Goal: Information Seeking & Learning: Learn about a topic

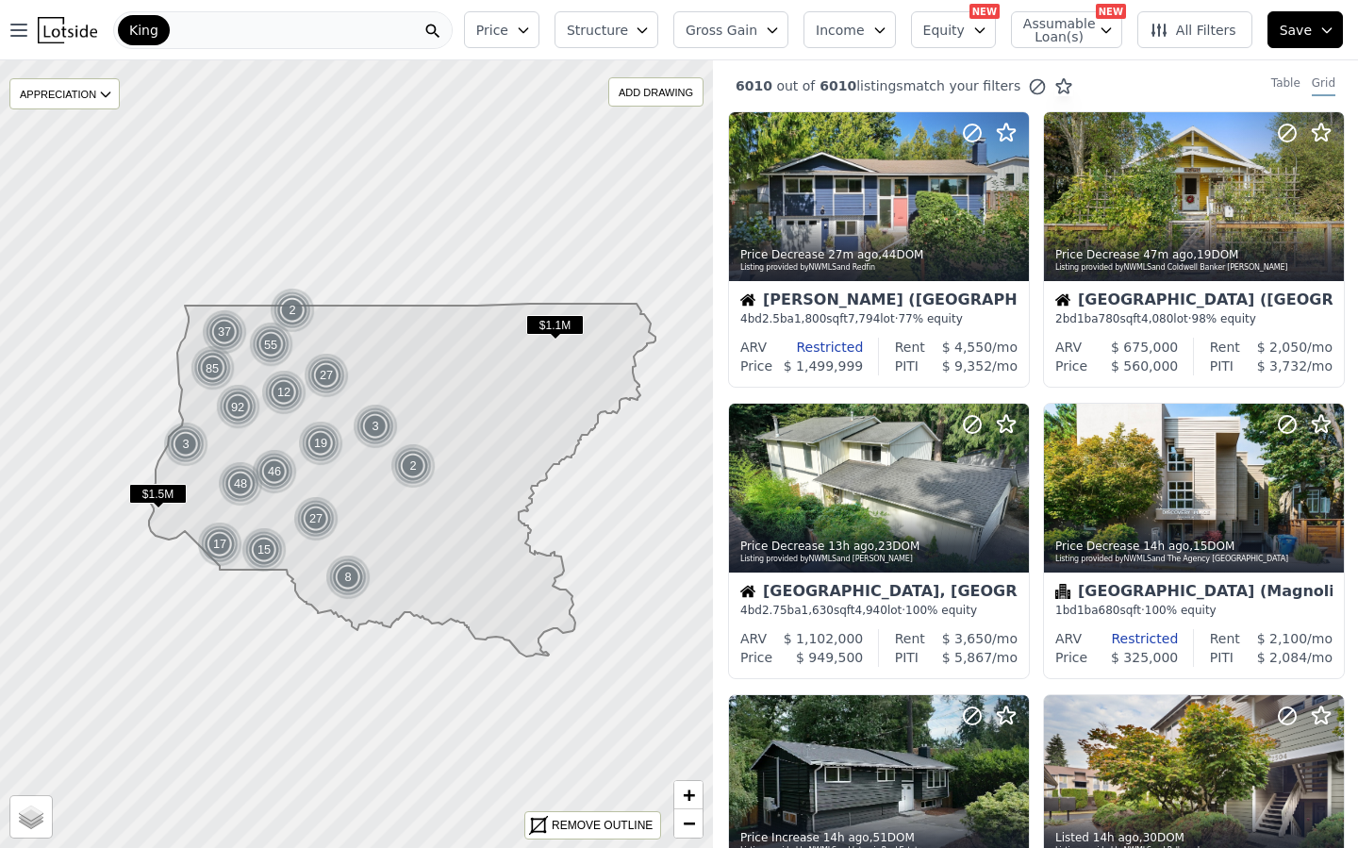
click at [502, 39] on button "Price" at bounding box center [501, 29] width 75 height 37
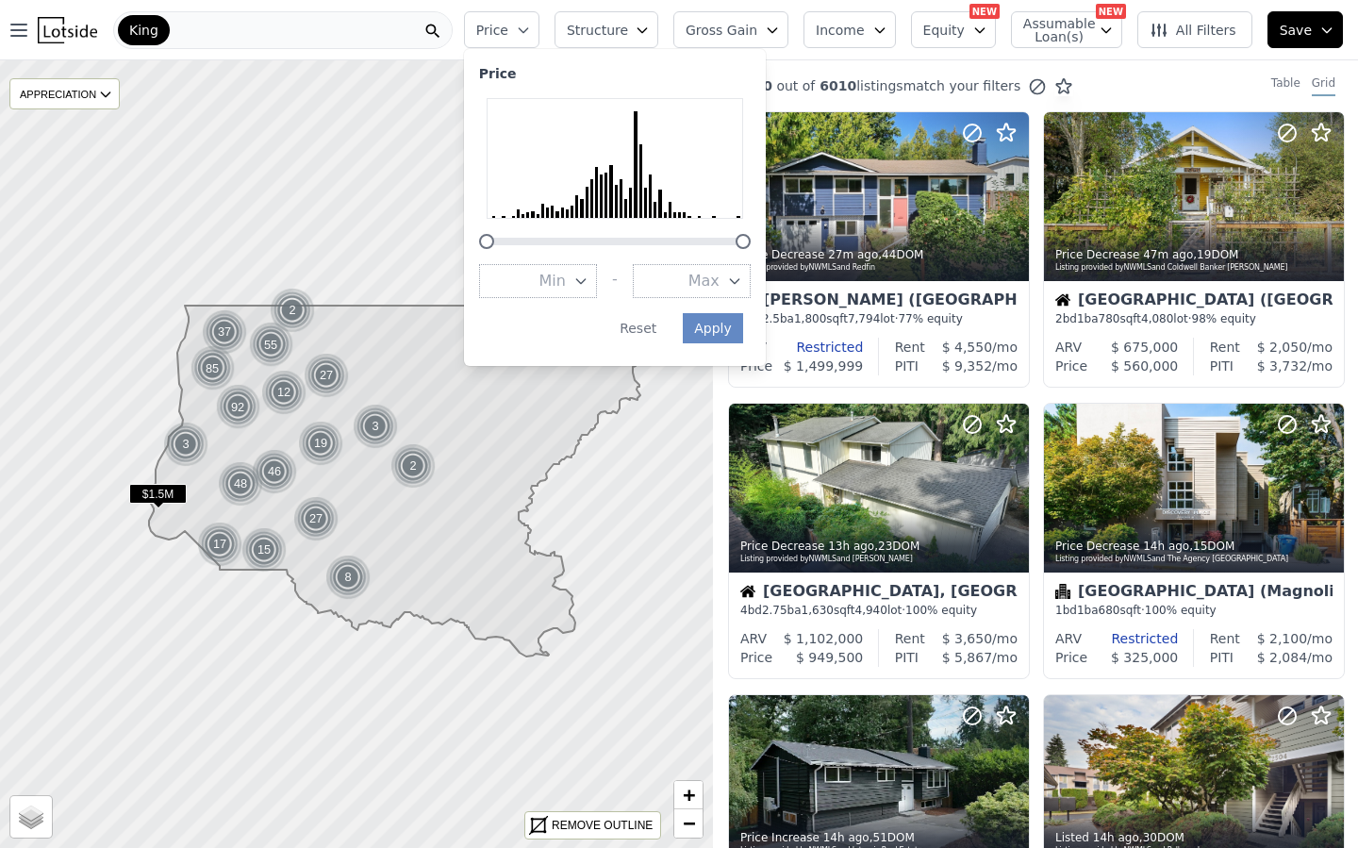
click at [556, 268] on button "Min" at bounding box center [538, 281] width 118 height 34
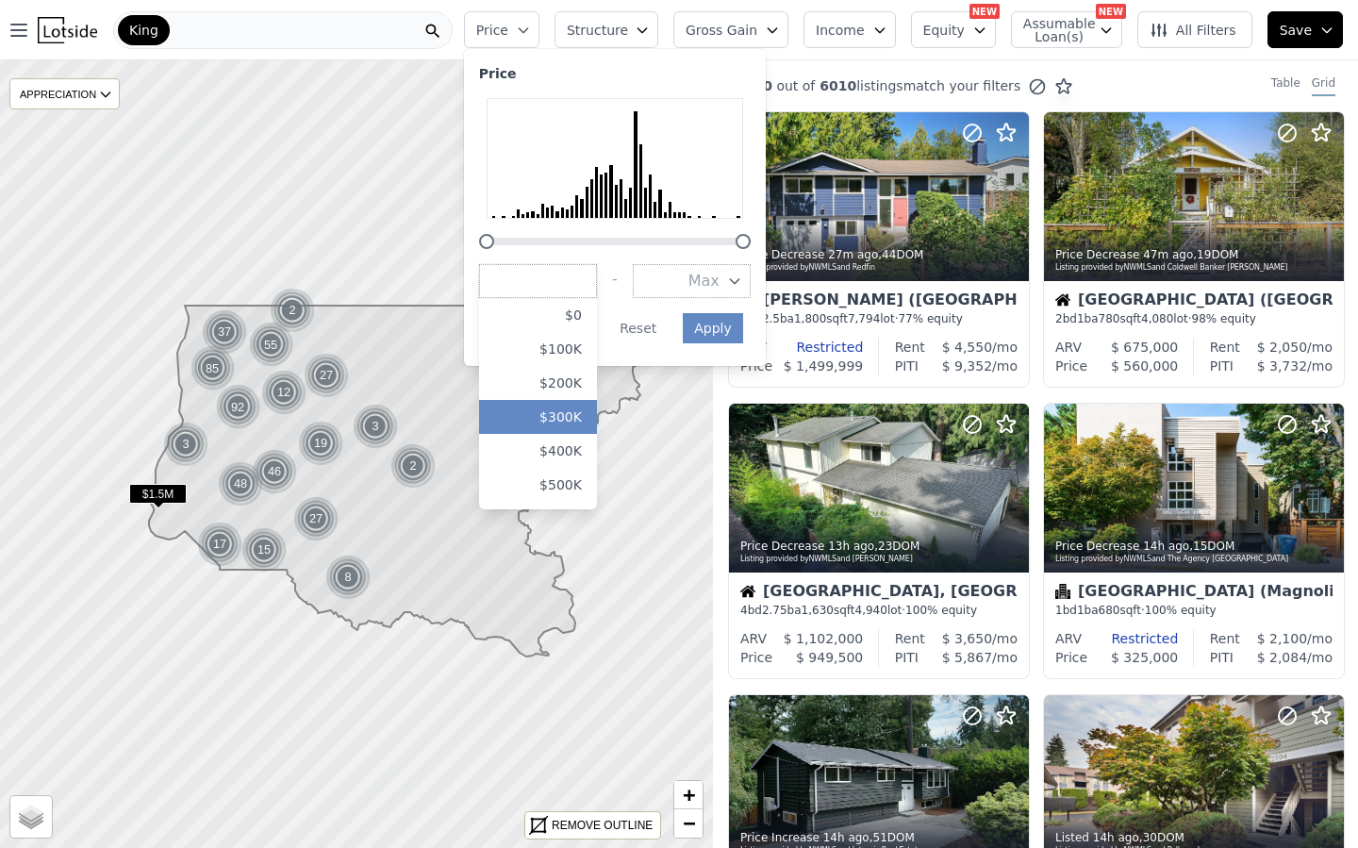
click at [556, 424] on button "$300K" at bounding box center [538, 417] width 118 height 34
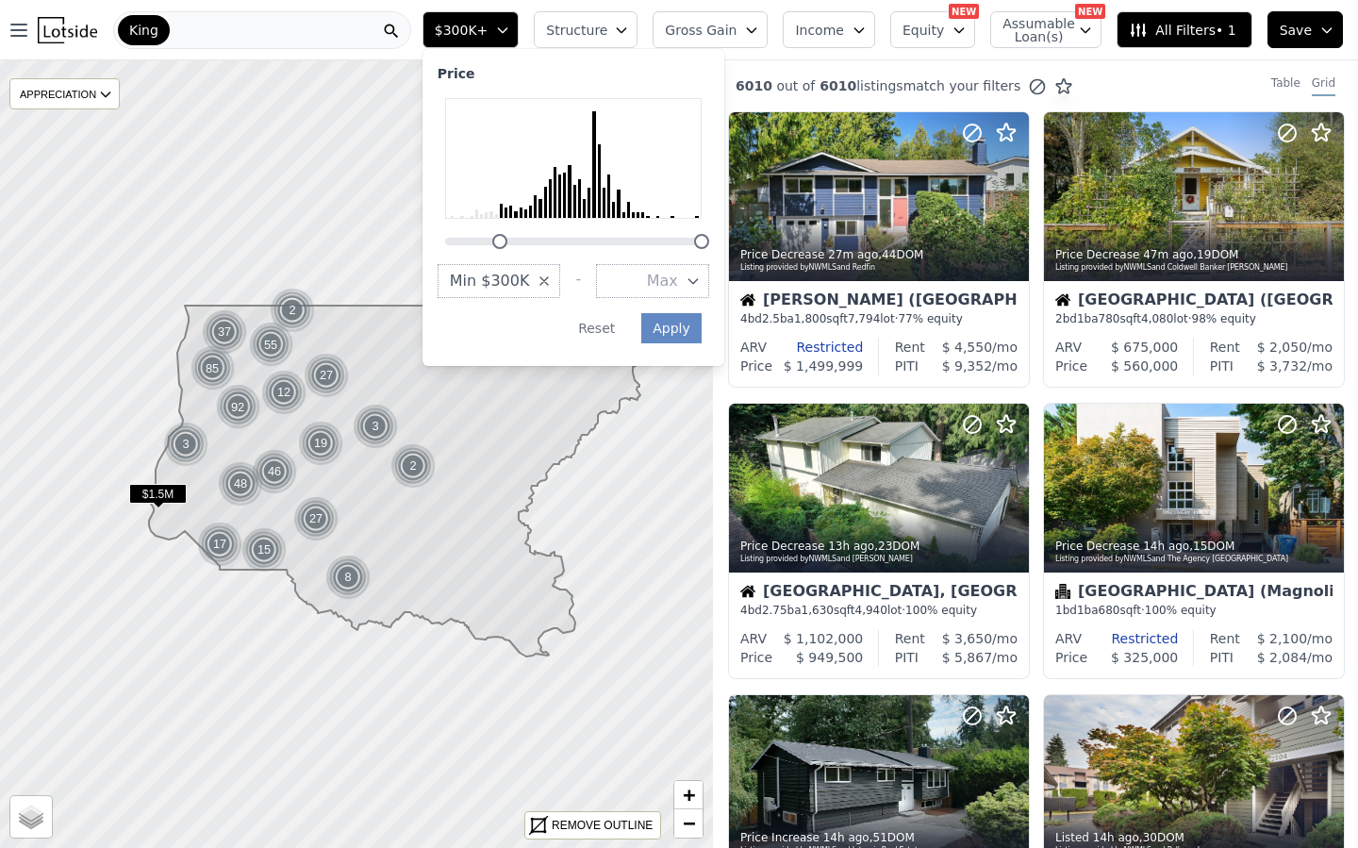
click at [701, 285] on icon "button" at bounding box center [693, 281] width 15 height 15
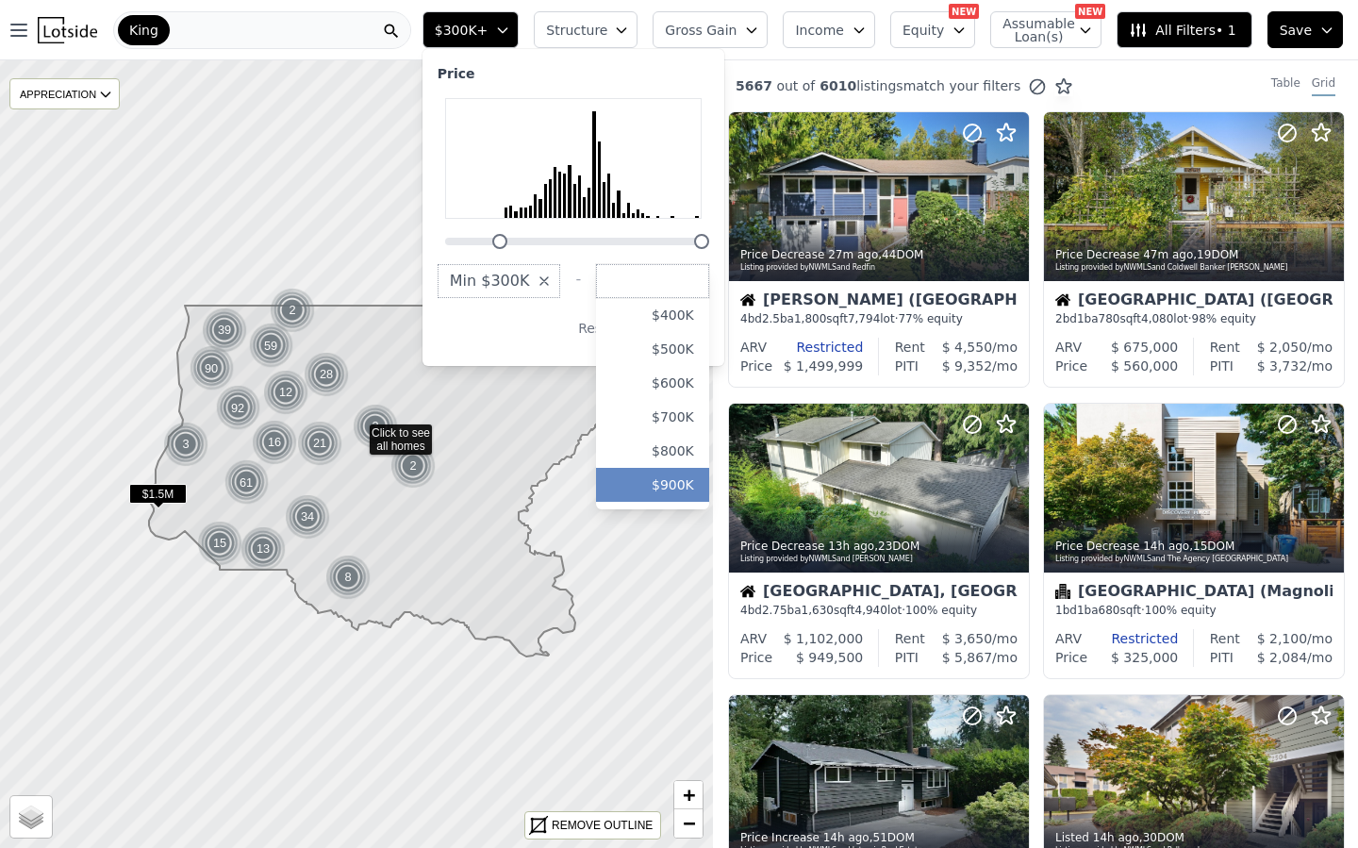
click at [672, 488] on button "$900K" at bounding box center [652, 485] width 113 height 34
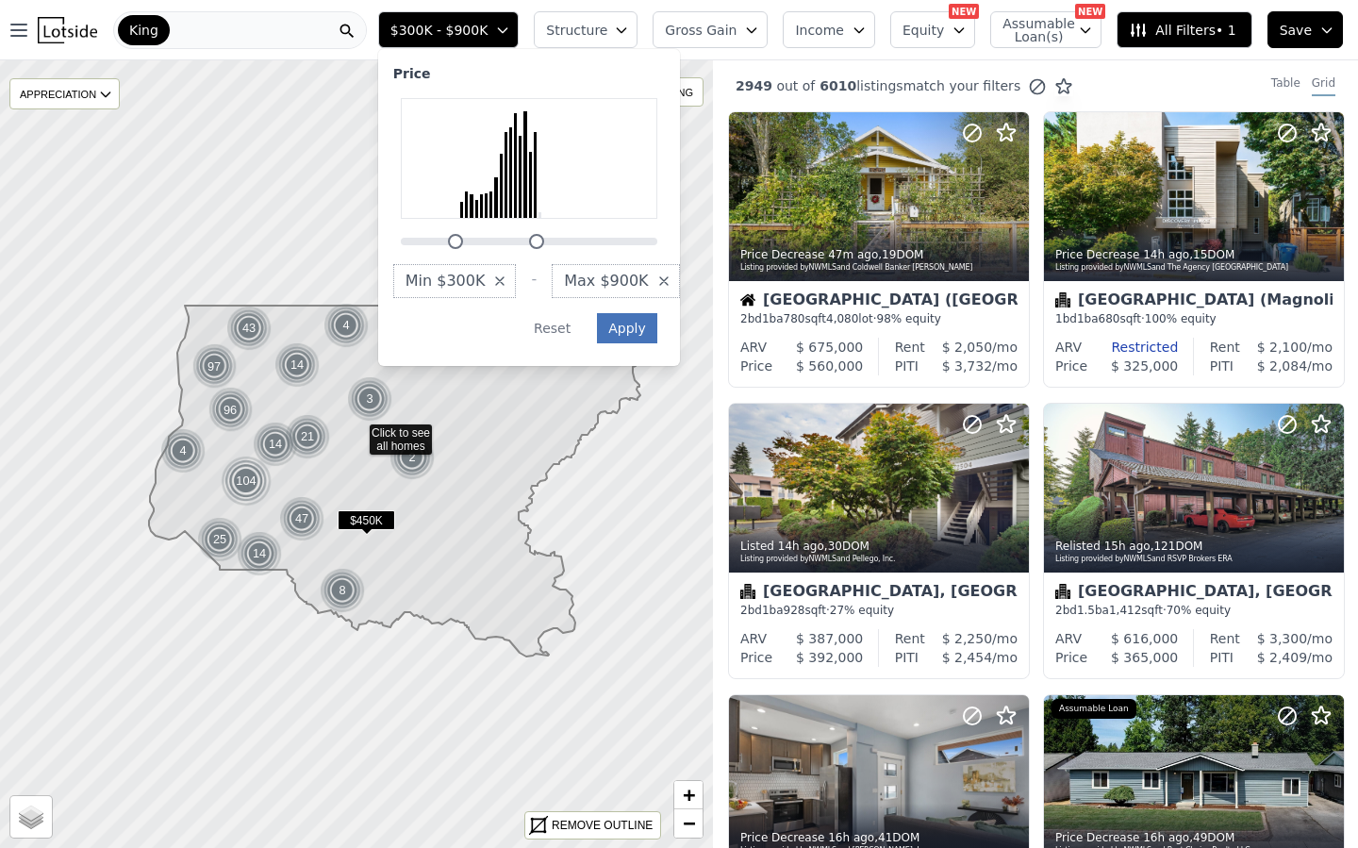
click at [647, 325] on button "Apply" at bounding box center [627, 328] width 60 height 30
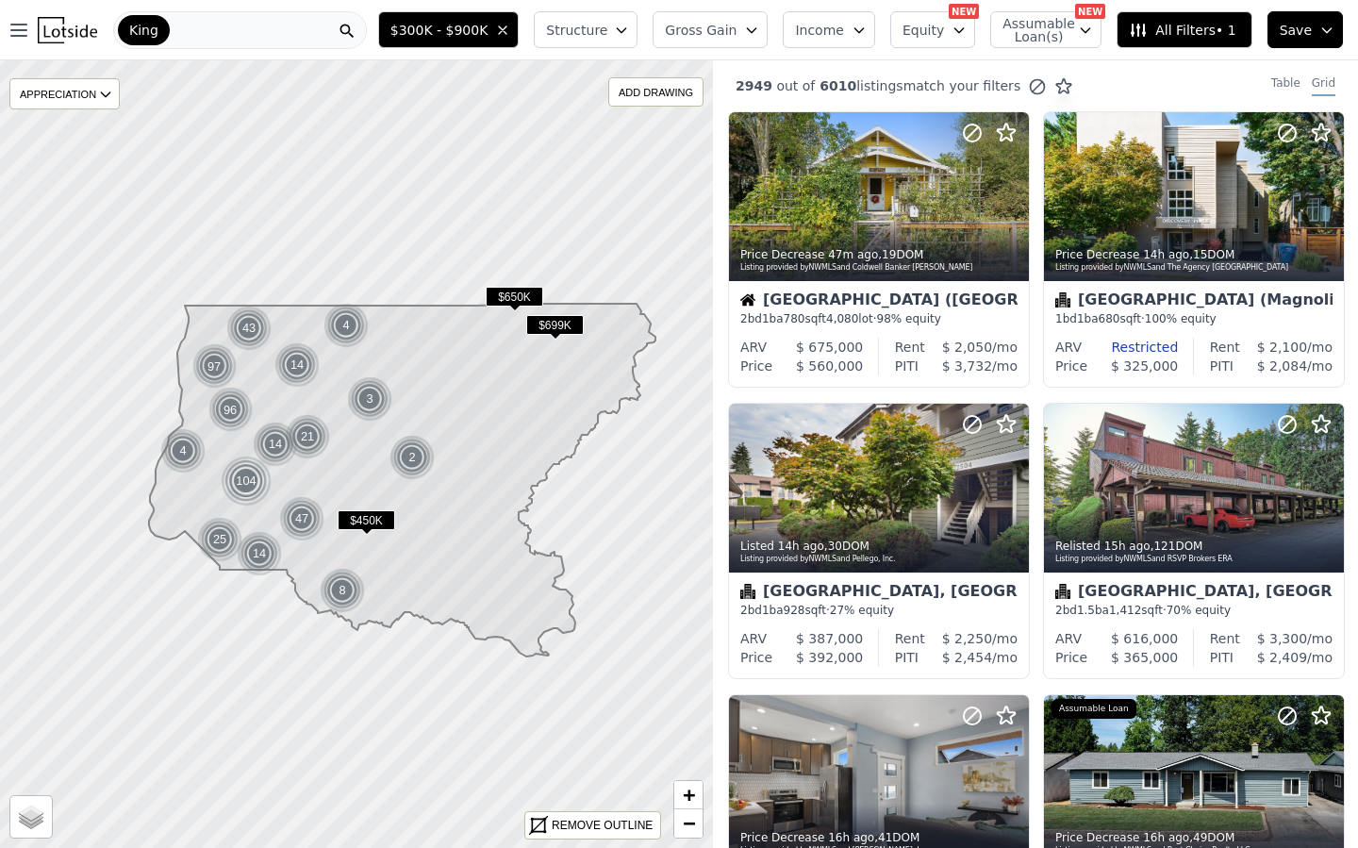
click at [580, 41] on button "Structure" at bounding box center [586, 29] width 104 height 37
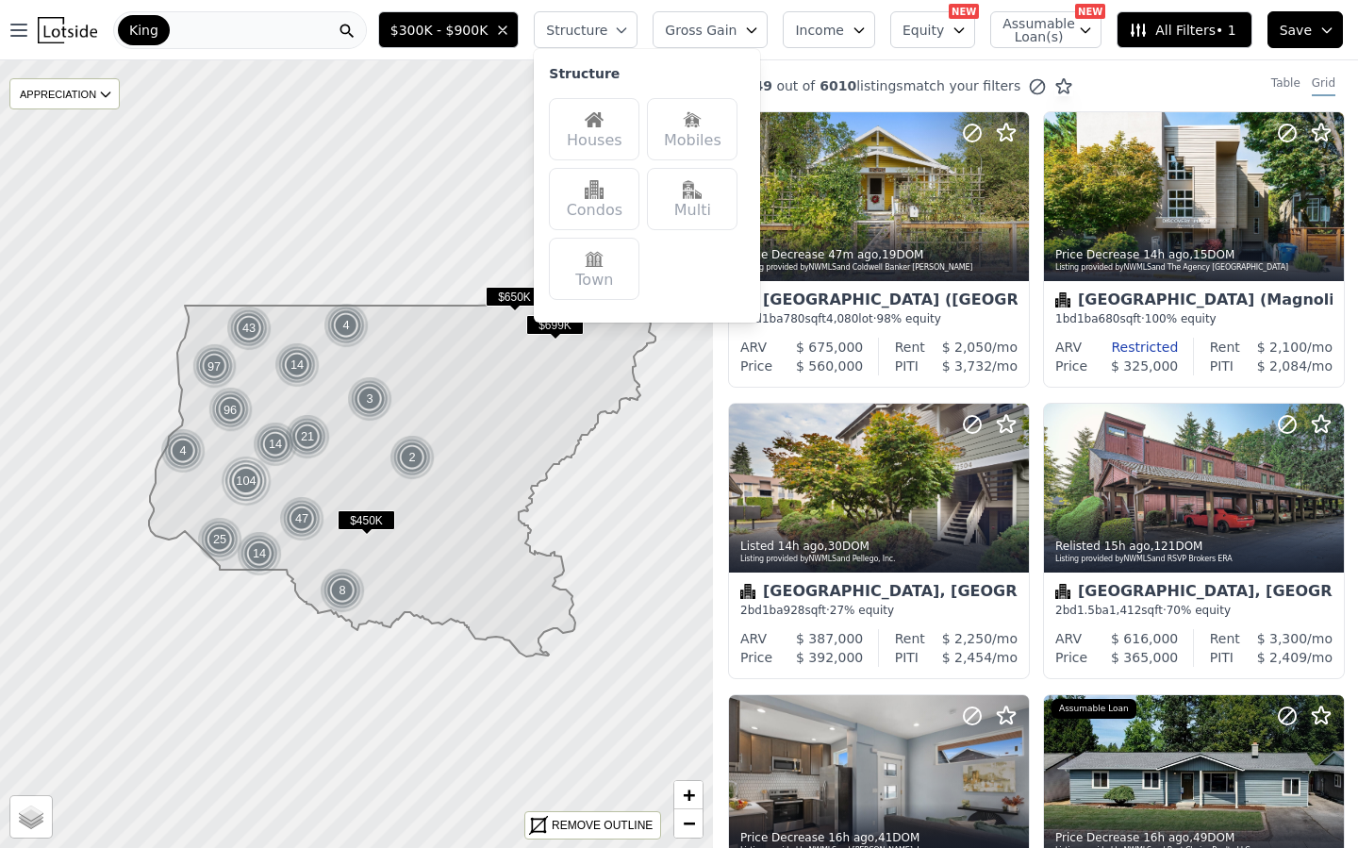
click at [603, 129] on div "Houses" at bounding box center [594, 129] width 91 height 62
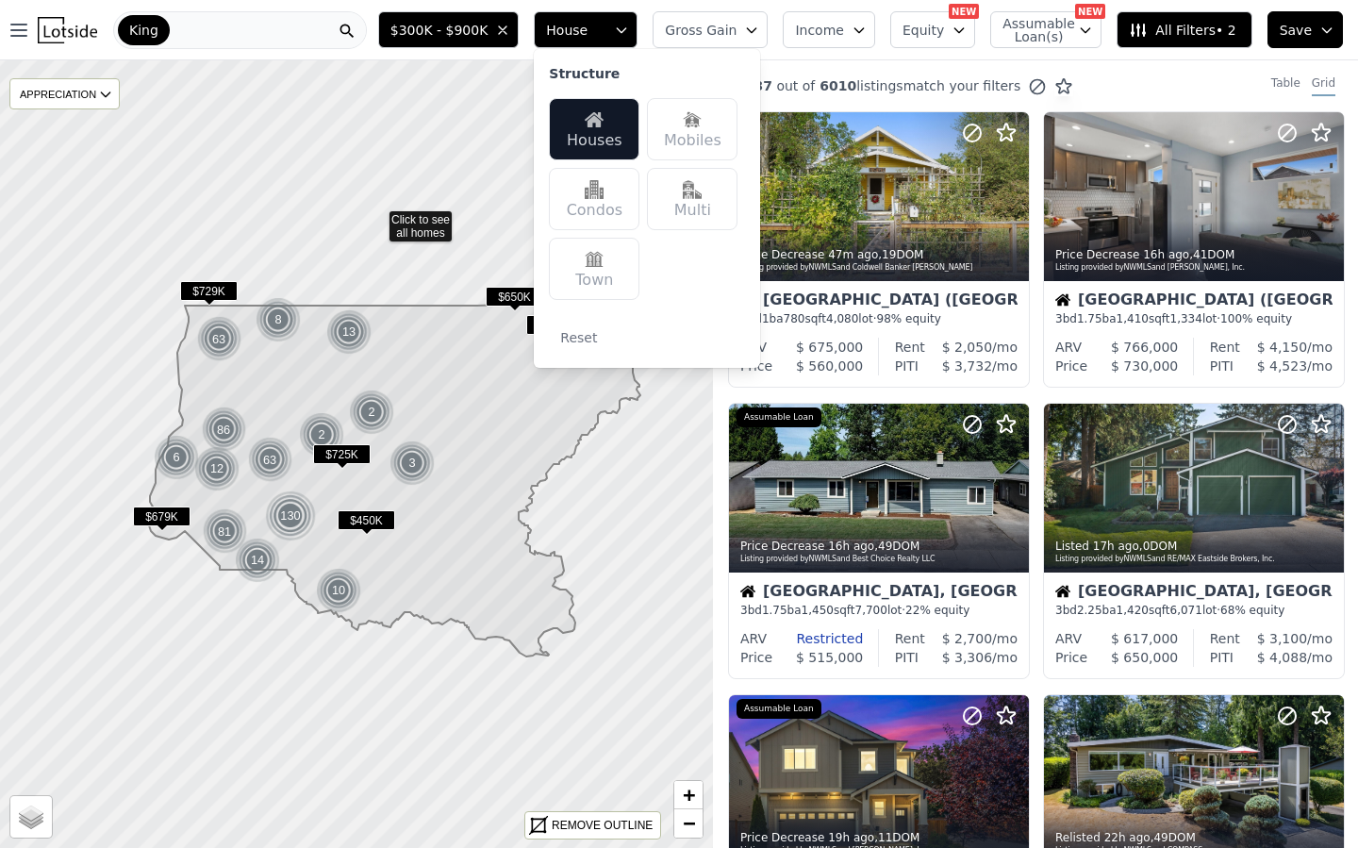
click at [376, 218] on icon at bounding box center [355, 454] width 861 height 951
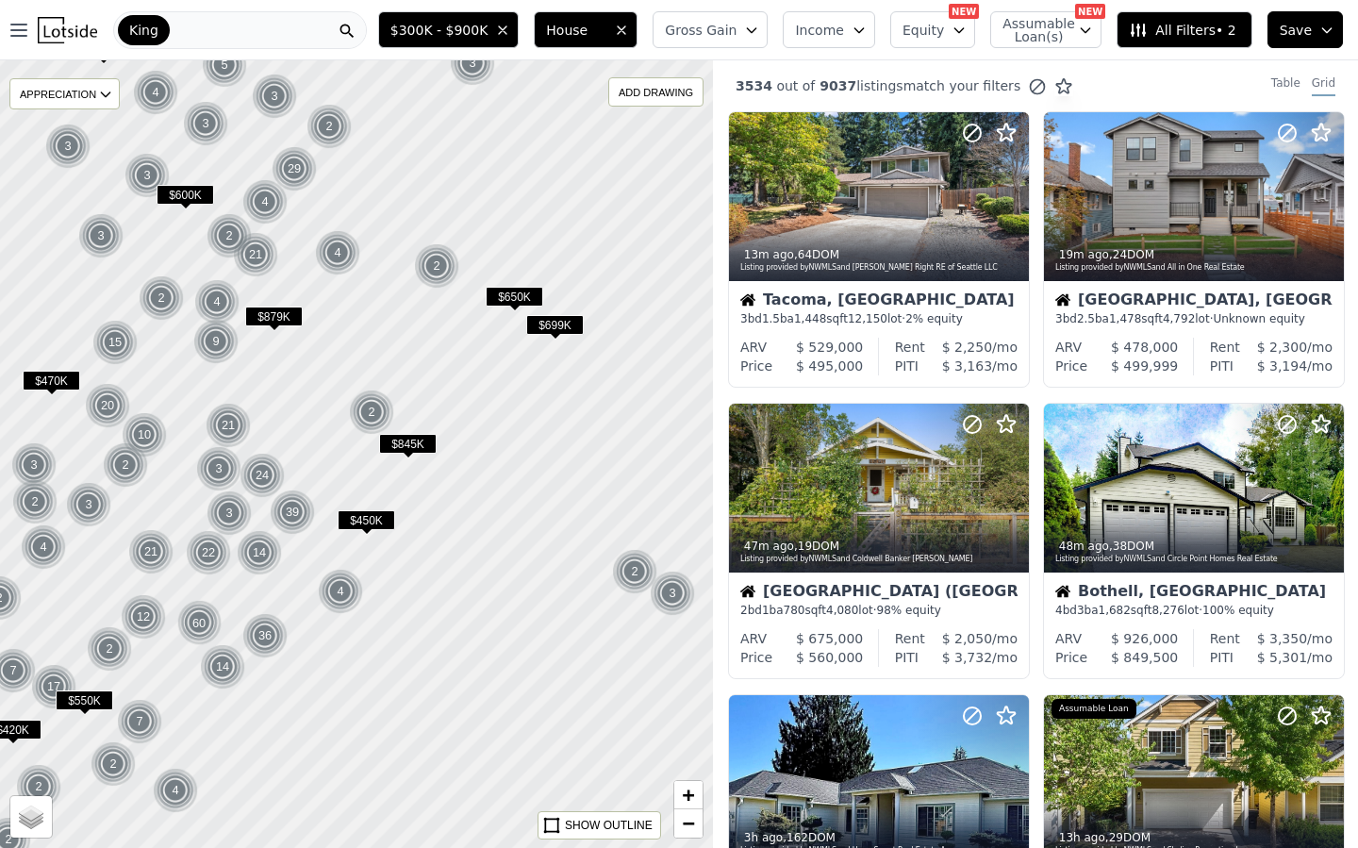
click at [1170, 30] on span "All Filters • 2" at bounding box center [1182, 30] width 107 height 19
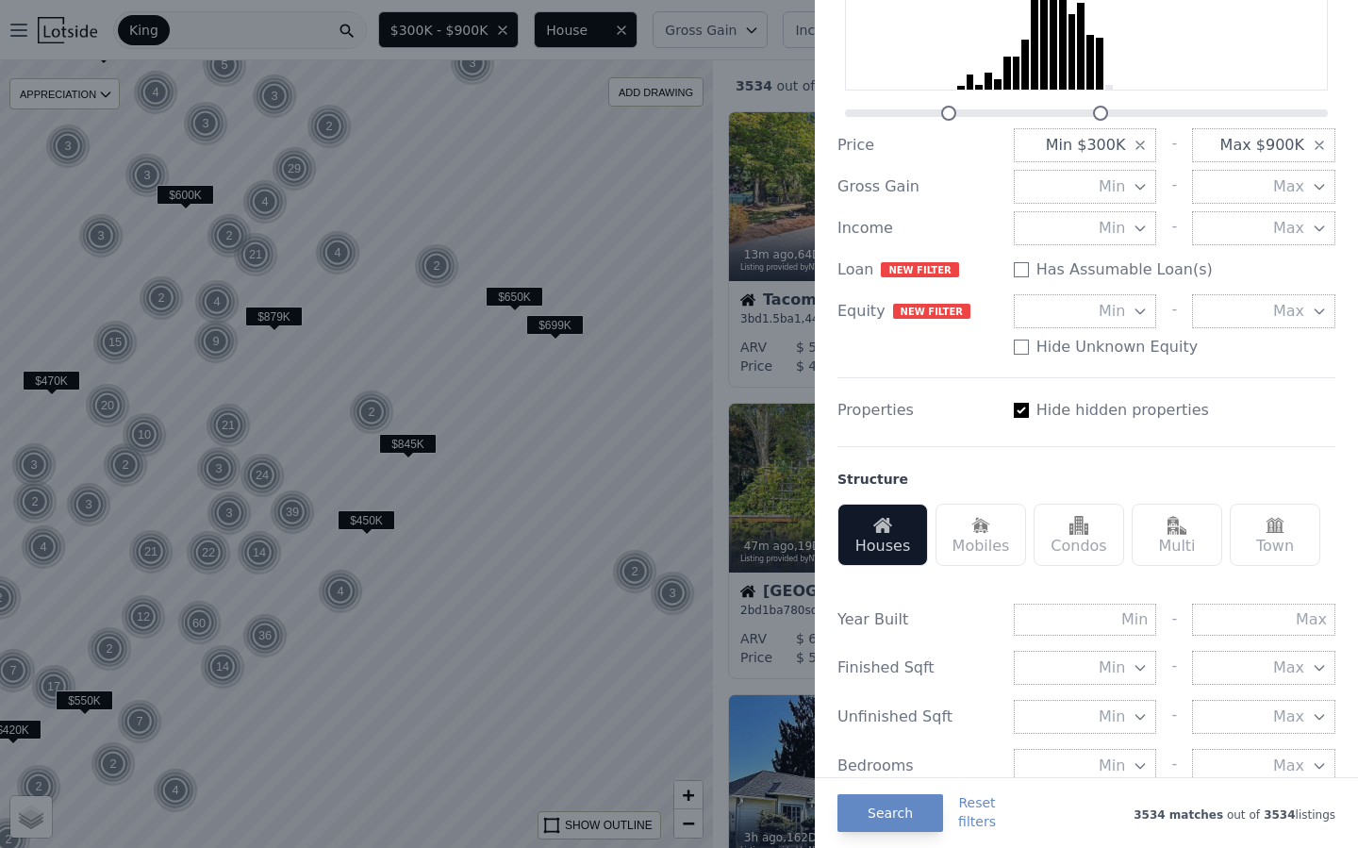
scroll to position [141, 0]
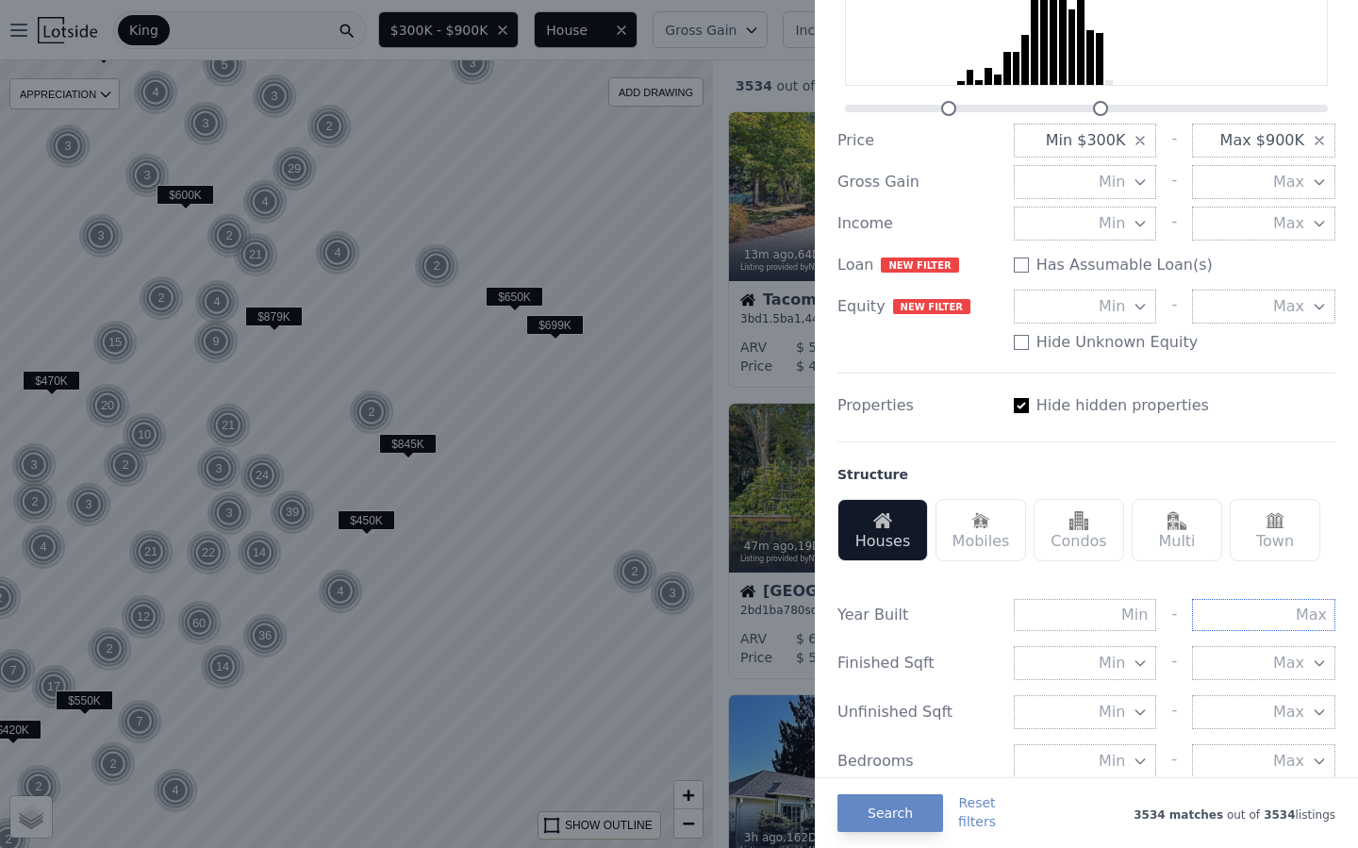
click at [1245, 617] on input "text" at bounding box center [1263, 615] width 143 height 32
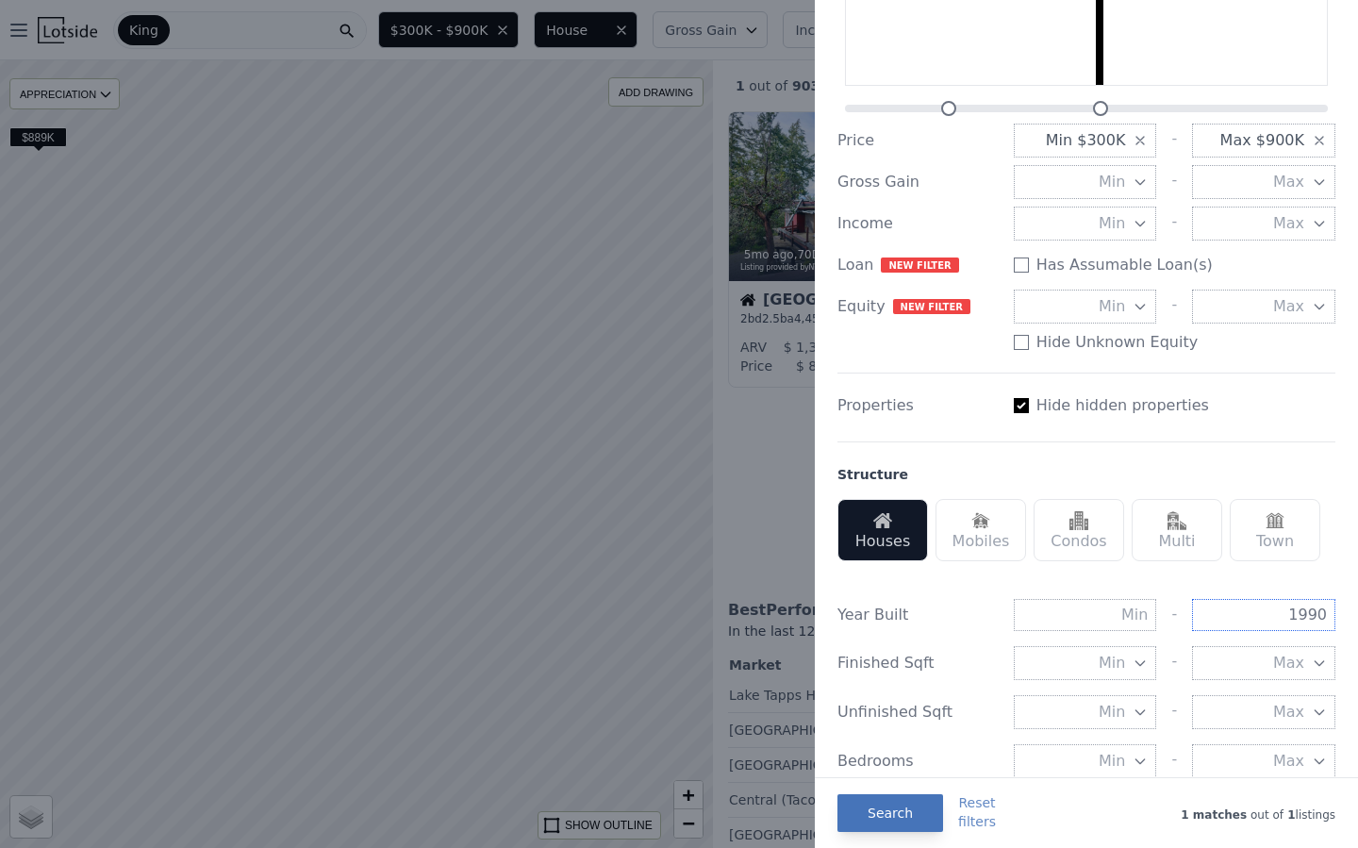
type input "1990"
click at [880, 814] on button "Search" at bounding box center [891, 813] width 106 height 38
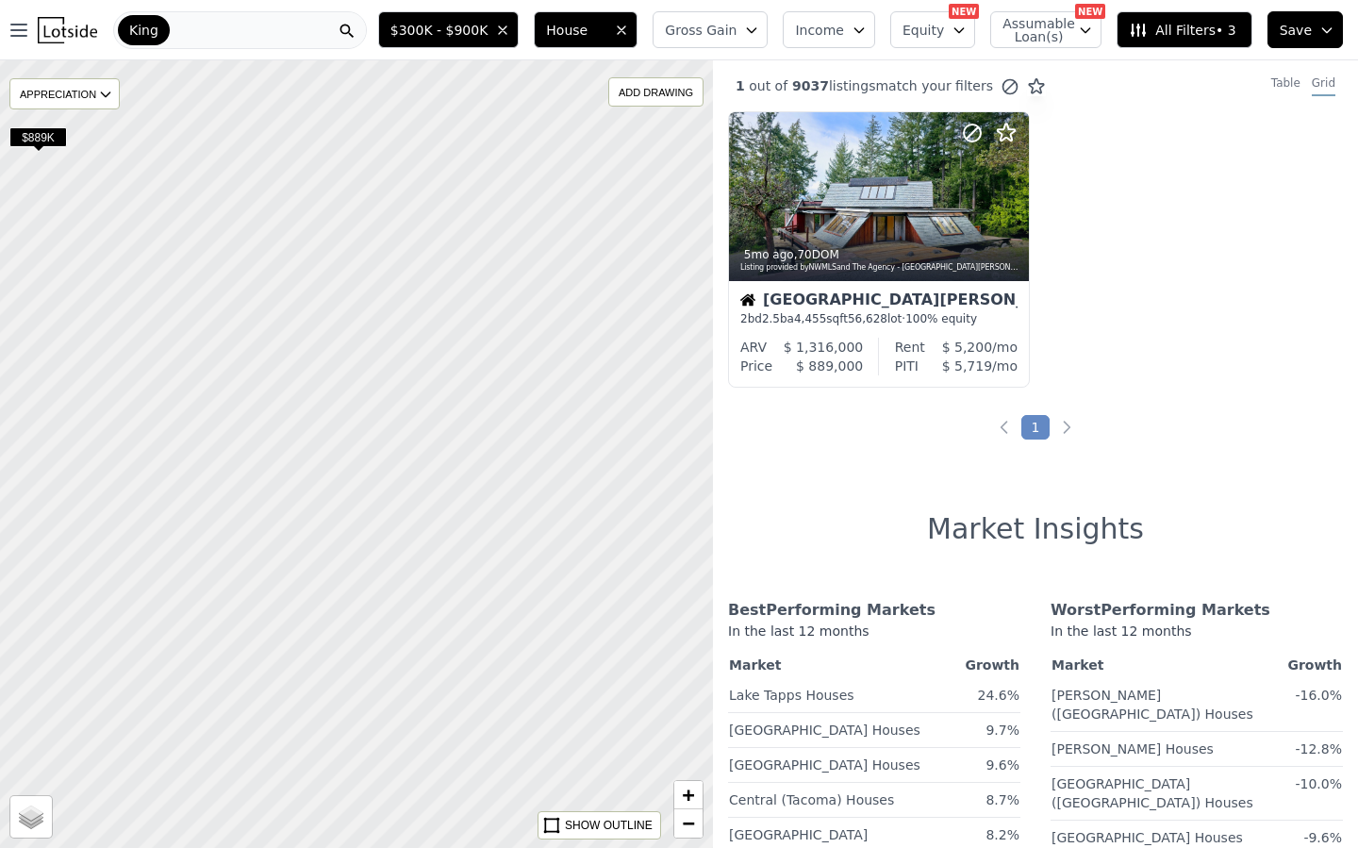
click at [1162, 28] on span "All Filters • 3" at bounding box center [1182, 30] width 107 height 19
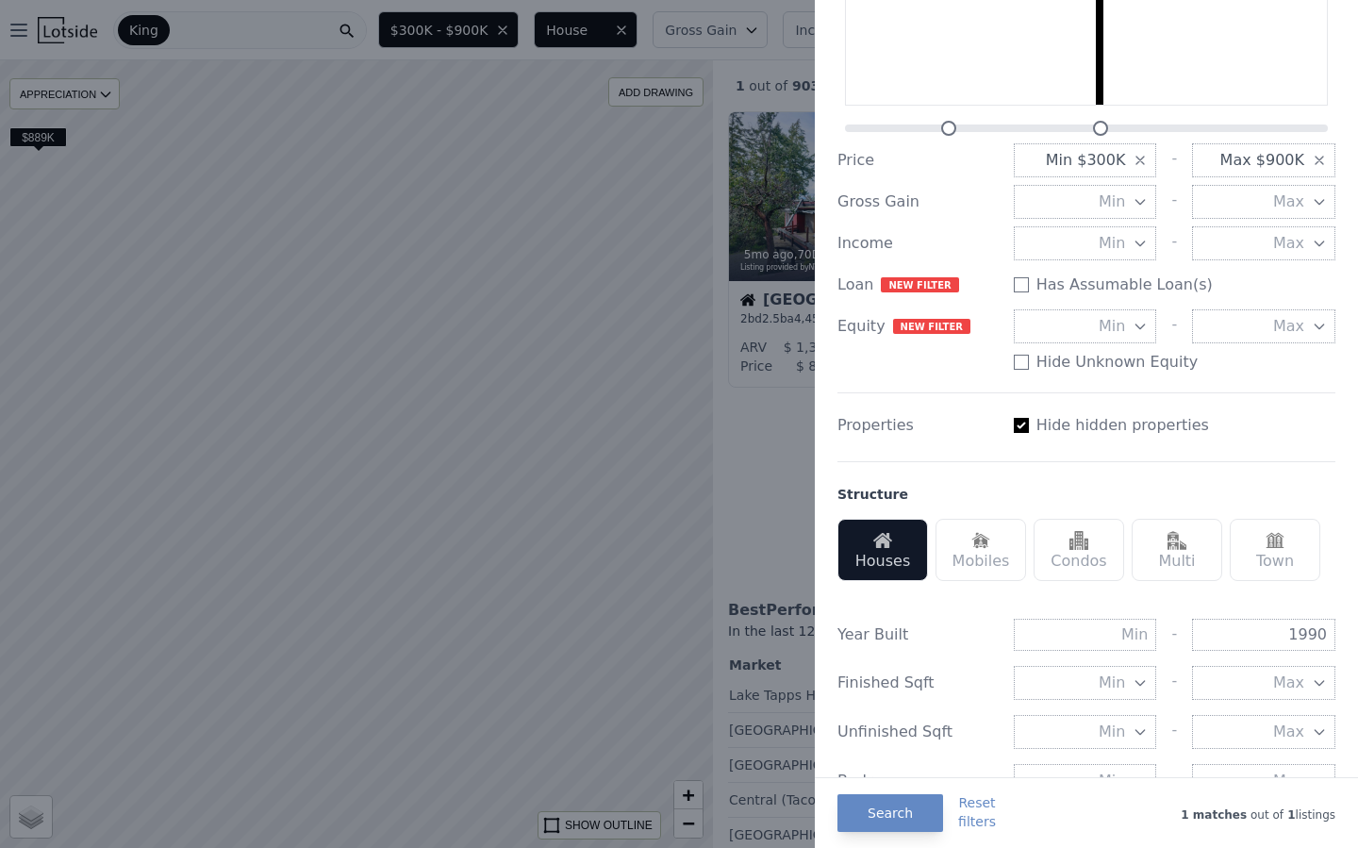
scroll to position [126, 0]
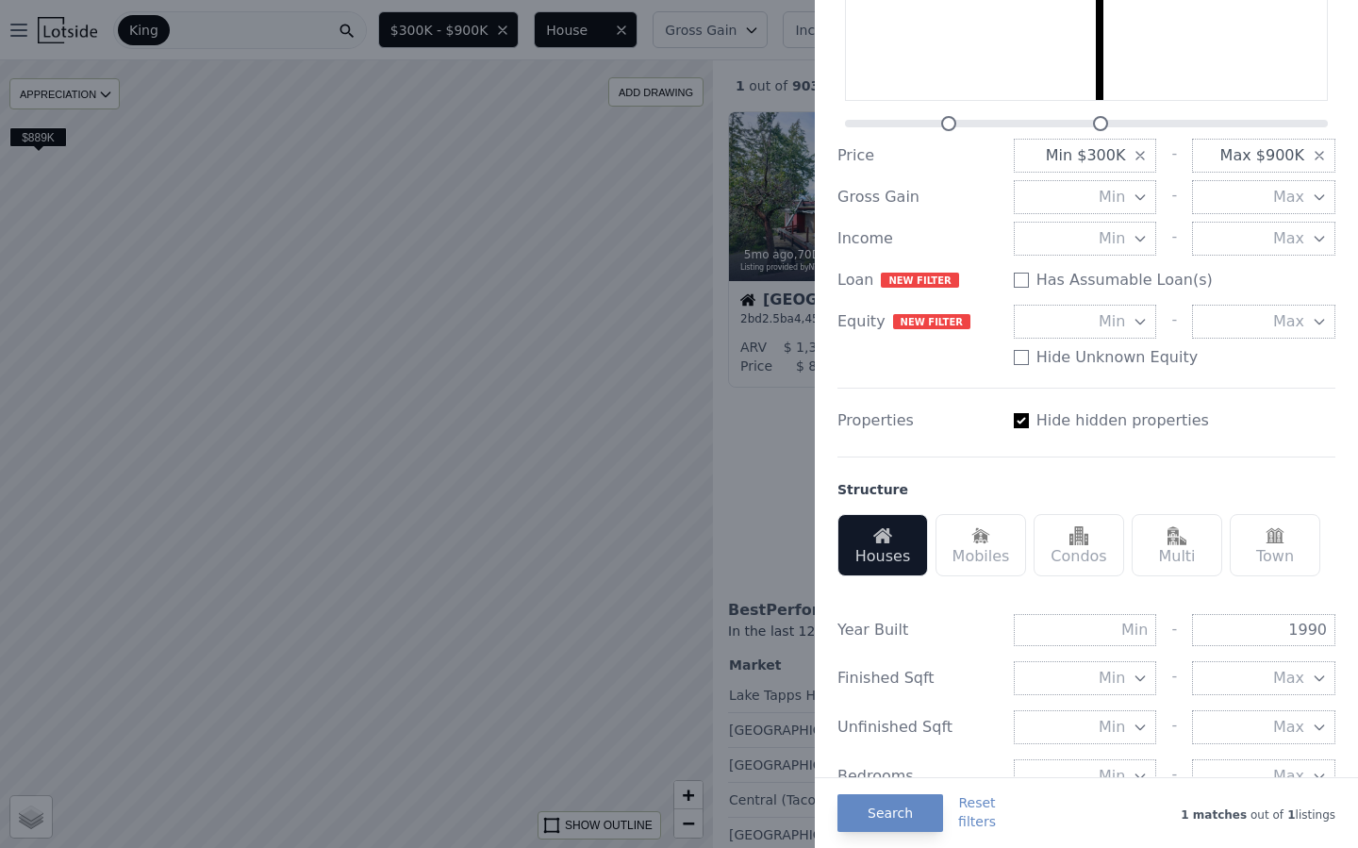
click at [522, 383] on div at bounding box center [679, 424] width 1358 height 848
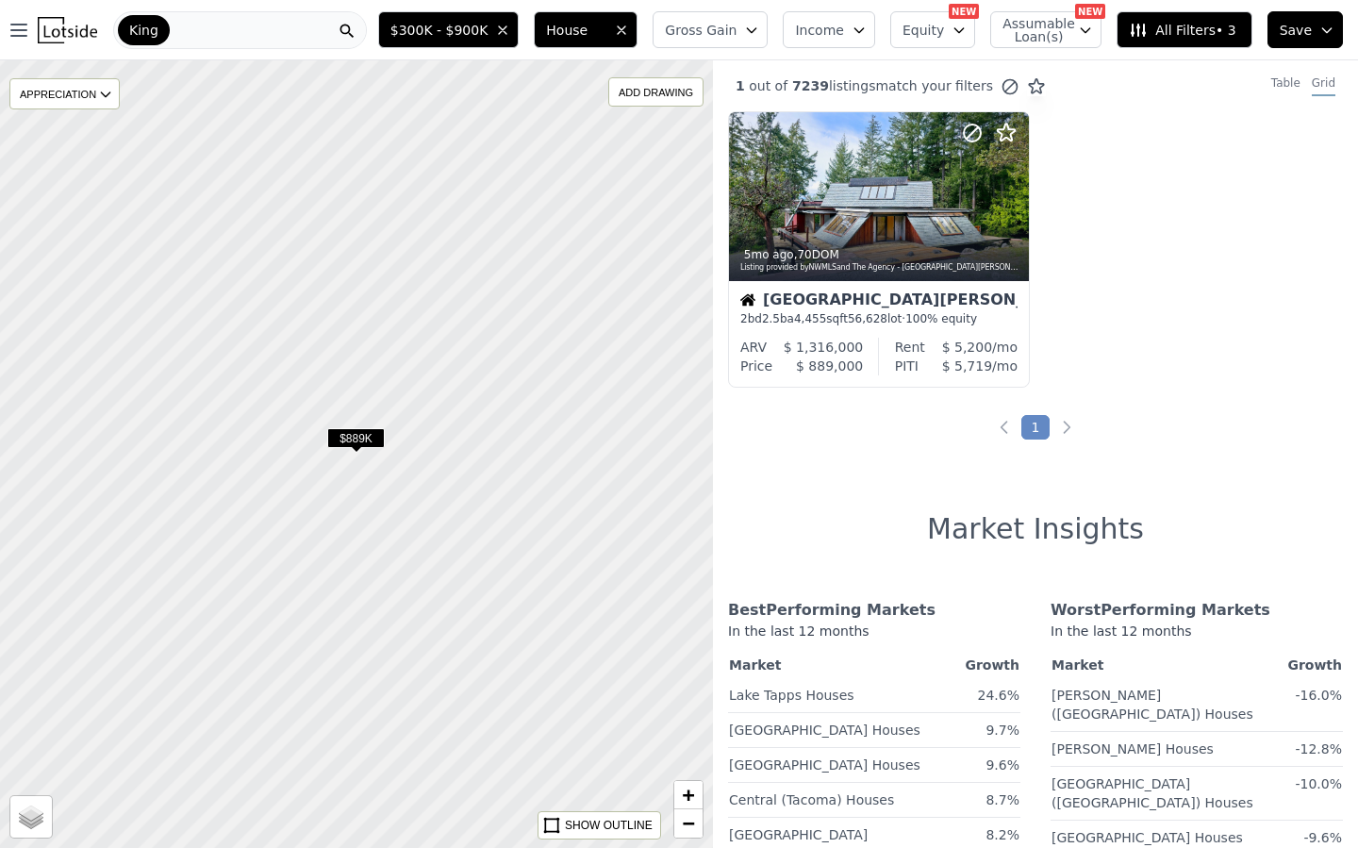
click at [210, 28] on div "King" at bounding box center [240, 30] width 254 height 38
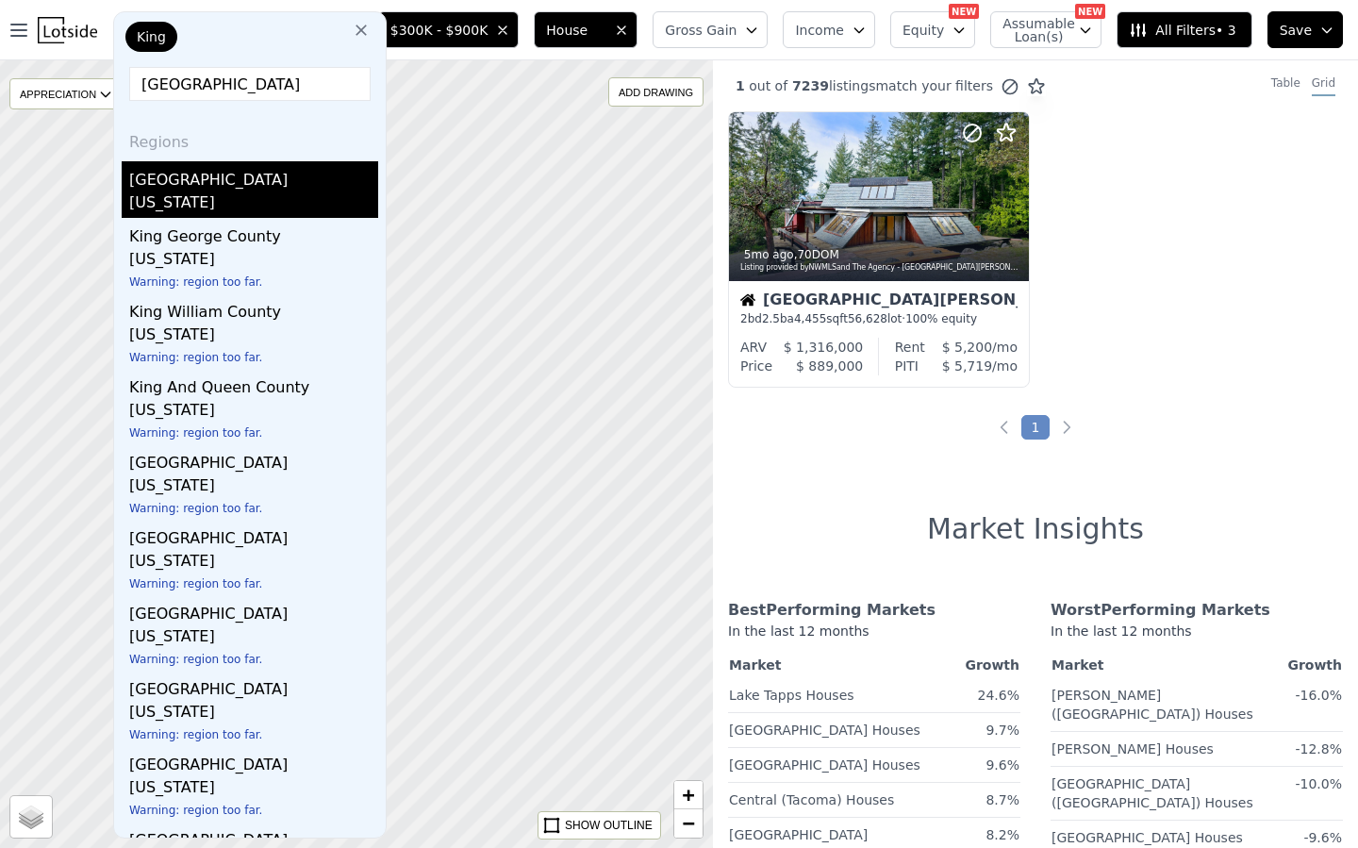
type input "king county"
click at [169, 187] on div "King County" at bounding box center [253, 176] width 249 height 30
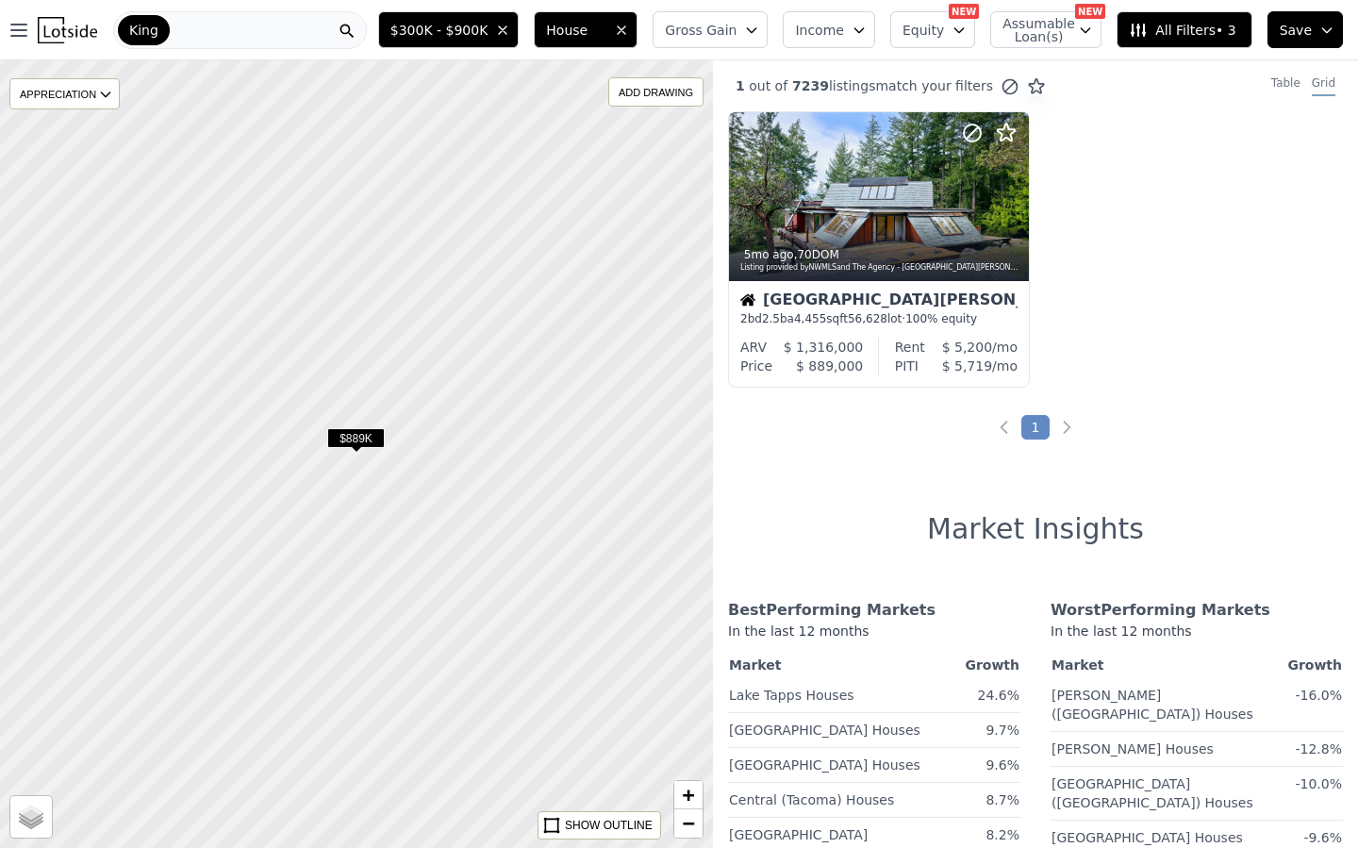
click at [209, 24] on div "King" at bounding box center [240, 30] width 254 height 38
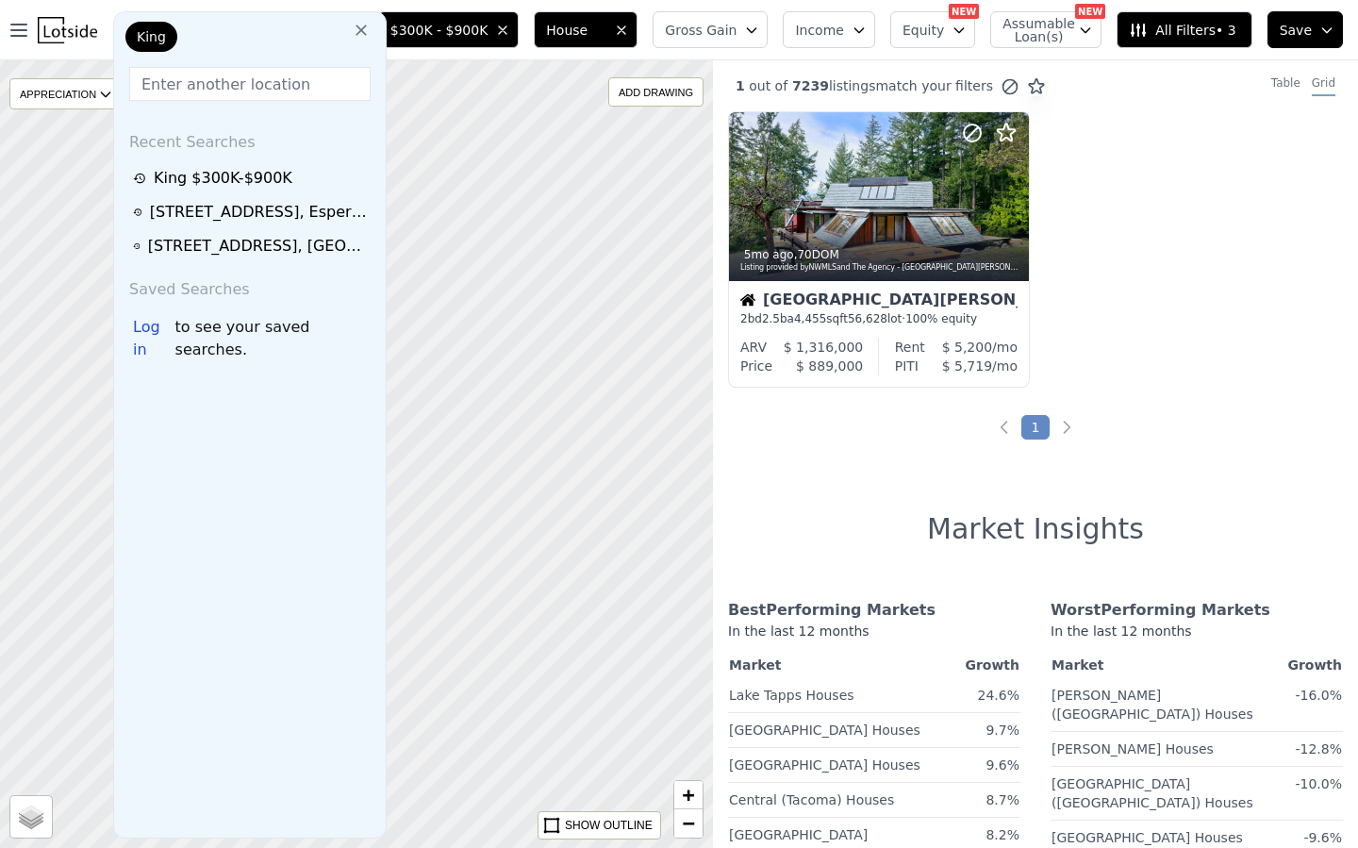
click at [224, 82] on input "text" at bounding box center [249, 84] width 241 height 34
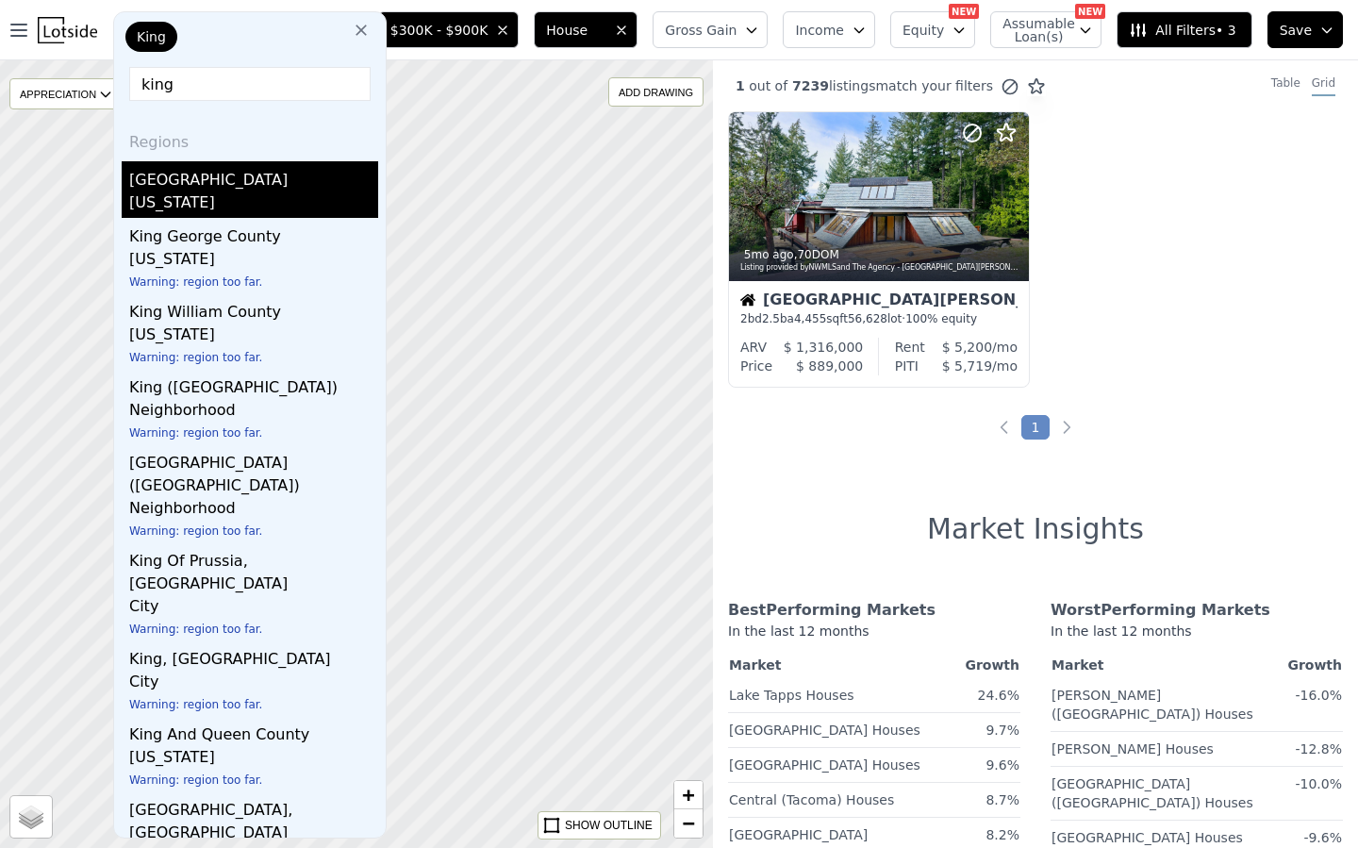
type input "king"
click at [188, 195] on div "[US_STATE]" at bounding box center [253, 204] width 249 height 26
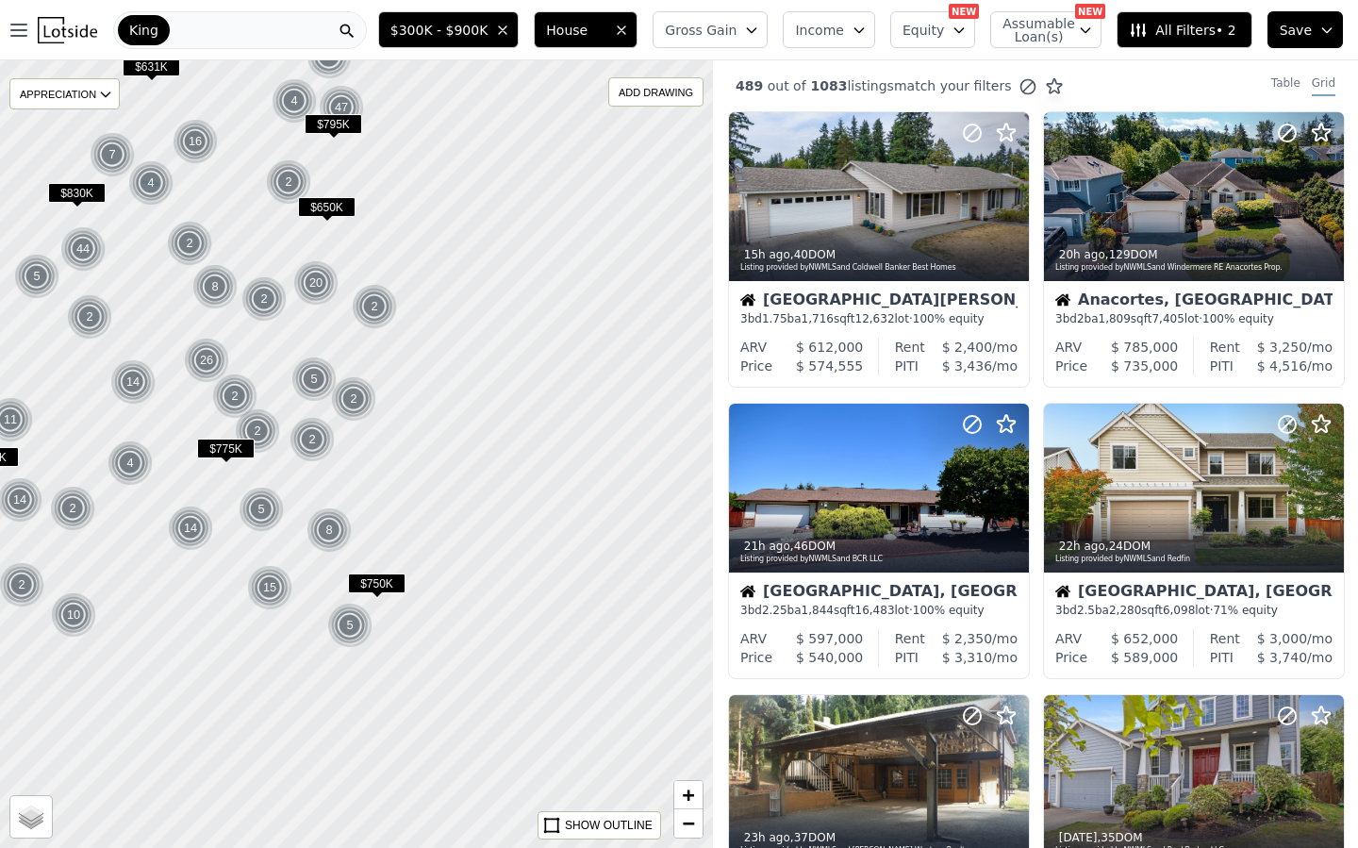
drag, startPoint x: 475, startPoint y: 407, endPoint x: 142, endPoint y: 186, distance: 399.4
click at [140, 186] on img at bounding box center [151, 182] width 46 height 45
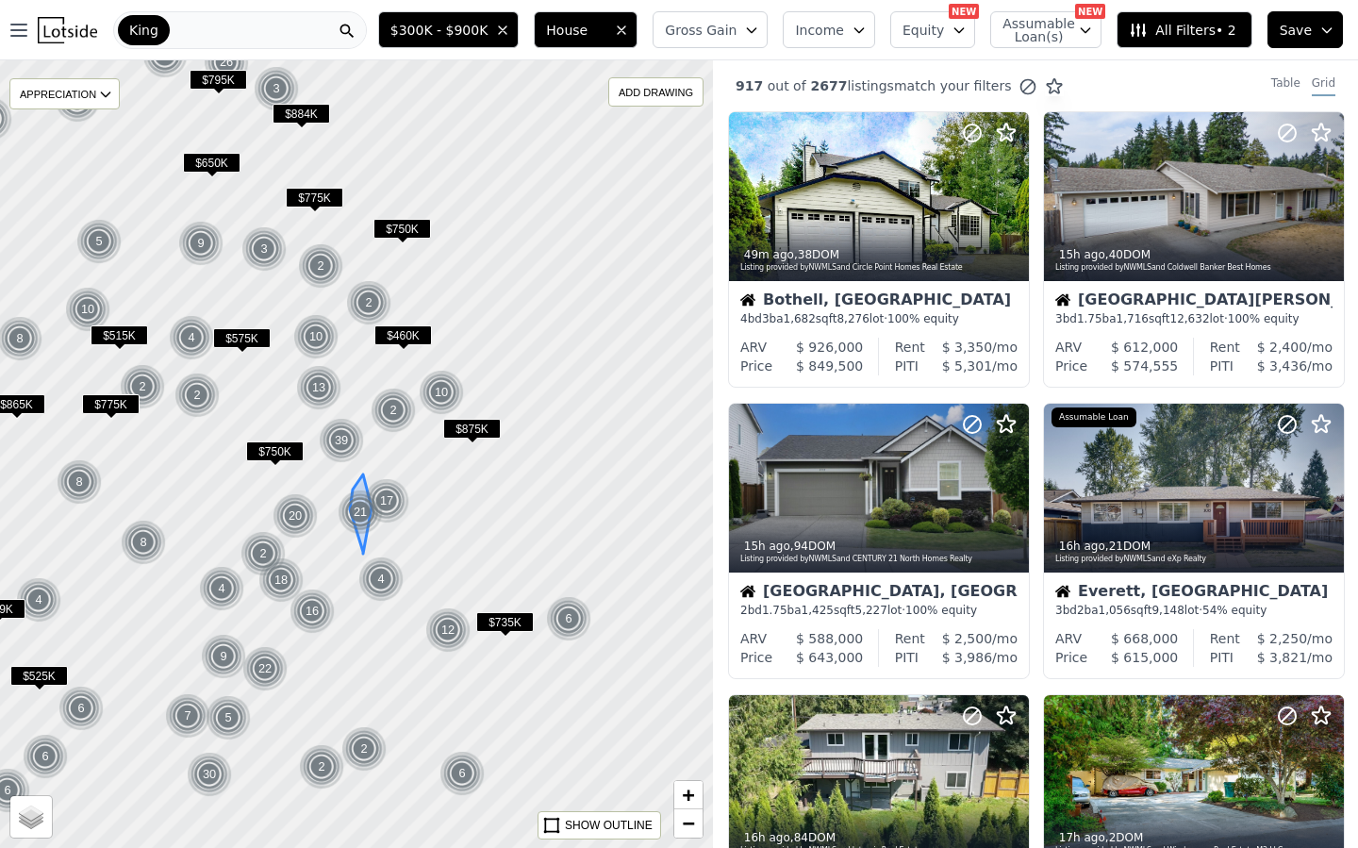
drag, startPoint x: 456, startPoint y: 533, endPoint x: 343, endPoint y: 491, distance: 120.5
click at [342, 491] on img at bounding box center [361, 512] width 46 height 45
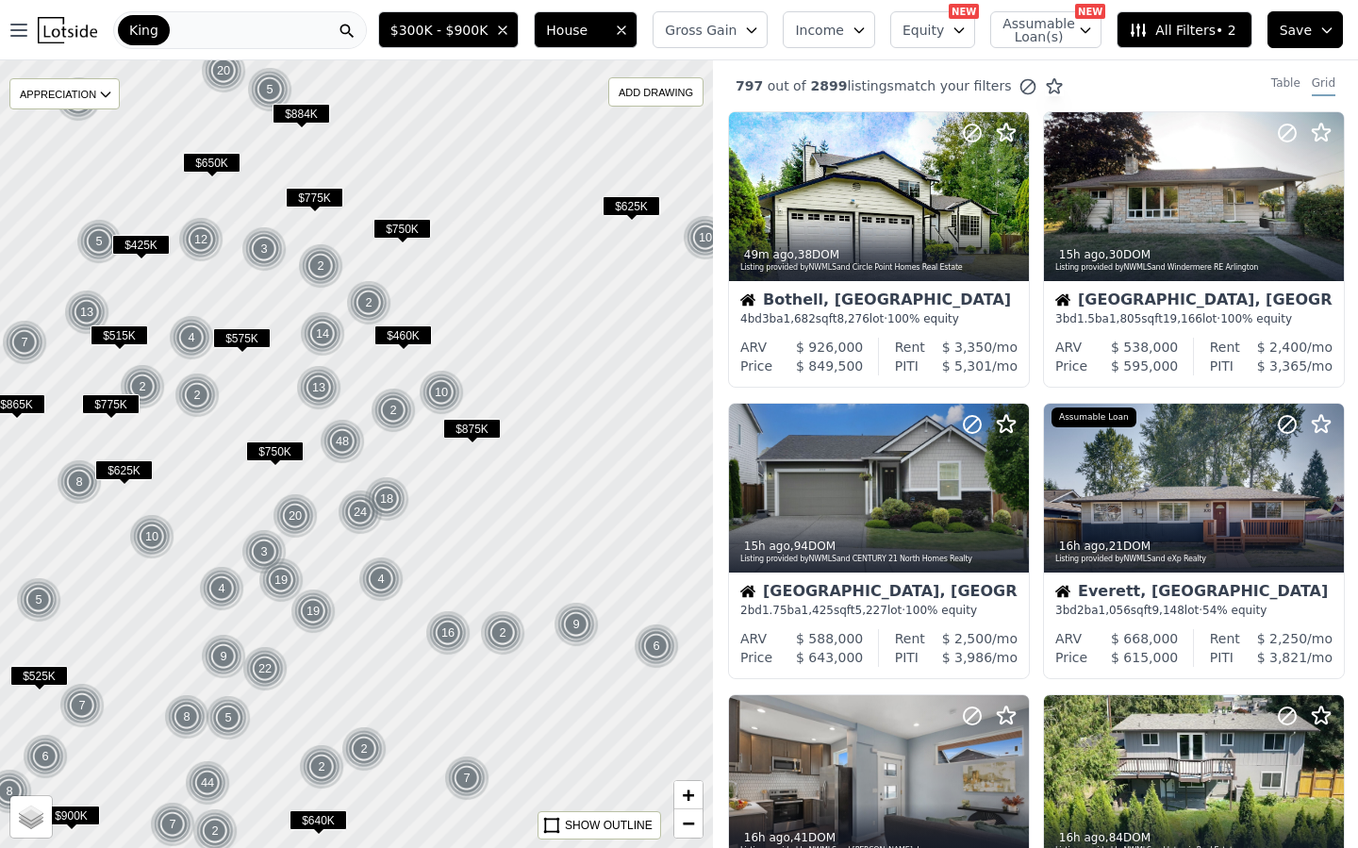
click at [232, 16] on div "King" at bounding box center [240, 30] width 254 height 38
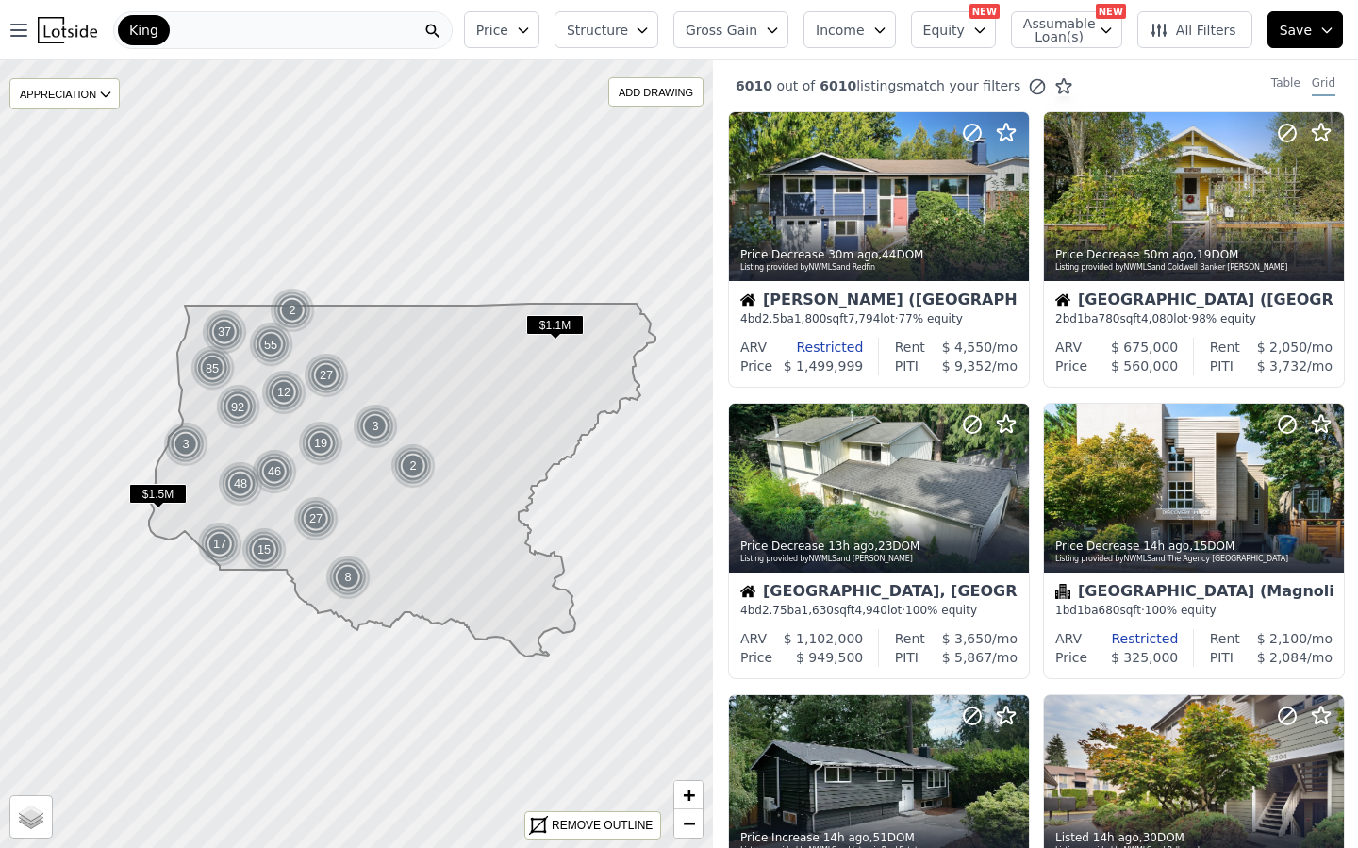
click at [501, 26] on span "Price" at bounding box center [492, 30] width 32 height 19
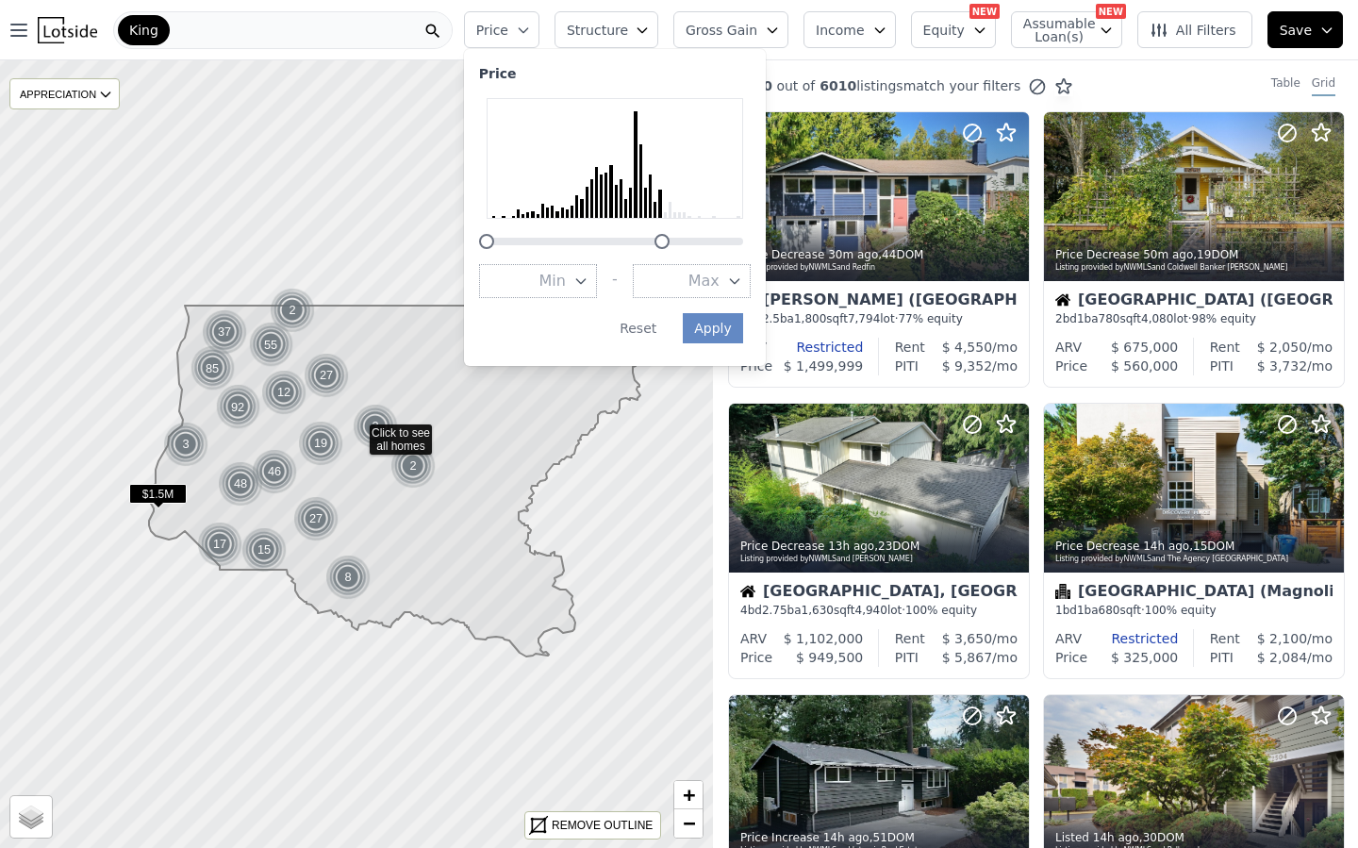
drag, startPoint x: 758, startPoint y: 240, endPoint x: 678, endPoint y: 240, distance: 80.2
click at [670, 240] on div at bounding box center [662, 241] width 15 height 15
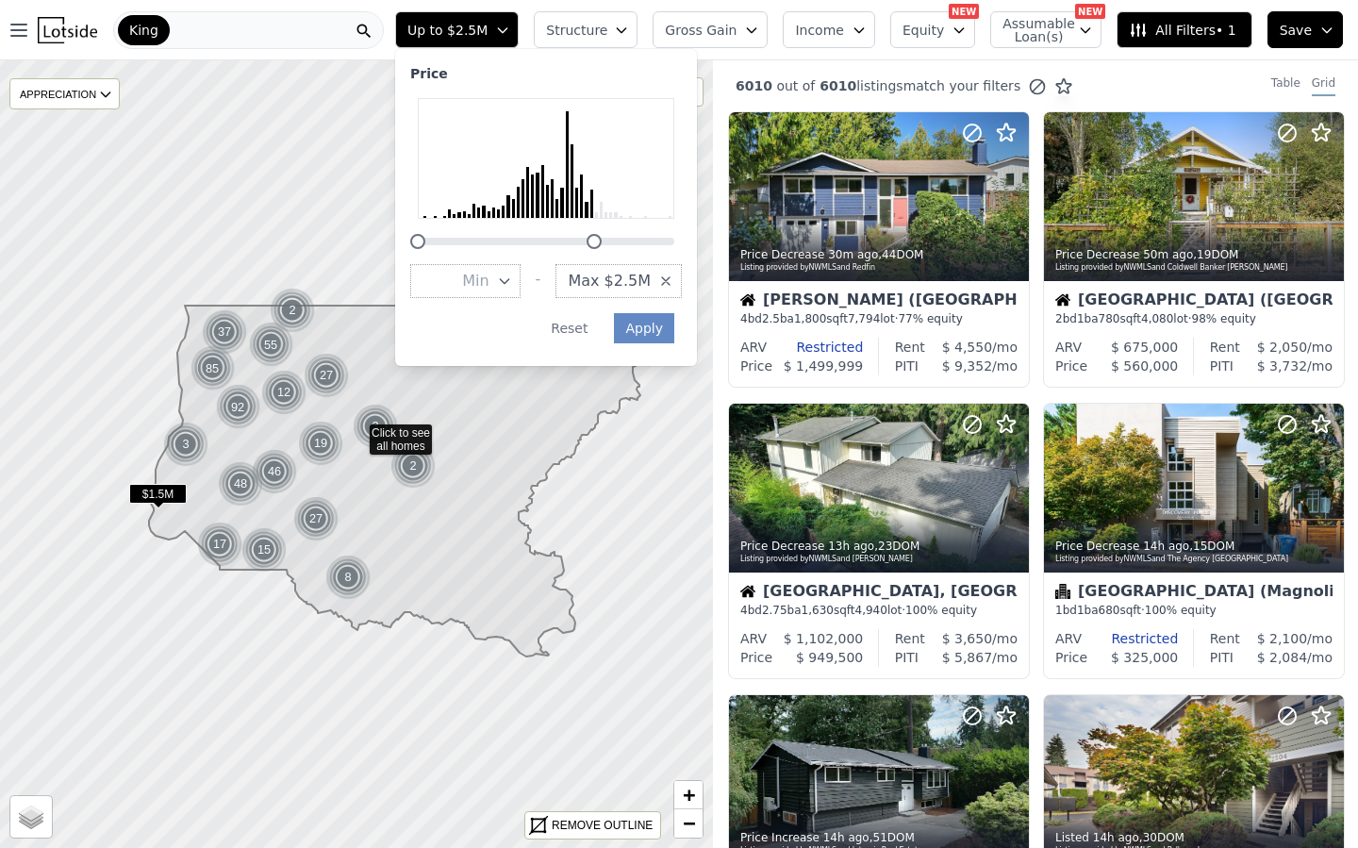
click at [682, 276] on button "Max $2.5M" at bounding box center [619, 281] width 126 height 34
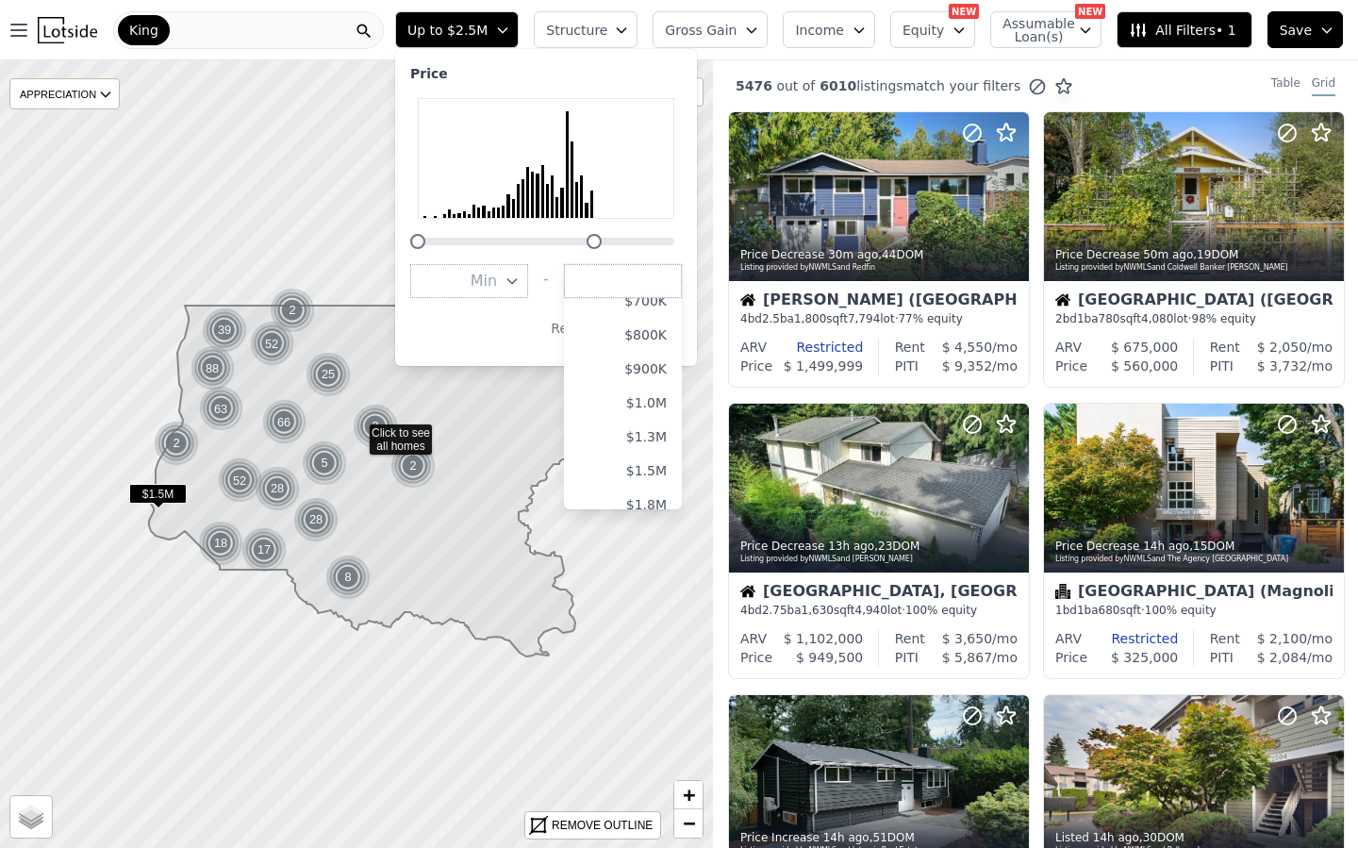
scroll to position [240, 0]
click at [643, 390] on button "$900K" at bounding box center [623, 381] width 118 height 34
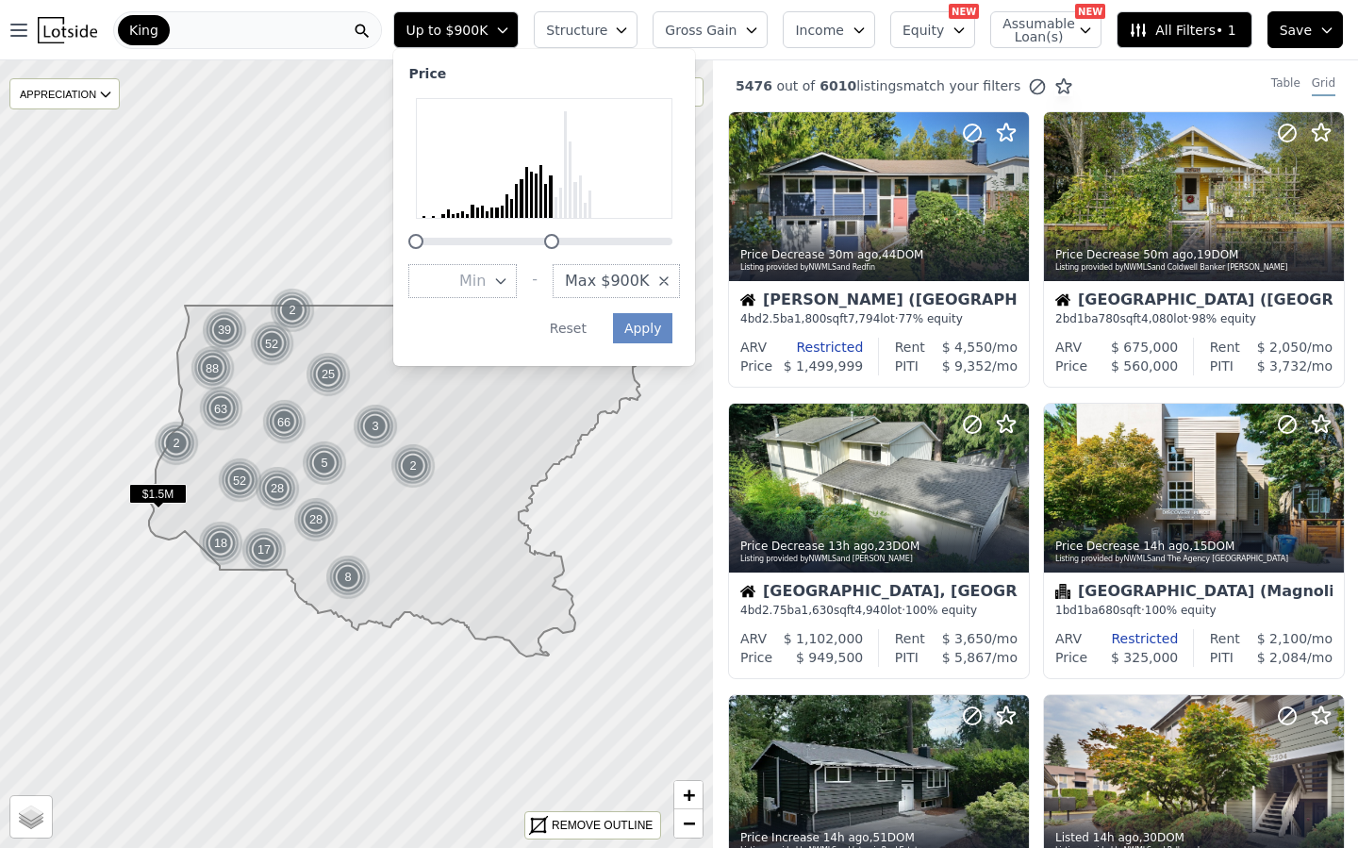
click at [486, 280] on span "Min" at bounding box center [472, 281] width 26 height 23
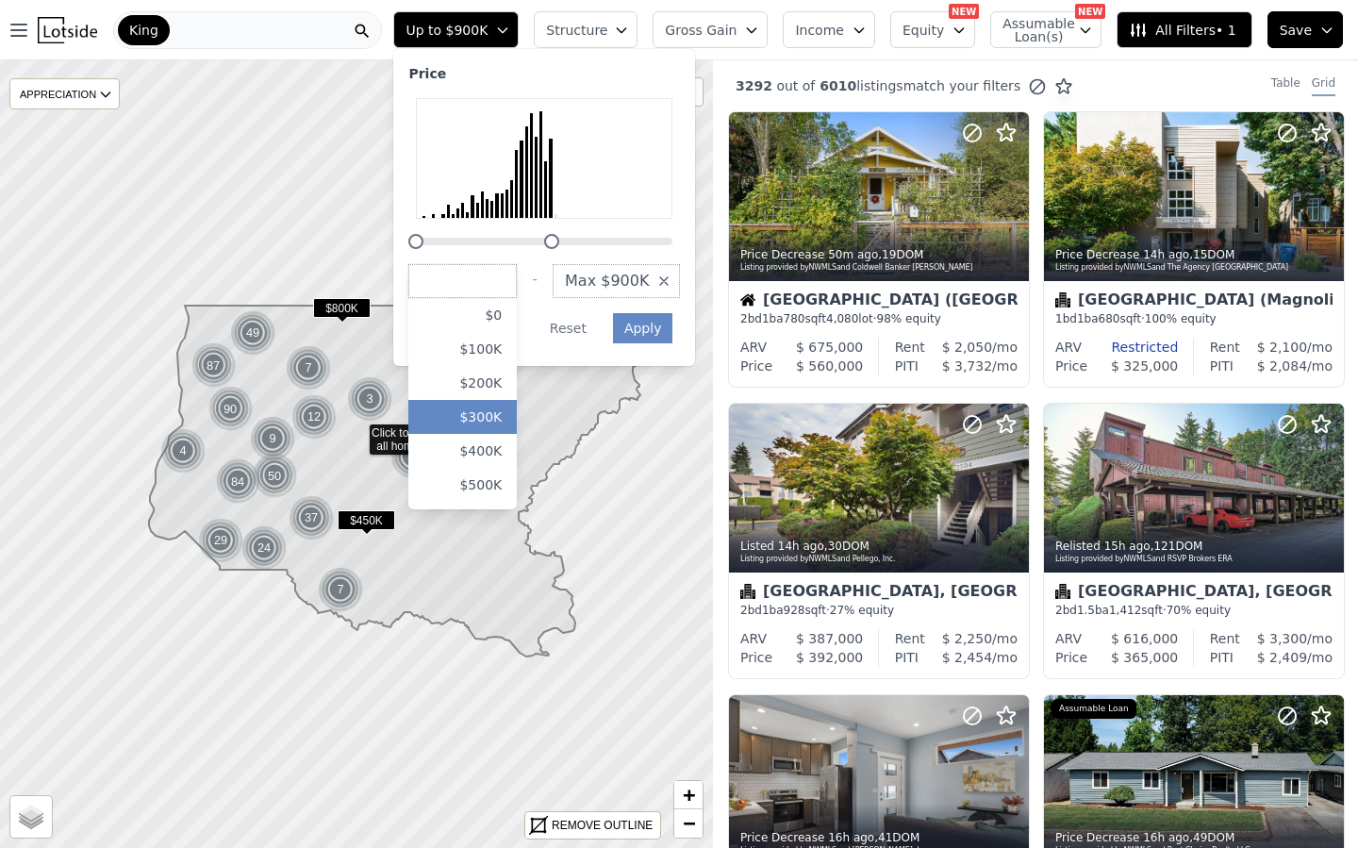
click at [501, 418] on button "$300K" at bounding box center [462, 417] width 108 height 34
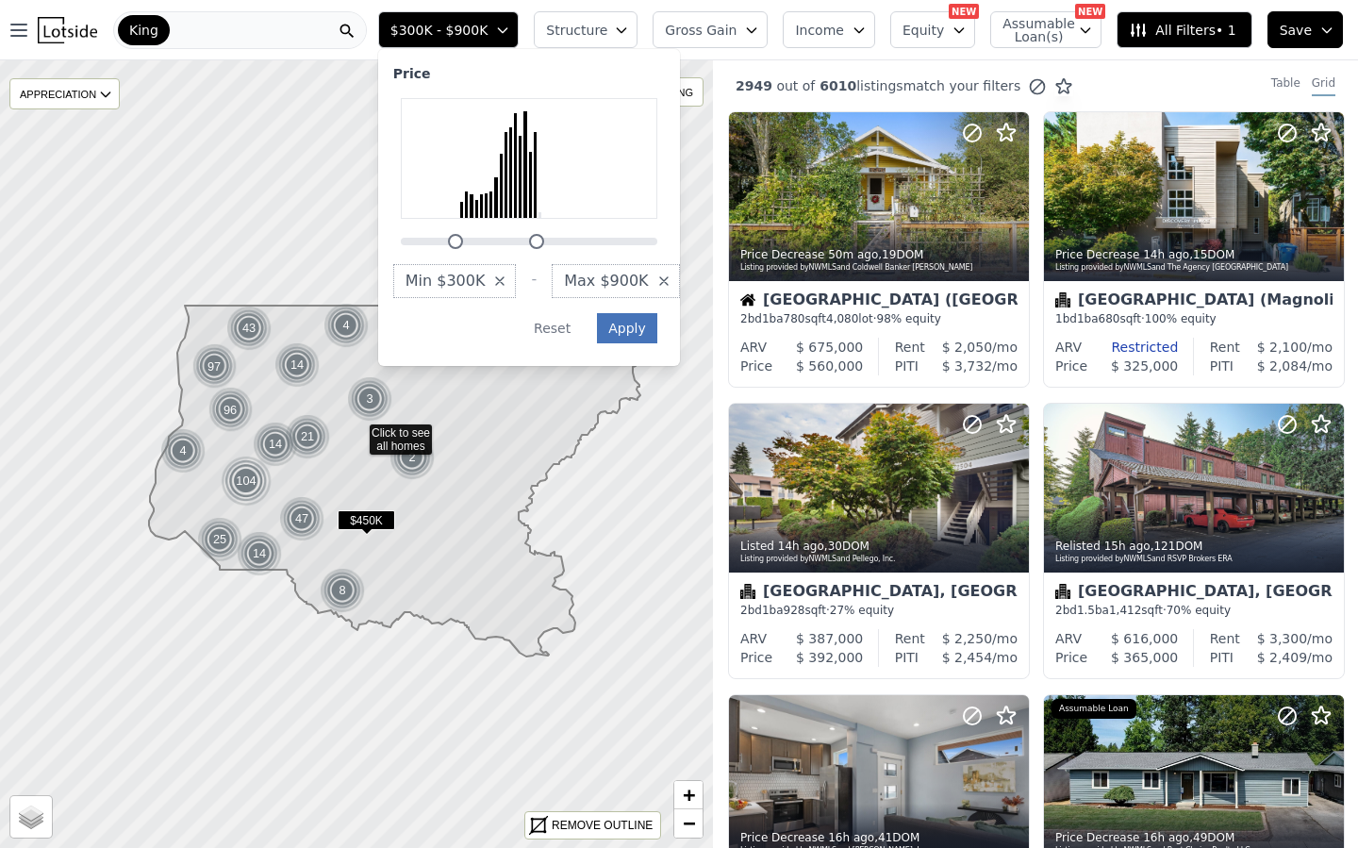
click at [630, 335] on button "Apply" at bounding box center [627, 328] width 60 height 30
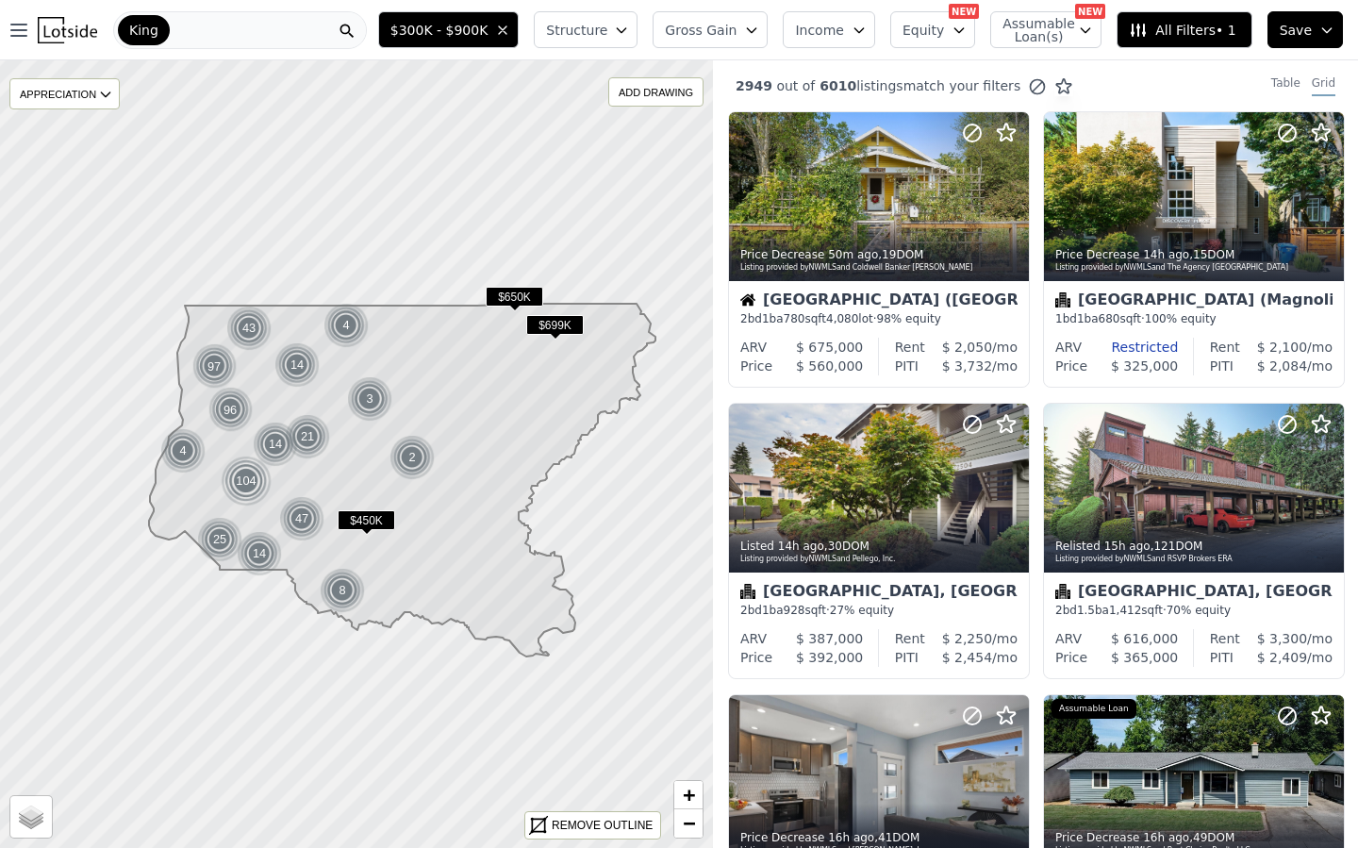
click at [591, 36] on span "Structure" at bounding box center [576, 30] width 60 height 19
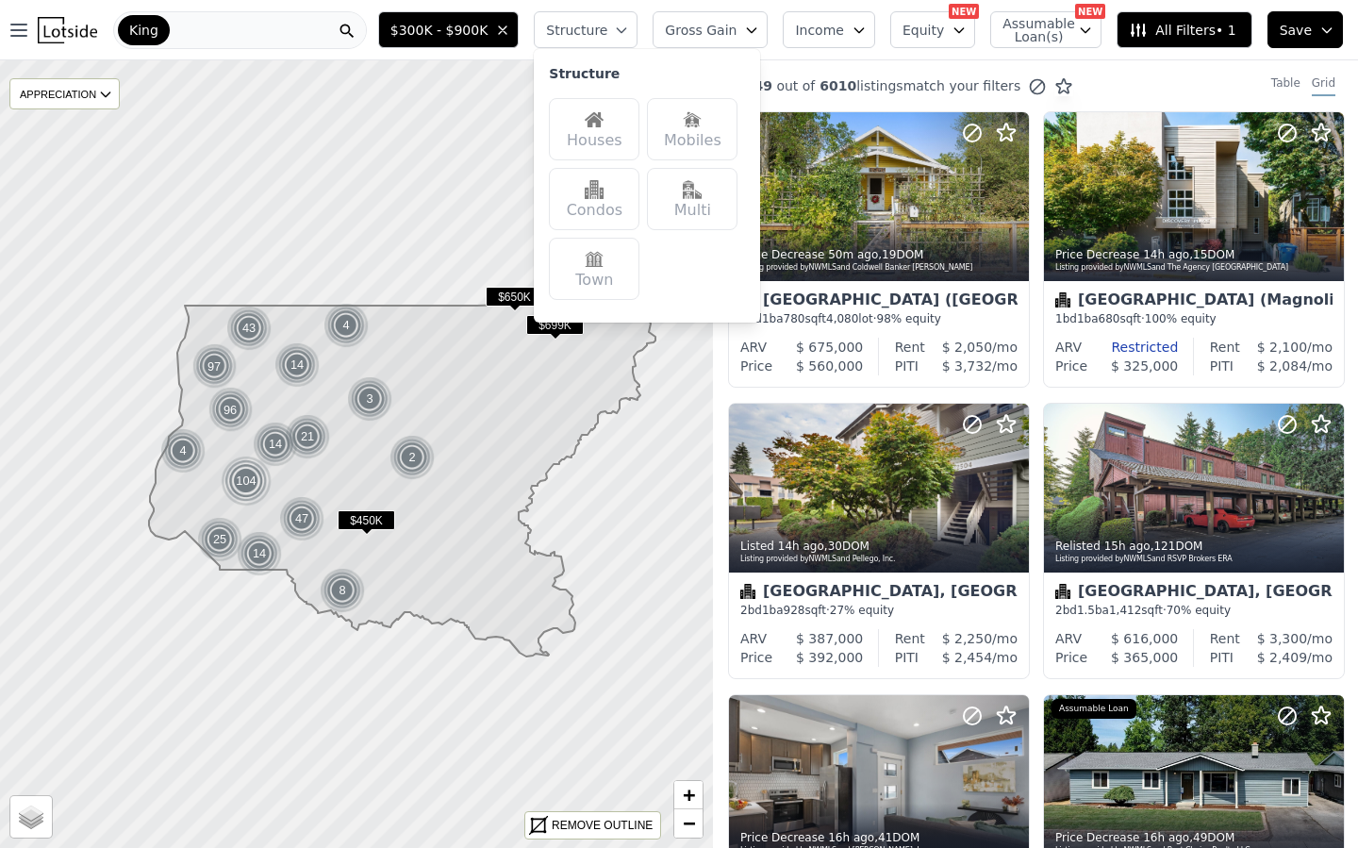
click at [597, 130] on div "Houses" at bounding box center [594, 129] width 91 height 62
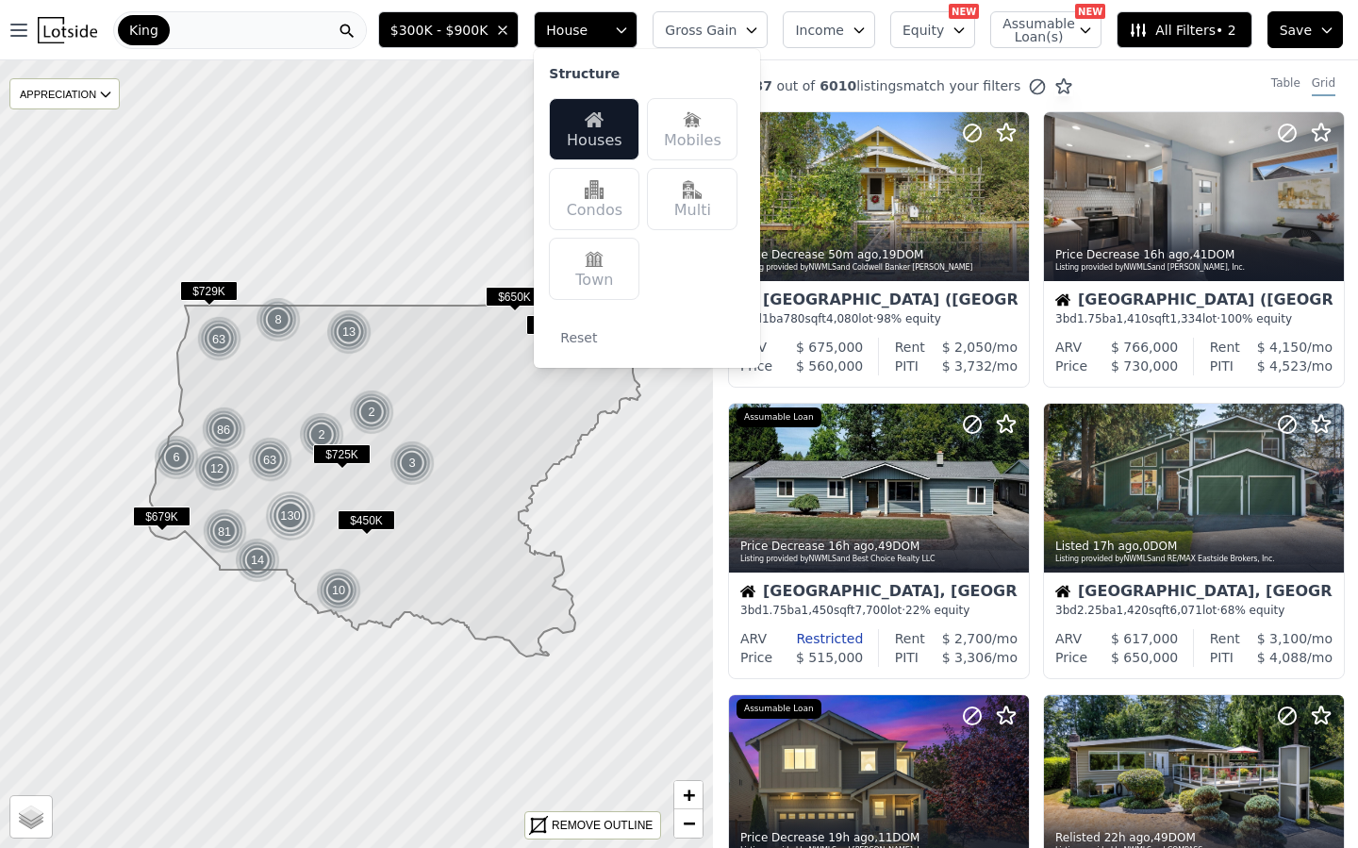
click at [1158, 36] on span "All Filters • 2" at bounding box center [1182, 30] width 107 height 19
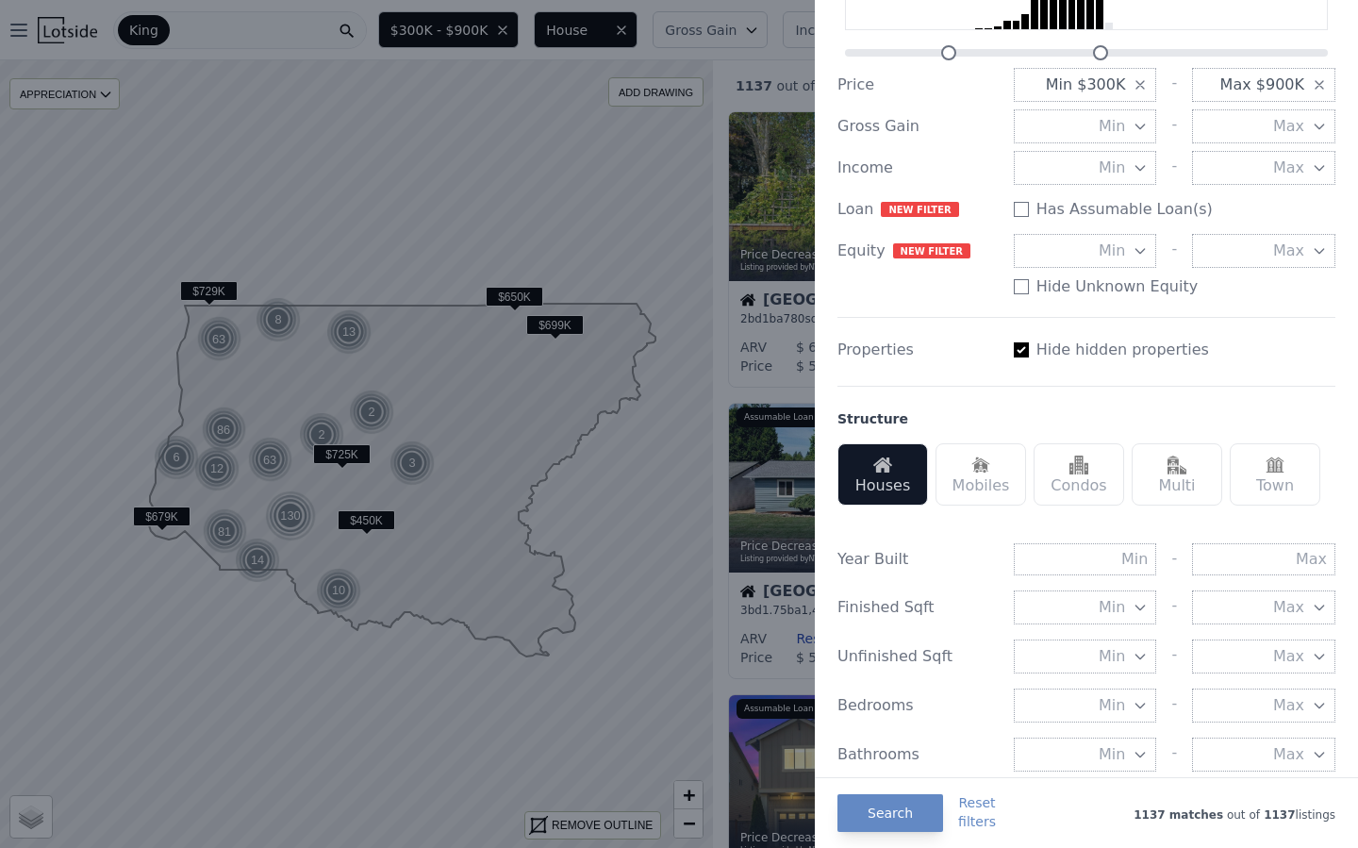
scroll to position [210, 0]
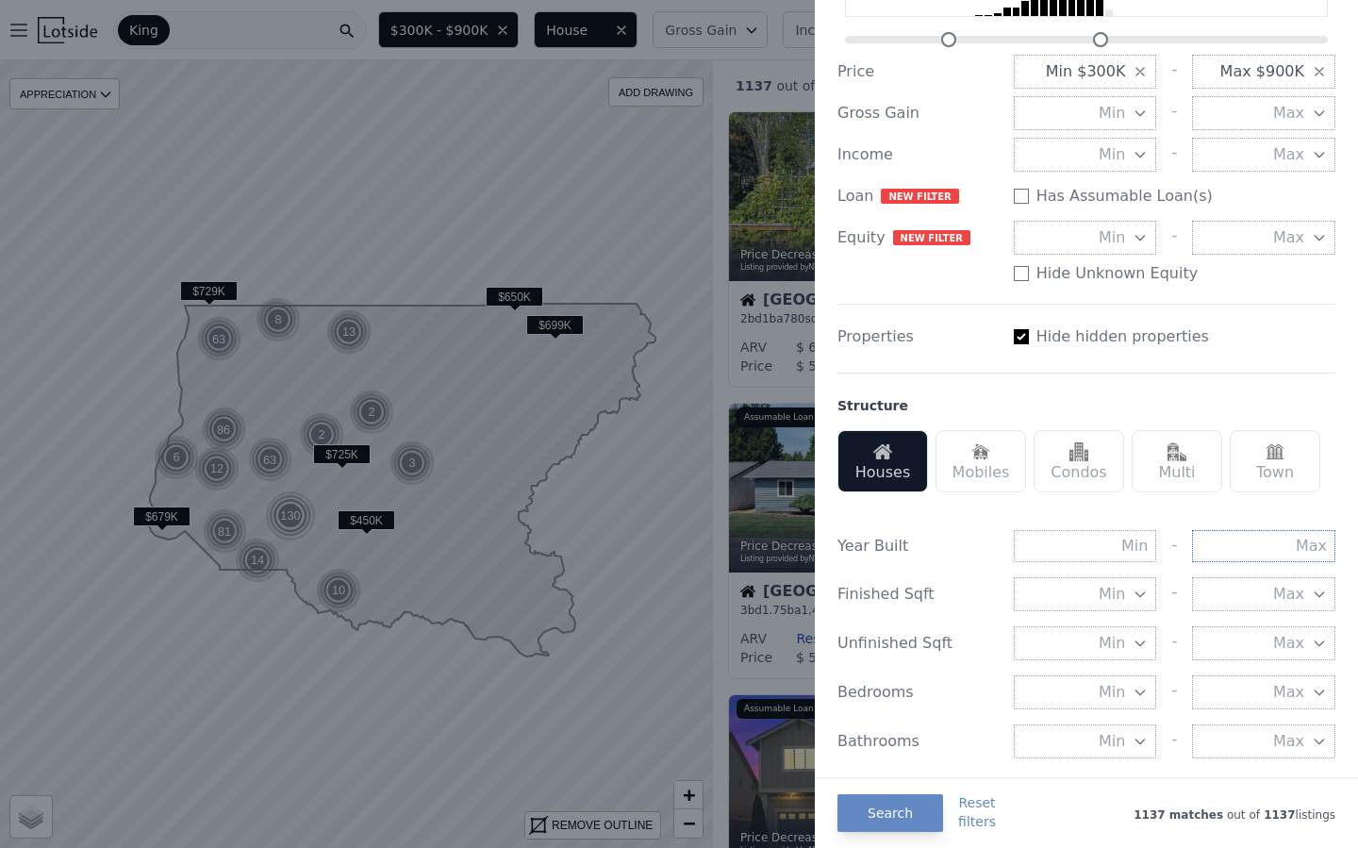
click at [1248, 557] on input "text" at bounding box center [1263, 546] width 143 height 32
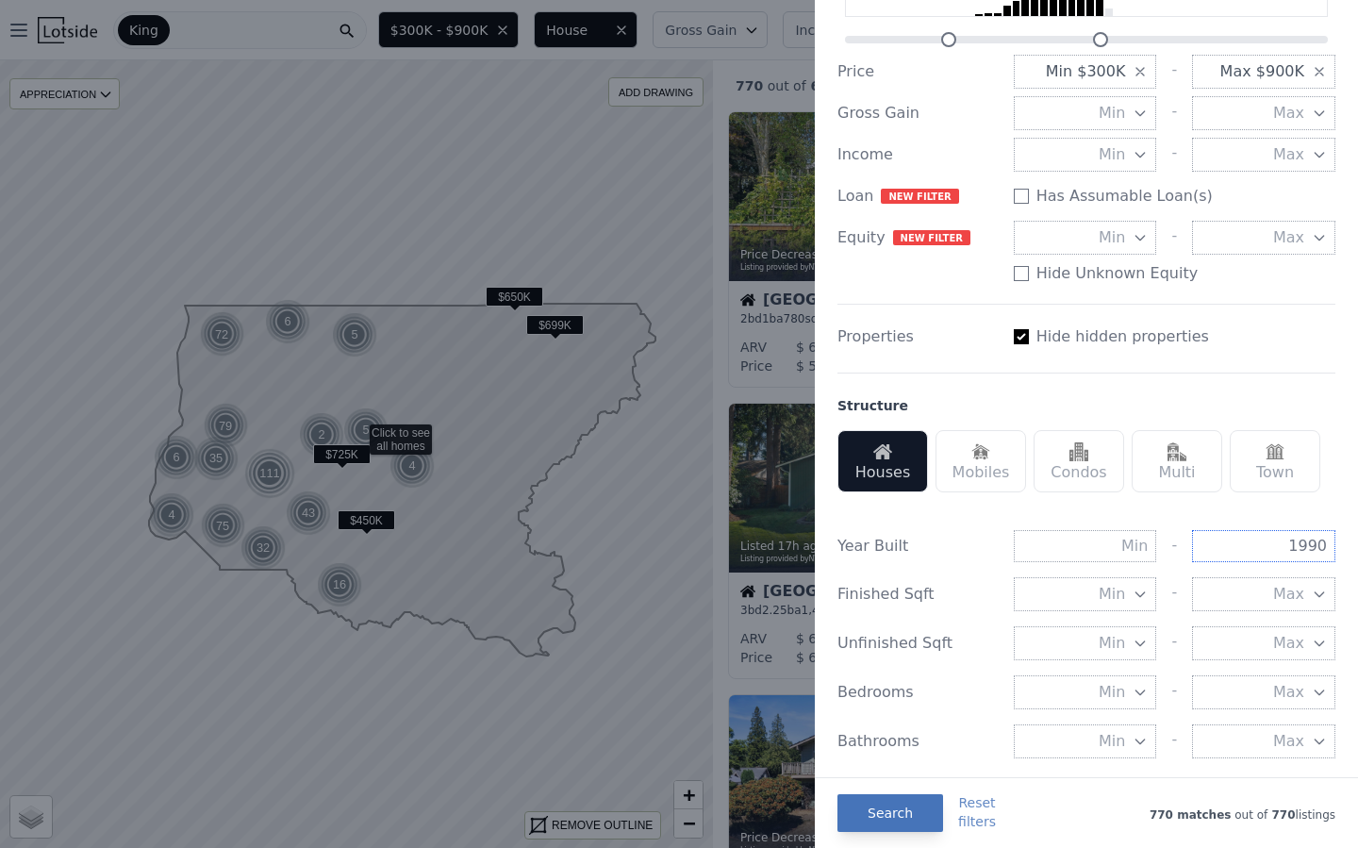
type input "1990"
click at [864, 816] on button "Search" at bounding box center [891, 813] width 106 height 38
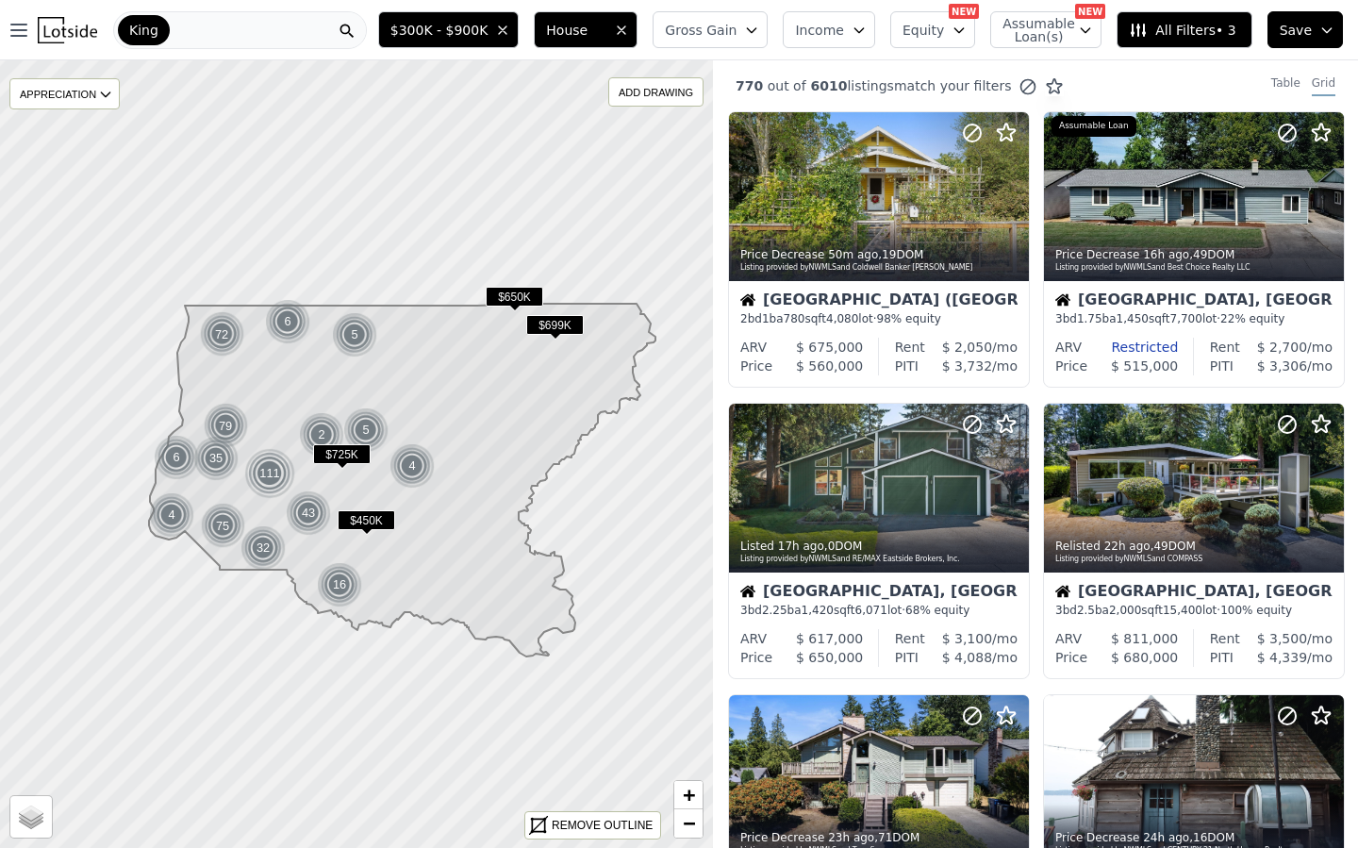
click at [737, 26] on span "Gross Gain" at bounding box center [701, 30] width 72 height 19
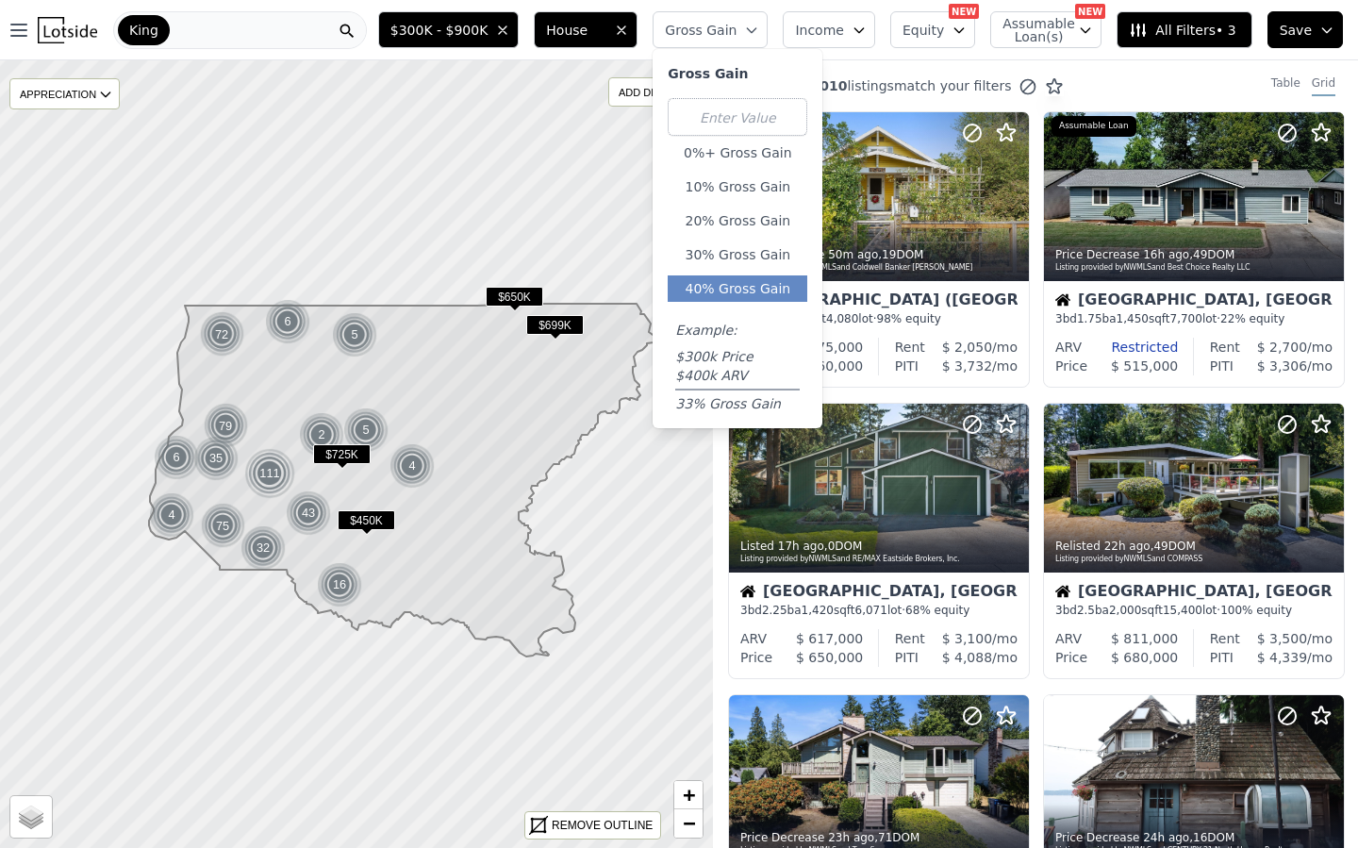
click at [740, 284] on button "40% Gross Gain" at bounding box center [738, 288] width 140 height 26
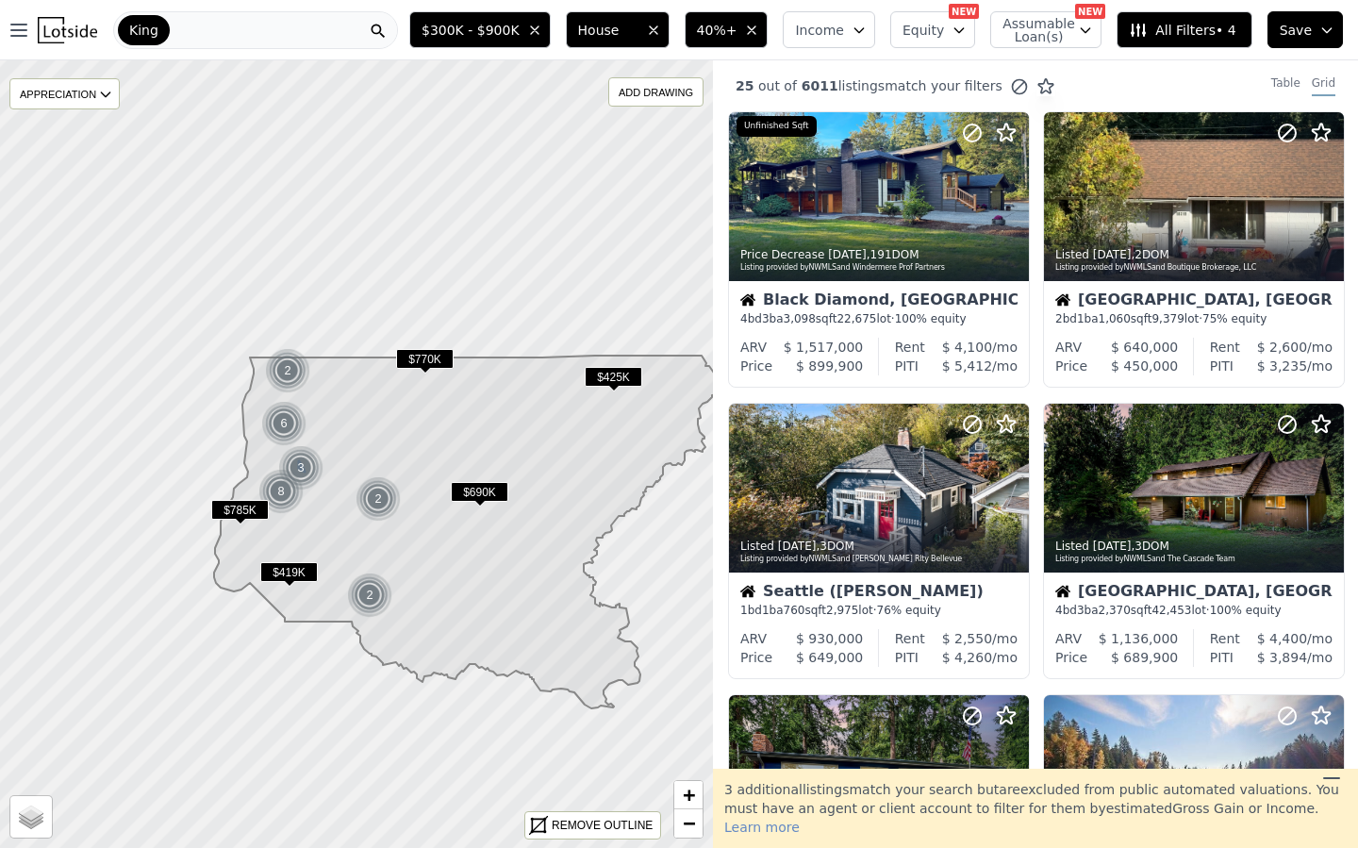
click at [317, 485] on img at bounding box center [301, 467] width 46 height 45
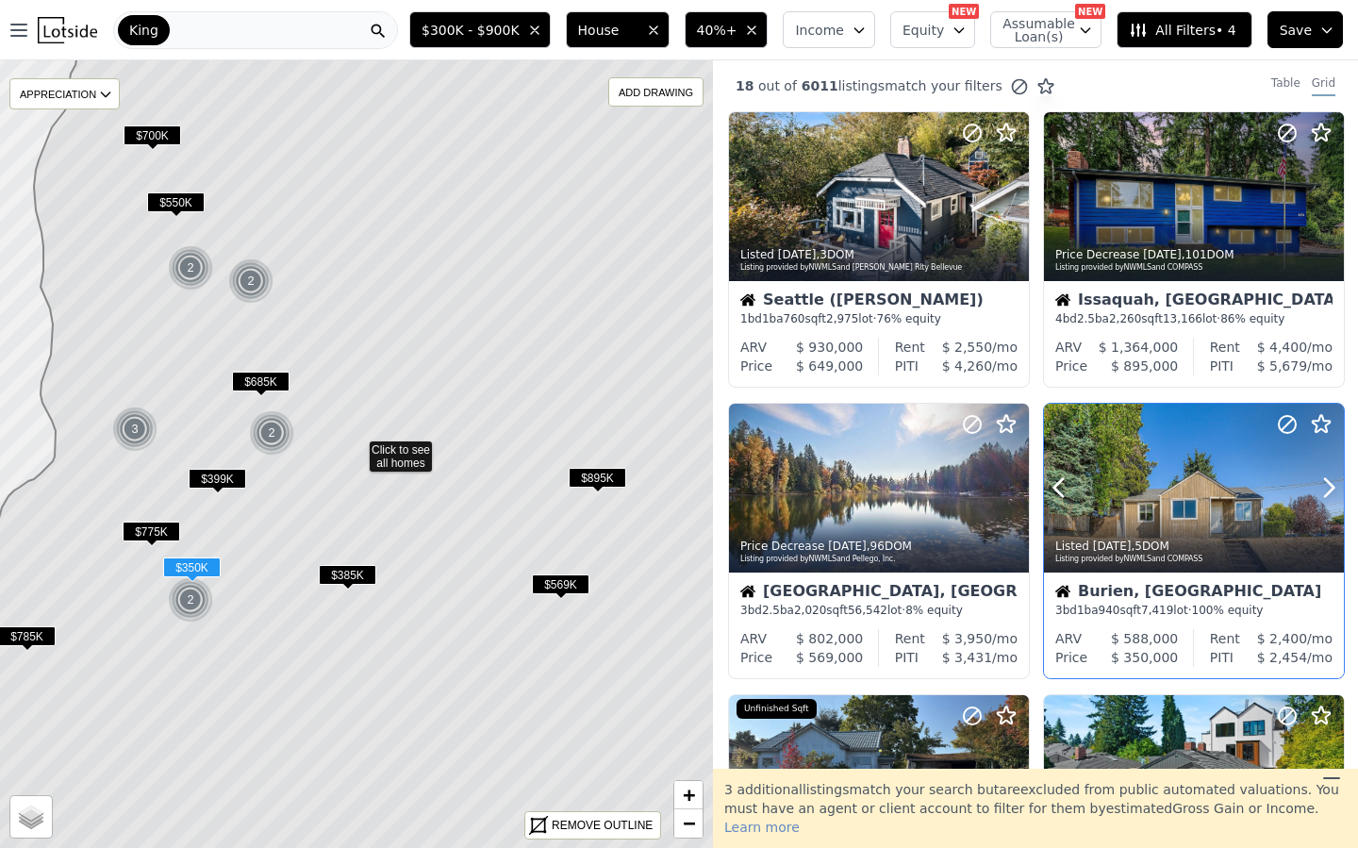
click at [1321, 420] on icon at bounding box center [1321, 424] width 23 height 23
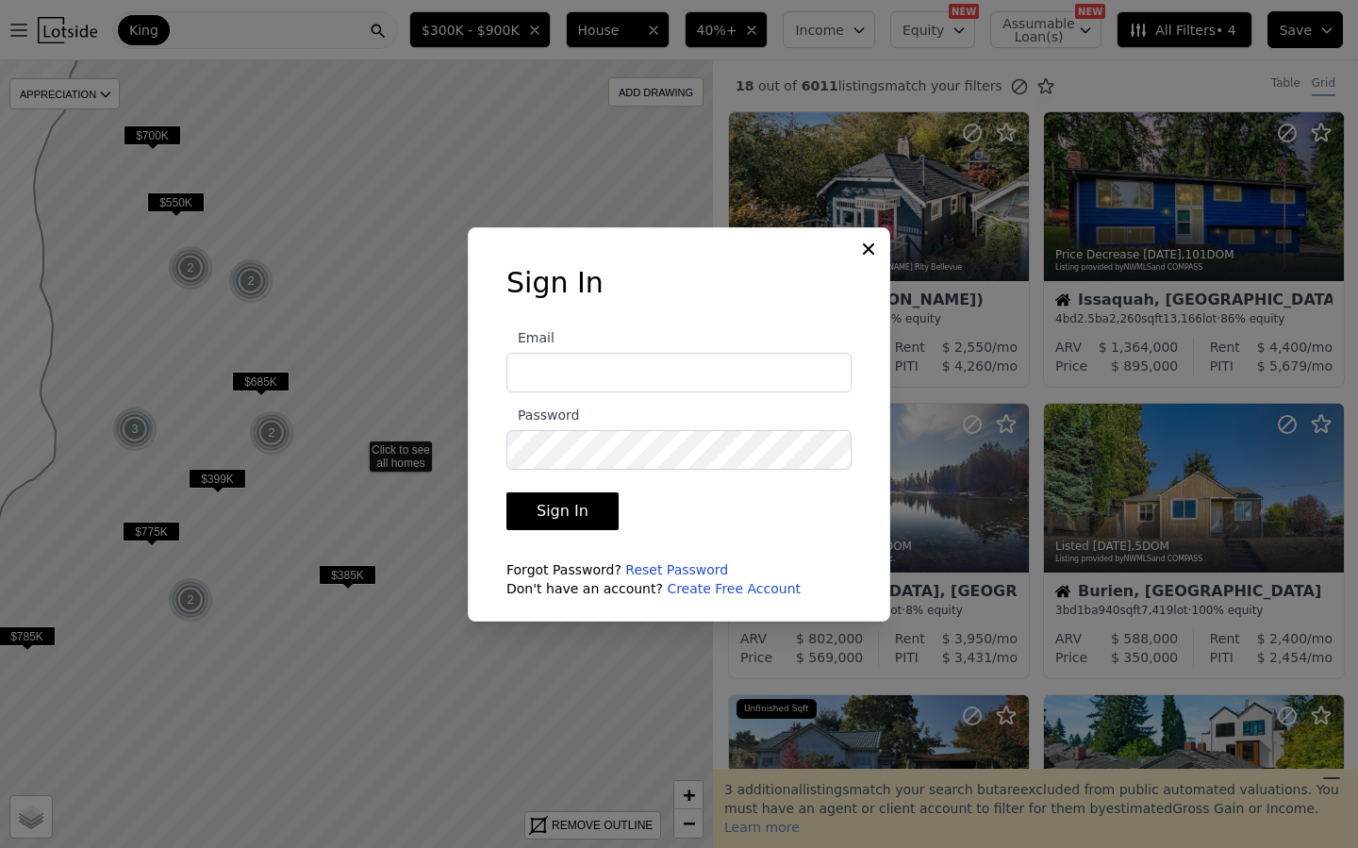
click at [540, 367] on input "Email" at bounding box center [678, 373] width 345 height 40
type input "zach@moorevaluehomes.com"
click at [639, 569] on link "Reset Password" at bounding box center [676, 569] width 103 height 15
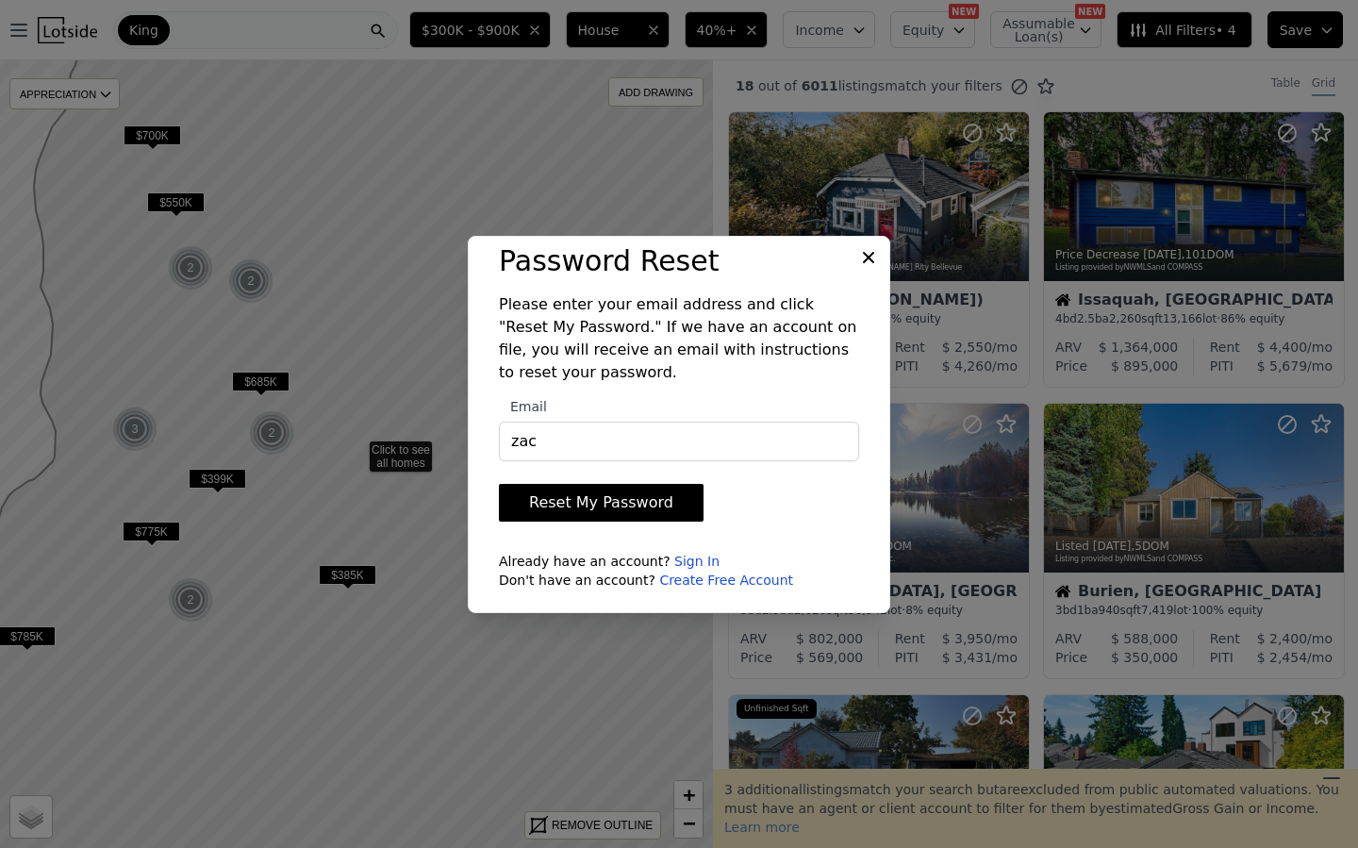
type input "zach@moorevaluehomes.com"
click at [593, 499] on button "Reset My Password" at bounding box center [601, 503] width 205 height 38
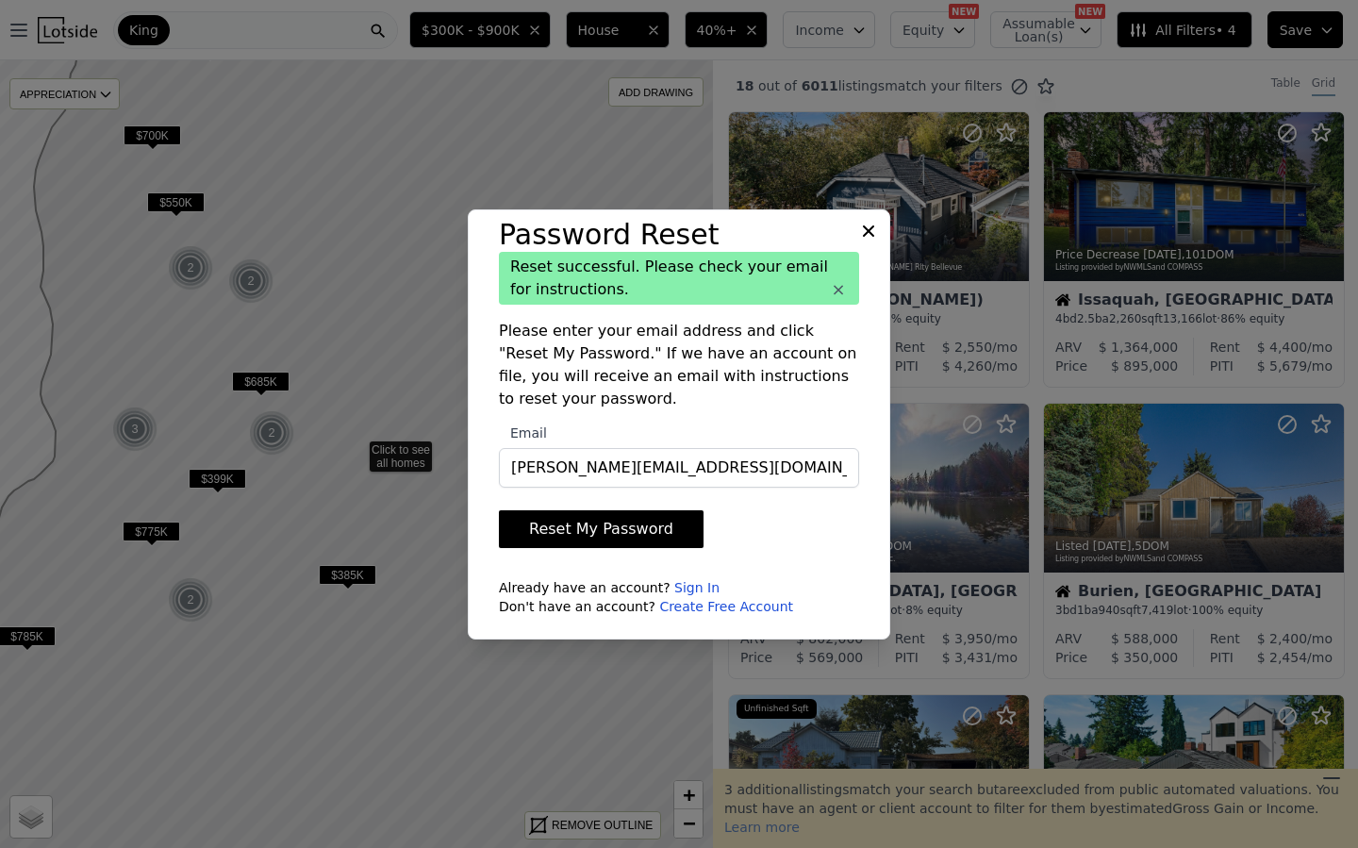
click at [536, 526] on button "Reset My Password" at bounding box center [601, 529] width 205 height 38
click at [864, 237] on icon at bounding box center [868, 231] width 19 height 19
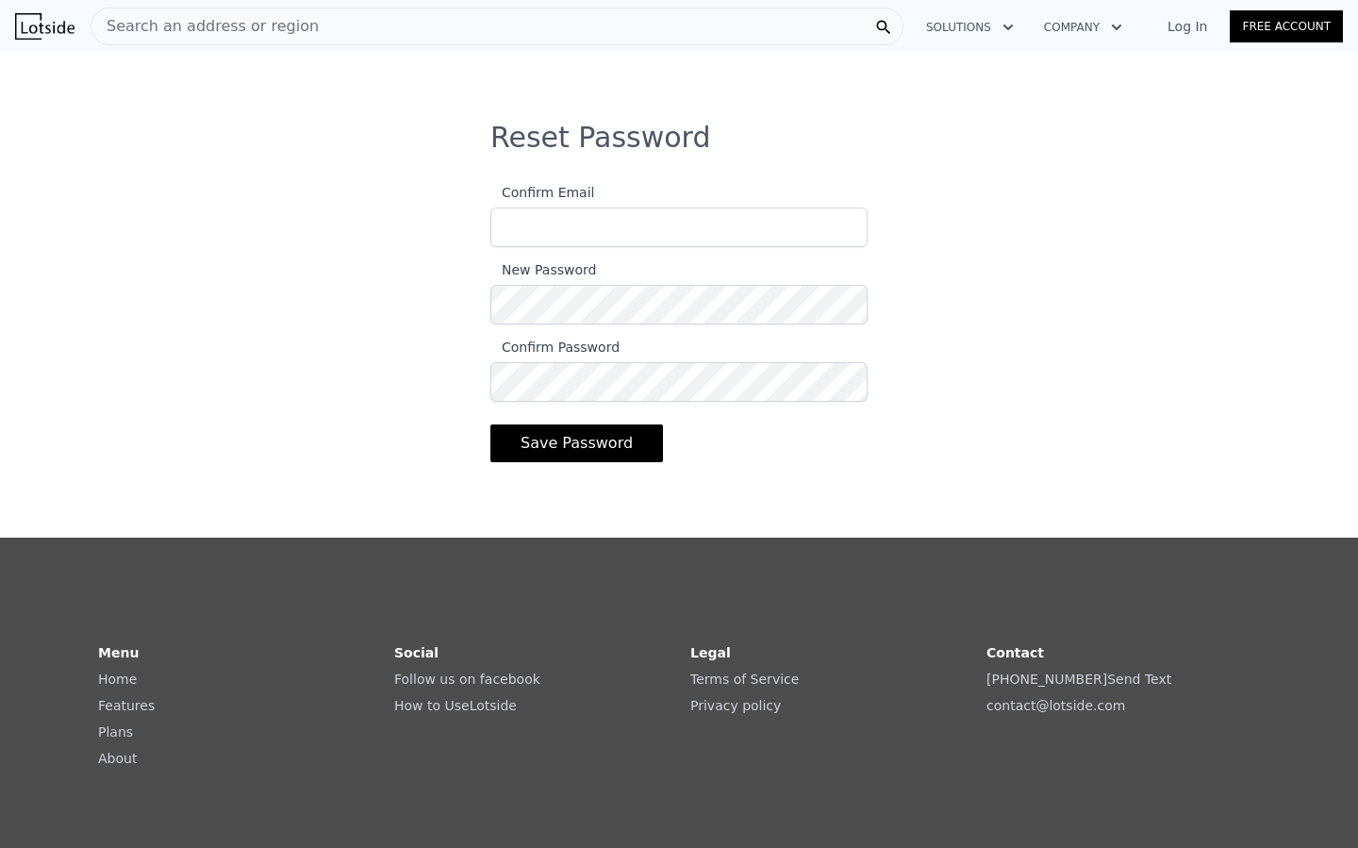
click at [523, 225] on input "Confirm Email" at bounding box center [678, 227] width 377 height 40
type input "[PERSON_NAME][EMAIL_ADDRESS][DOMAIN_NAME]"
click at [591, 442] on button "Save Password" at bounding box center [576, 443] width 173 height 38
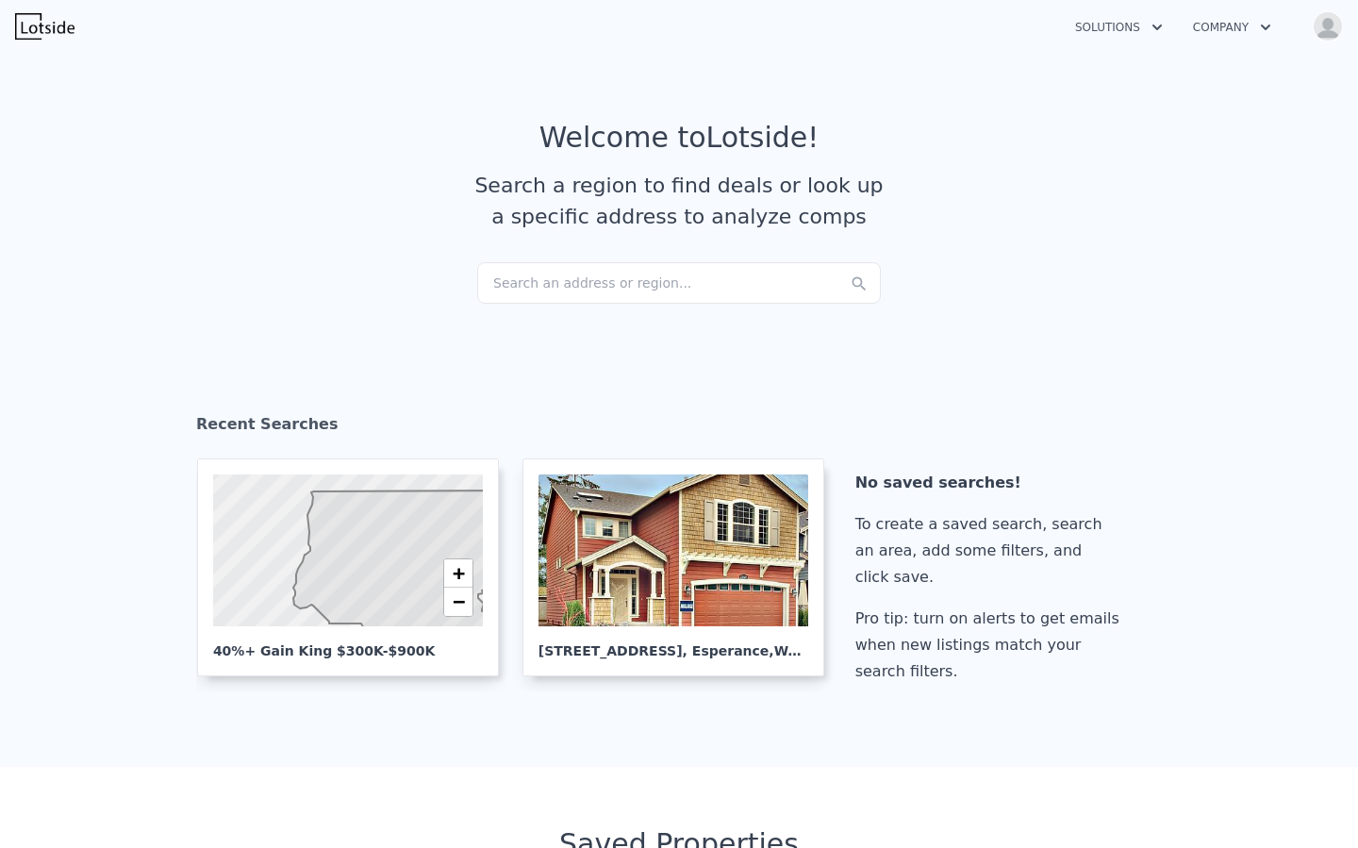
click at [1329, 31] on img "button" at bounding box center [1328, 26] width 30 height 30
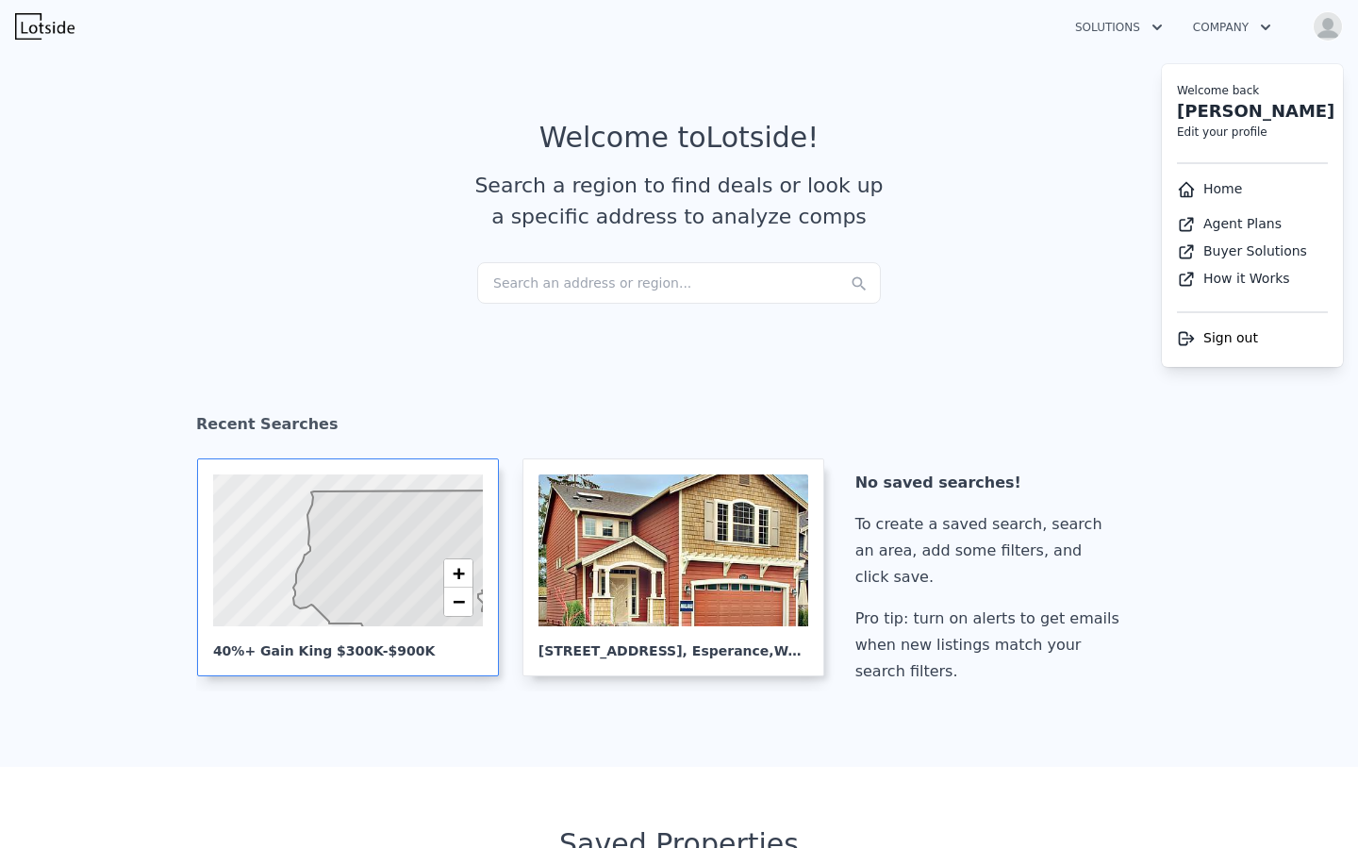
click at [359, 532] on icon at bounding box center [402, 566] width 218 height 153
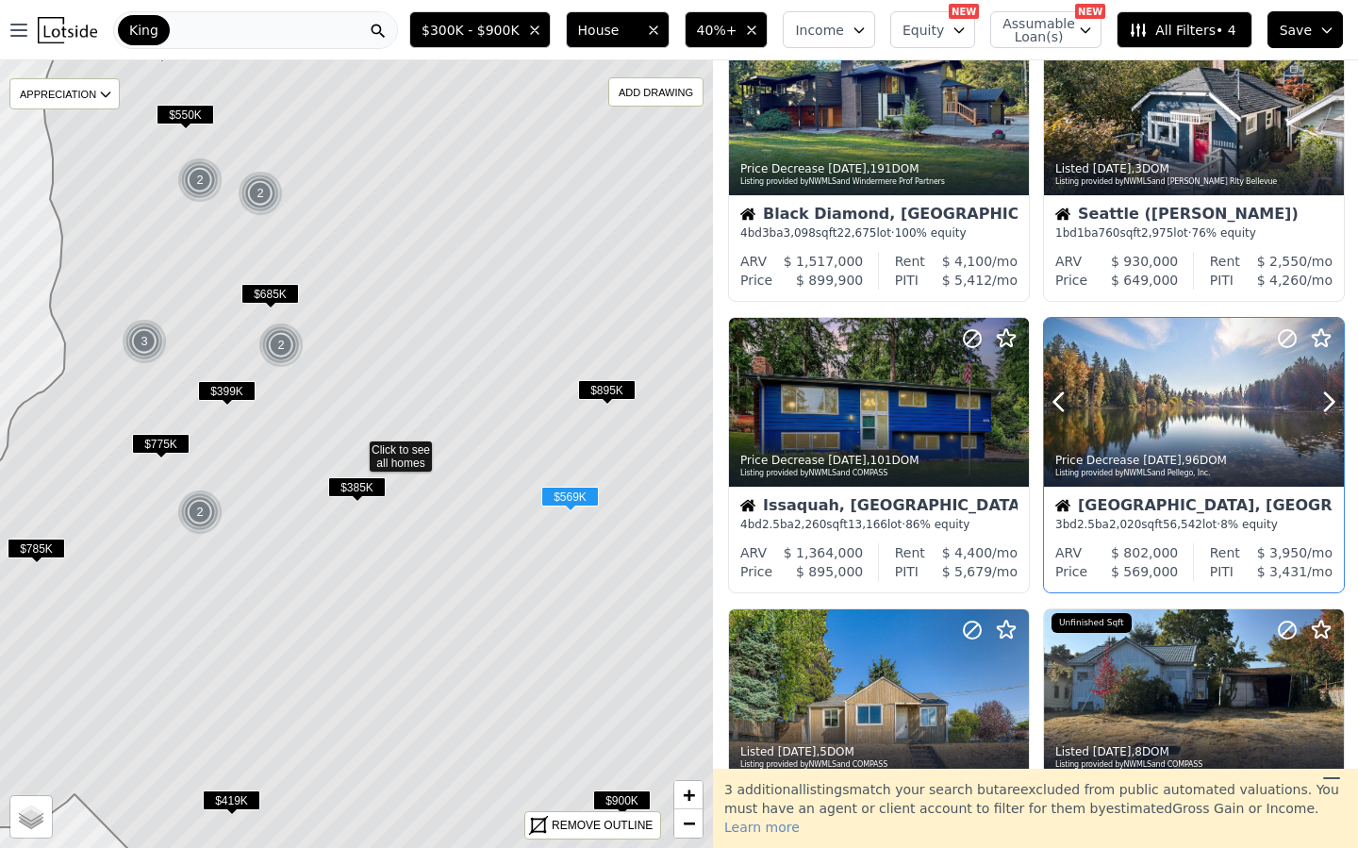
scroll to position [255, 0]
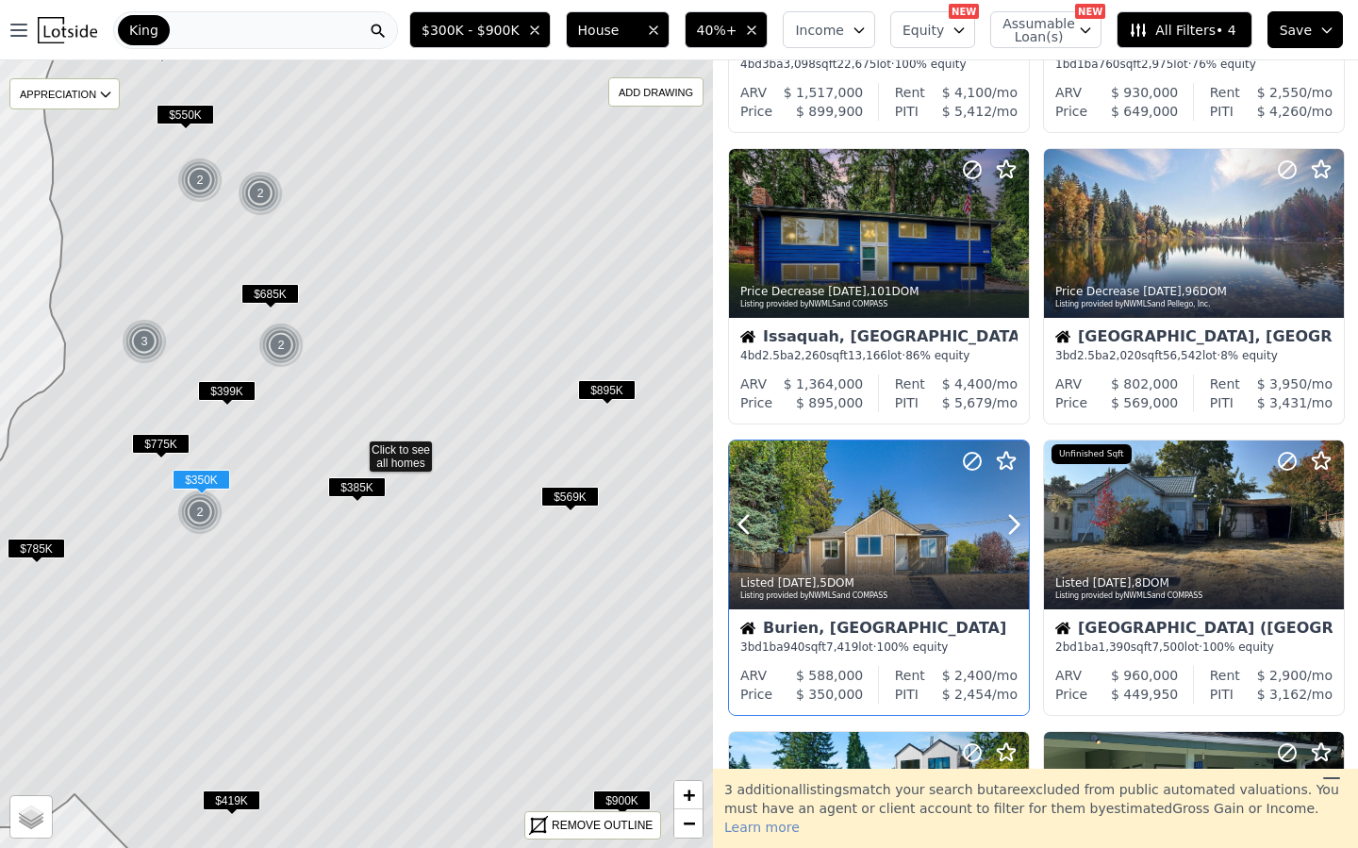
click at [1005, 459] on icon at bounding box center [1006, 461] width 23 height 23
click at [721, 33] on span "40%+" at bounding box center [717, 30] width 41 height 19
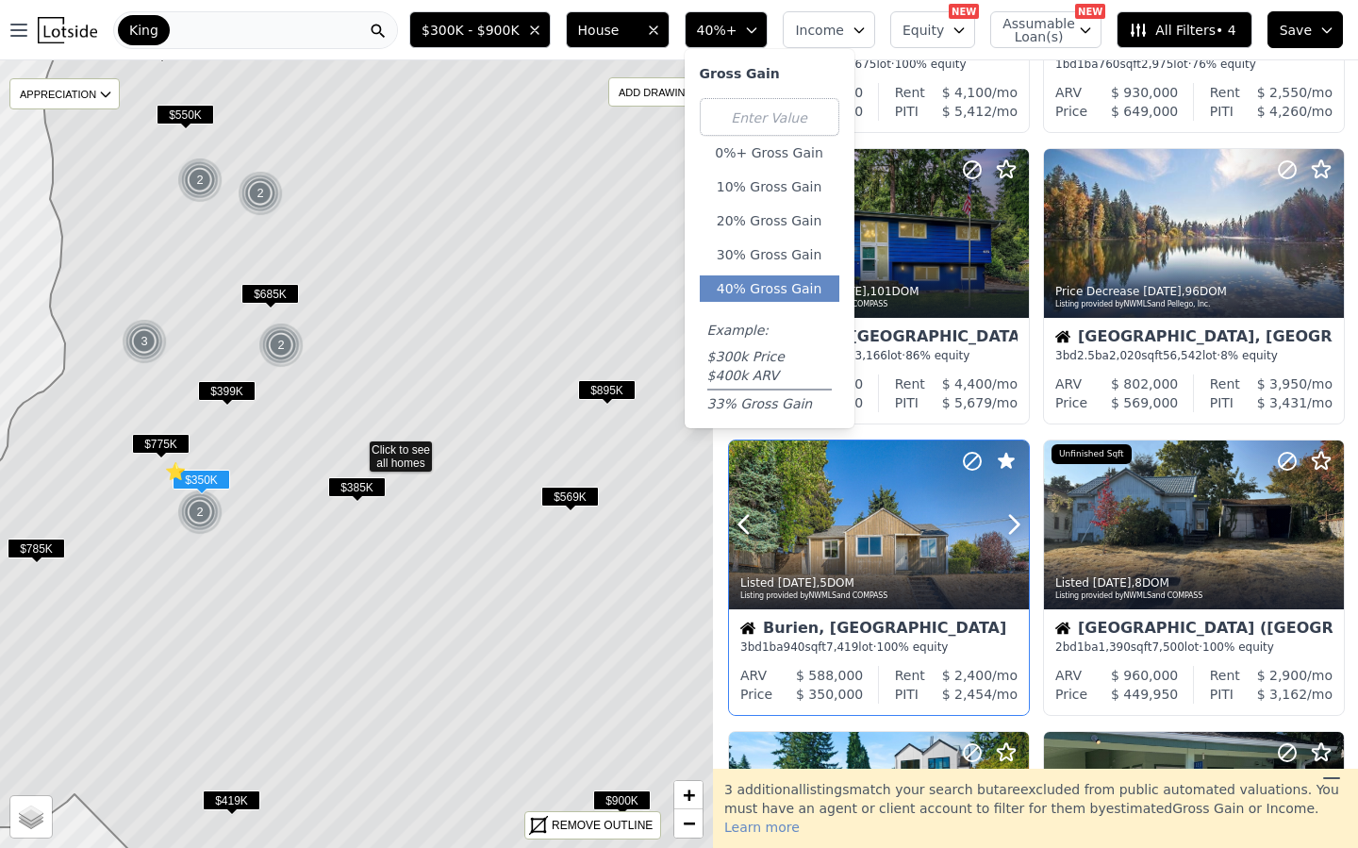
click at [890, 560] on div at bounding box center [879, 566] width 300 height 34
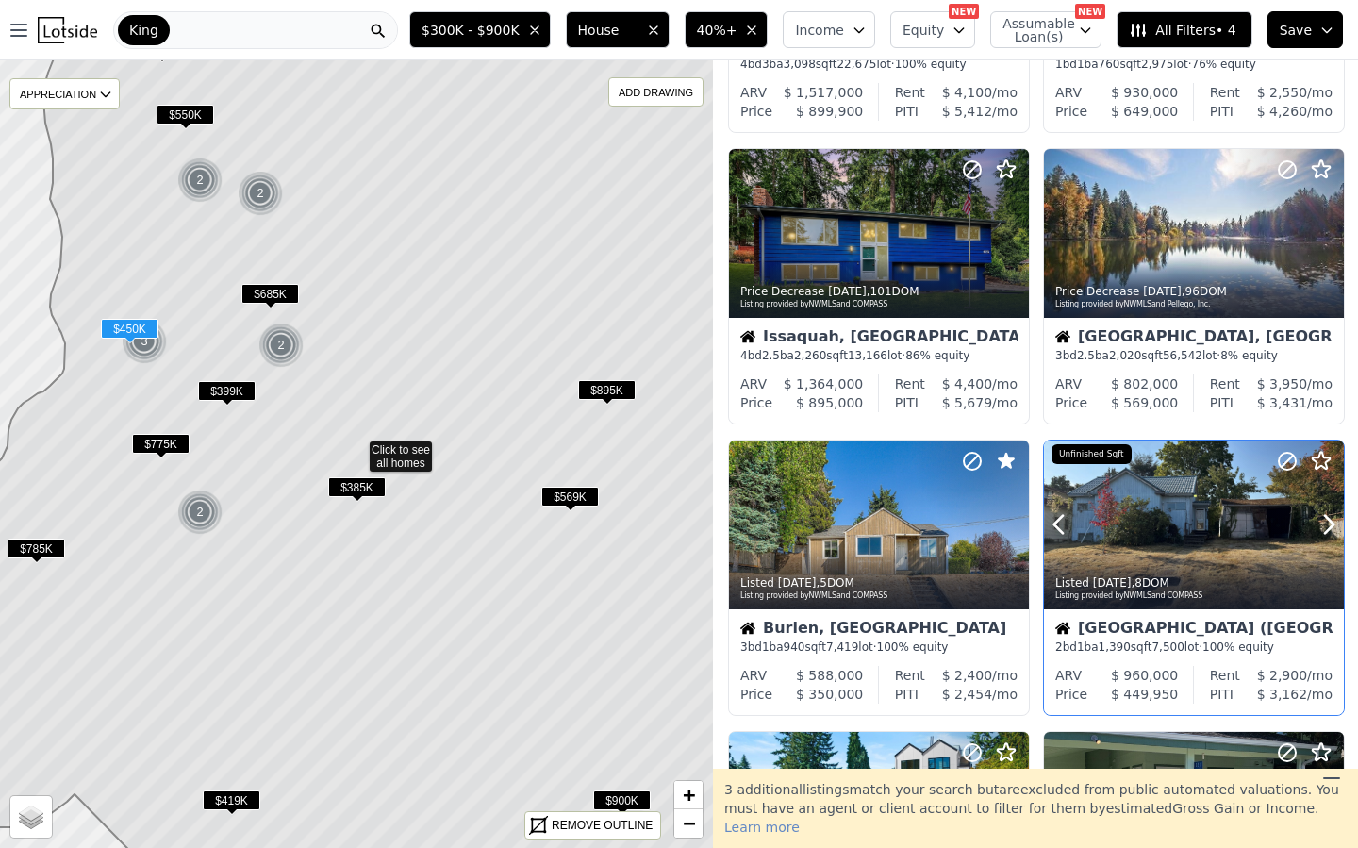
click at [1120, 549] on div at bounding box center [1194, 566] width 300 height 34
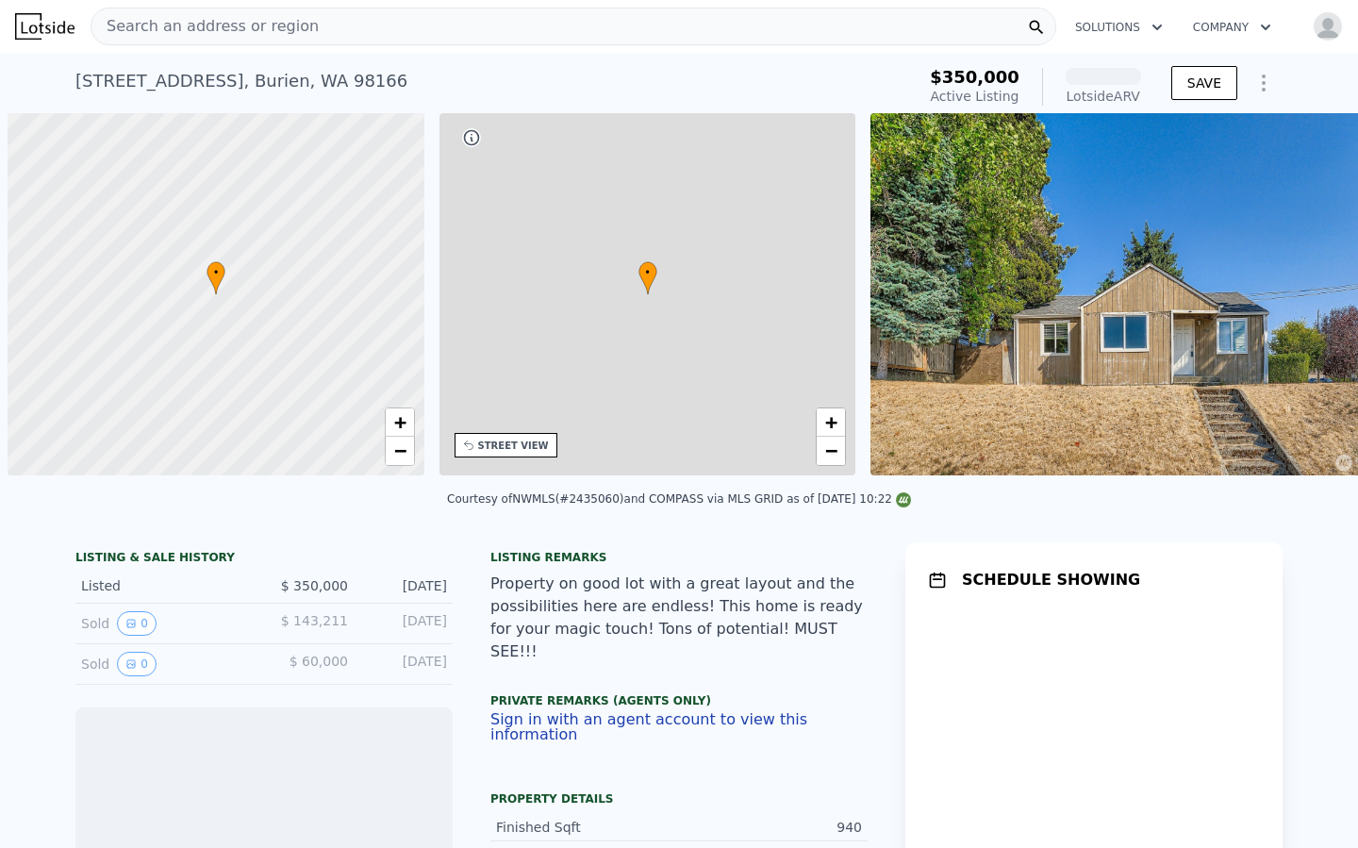
scroll to position [0, 8]
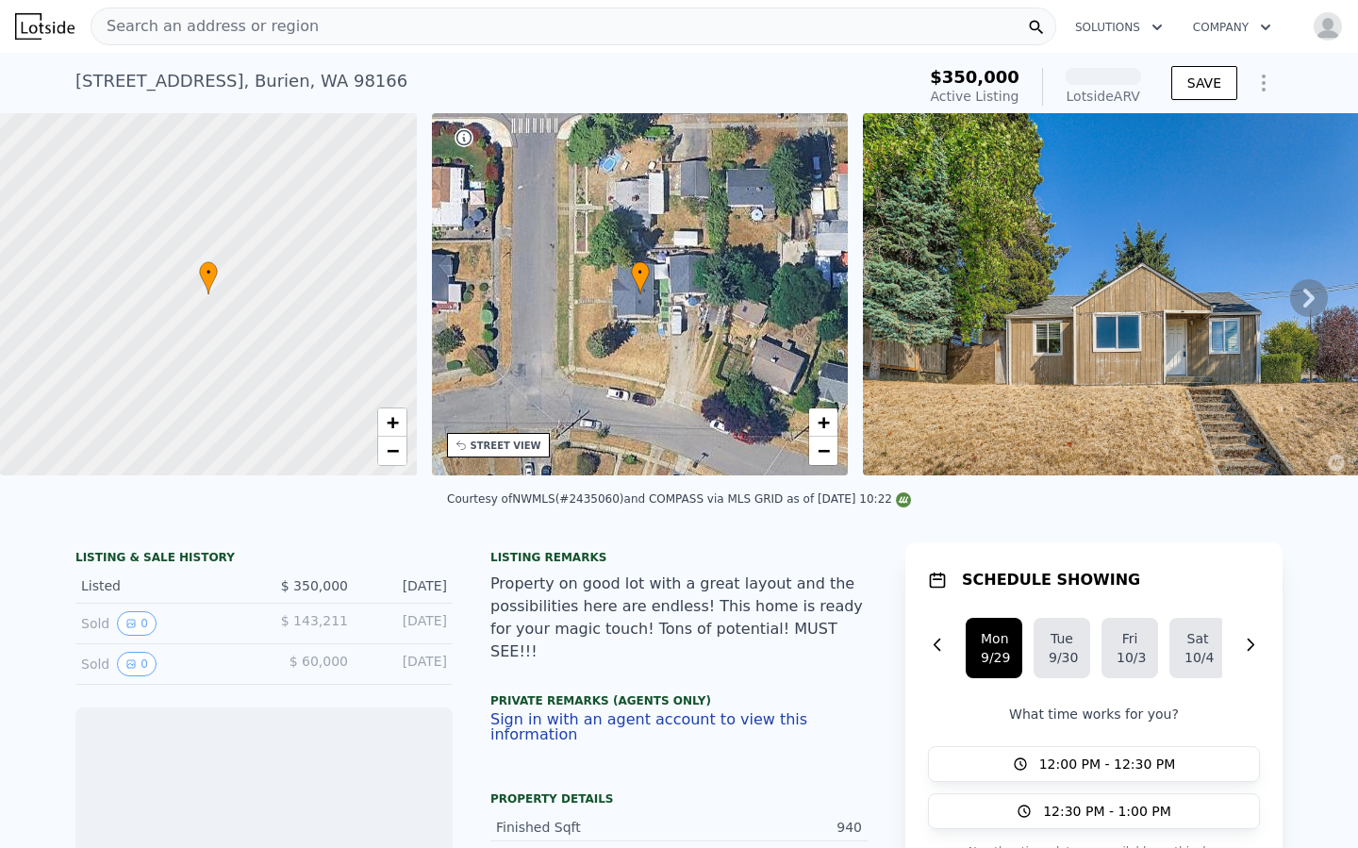
click at [1311, 298] on icon at bounding box center [1308, 298] width 11 height 19
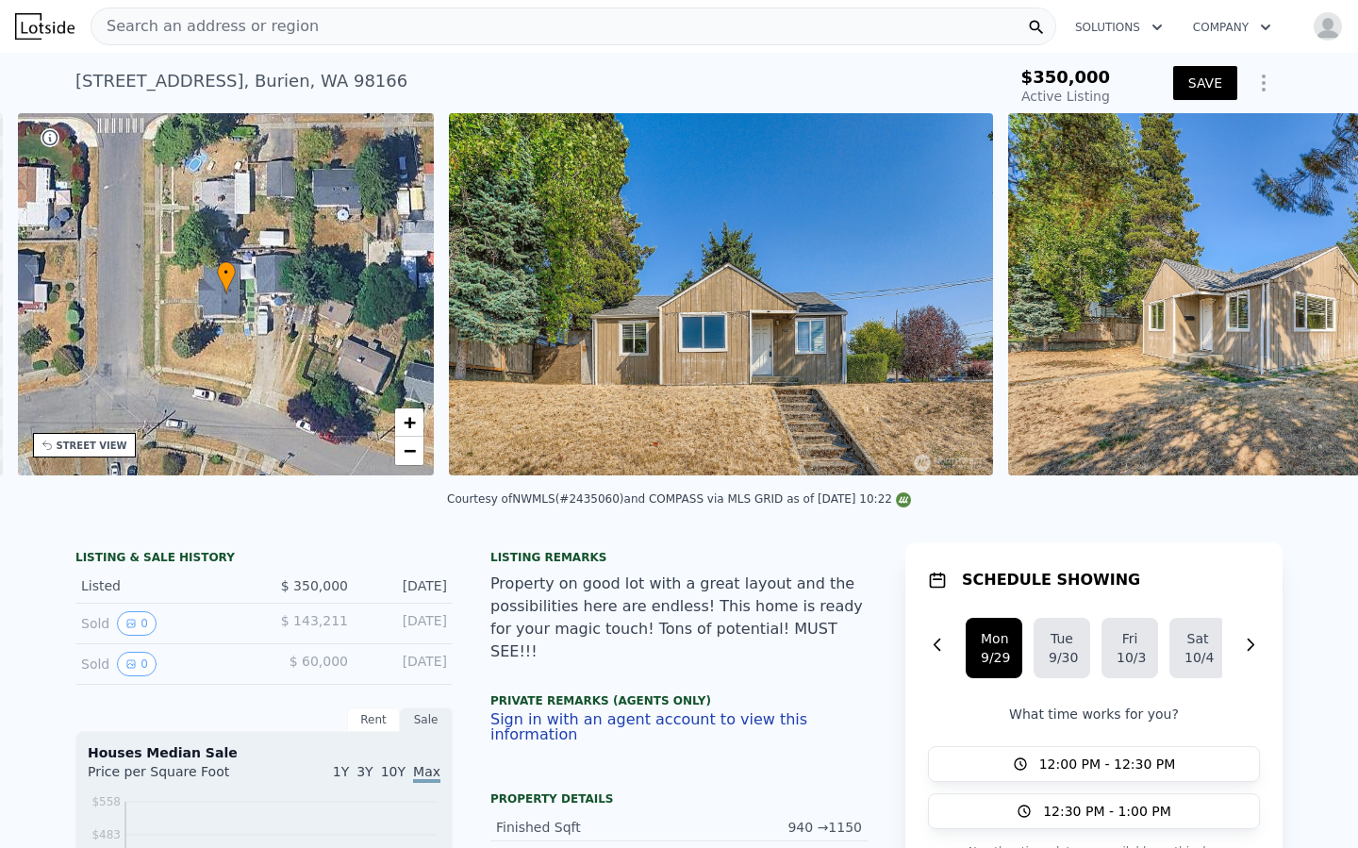
scroll to position [0, 439]
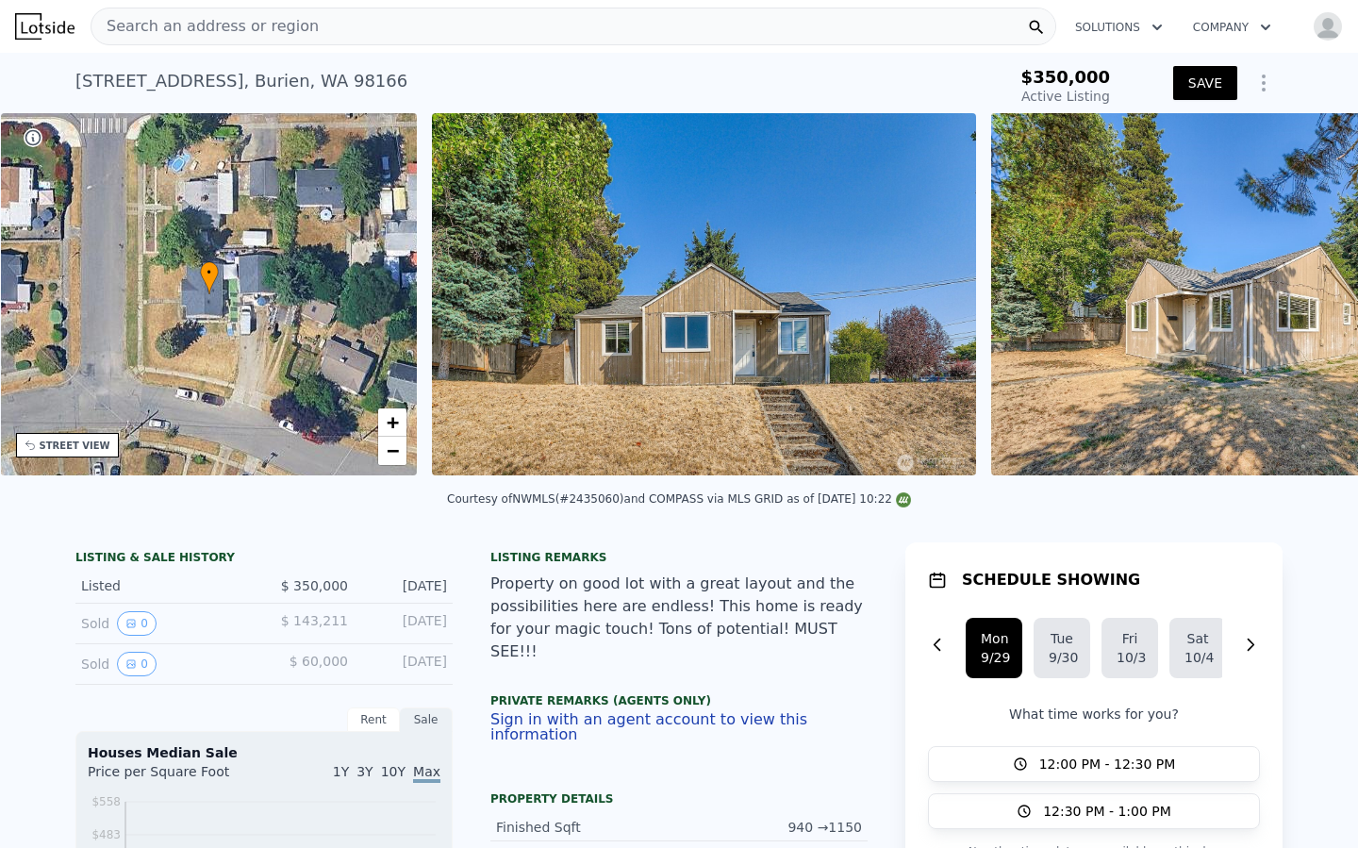
click at [1311, 298] on img at bounding box center [1262, 294] width 543 height 362
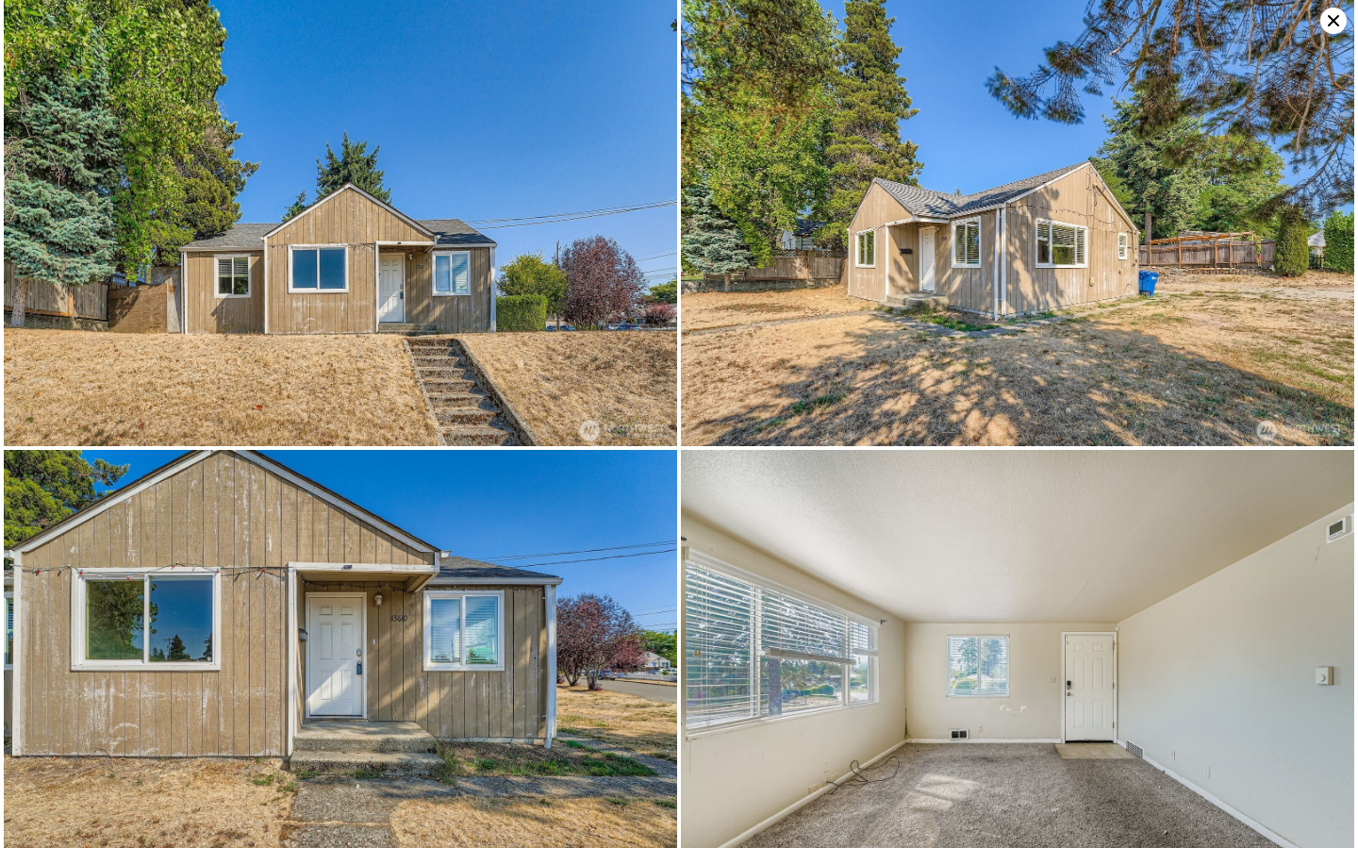
scroll to position [0, 0]
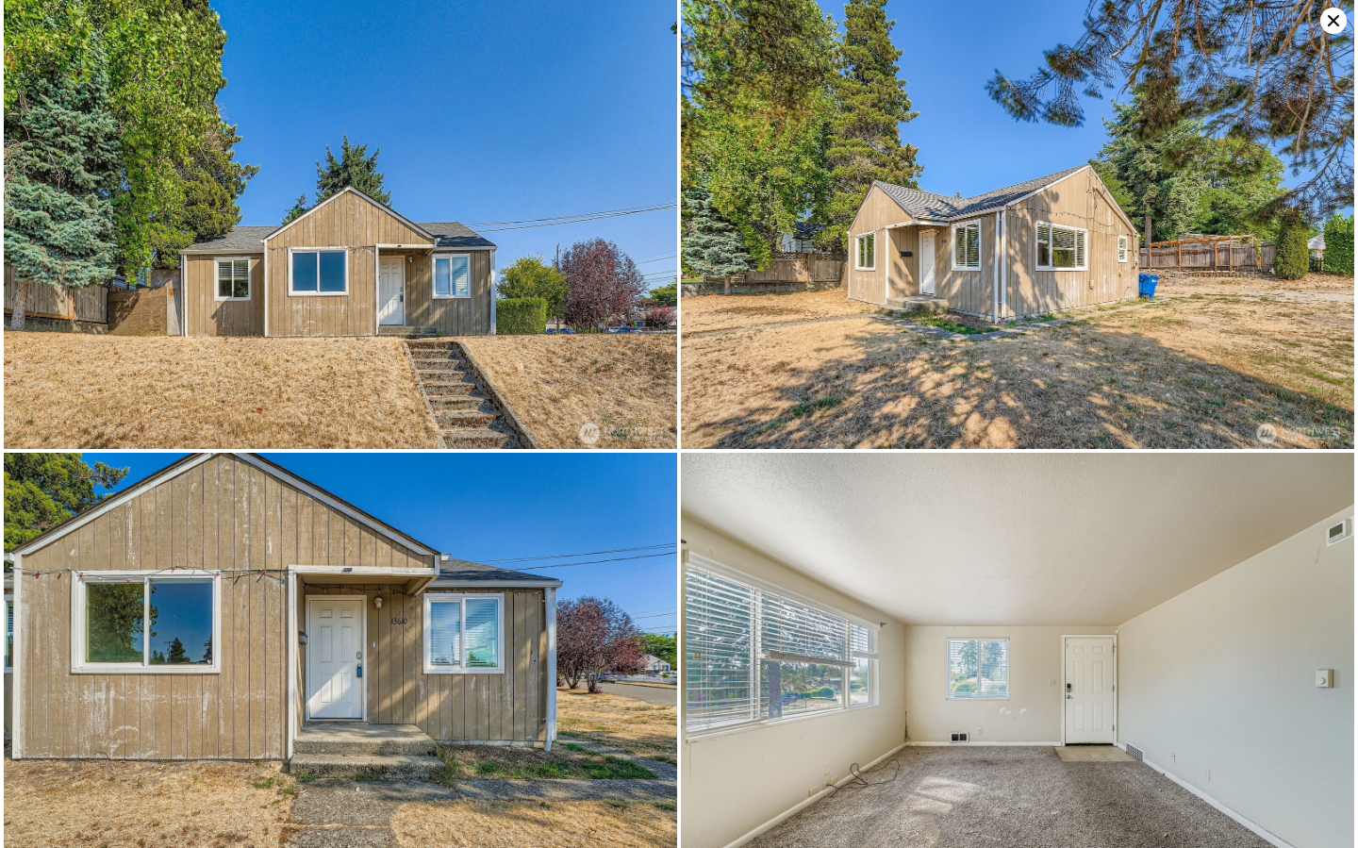
click at [1329, 25] on icon at bounding box center [1333, 20] width 11 height 11
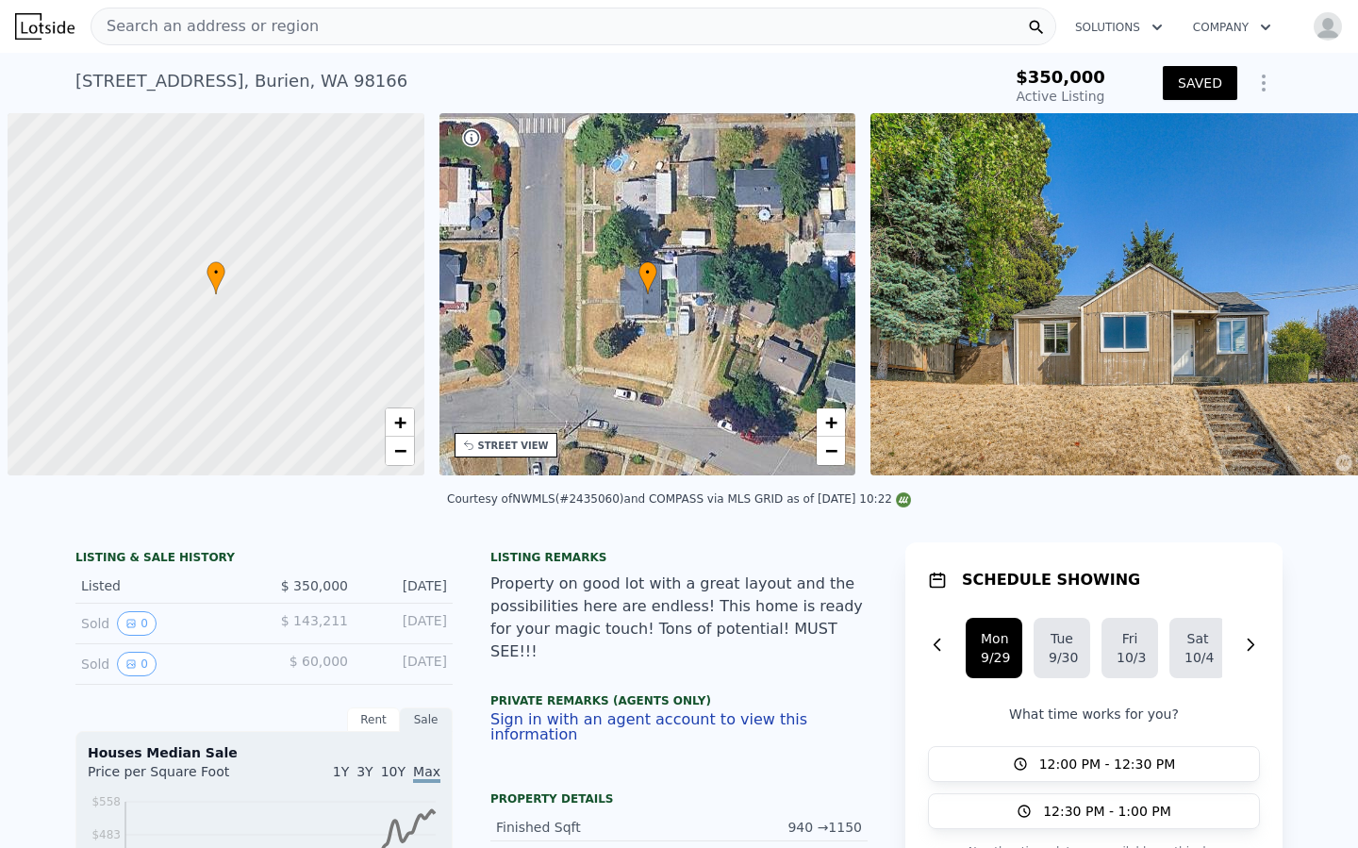
scroll to position [0, 8]
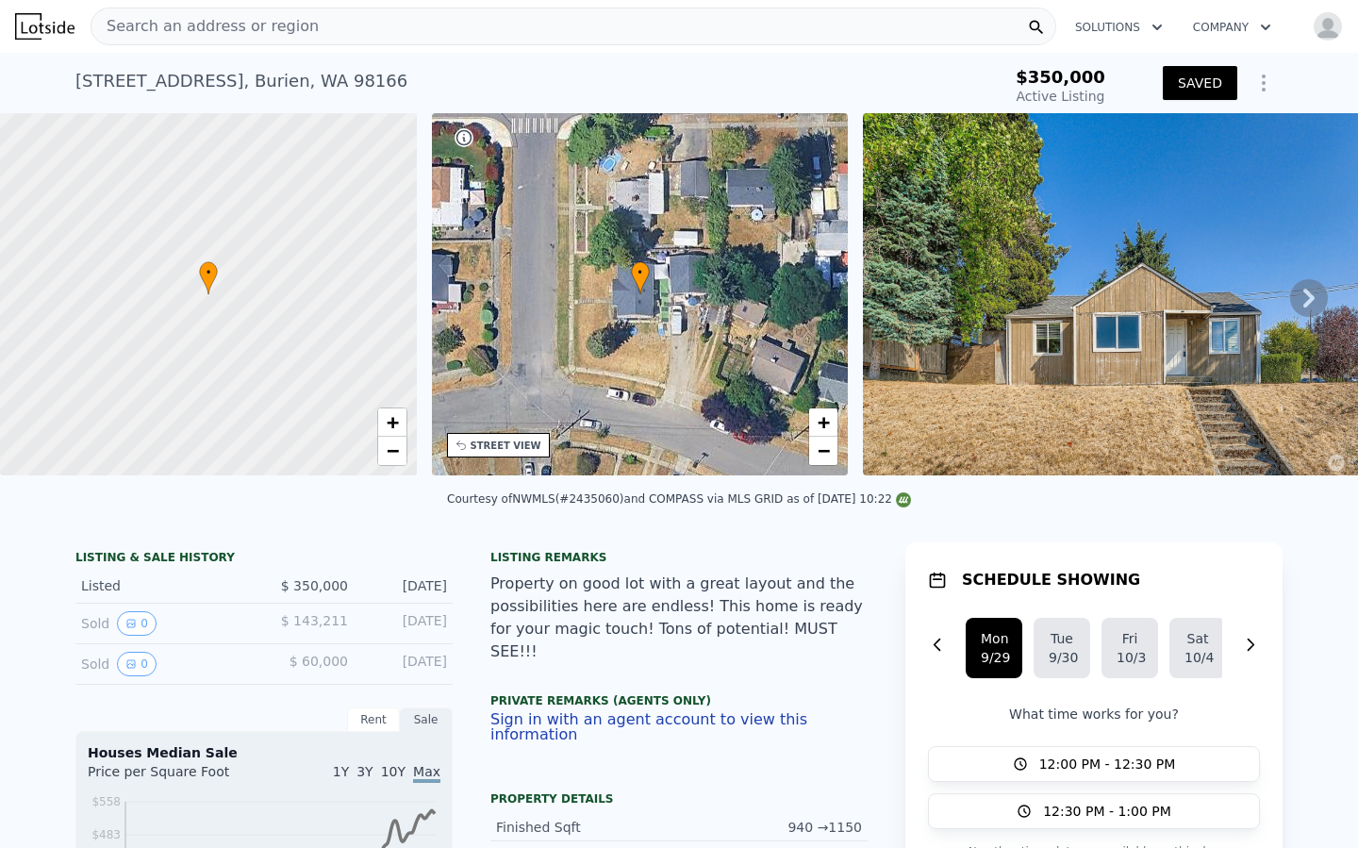
click at [1270, 86] on icon "Show Options" at bounding box center [1264, 83] width 23 height 23
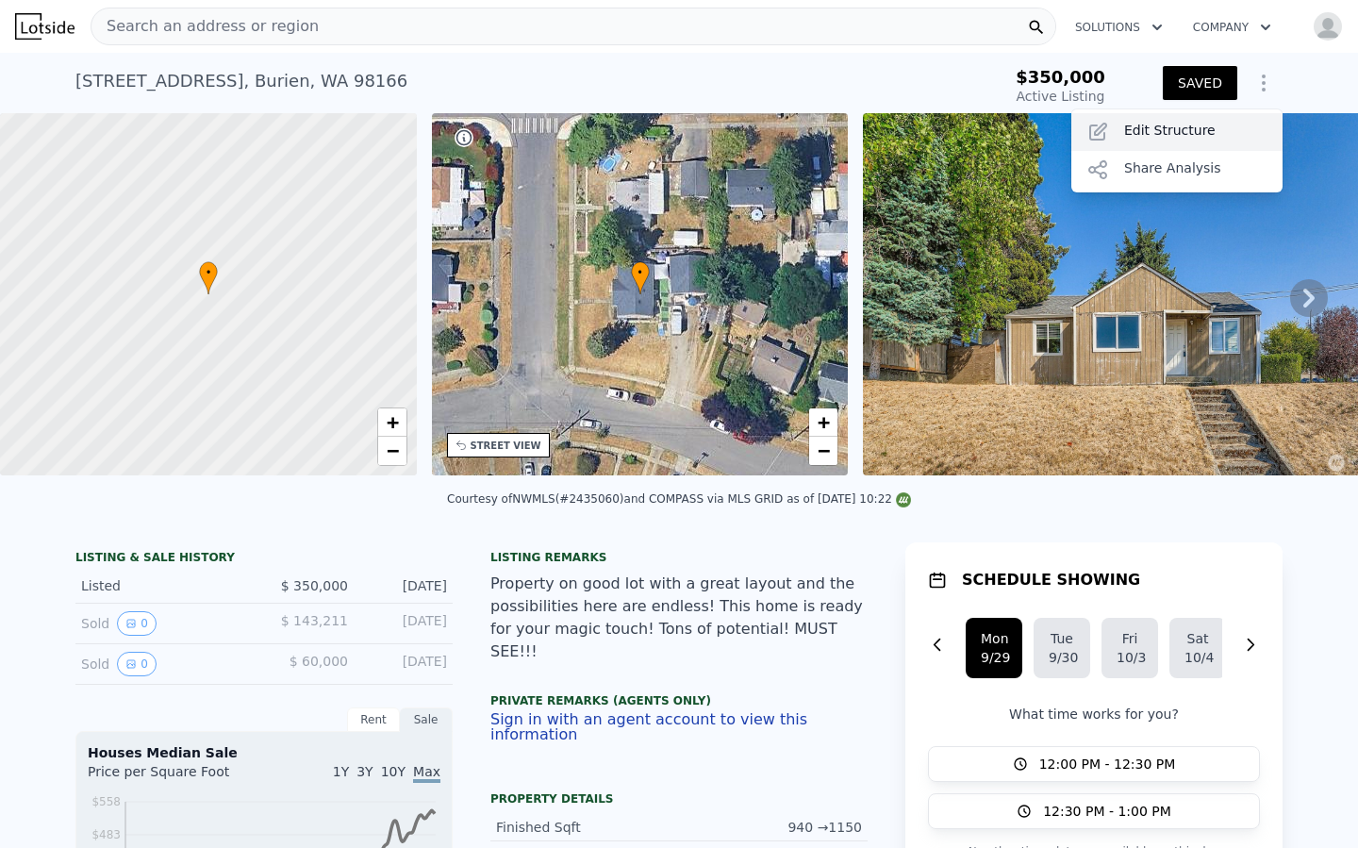
click at [1195, 136] on div "Edit Structure" at bounding box center [1176, 132] width 211 height 38
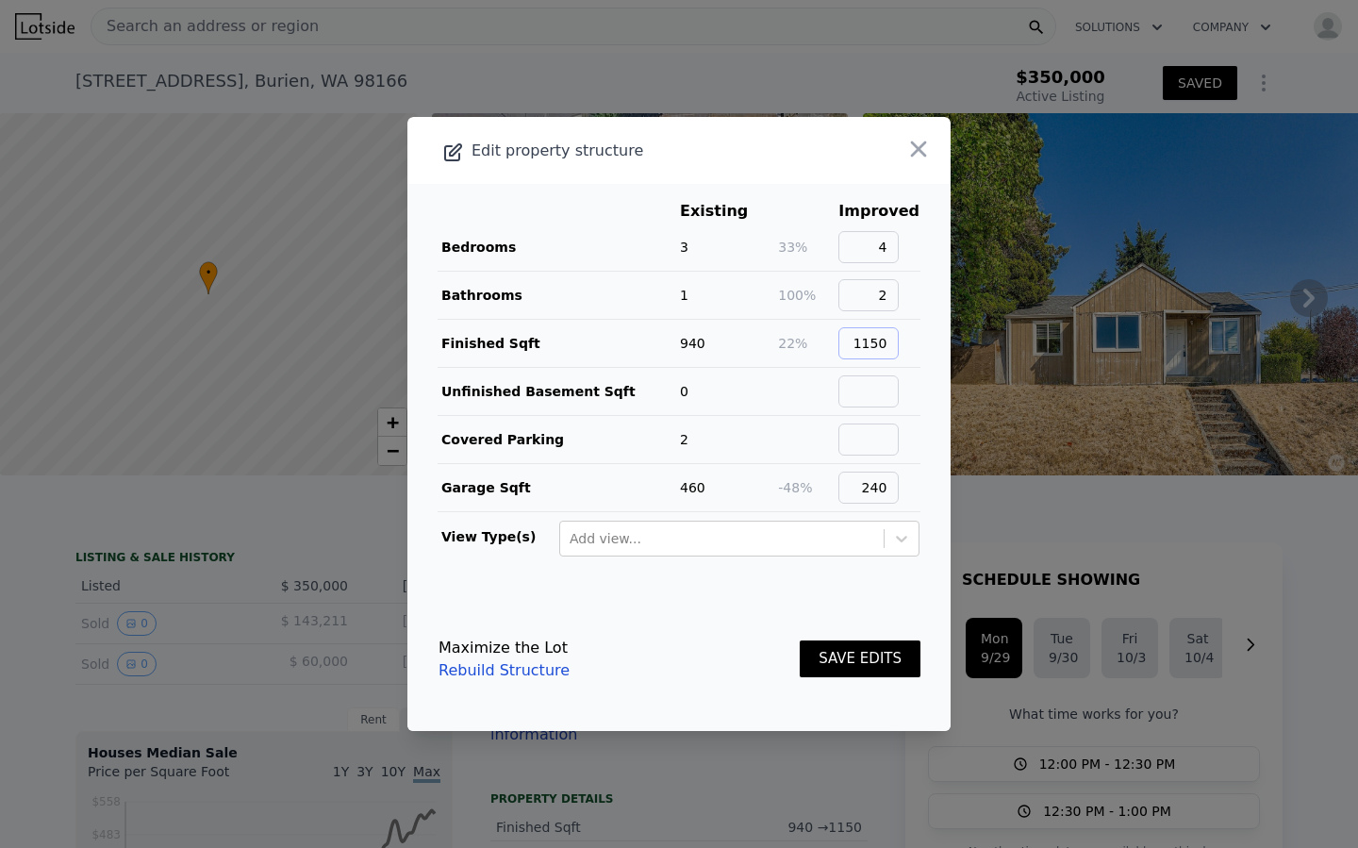
drag, startPoint x: 870, startPoint y: 342, endPoint x: 939, endPoint y: 342, distance: 69.8
click at [939, 342] on main "Existing Improved Bedrooms 3 33% 4 Bathrooms 1 100% 2 Finished Sqft 940 22% 115…" at bounding box center [678, 386] width 543 height 404
click at [891, 340] on input "1150" at bounding box center [868, 343] width 60 height 32
type input "1170"
click at [868, 438] on input "text" at bounding box center [868, 439] width 60 height 32
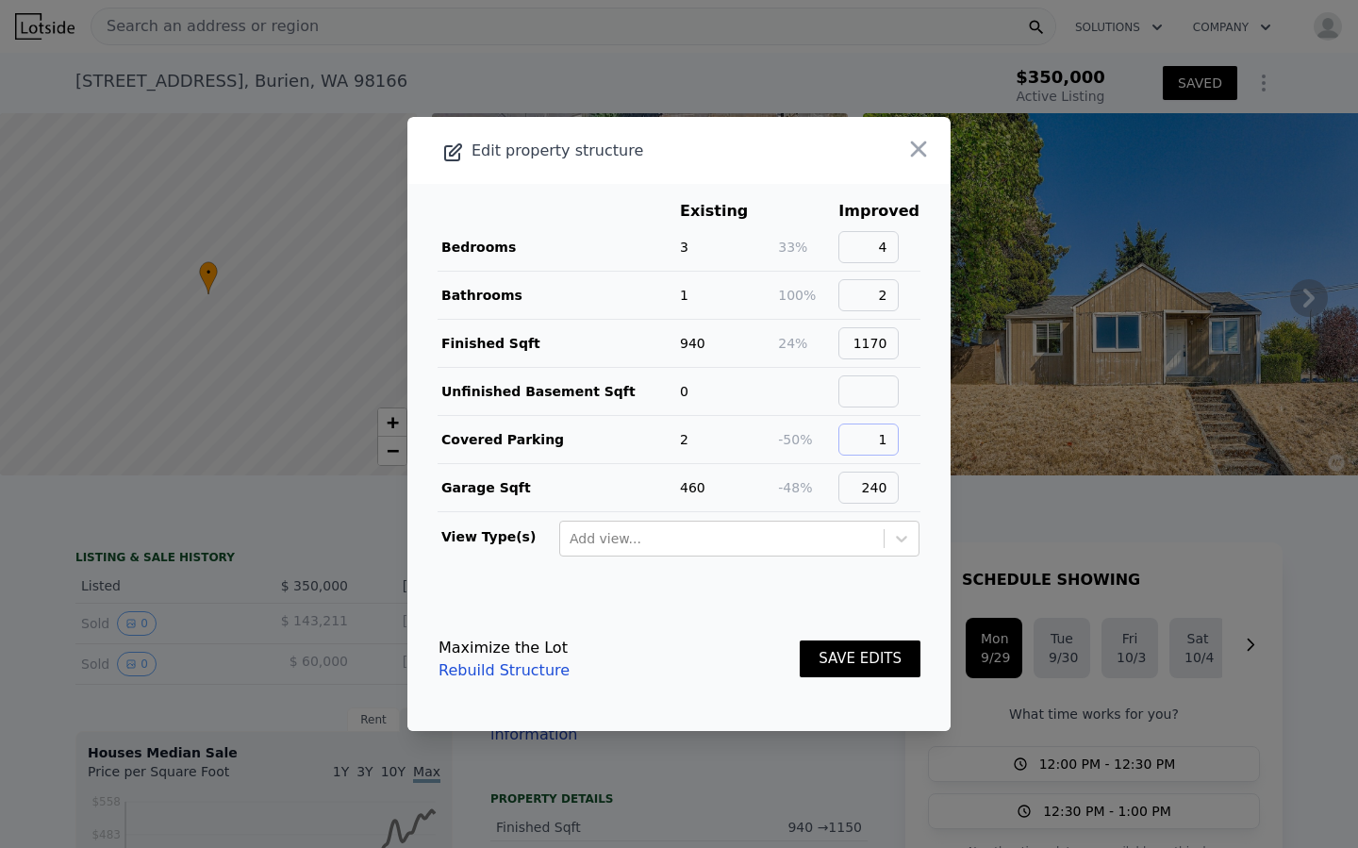
type input "1"
drag, startPoint x: 897, startPoint y: 489, endPoint x: 861, endPoint y: 486, distance: 36.0
click at [861, 486] on input "240" at bounding box center [868, 488] width 60 height 32
type input "1"
type input "230"
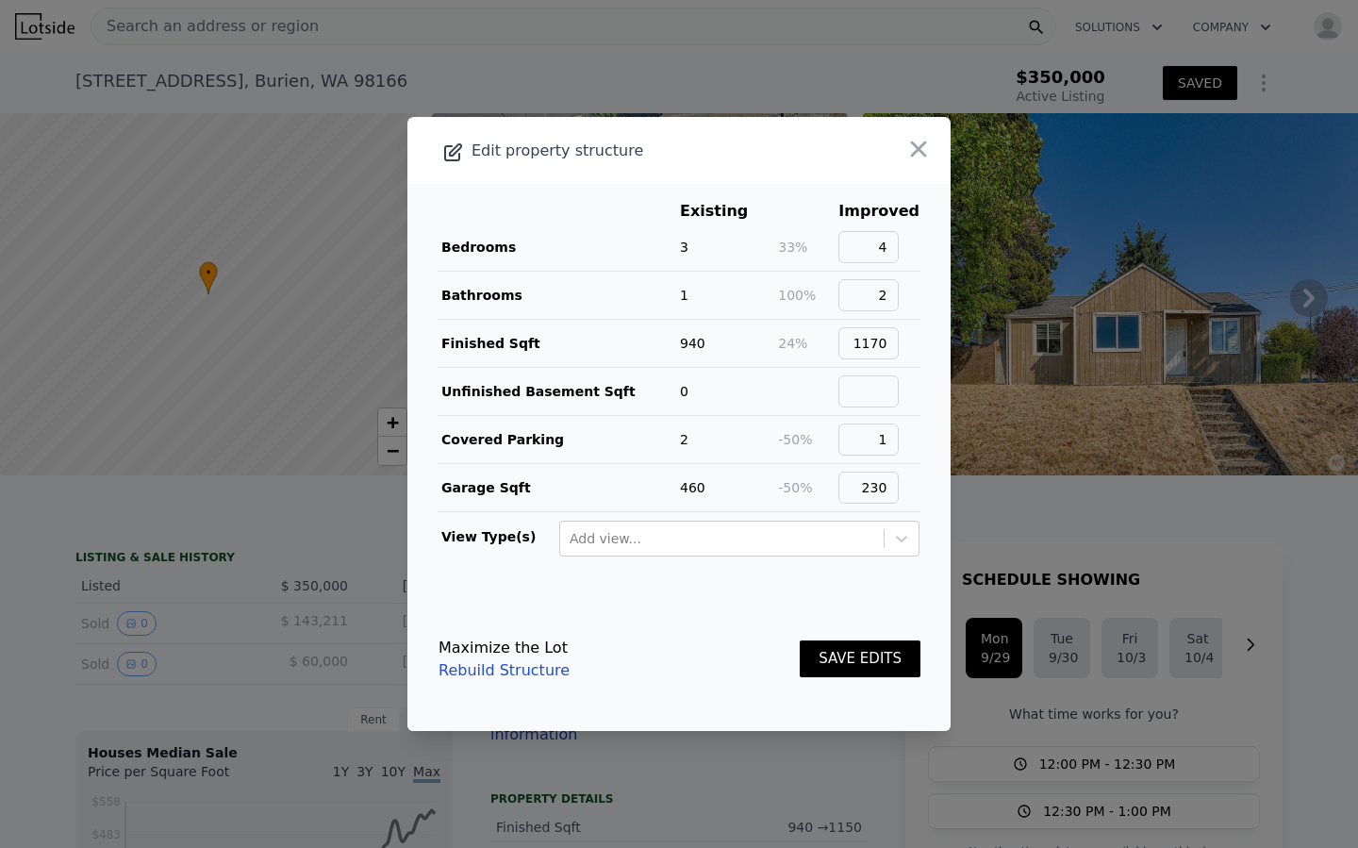
click at [820, 650] on button "SAVE EDITS" at bounding box center [860, 658] width 121 height 37
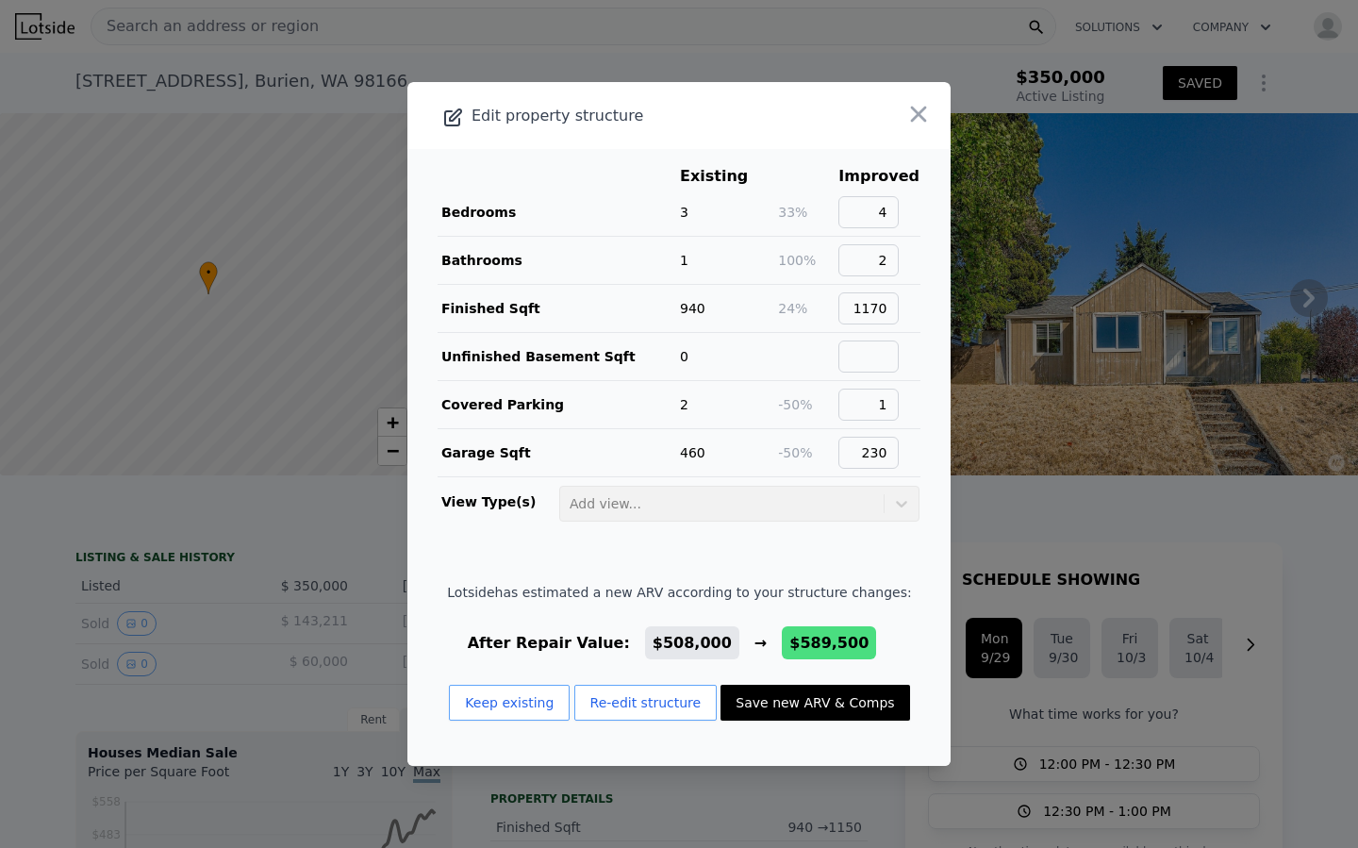
click at [794, 691] on button "Save new ARV & Comps" at bounding box center [815, 703] width 189 height 36
type input "2"
type input "910"
checkbox input "false"
checkbox input "true"
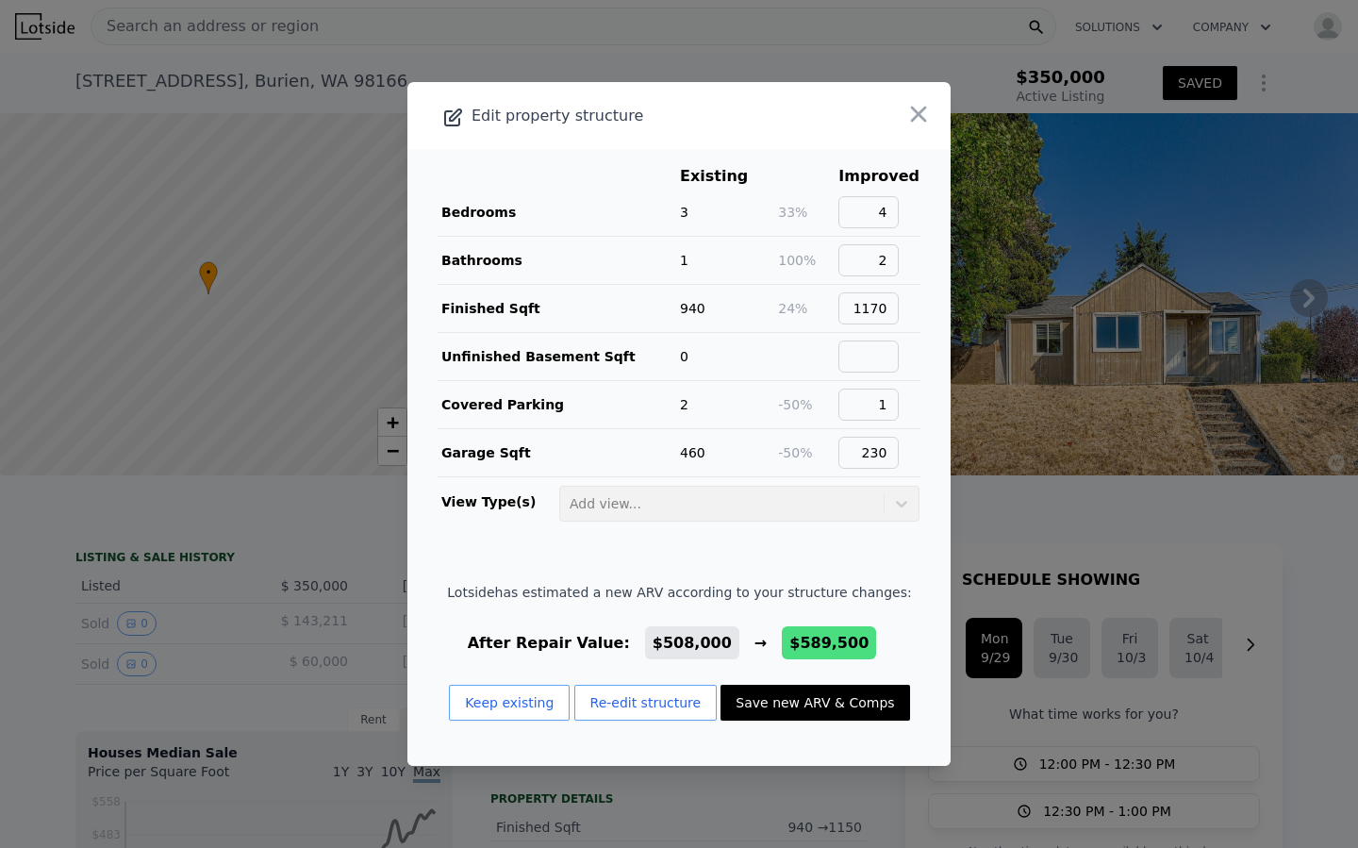
type input "$ 589,500"
type input "$ 172,872"
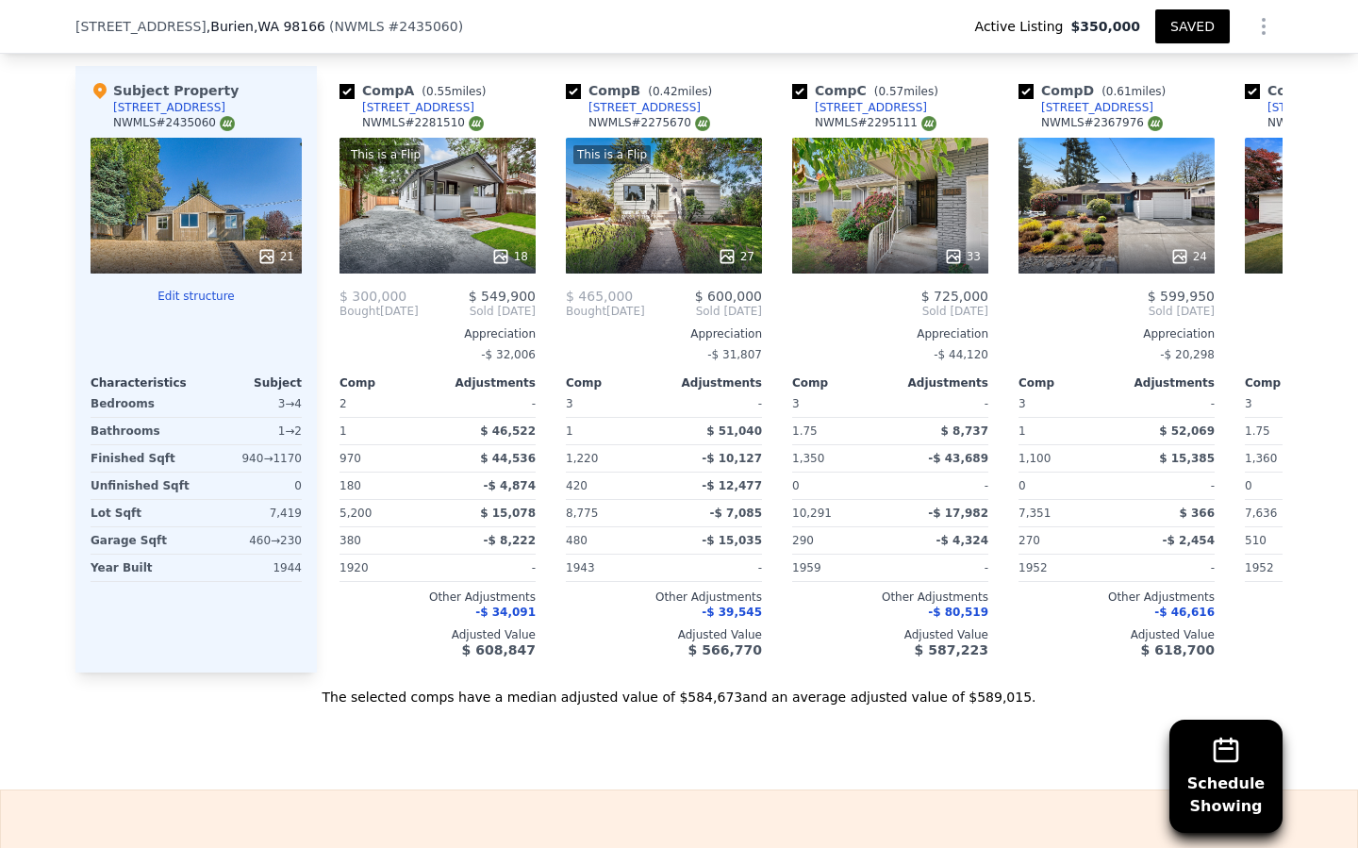
scroll to position [1462, 0]
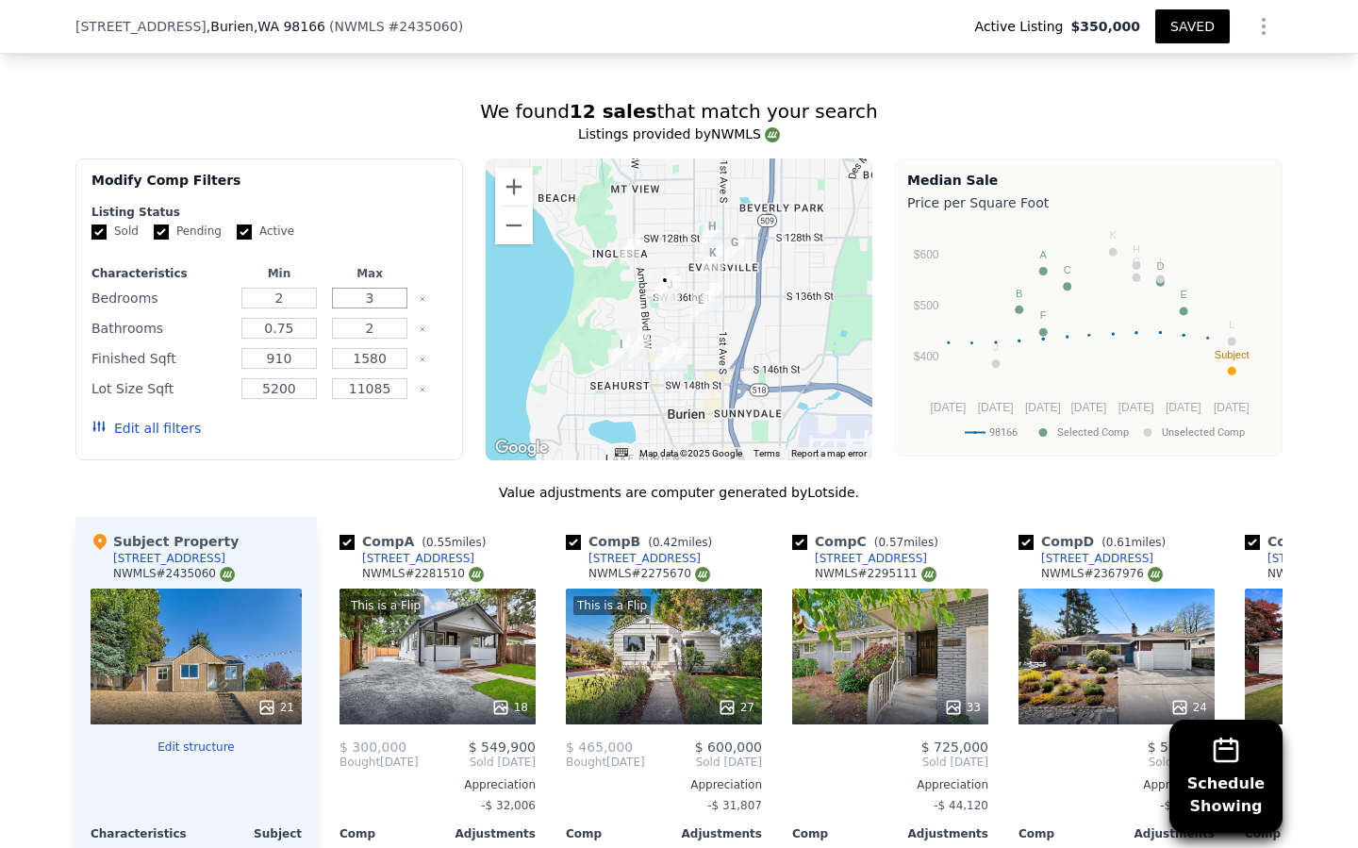
click at [386, 295] on input "3" at bounding box center [369, 298] width 75 height 21
type input "4"
click at [296, 361] on input "910" at bounding box center [278, 358] width 75 height 21
type input "900"
click at [392, 358] on input "1580" at bounding box center [369, 358] width 75 height 21
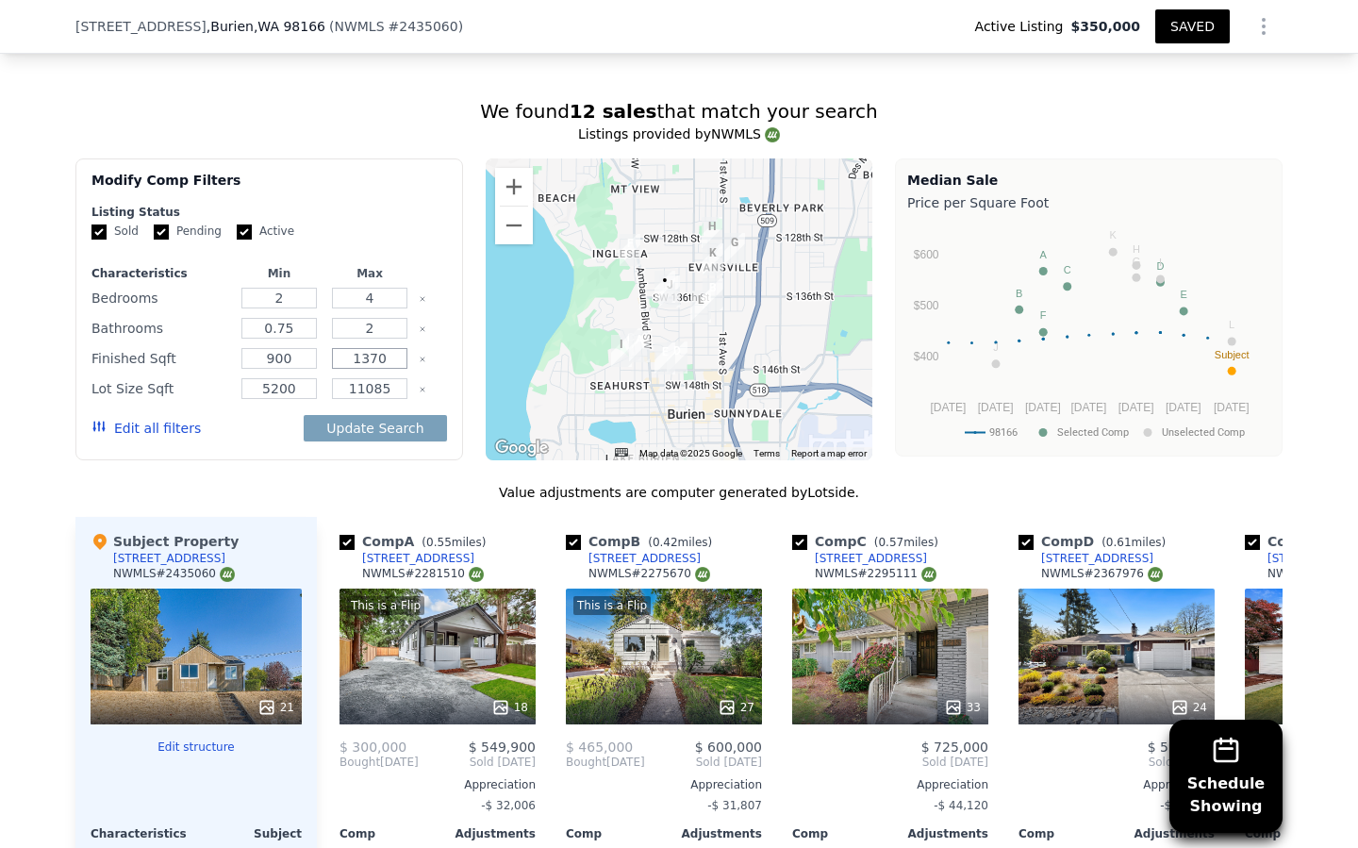
type input "1370"
drag, startPoint x: 295, startPoint y: 390, endPoint x: 257, endPoint y: 388, distance: 38.7
click at [257, 388] on input "5200" at bounding box center [278, 388] width 75 height 21
type input "4000"
click at [327, 433] on button "Update Search" at bounding box center [375, 428] width 142 height 26
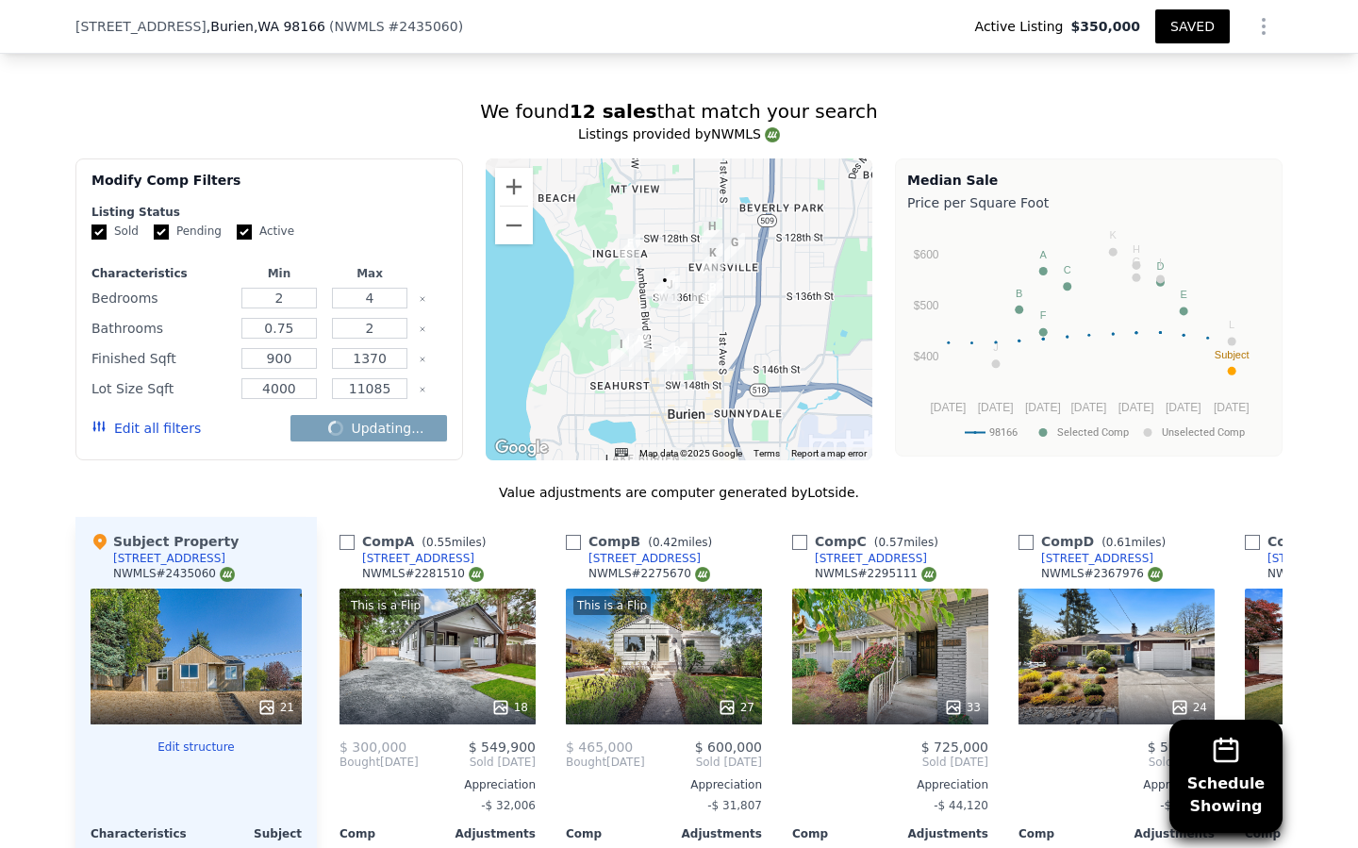
checkbox input "false"
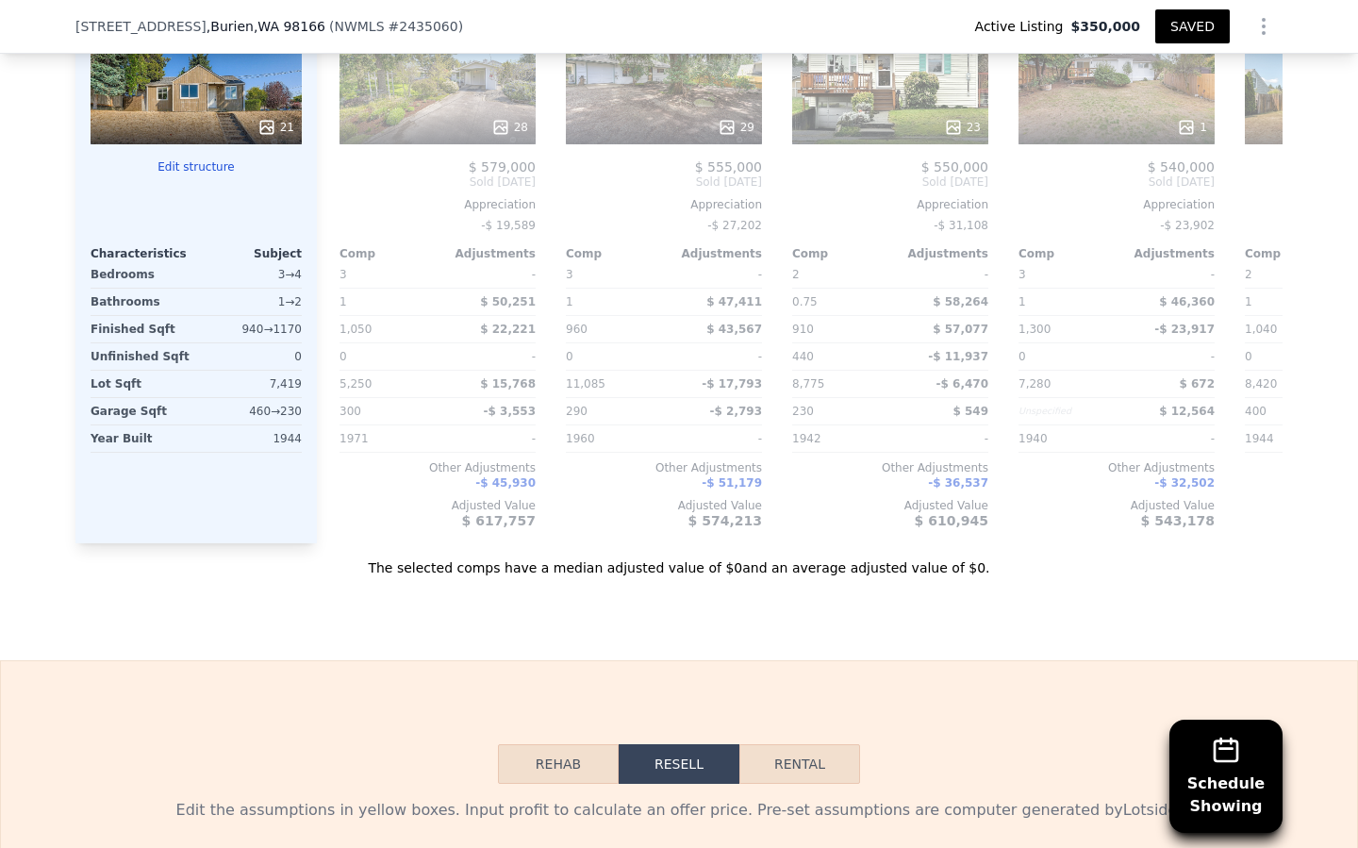
scroll to position [2154, 0]
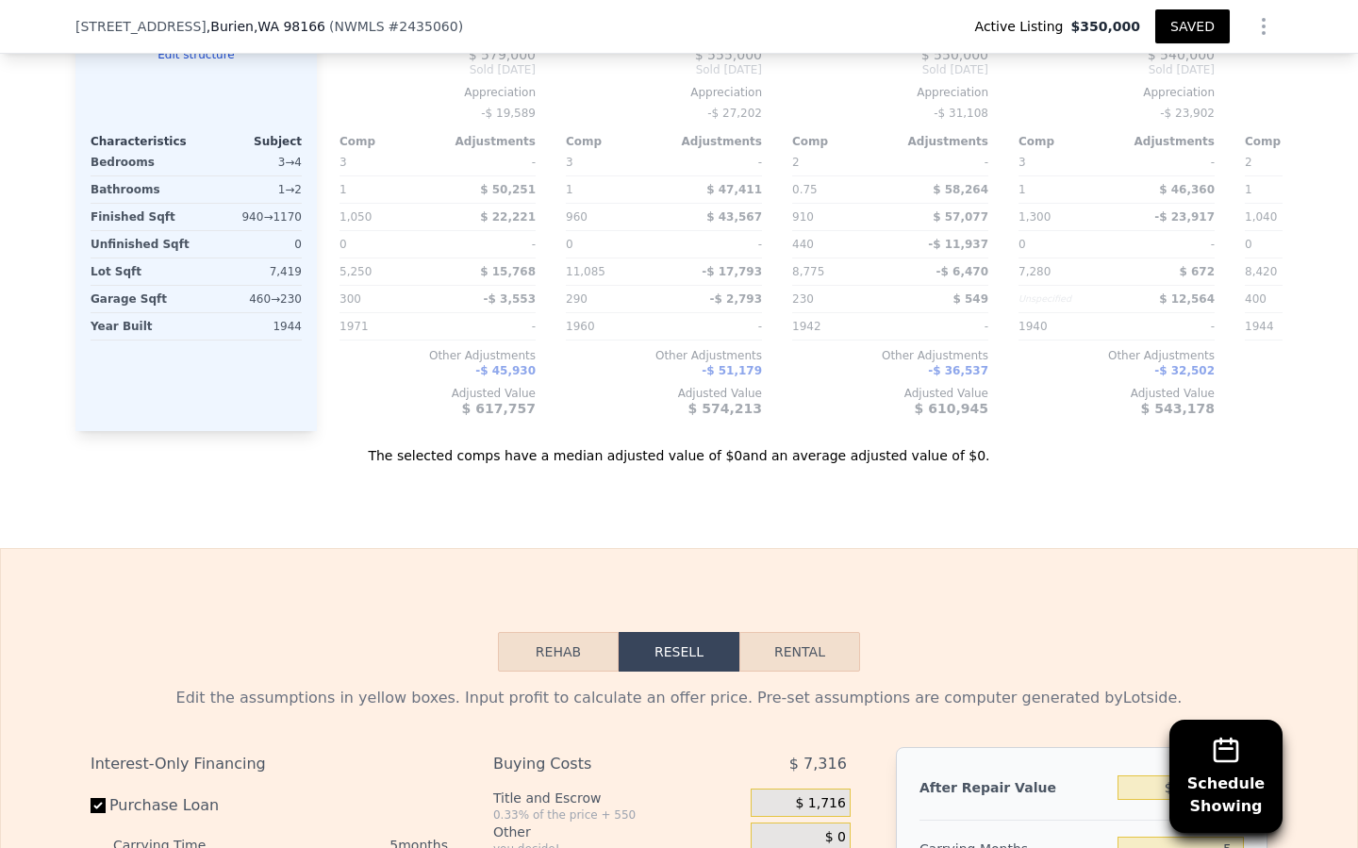
click at [567, 653] on button "Rehab" at bounding box center [558, 652] width 121 height 40
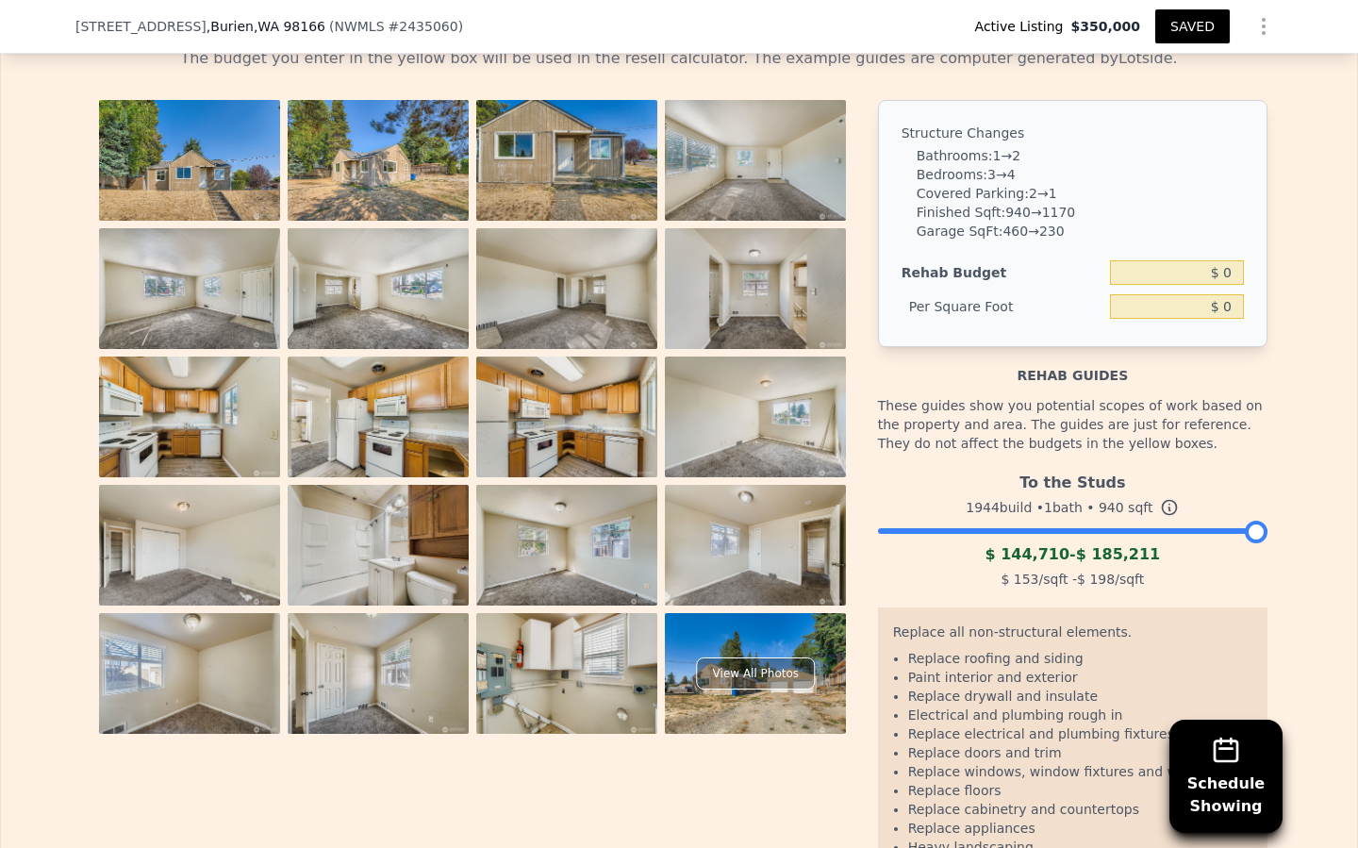
scroll to position [2797, 0]
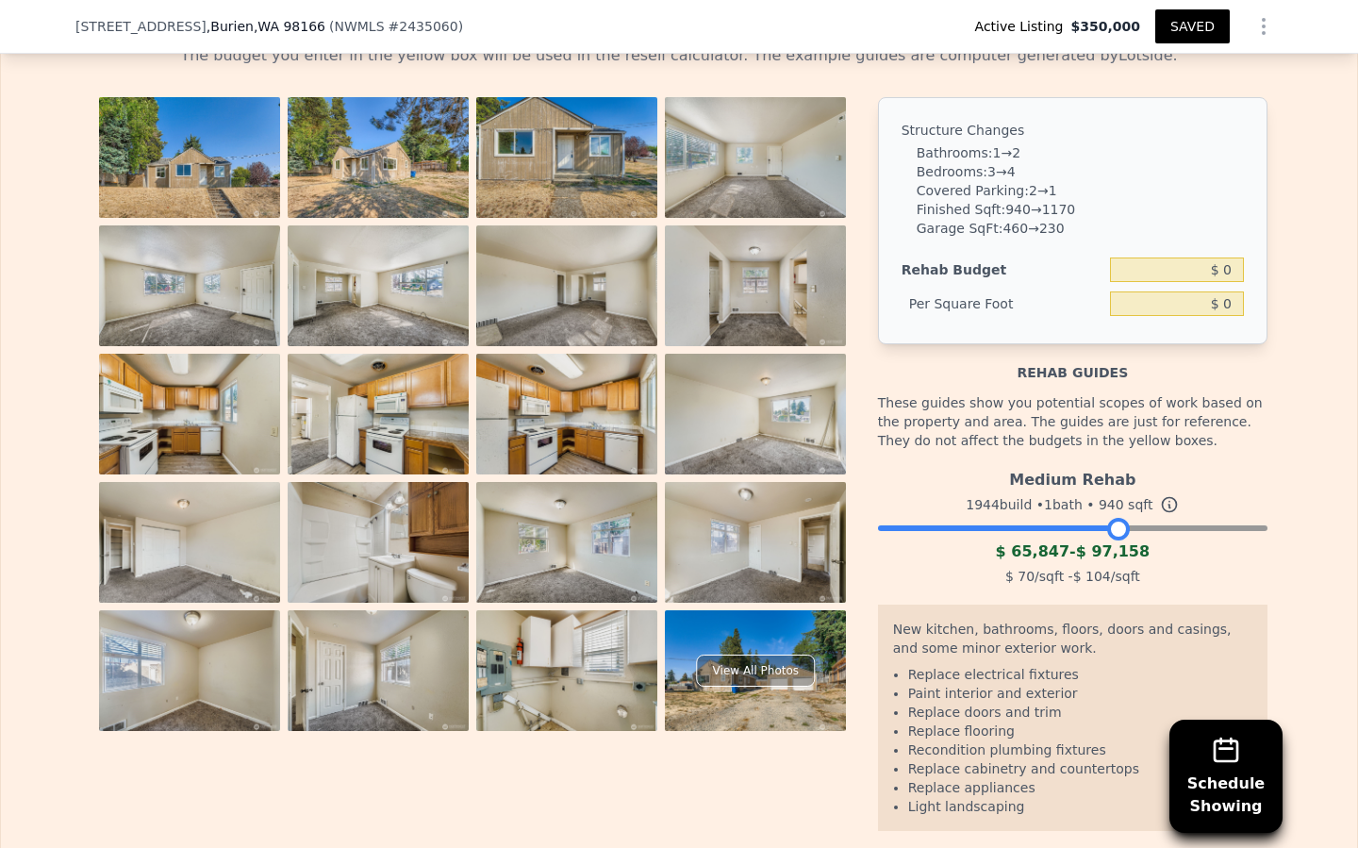
drag, startPoint x: 1258, startPoint y: 522, endPoint x: 1120, endPoint y: 538, distance: 138.6
click at [1120, 538] on div at bounding box center [1118, 529] width 23 height 23
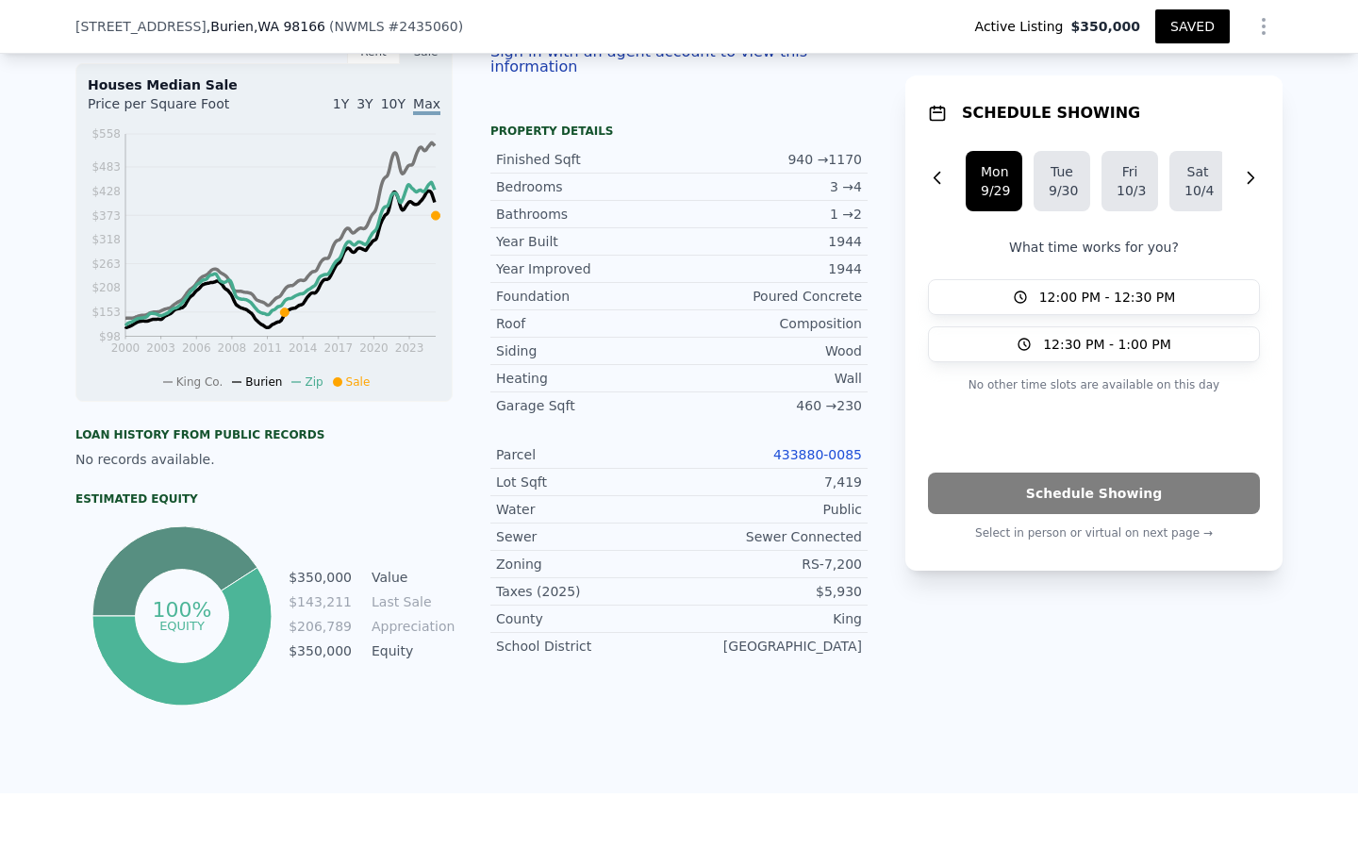
scroll to position [0, 0]
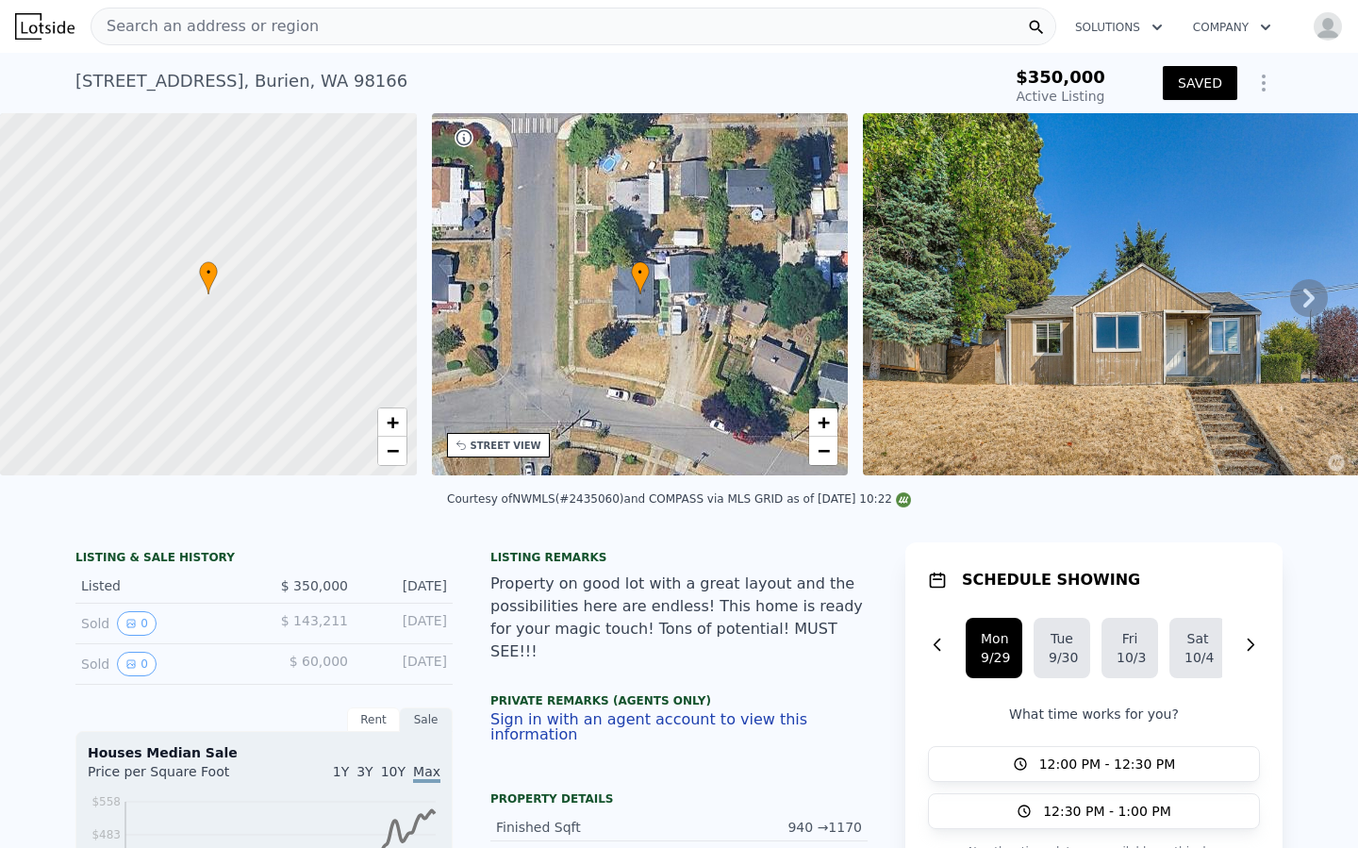
click at [1260, 84] on icon "Show Options" at bounding box center [1264, 83] width 23 height 23
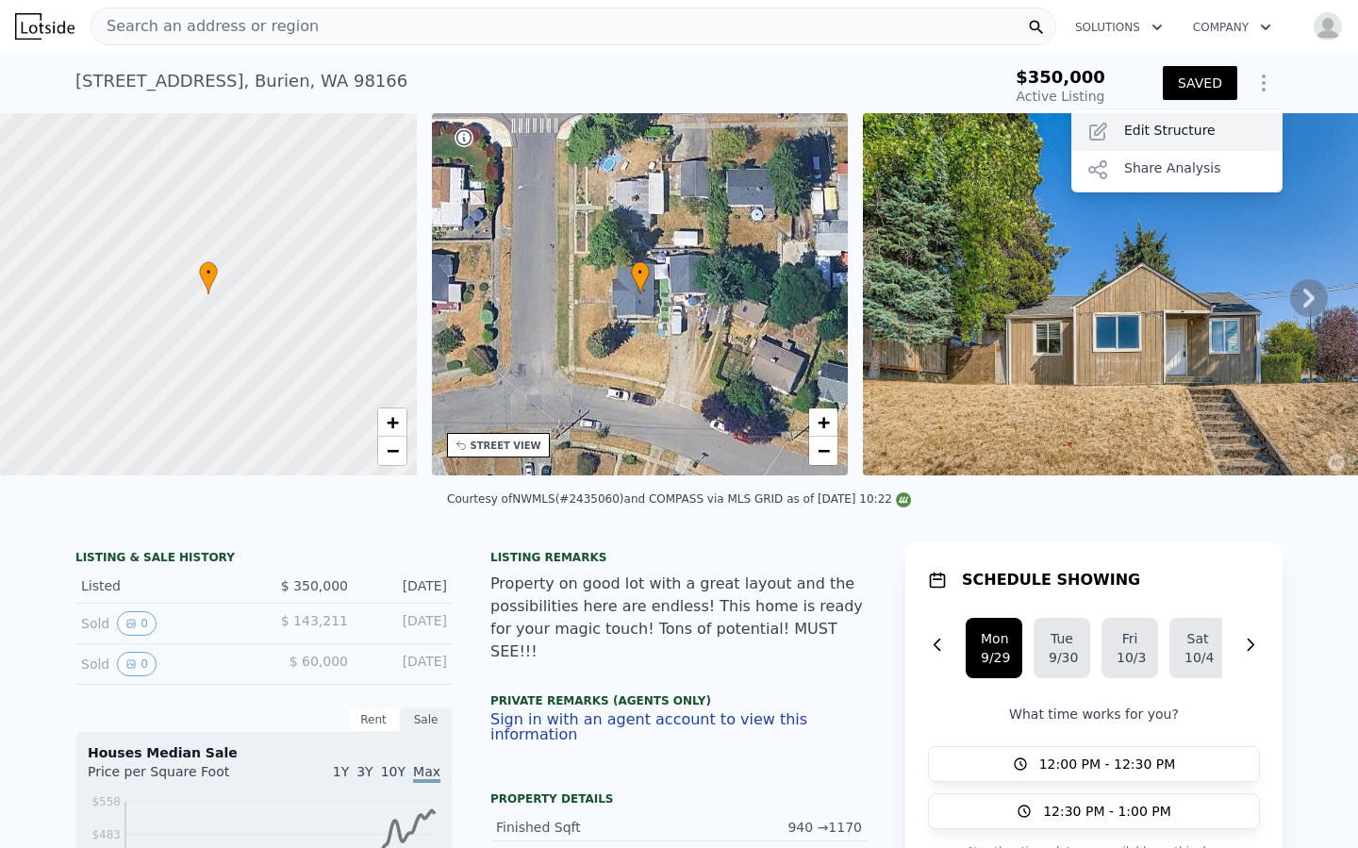
click at [1166, 134] on div "Edit Structure" at bounding box center [1176, 132] width 211 height 38
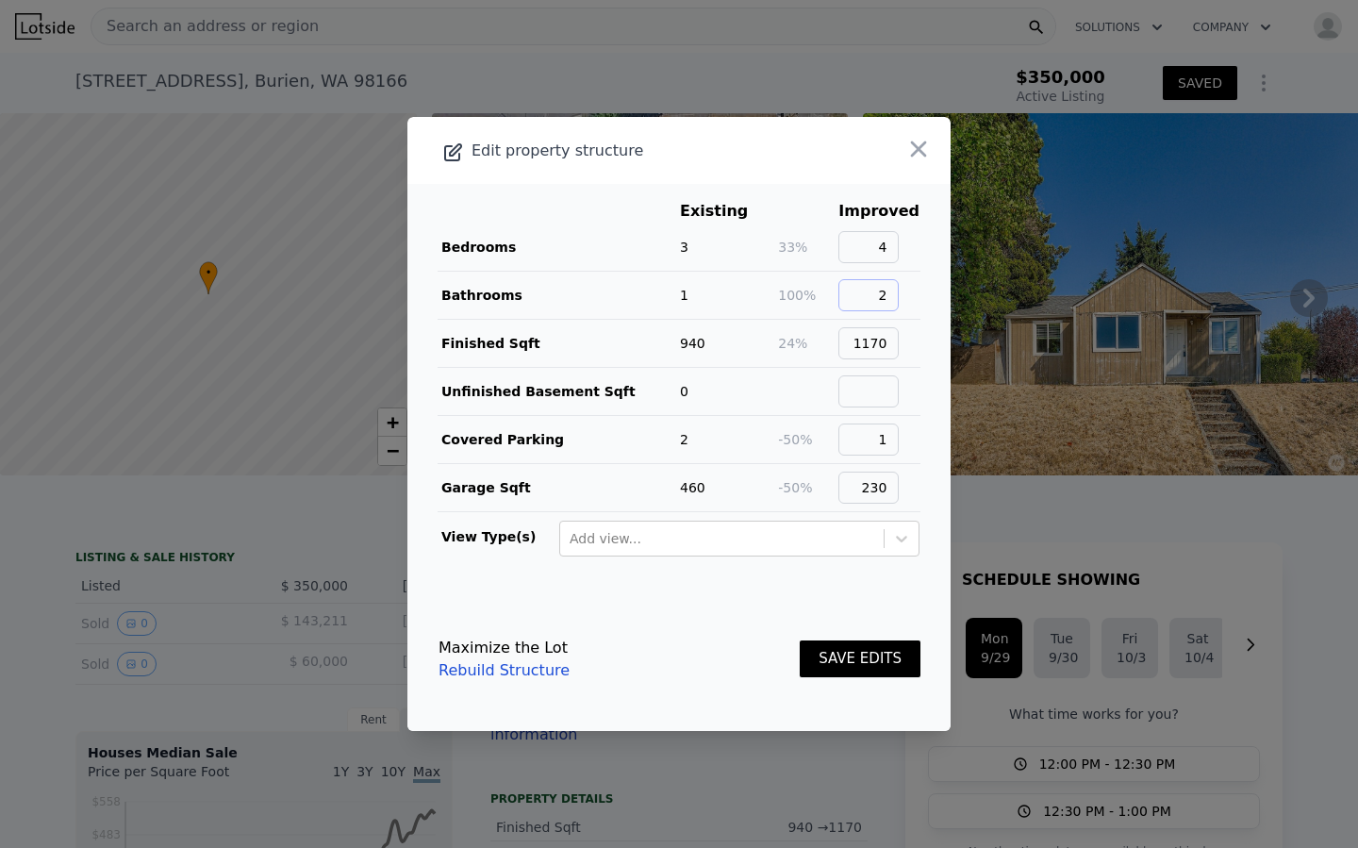
click at [897, 290] on input "2" at bounding box center [868, 295] width 60 height 32
type input "2"
type input "1"
click at [832, 659] on button "SAVE EDITS" at bounding box center [860, 658] width 121 height 37
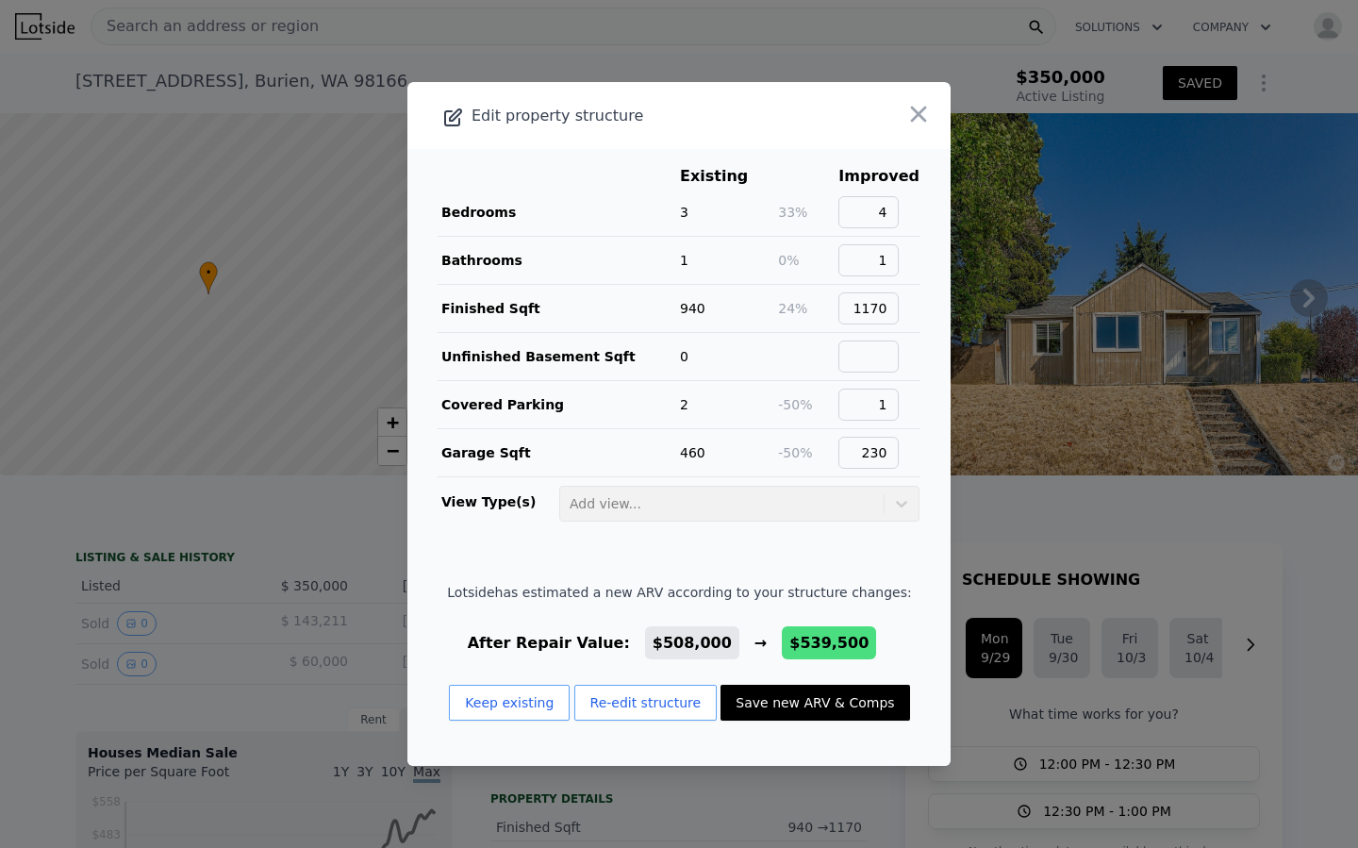
click at [768, 700] on button "Save new ARV & Comps" at bounding box center [815, 703] width 189 height 36
type input "3"
type input "1.75"
type input "910"
type input "1580"
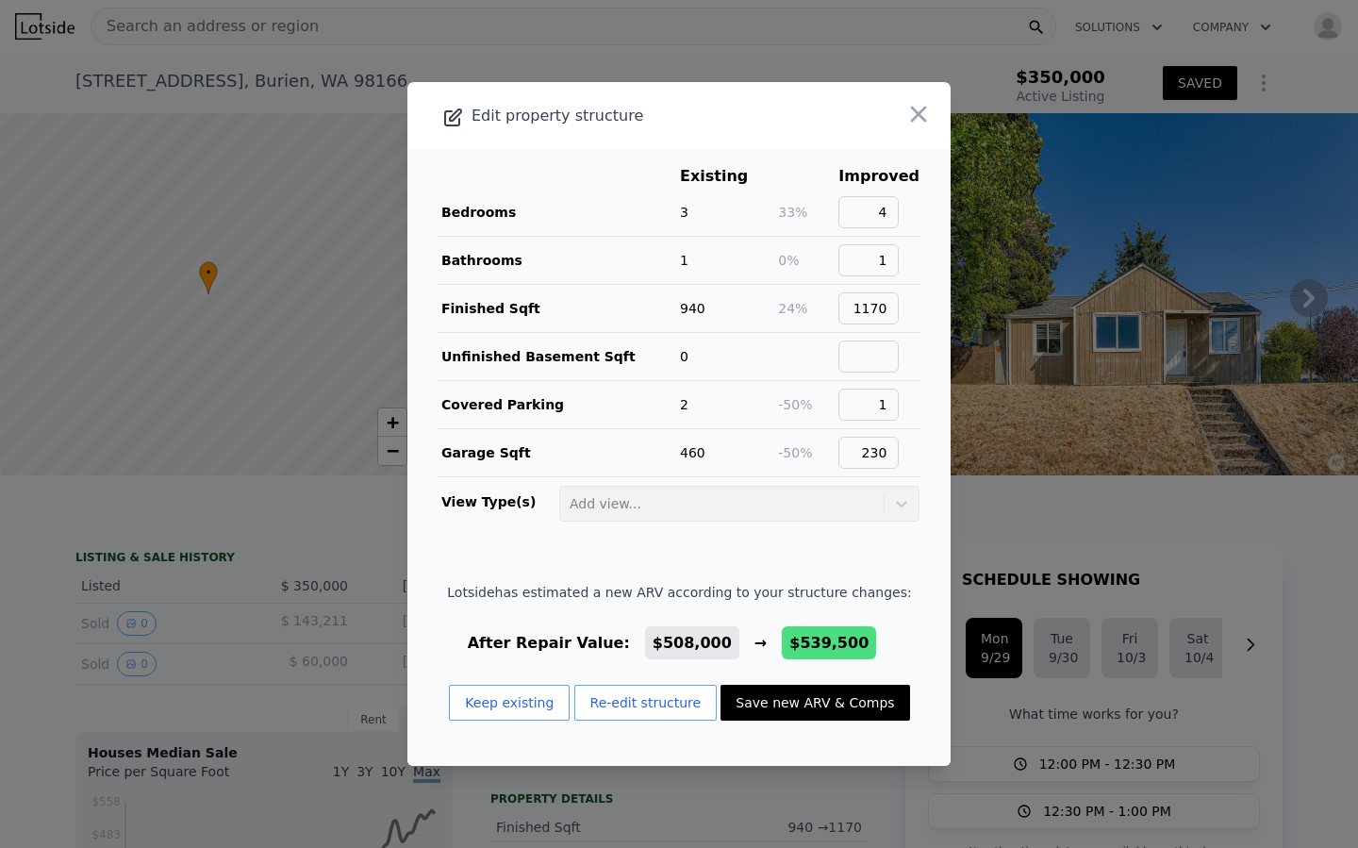
type input "5200"
checkbox input "true"
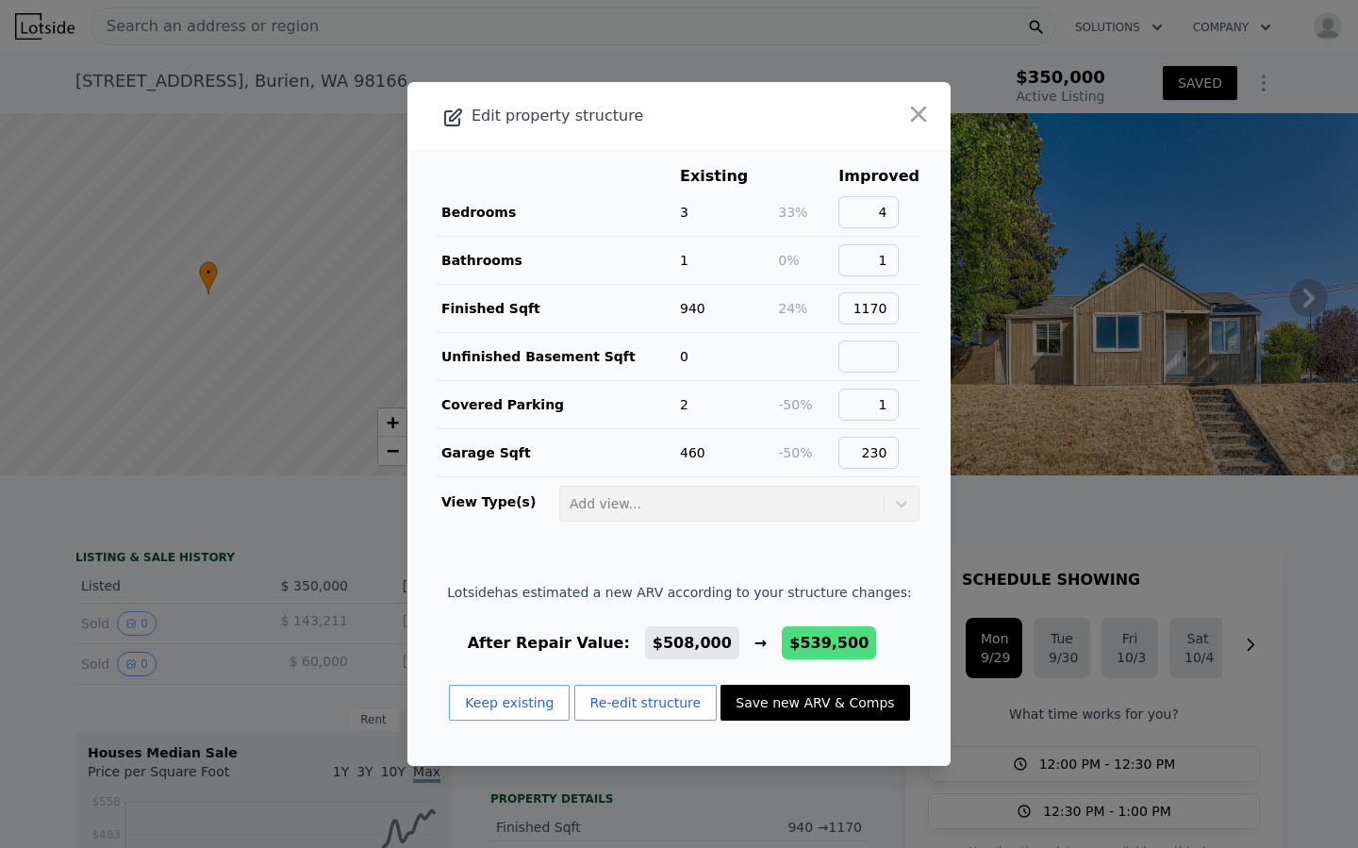
checkbox input "true"
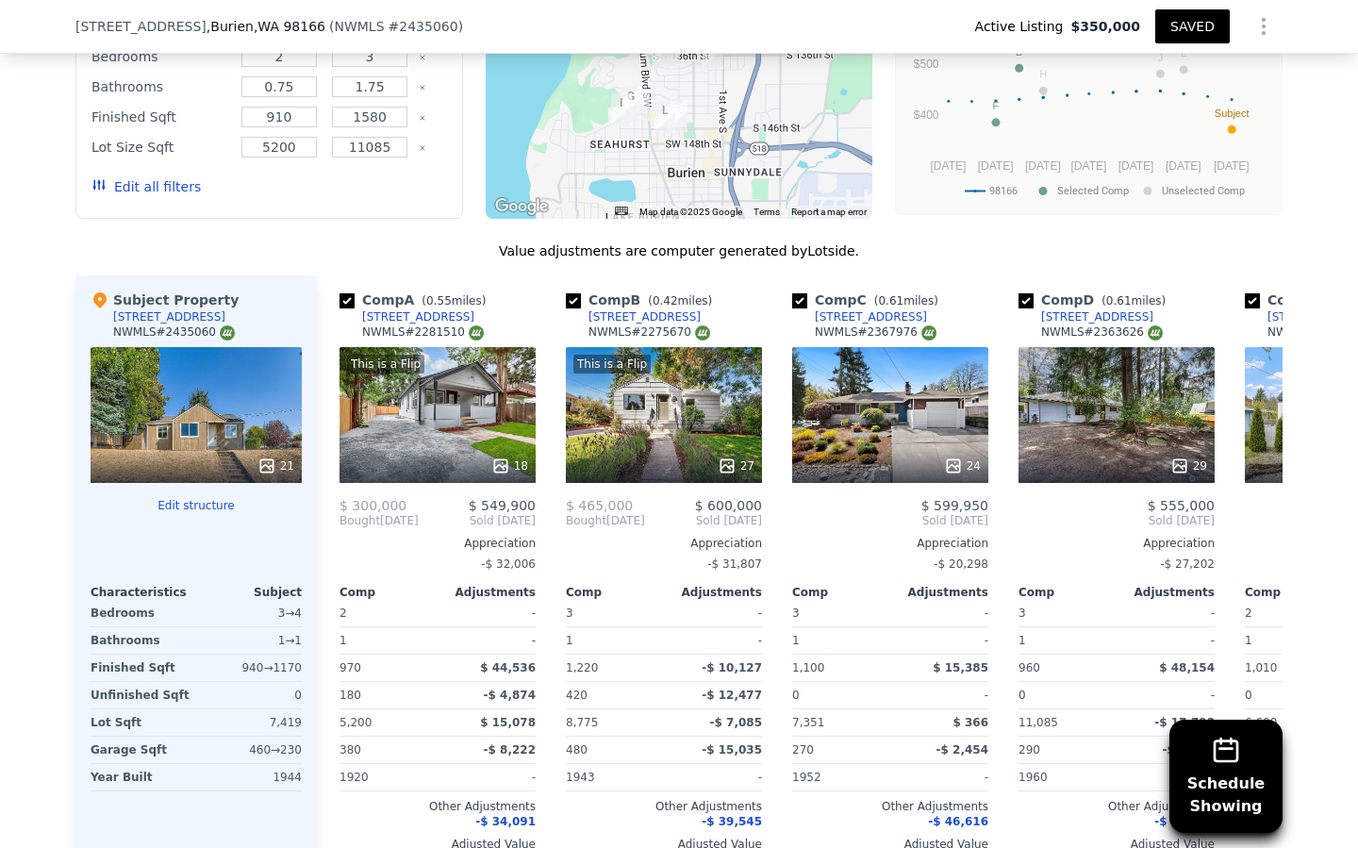
scroll to position [1701, 0]
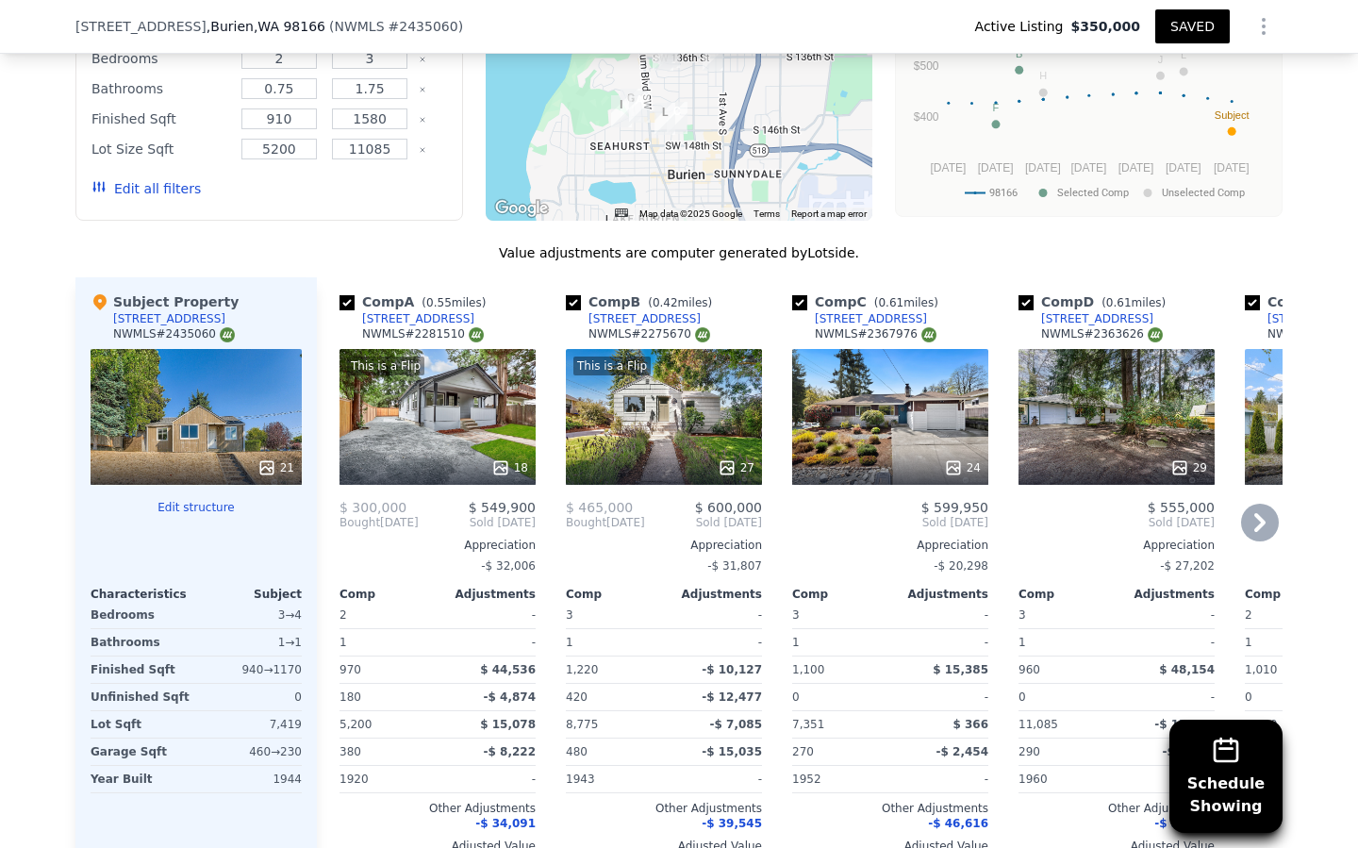
click at [405, 445] on div "This is a Flip 18" at bounding box center [438, 417] width 196 height 136
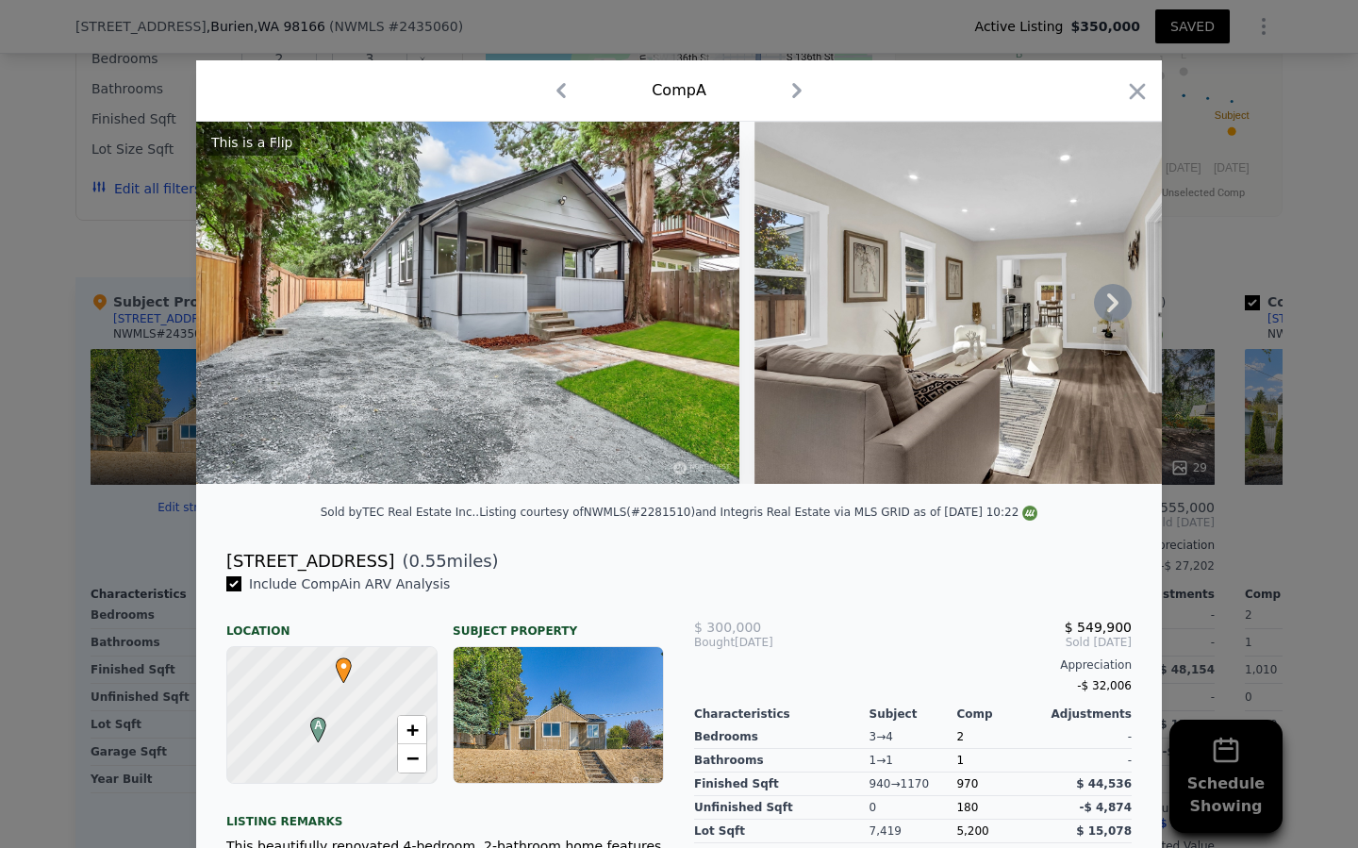
click at [1120, 307] on icon at bounding box center [1113, 303] width 38 height 38
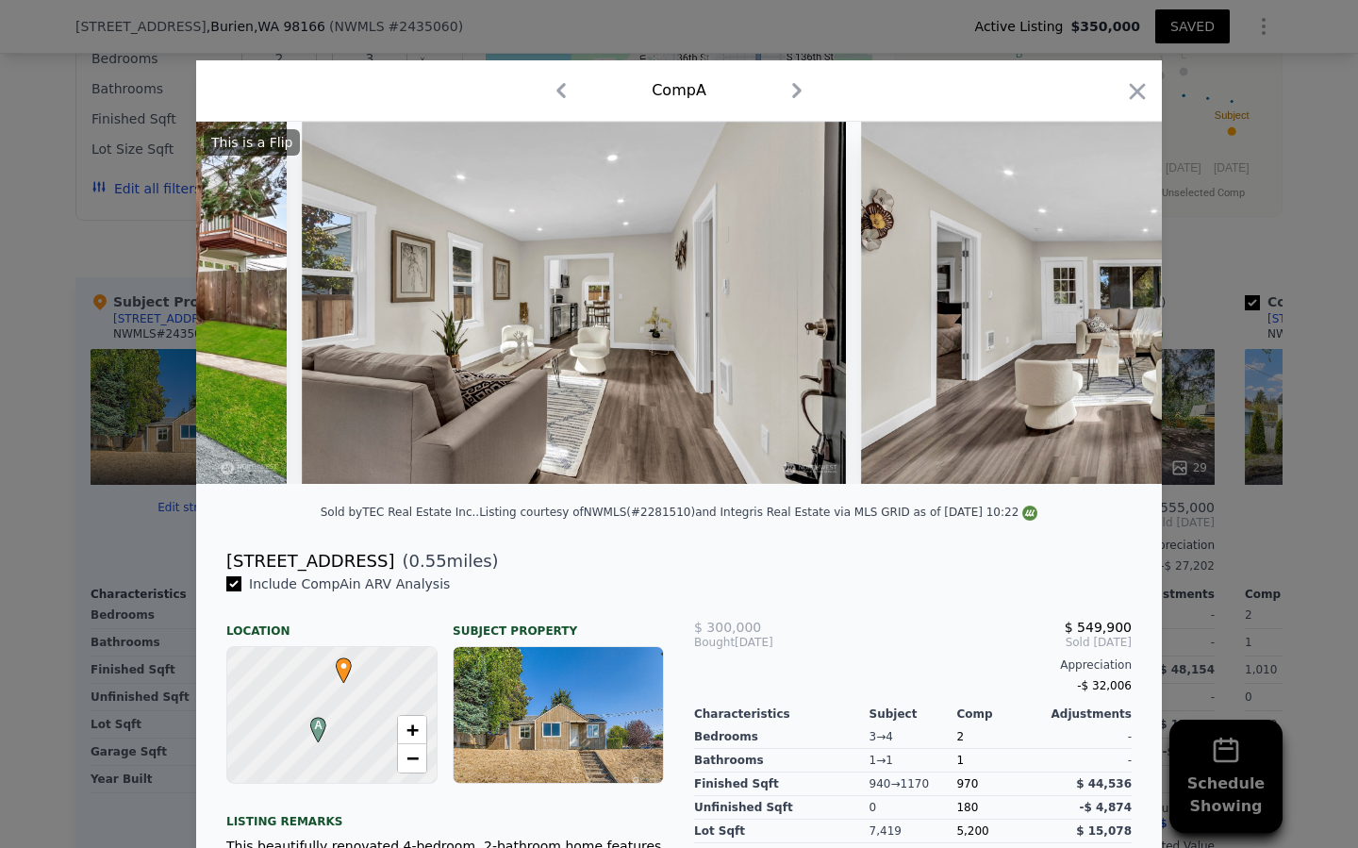
click at [1120, 307] on img at bounding box center [1132, 303] width 543 height 362
click at [1120, 307] on icon at bounding box center [1113, 303] width 38 height 38
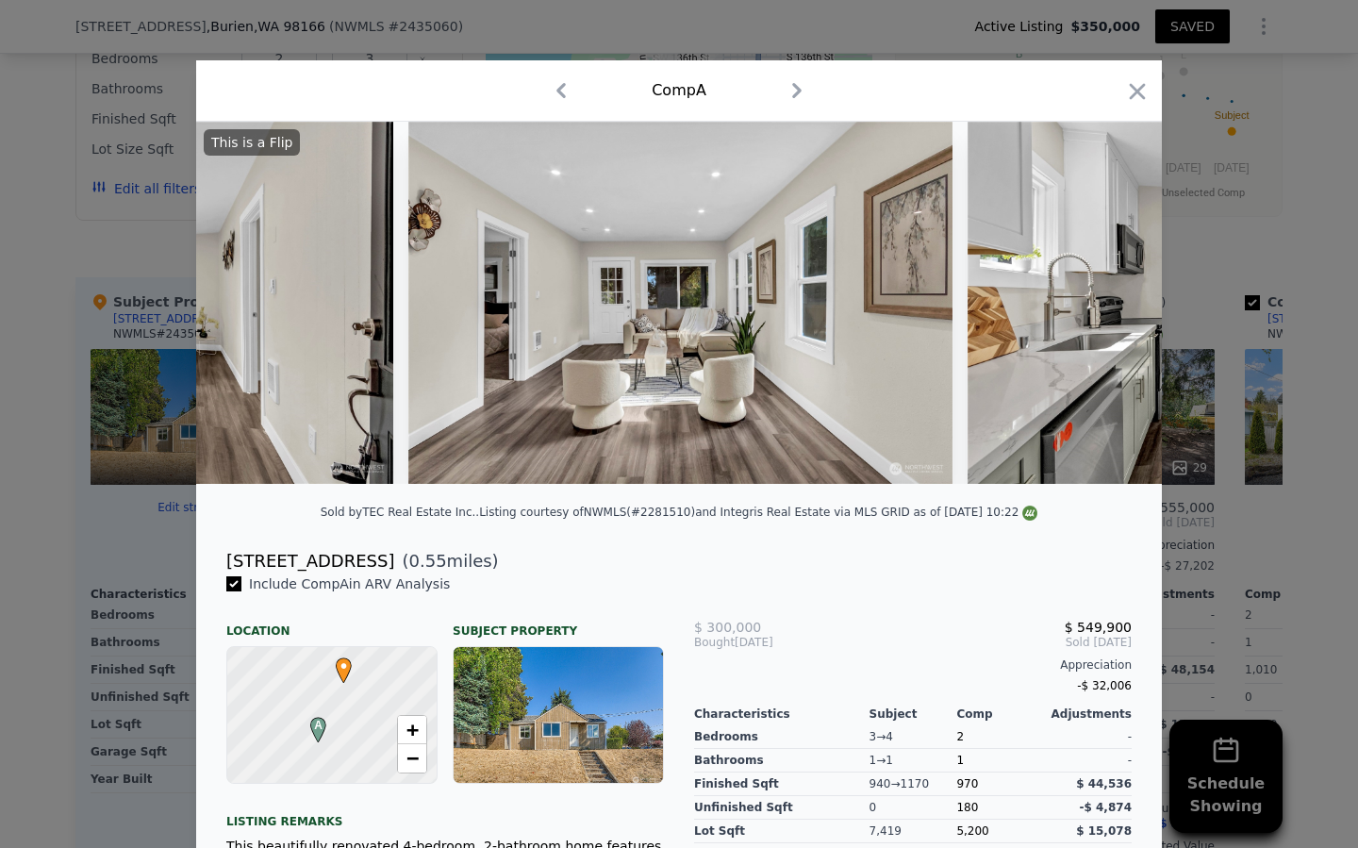
click at [1111, 306] on div "This is a Flip" at bounding box center [679, 303] width 966 height 362
click at [1111, 306] on icon at bounding box center [1112, 302] width 11 height 19
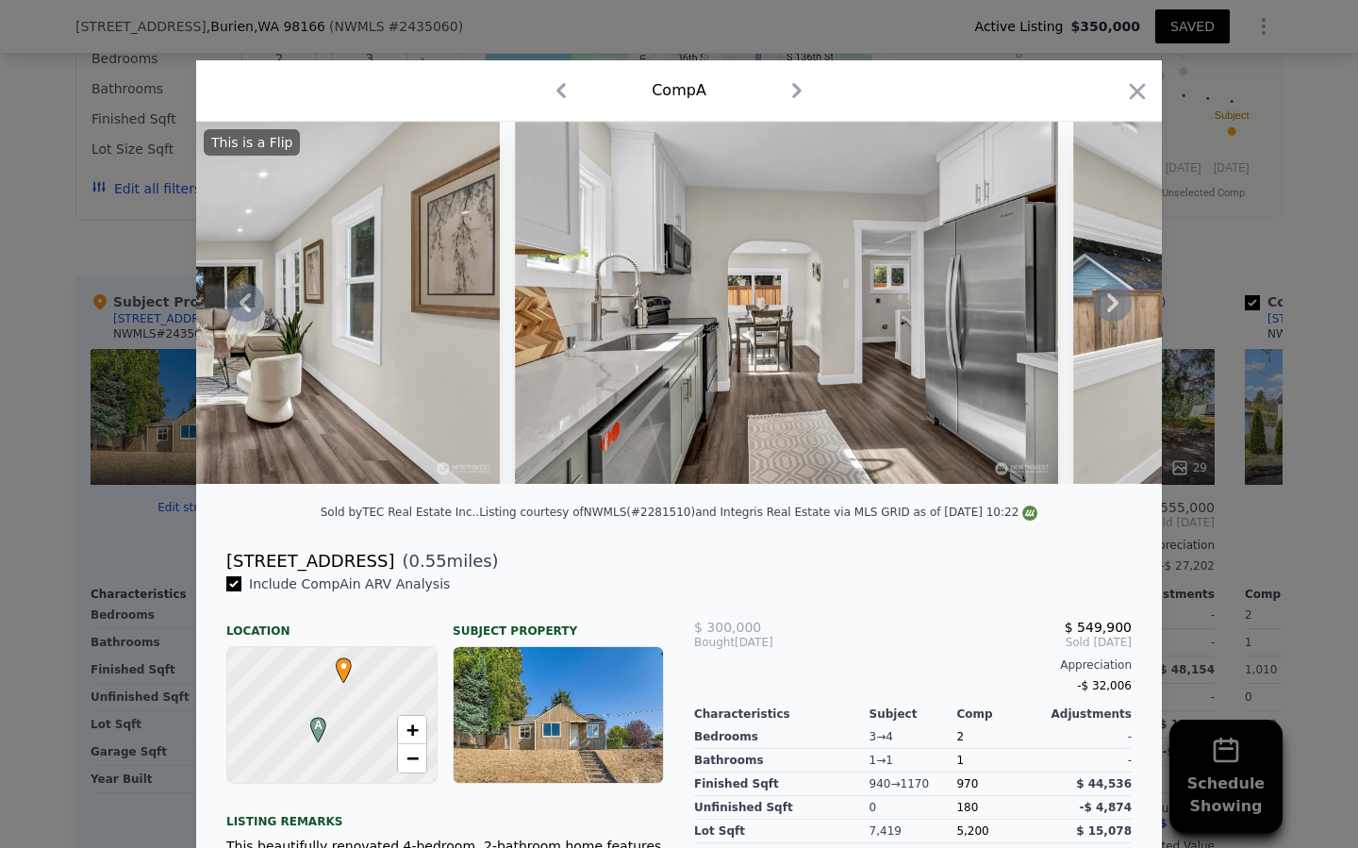
click at [1111, 306] on div "This is a Flip" at bounding box center [679, 303] width 966 height 362
click at [1111, 306] on icon at bounding box center [1112, 302] width 11 height 19
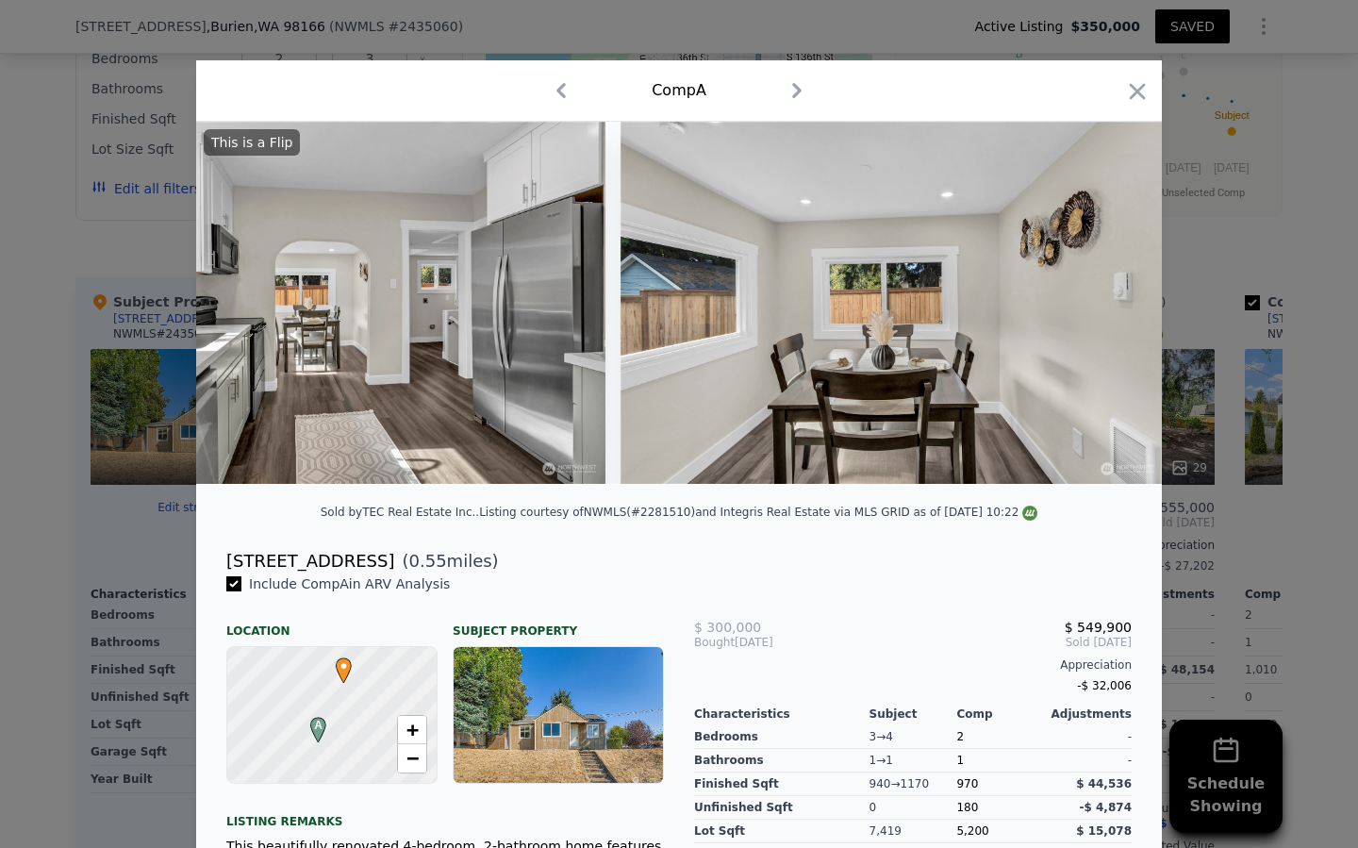
click at [1111, 306] on img at bounding box center [892, 303] width 543 height 362
click at [1111, 306] on icon at bounding box center [1112, 302] width 11 height 19
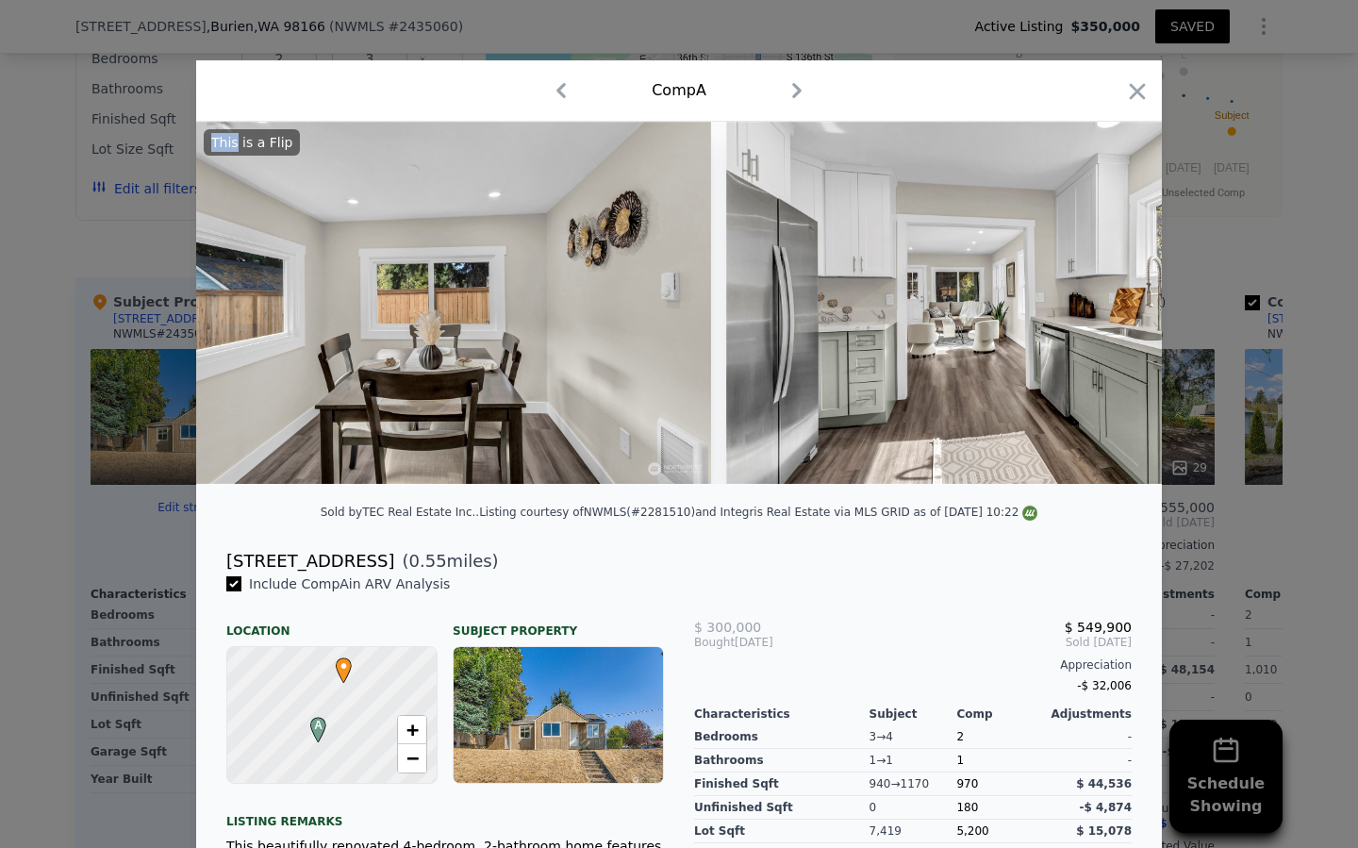
click at [1111, 306] on img at bounding box center [998, 303] width 544 height 362
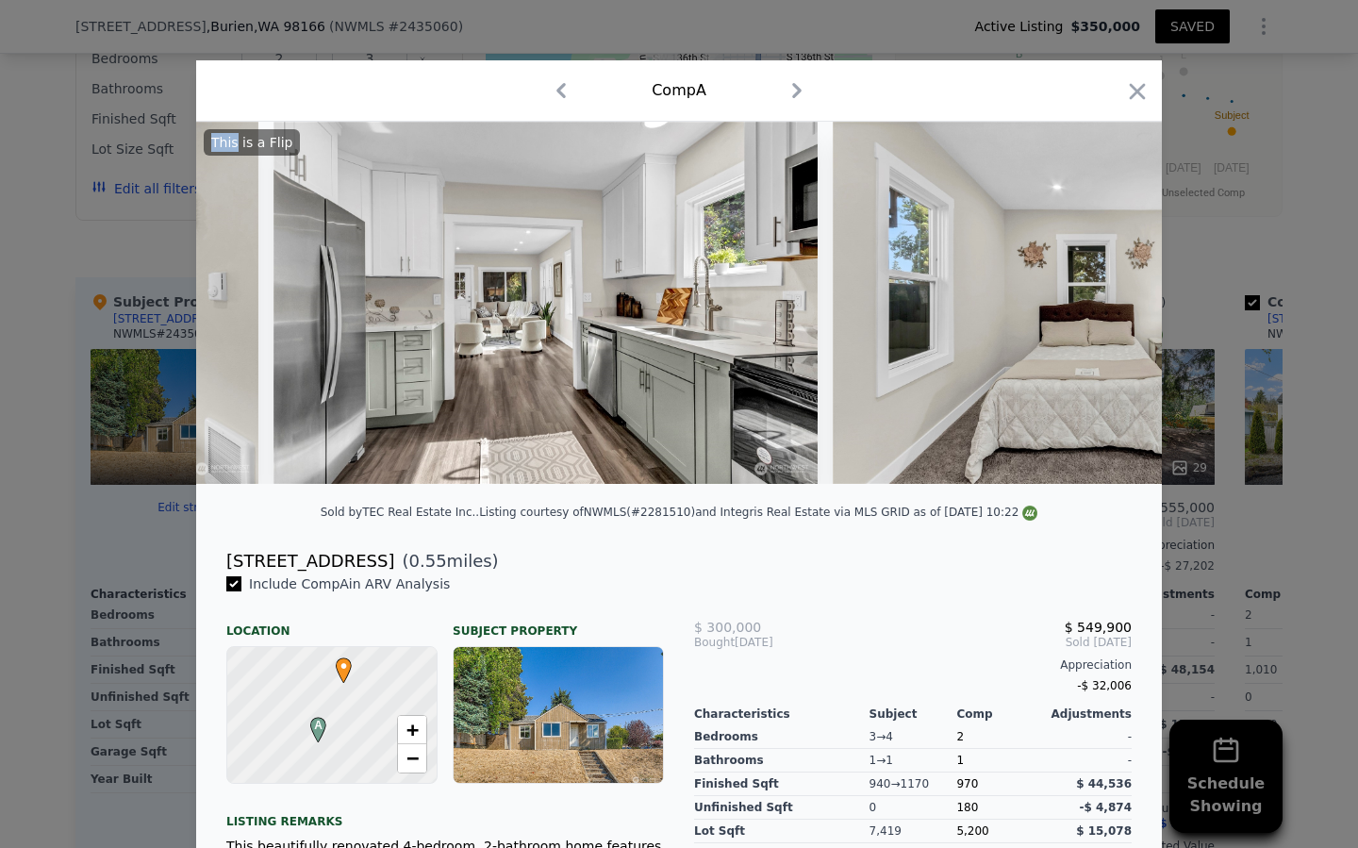
click at [1111, 306] on img at bounding box center [1104, 303] width 543 height 362
click at [1111, 306] on icon at bounding box center [1112, 302] width 11 height 19
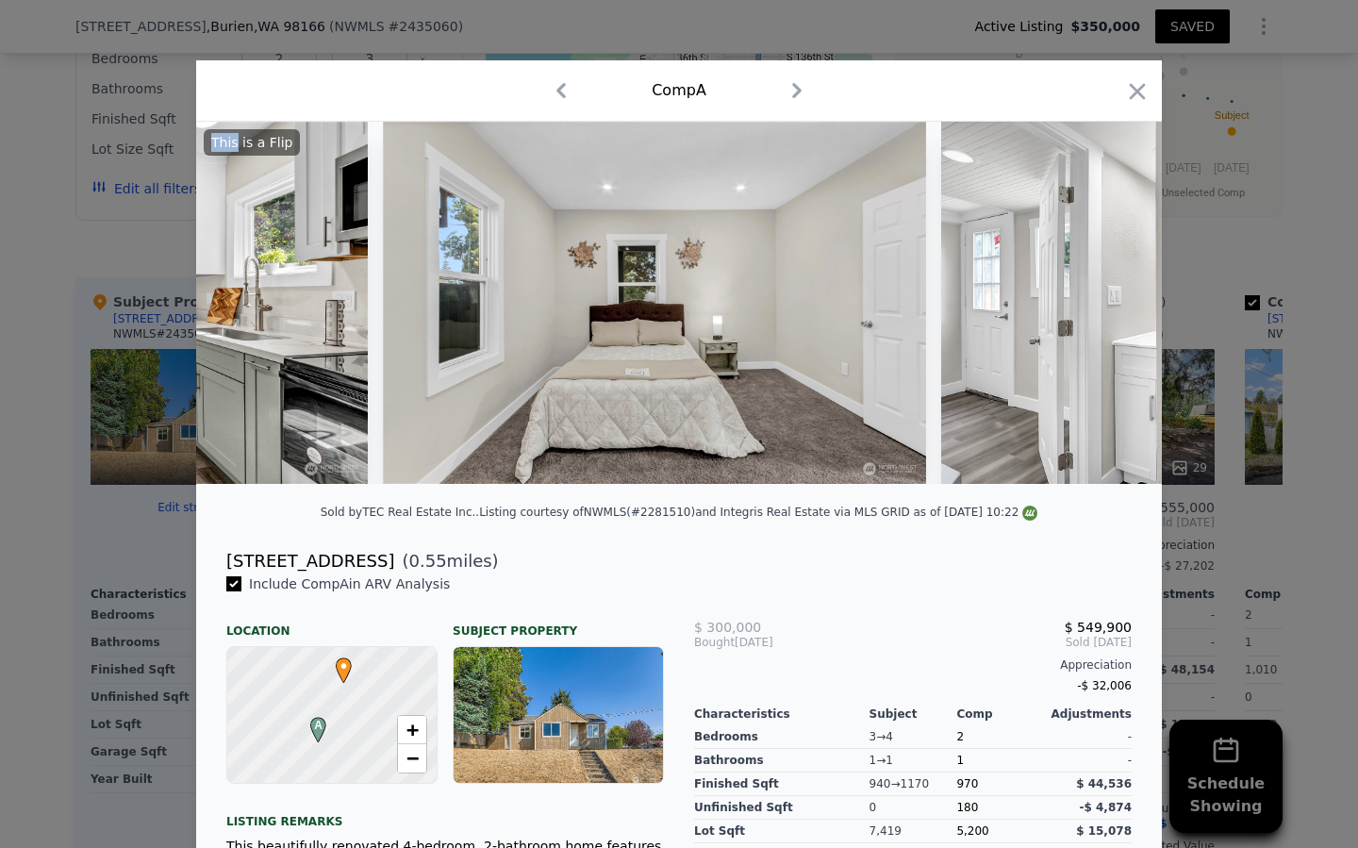
scroll to position [0, 3169]
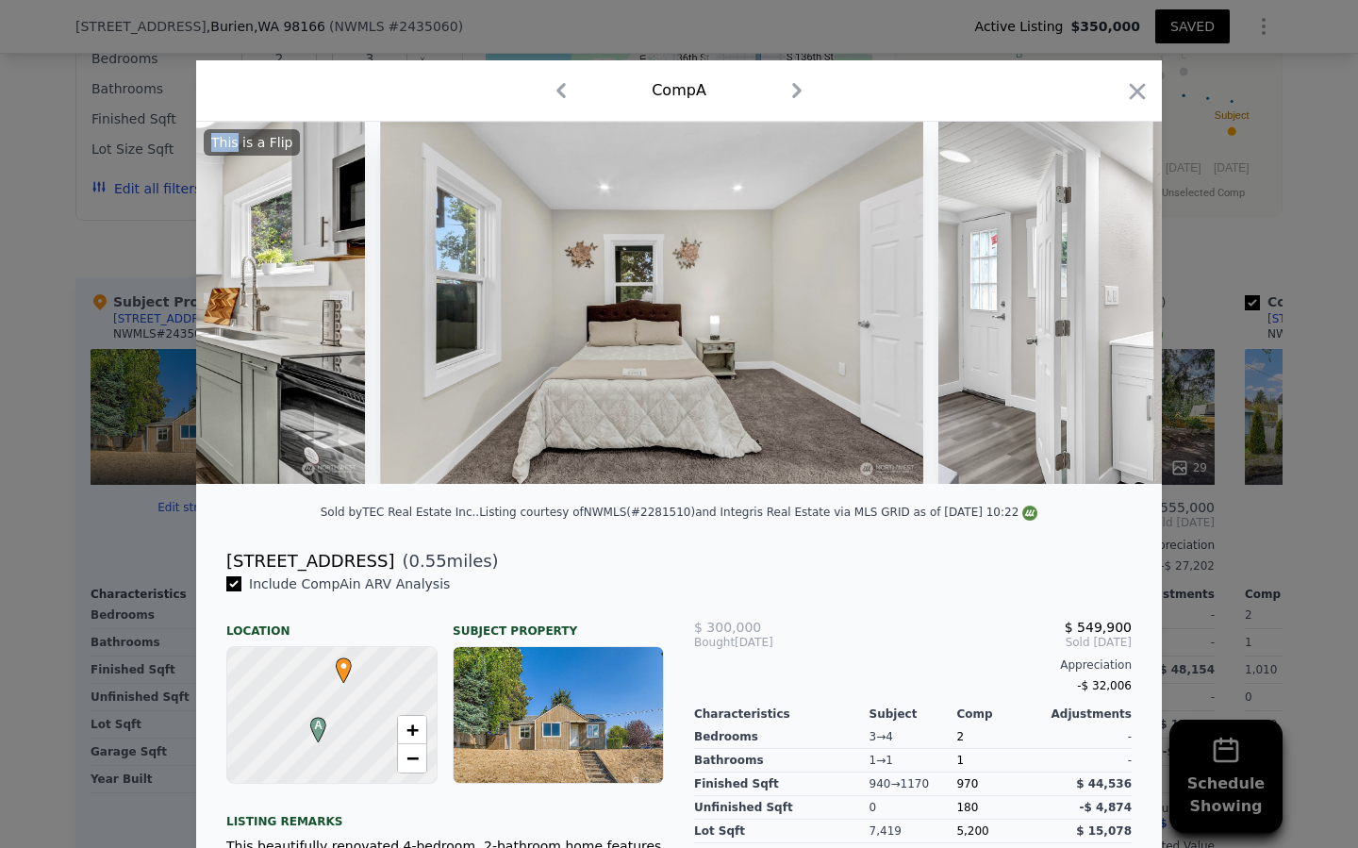
click at [1111, 306] on img at bounding box center [1209, 303] width 543 height 362
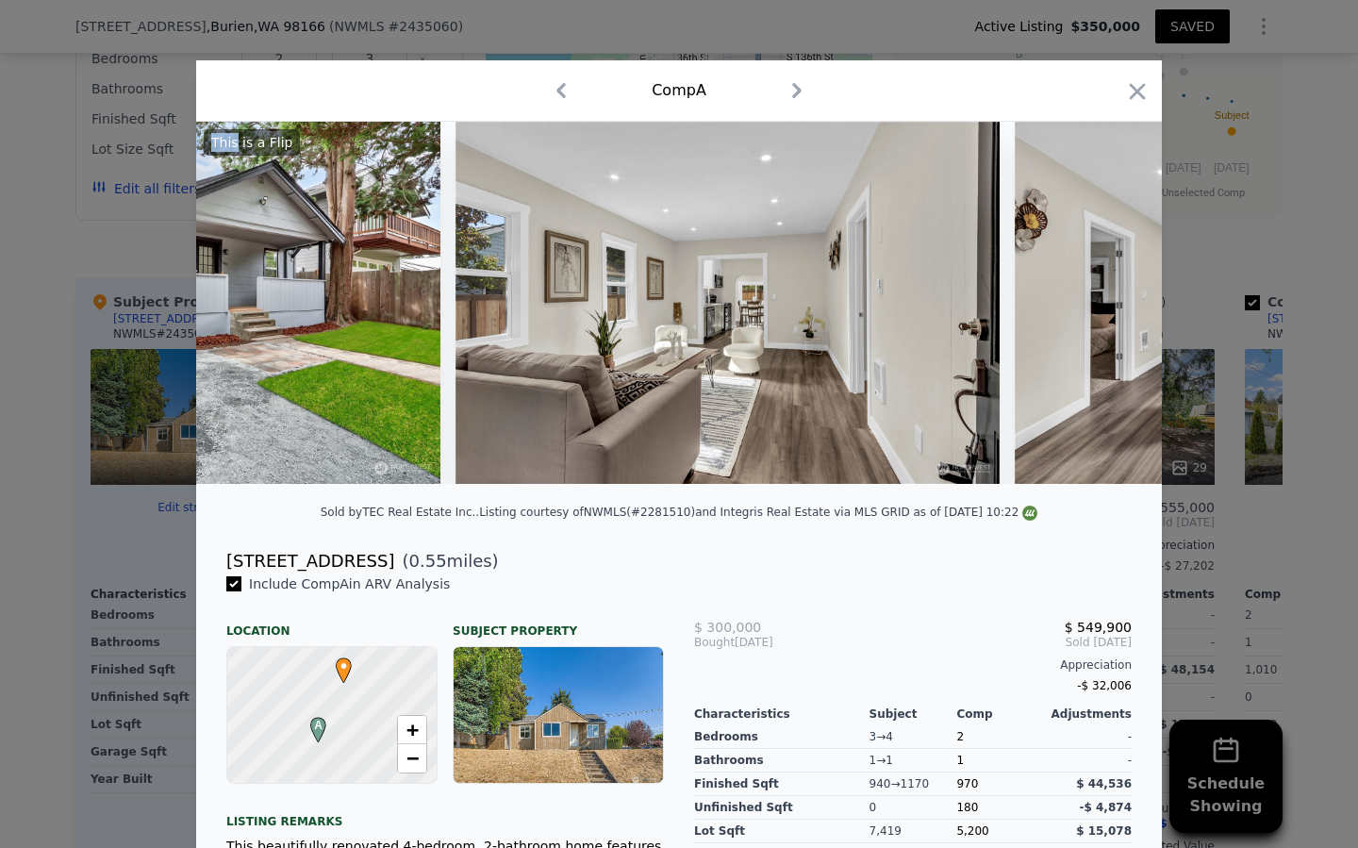
scroll to position [0, 0]
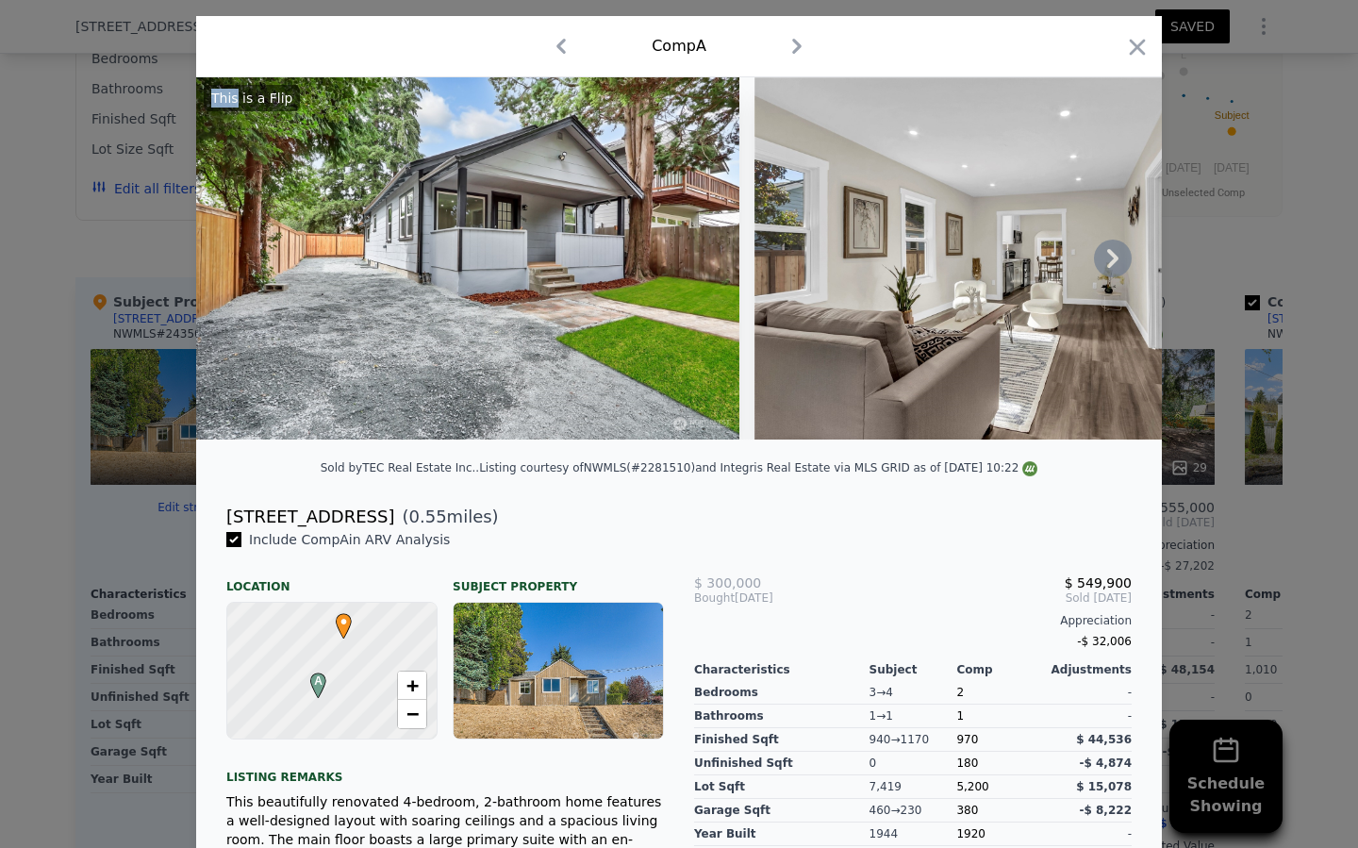
scroll to position [45, 0]
click at [1131, 45] on icon "button" at bounding box center [1137, 46] width 26 height 26
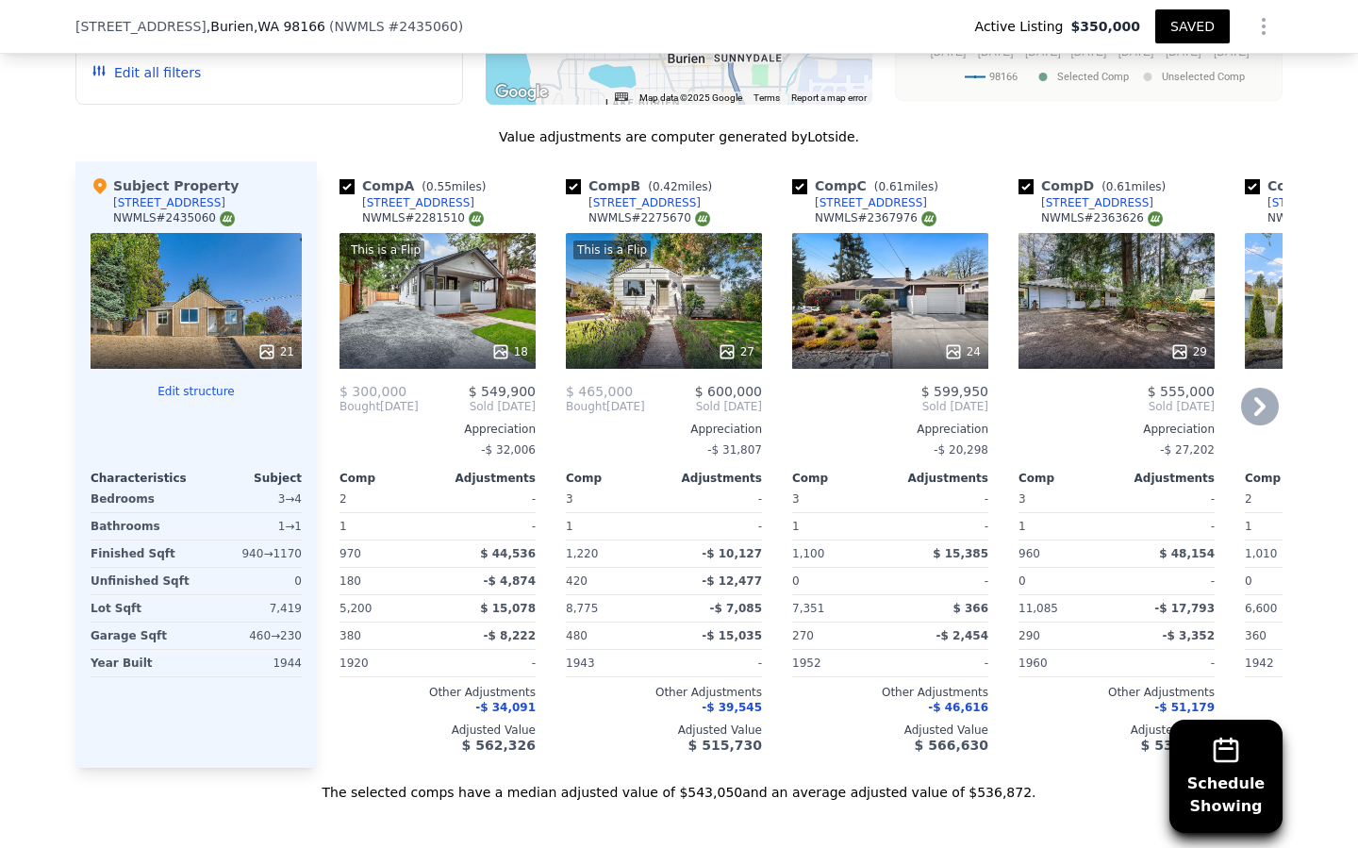
scroll to position [1814, 0]
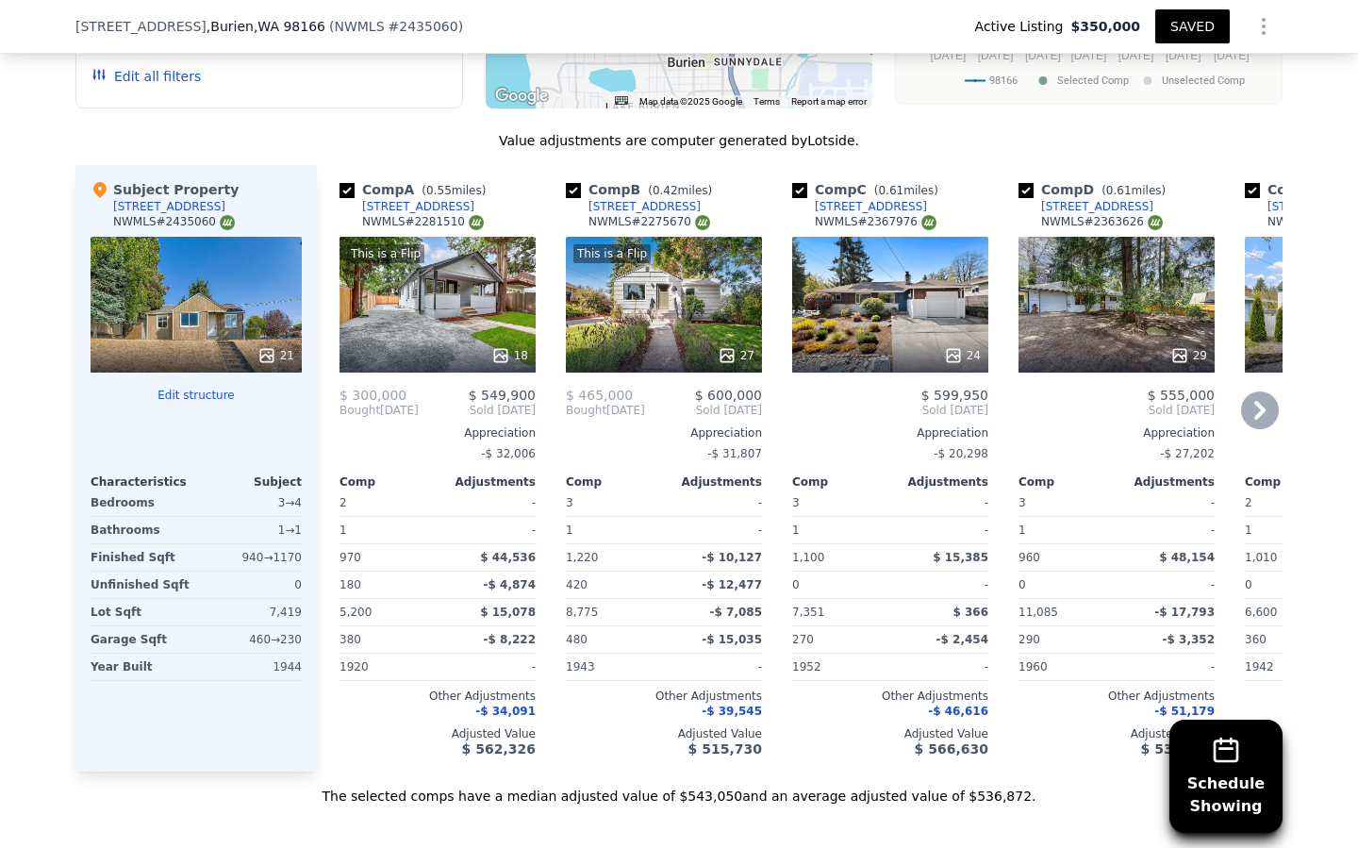
click at [617, 296] on div "This is a Flip 27" at bounding box center [664, 305] width 196 height 136
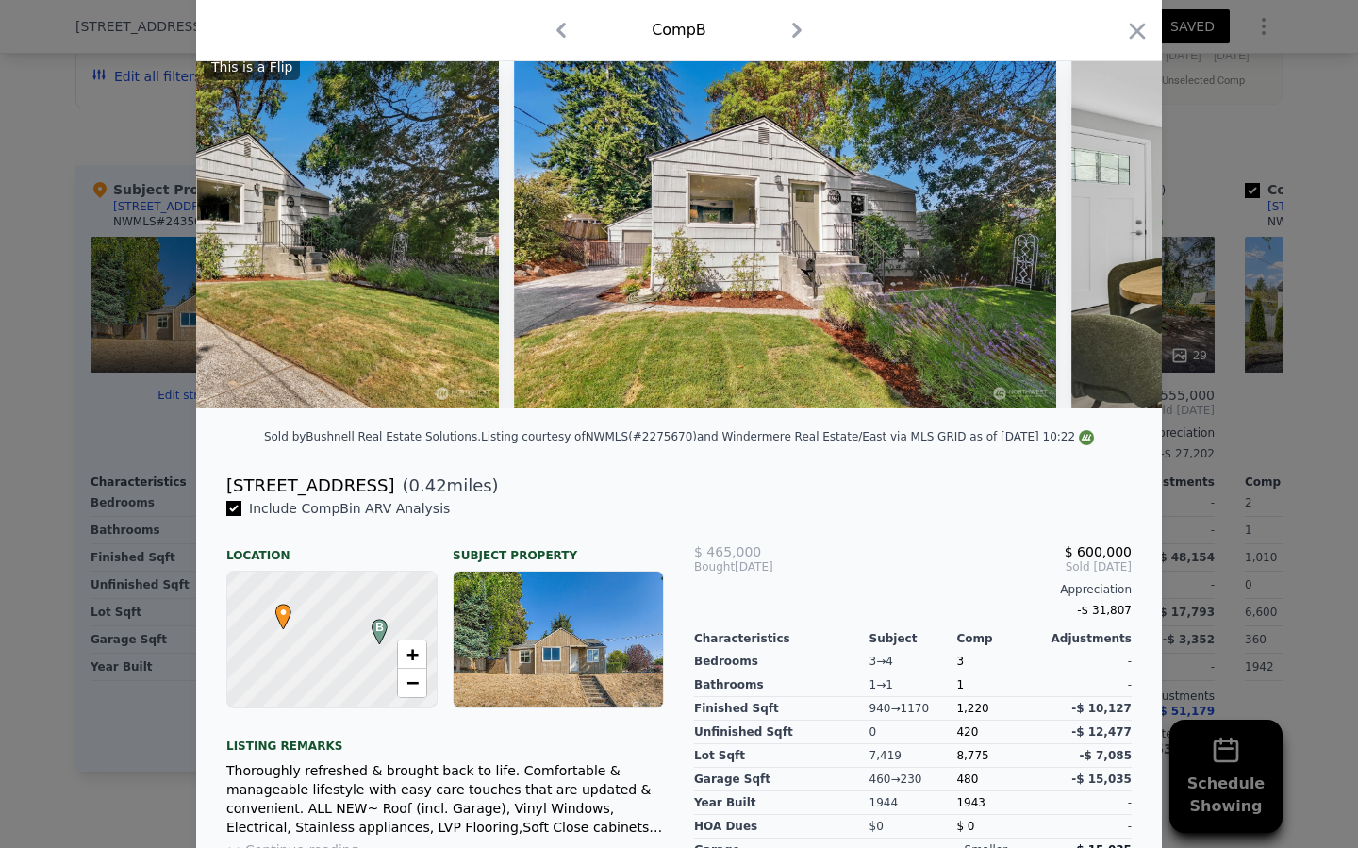
scroll to position [0, 799]
click at [1111, 234] on icon at bounding box center [1112, 227] width 11 height 19
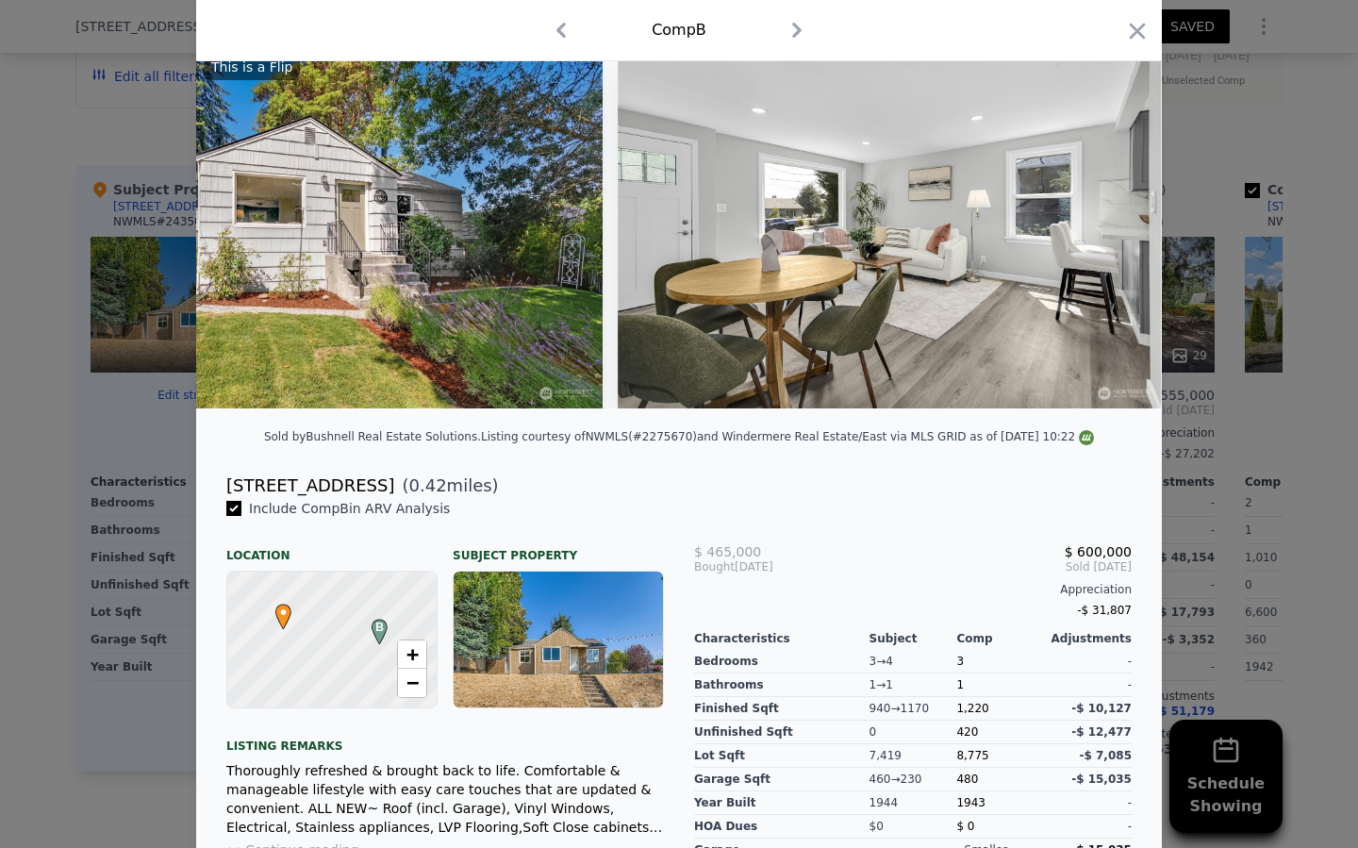
click at [1111, 234] on img at bounding box center [889, 227] width 543 height 362
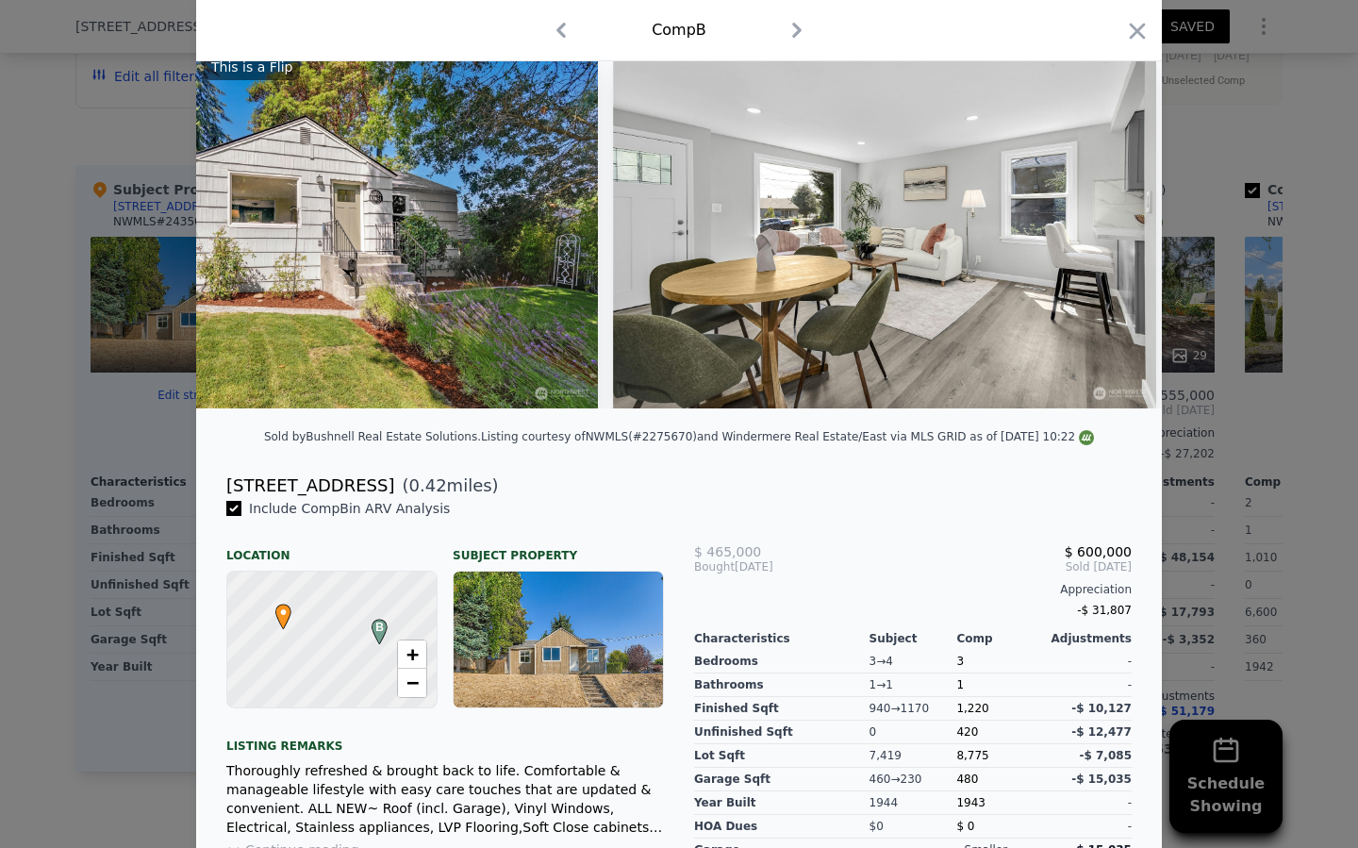
scroll to position [0, 1250]
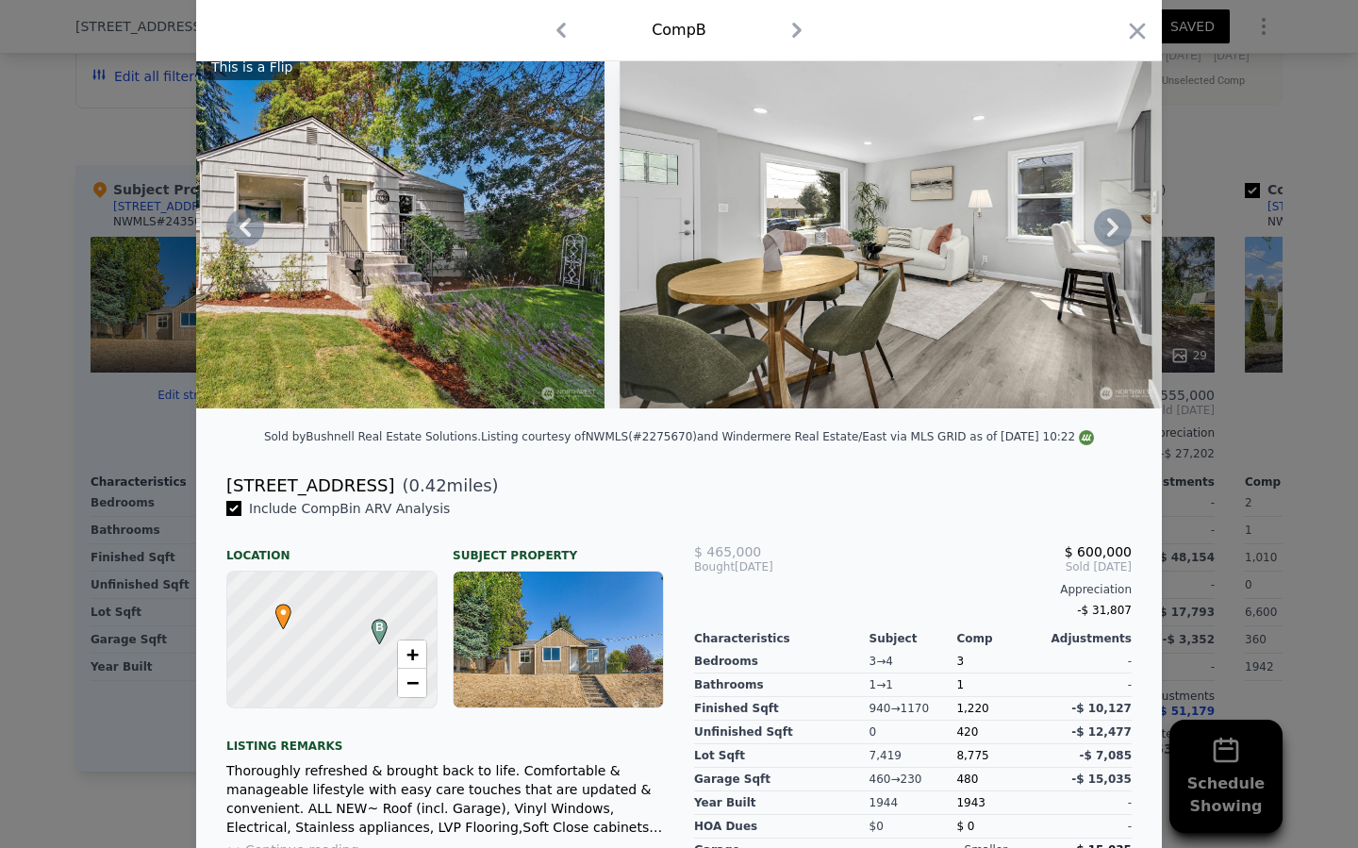
click at [1116, 232] on icon at bounding box center [1113, 227] width 38 height 38
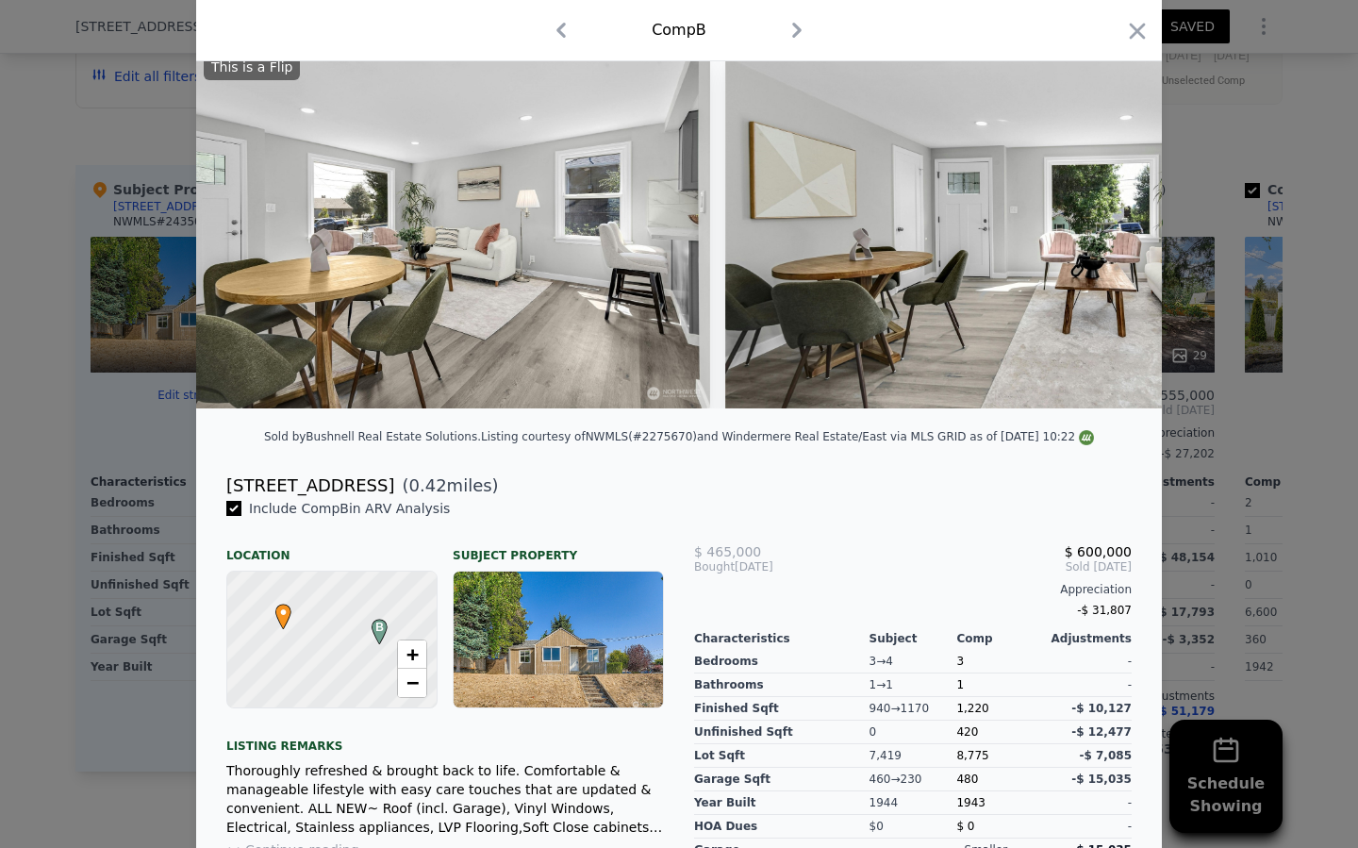
click at [1116, 233] on img at bounding box center [996, 227] width 542 height 362
click at [1116, 233] on icon at bounding box center [1113, 227] width 38 height 38
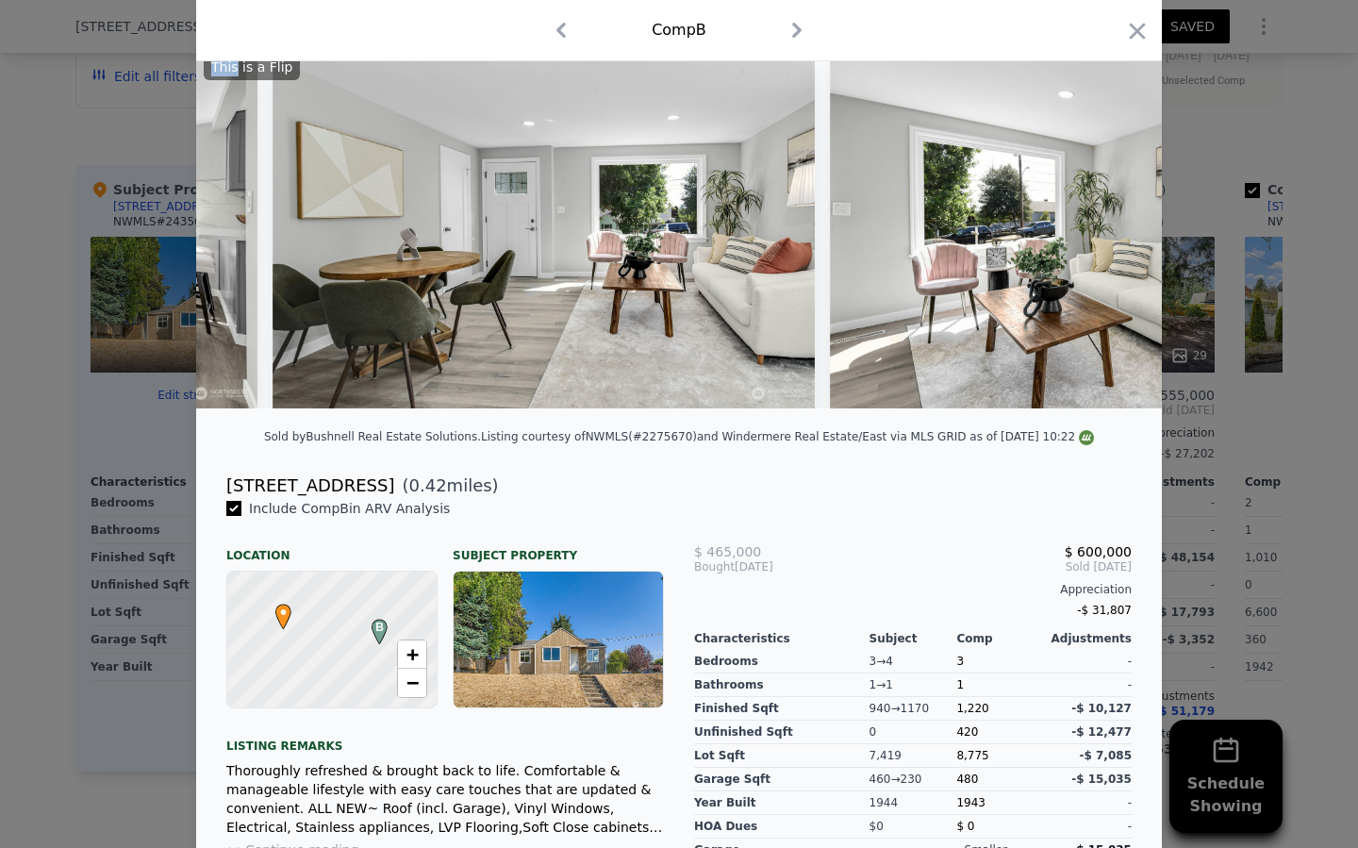
click at [1116, 233] on div "This is a Flip" at bounding box center [679, 227] width 966 height 362
click at [1116, 233] on icon at bounding box center [1113, 227] width 38 height 38
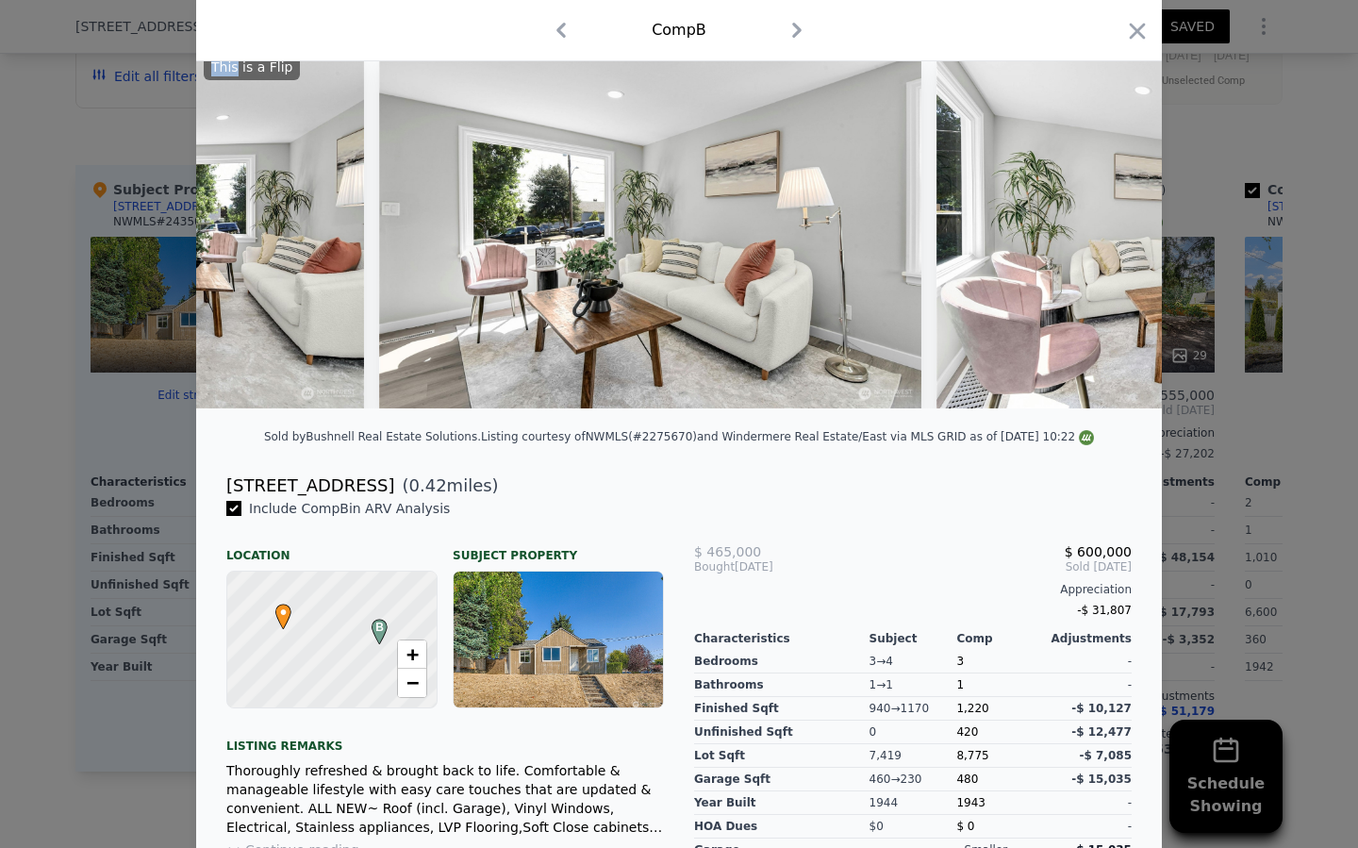
scroll to position [0, 2608]
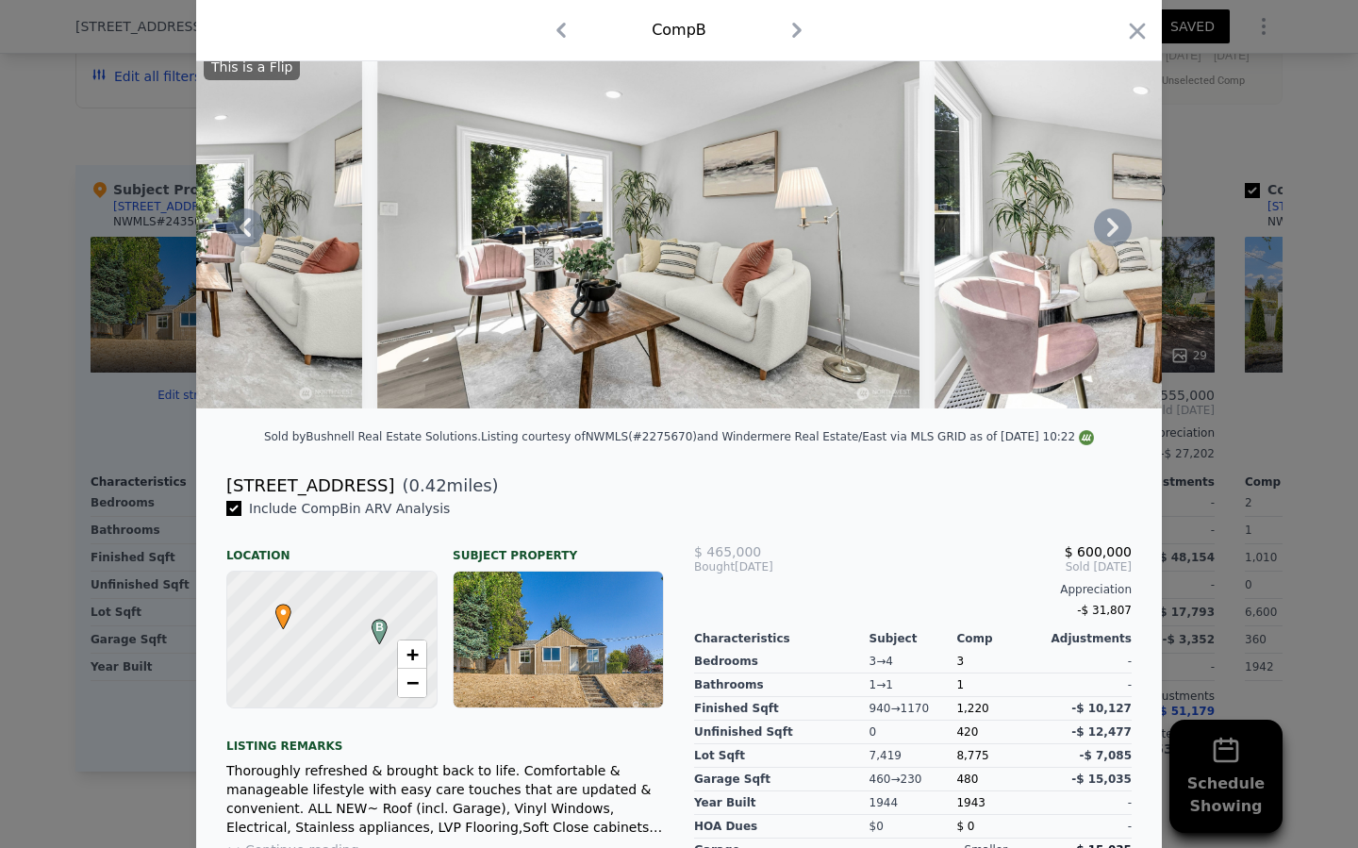
click at [1098, 237] on icon at bounding box center [1113, 227] width 38 height 38
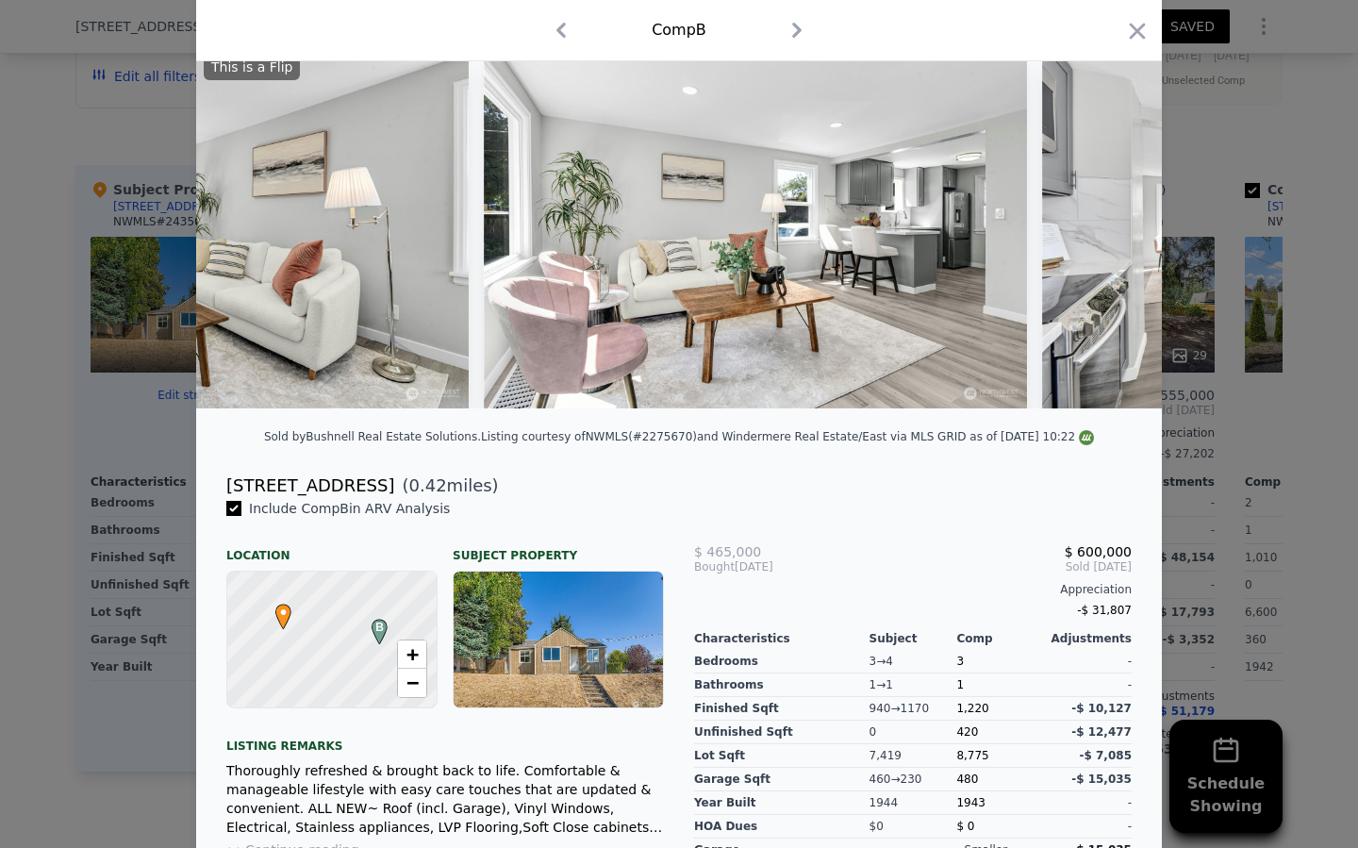
scroll to position [0, 3061]
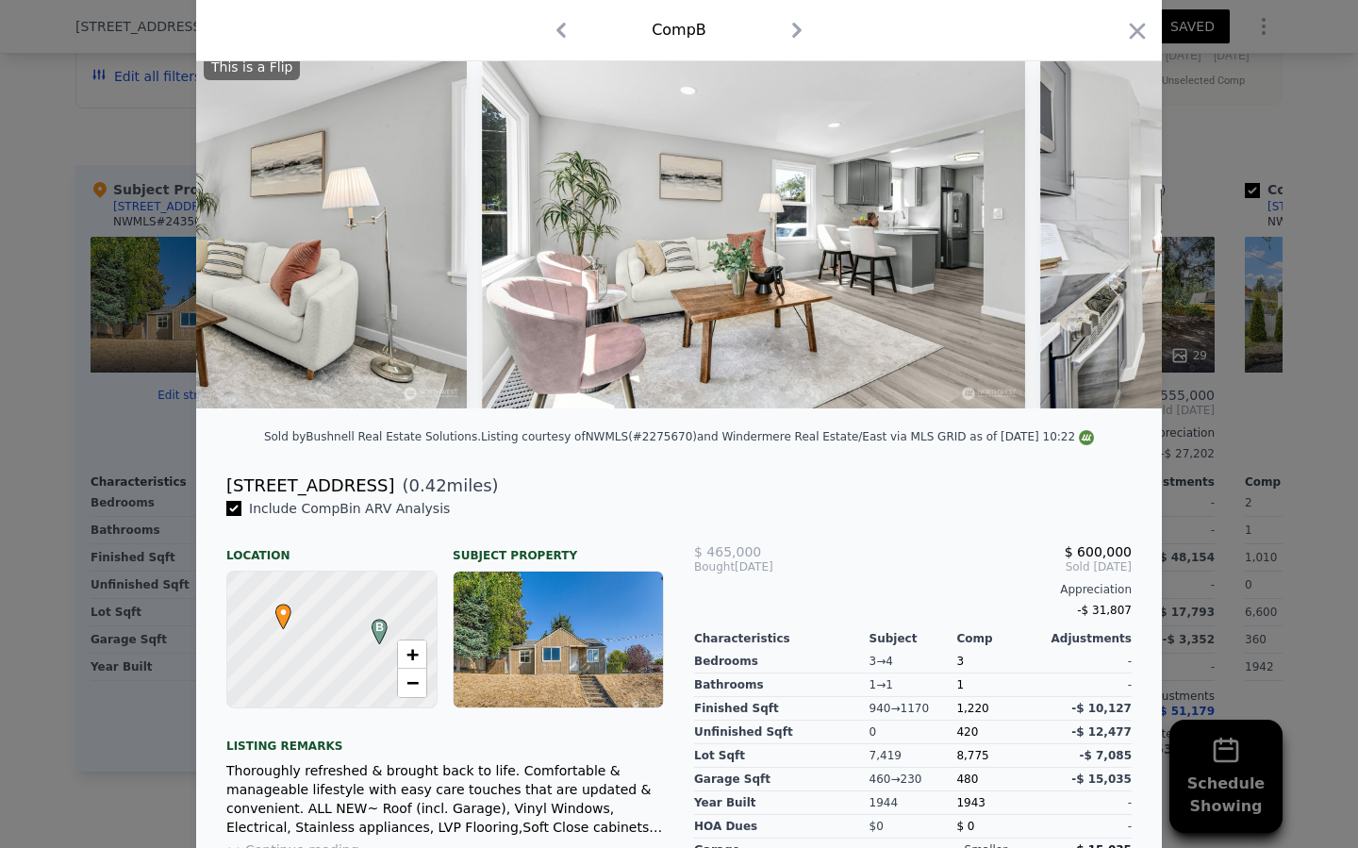
click at [1099, 237] on img at bounding box center [1311, 227] width 543 height 362
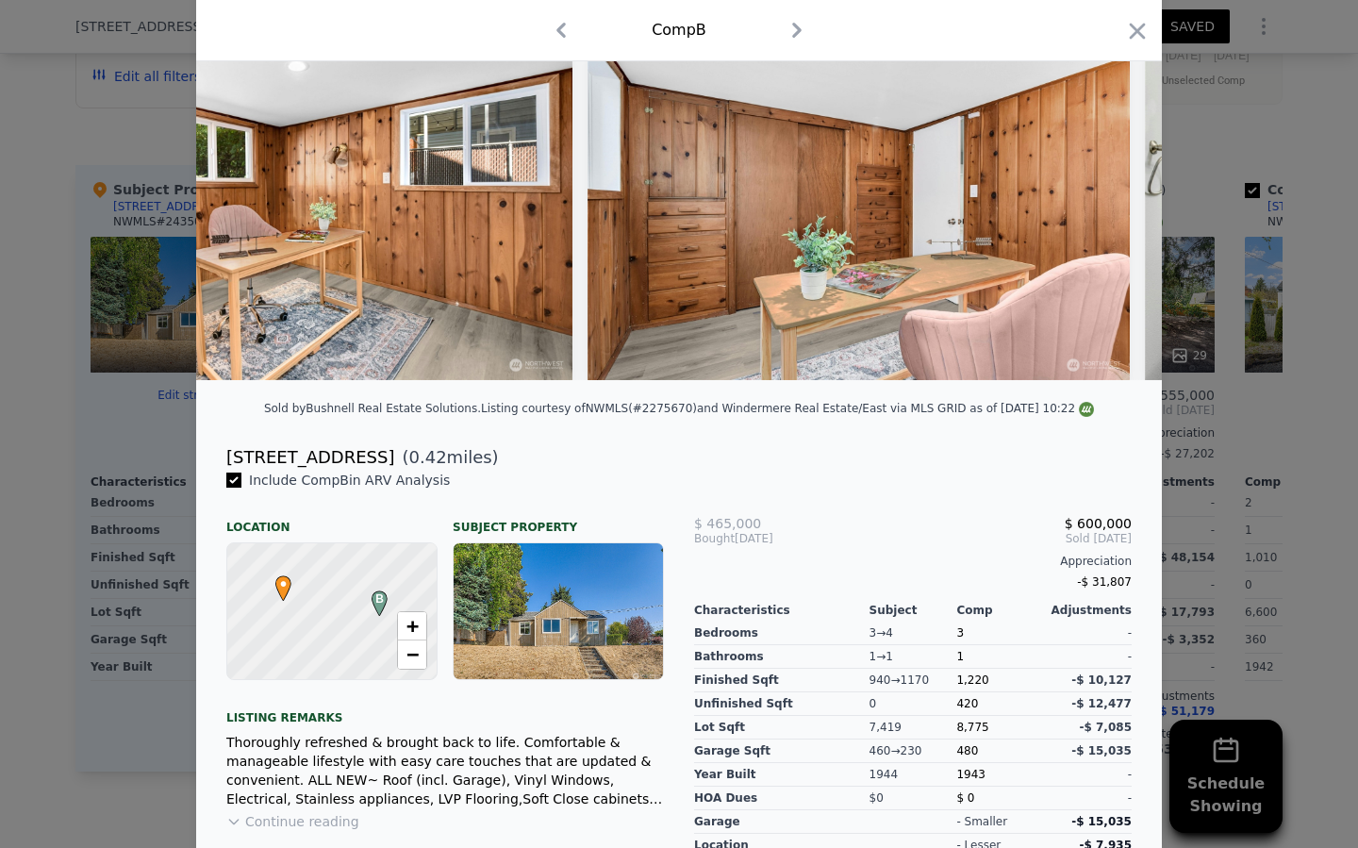
scroll to position [0, 10633]
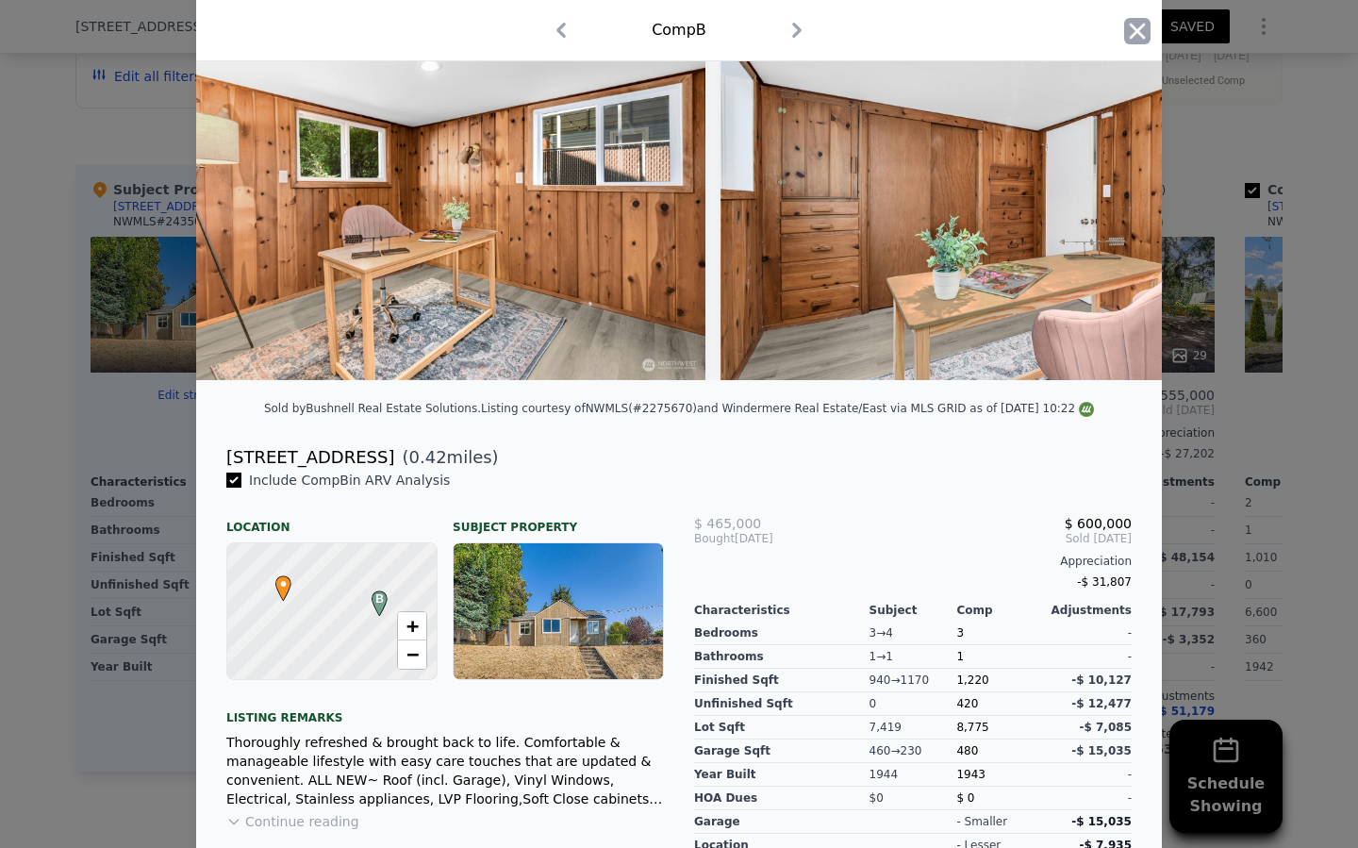
click at [1135, 39] on icon "button" at bounding box center [1137, 31] width 26 height 26
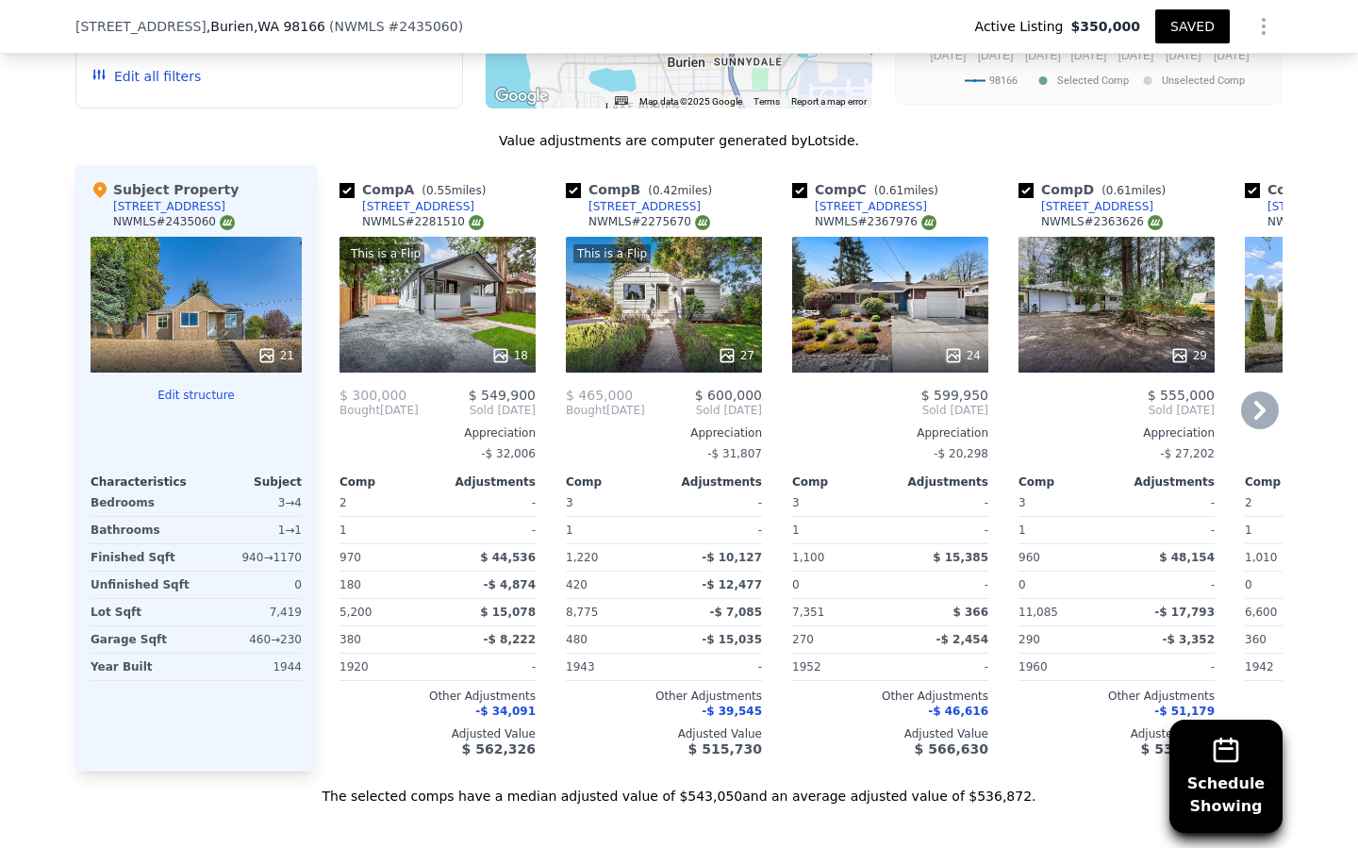
click at [570, 187] on input "checkbox" at bounding box center [573, 190] width 15 height 15
checkbox input "false"
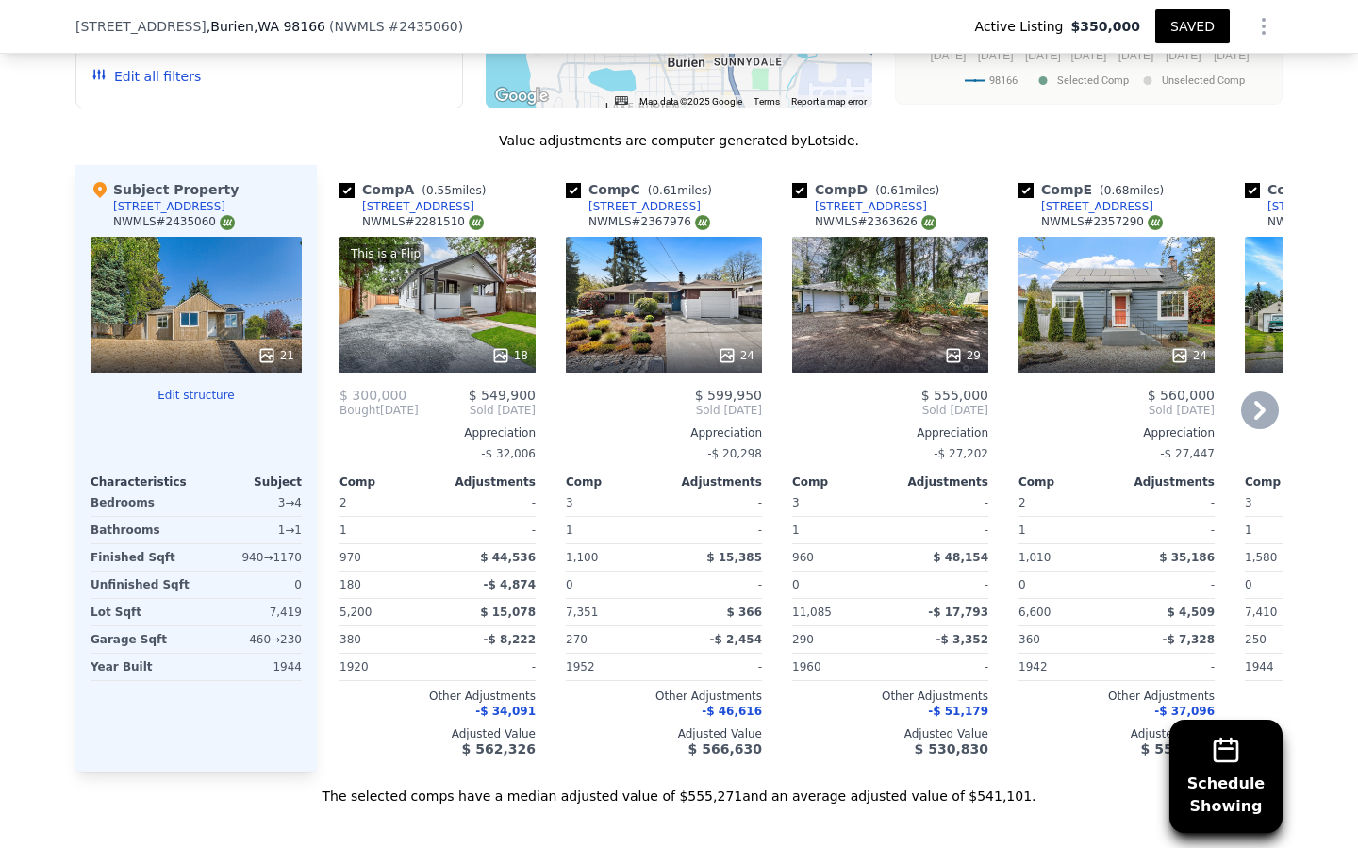
click at [573, 191] on input "checkbox" at bounding box center [573, 190] width 15 height 15
checkbox input "false"
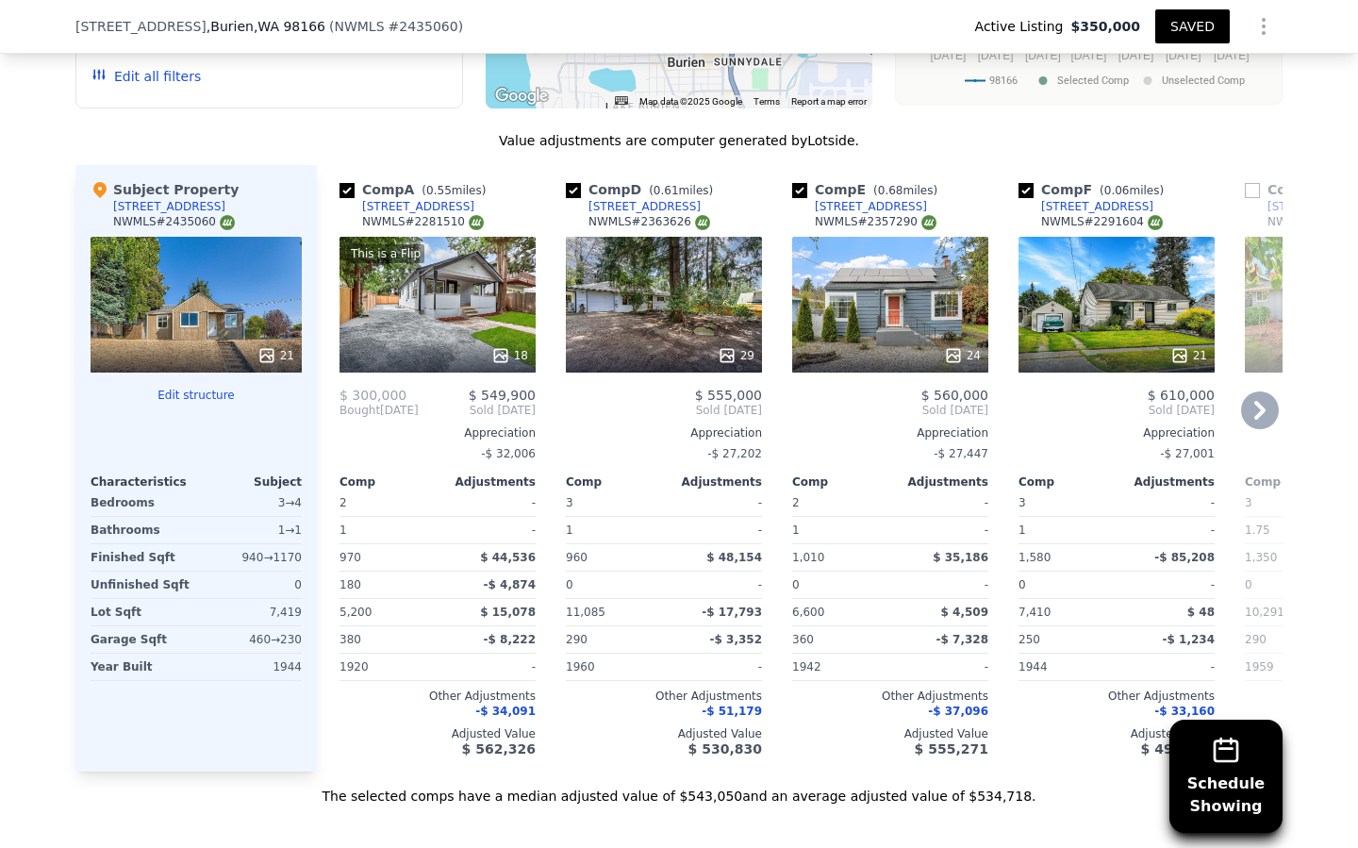
checkbox input "true"
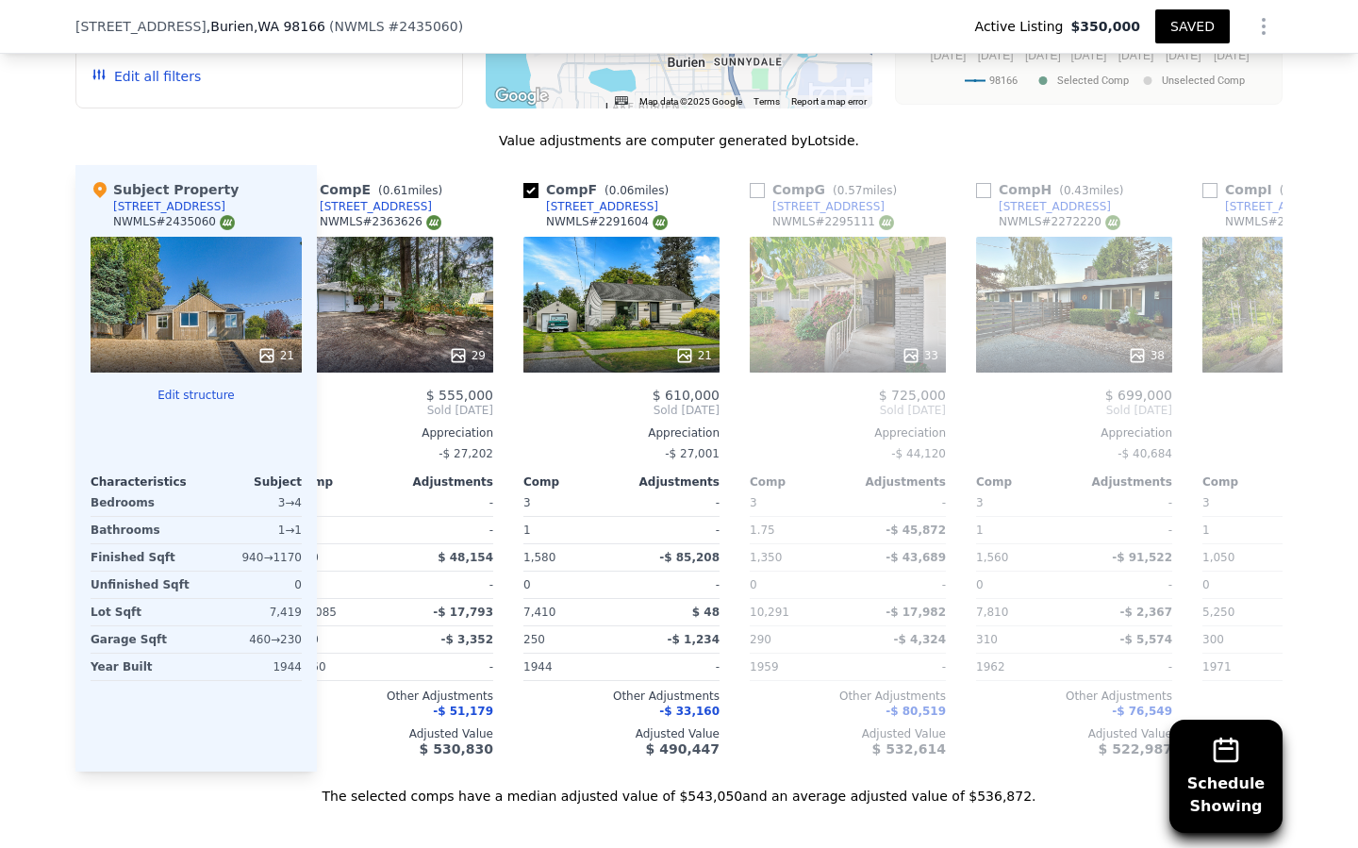
scroll to position [0, 522]
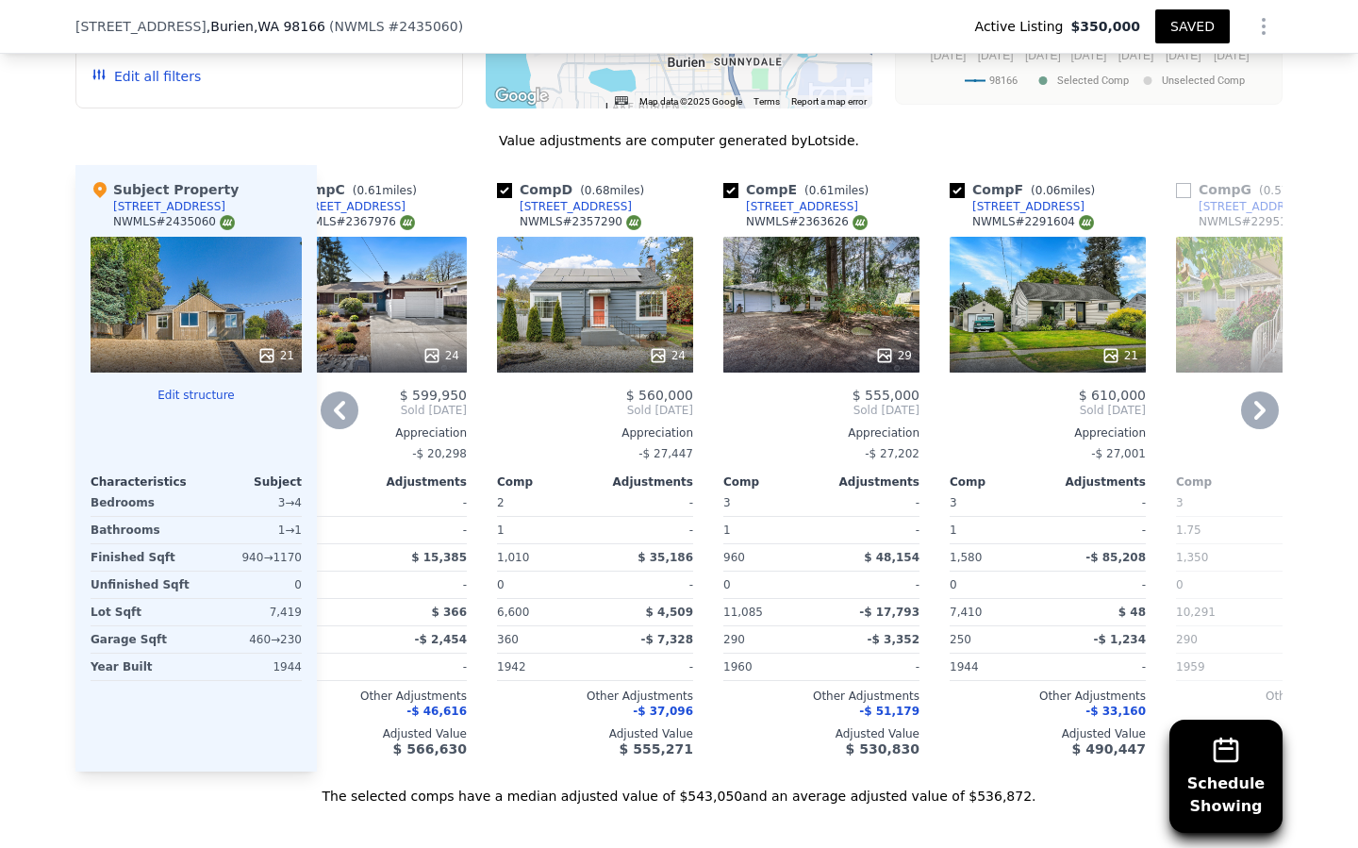
click at [779, 287] on div "29" at bounding box center [821, 305] width 196 height 136
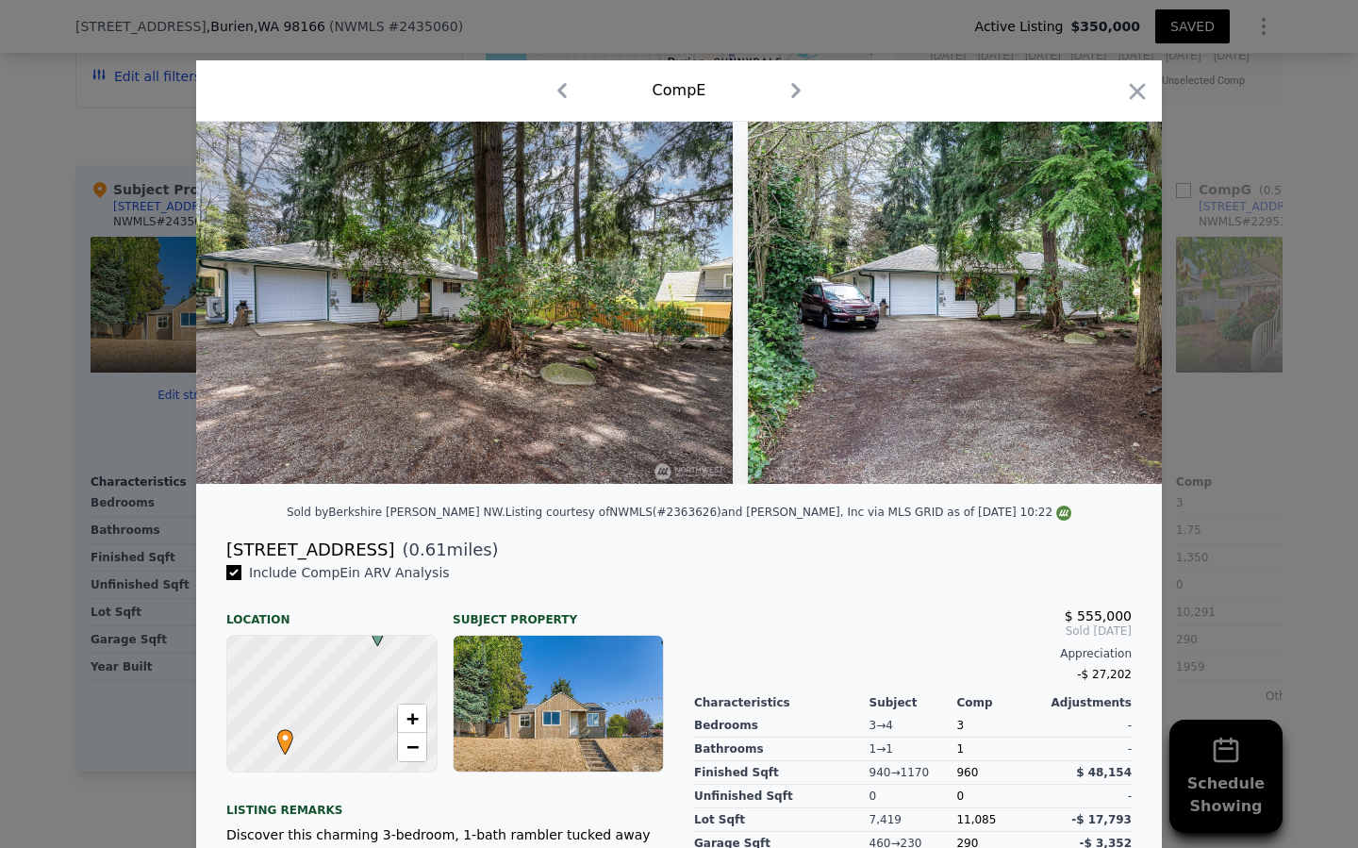
click at [1133, 91] on icon "button" at bounding box center [1137, 91] width 26 height 26
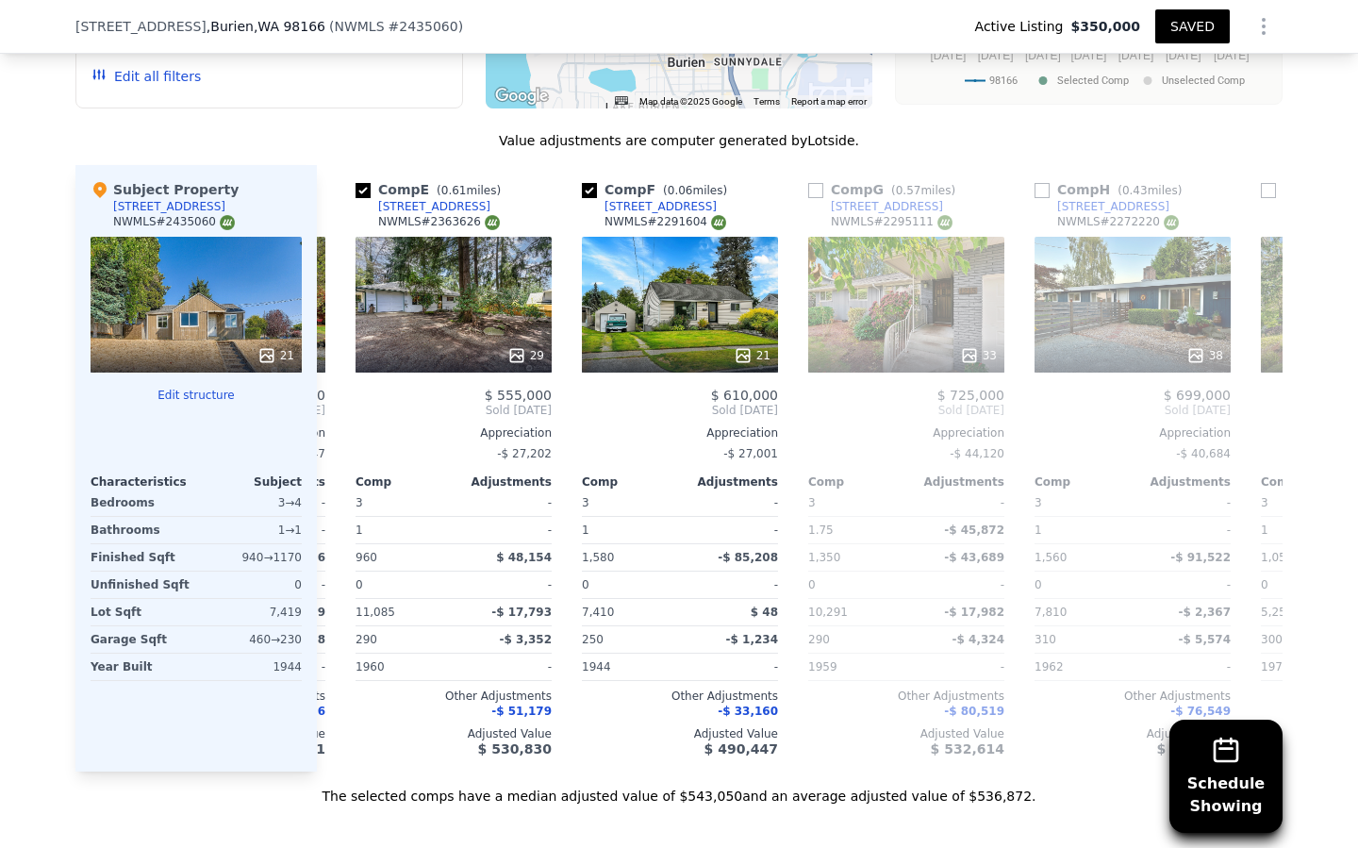
scroll to position [0, 890]
click at [472, 313] on div "29" at bounding box center [453, 305] width 196 height 136
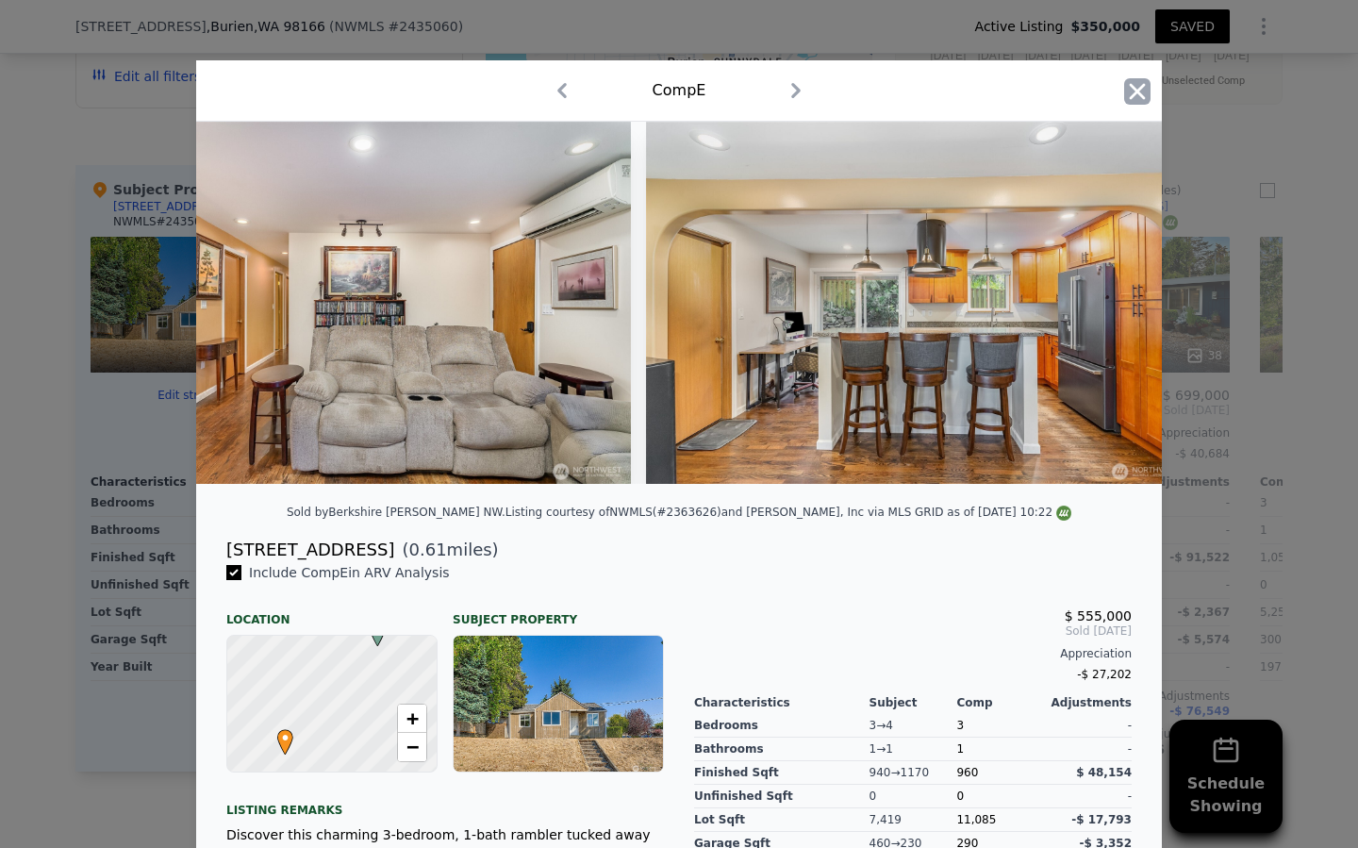
scroll to position [1, 0]
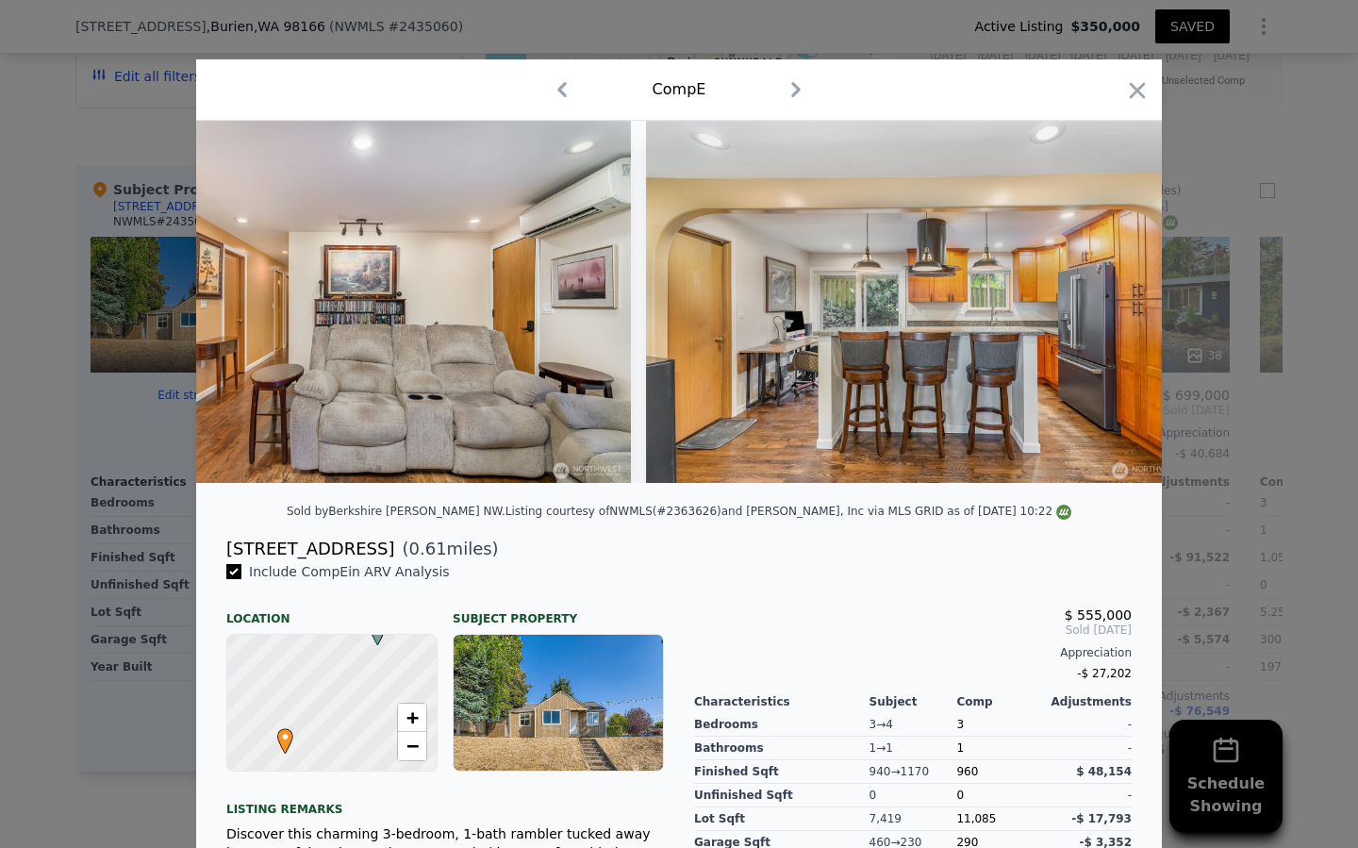
click at [1137, 83] on icon "button" at bounding box center [1137, 90] width 26 height 26
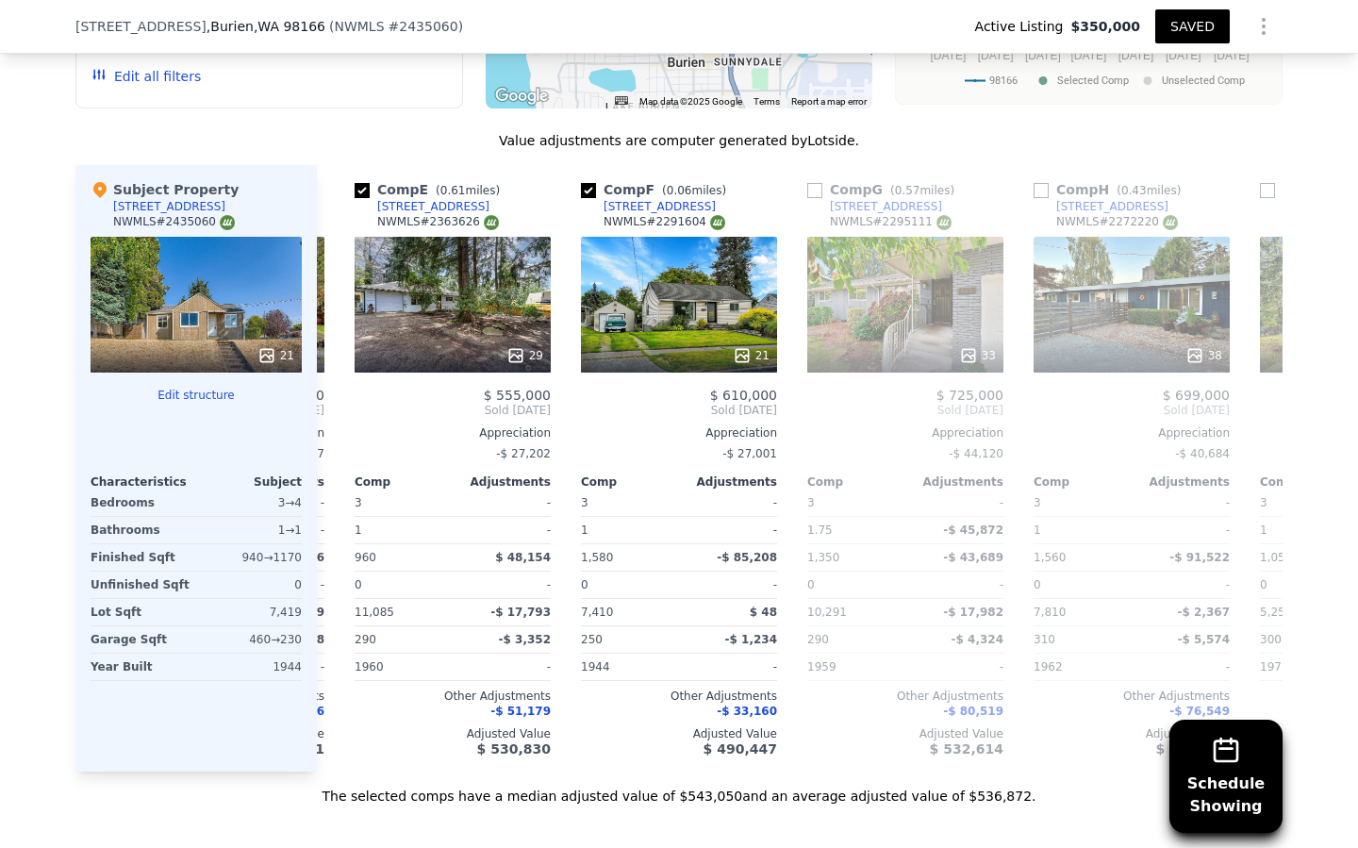
scroll to position [0, 1025]
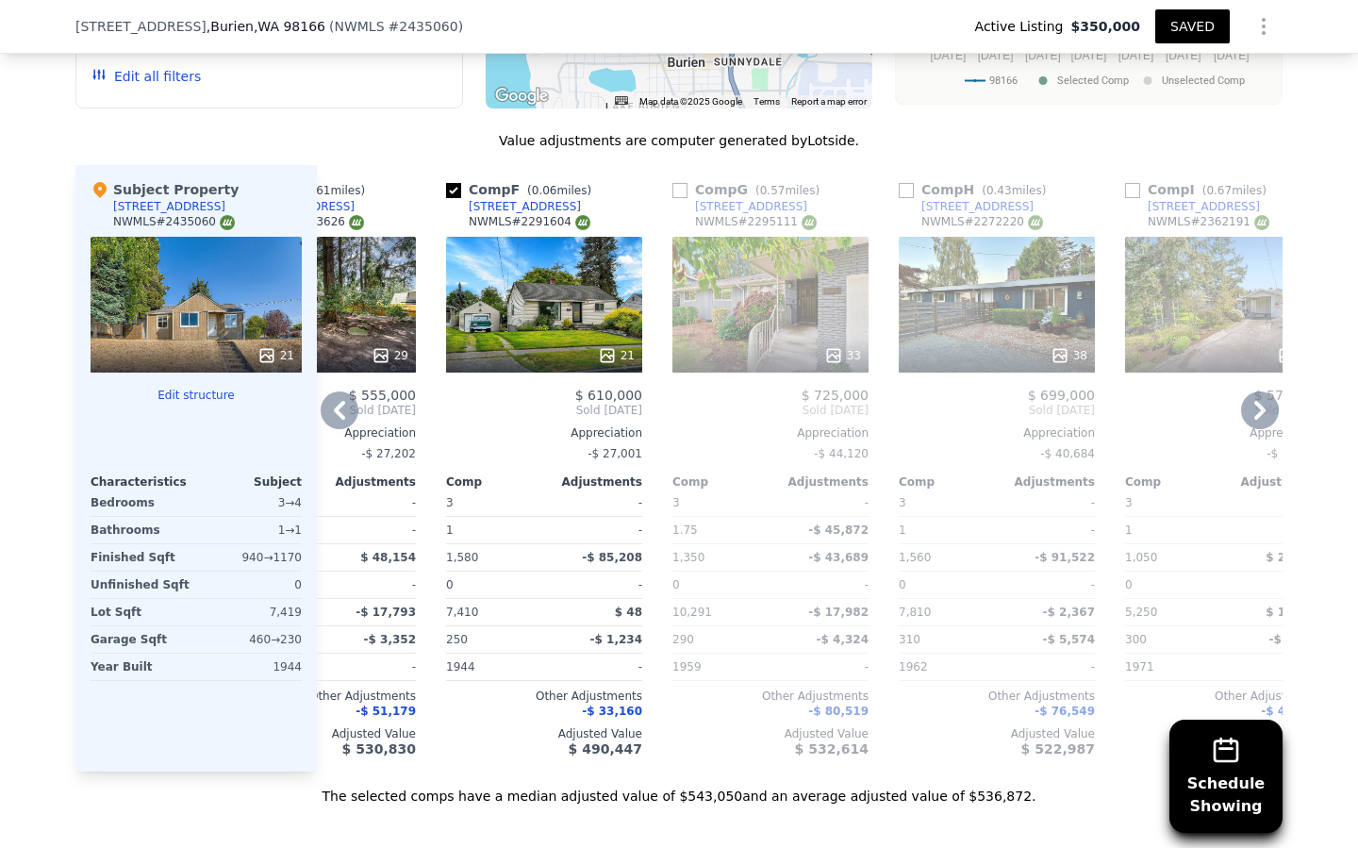
click at [958, 307] on div "38" at bounding box center [997, 305] width 196 height 136
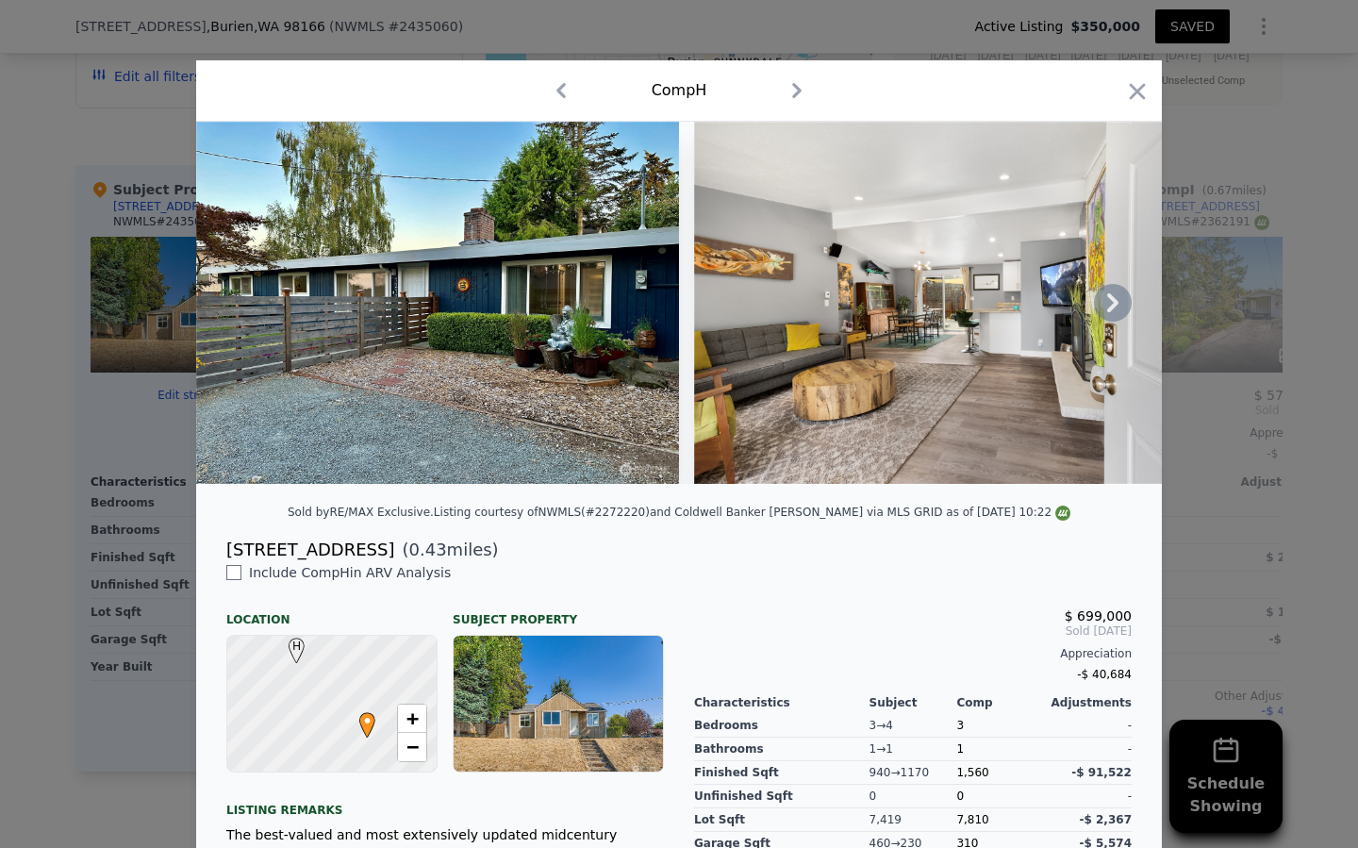
click at [1116, 299] on icon at bounding box center [1113, 303] width 38 height 38
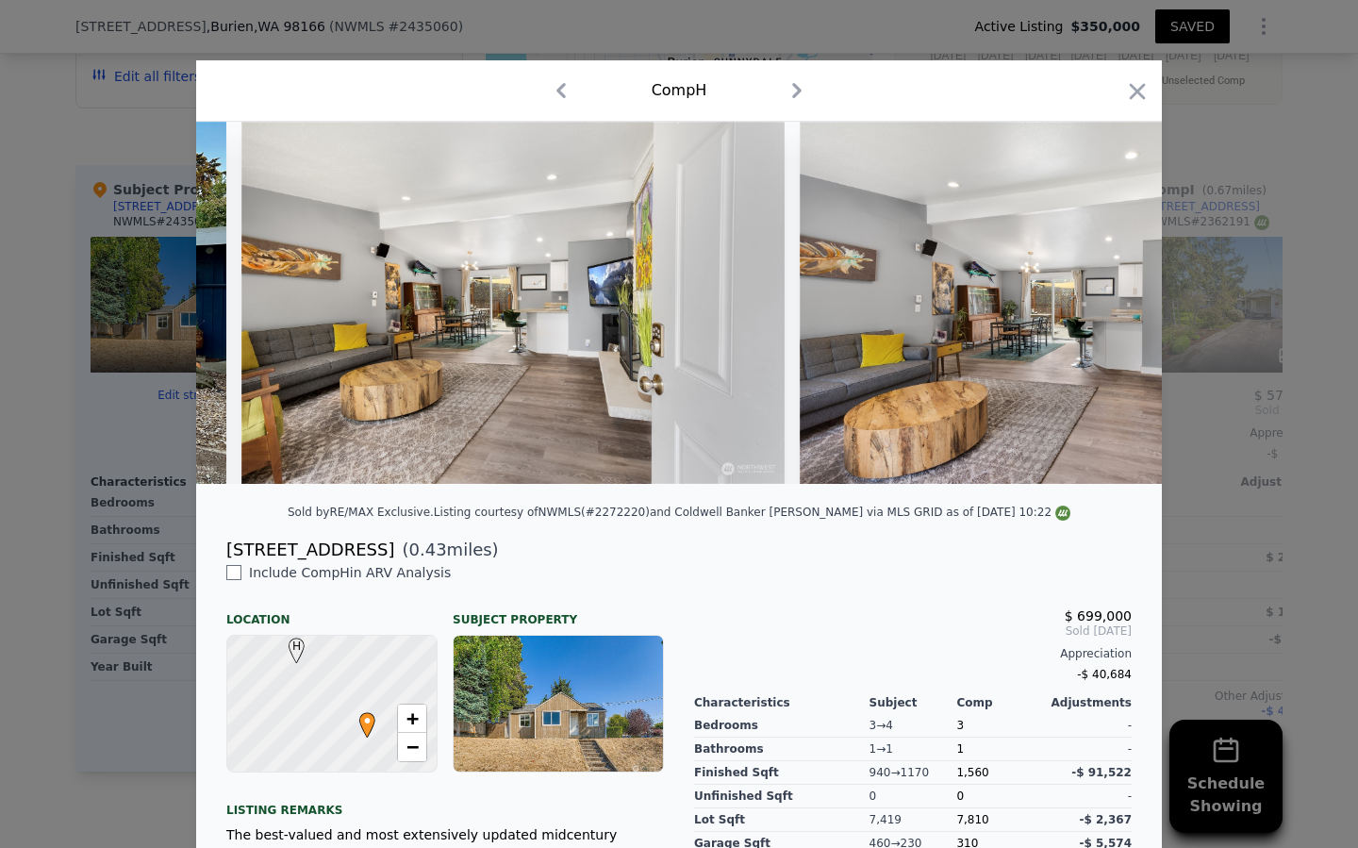
click at [1116, 299] on div at bounding box center [679, 303] width 966 height 362
click at [1116, 299] on icon at bounding box center [1113, 303] width 38 height 38
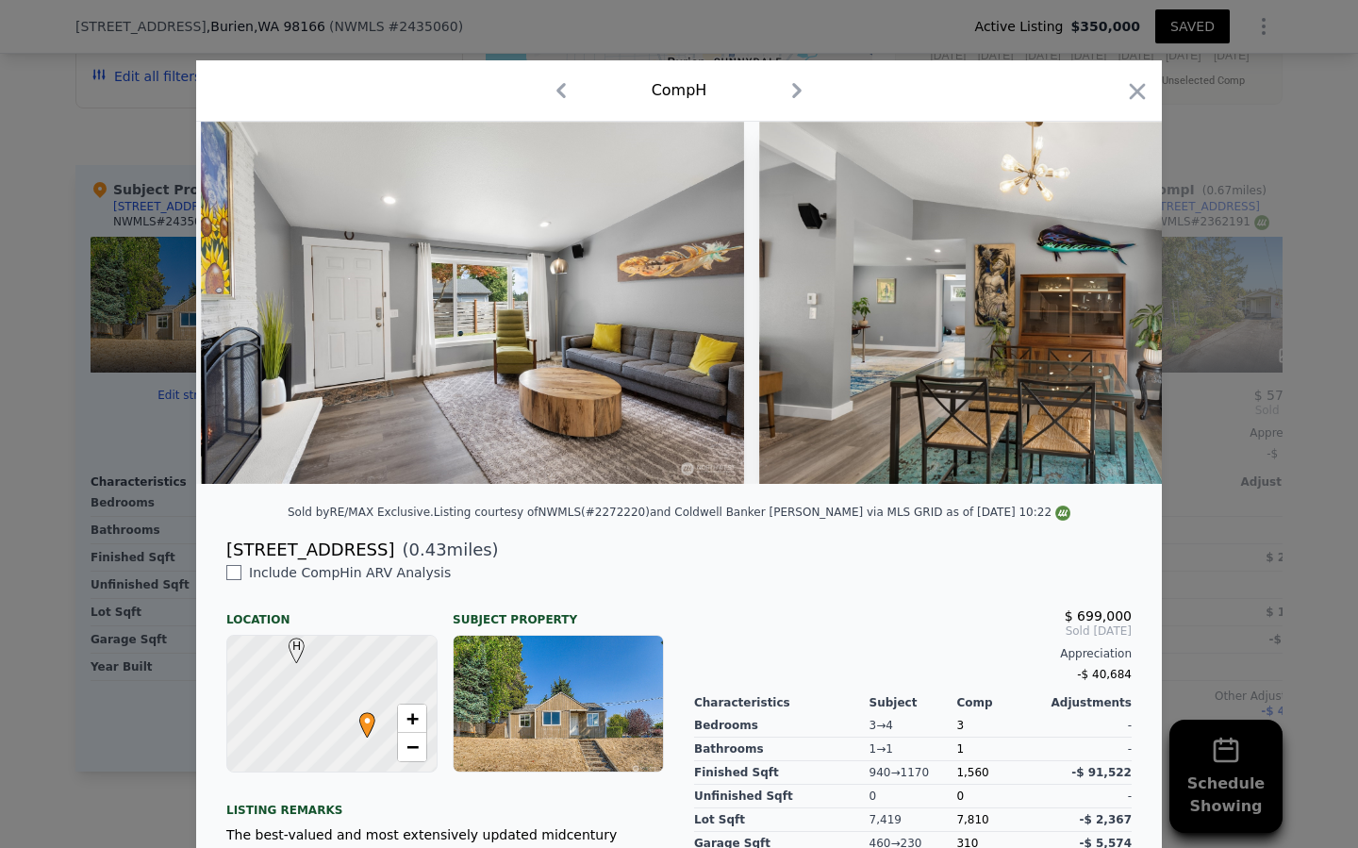
scroll to position [0, 2202]
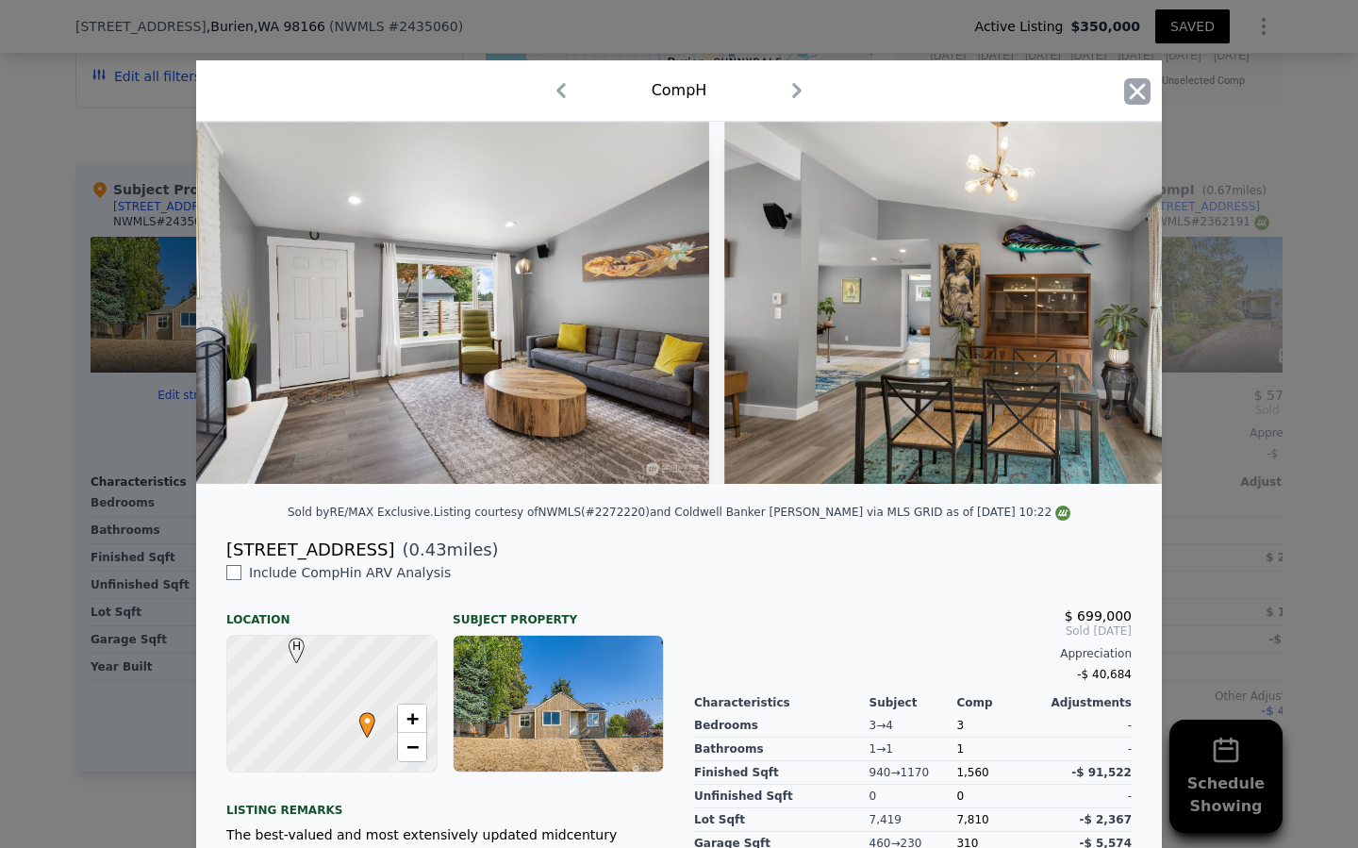
click at [1127, 93] on icon "button" at bounding box center [1137, 91] width 26 height 26
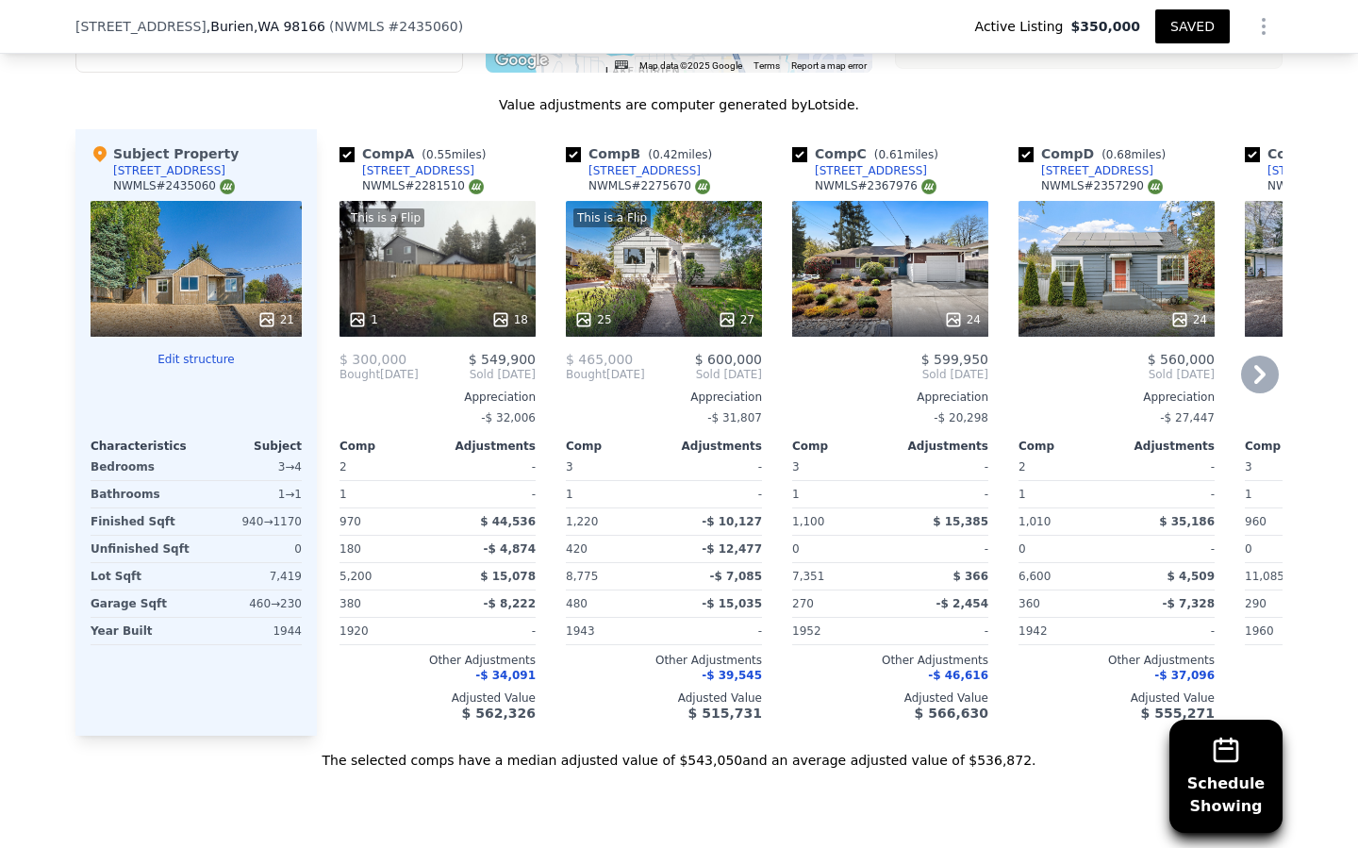
click at [569, 152] on input "checkbox" at bounding box center [573, 154] width 15 height 15
checkbox input "false"
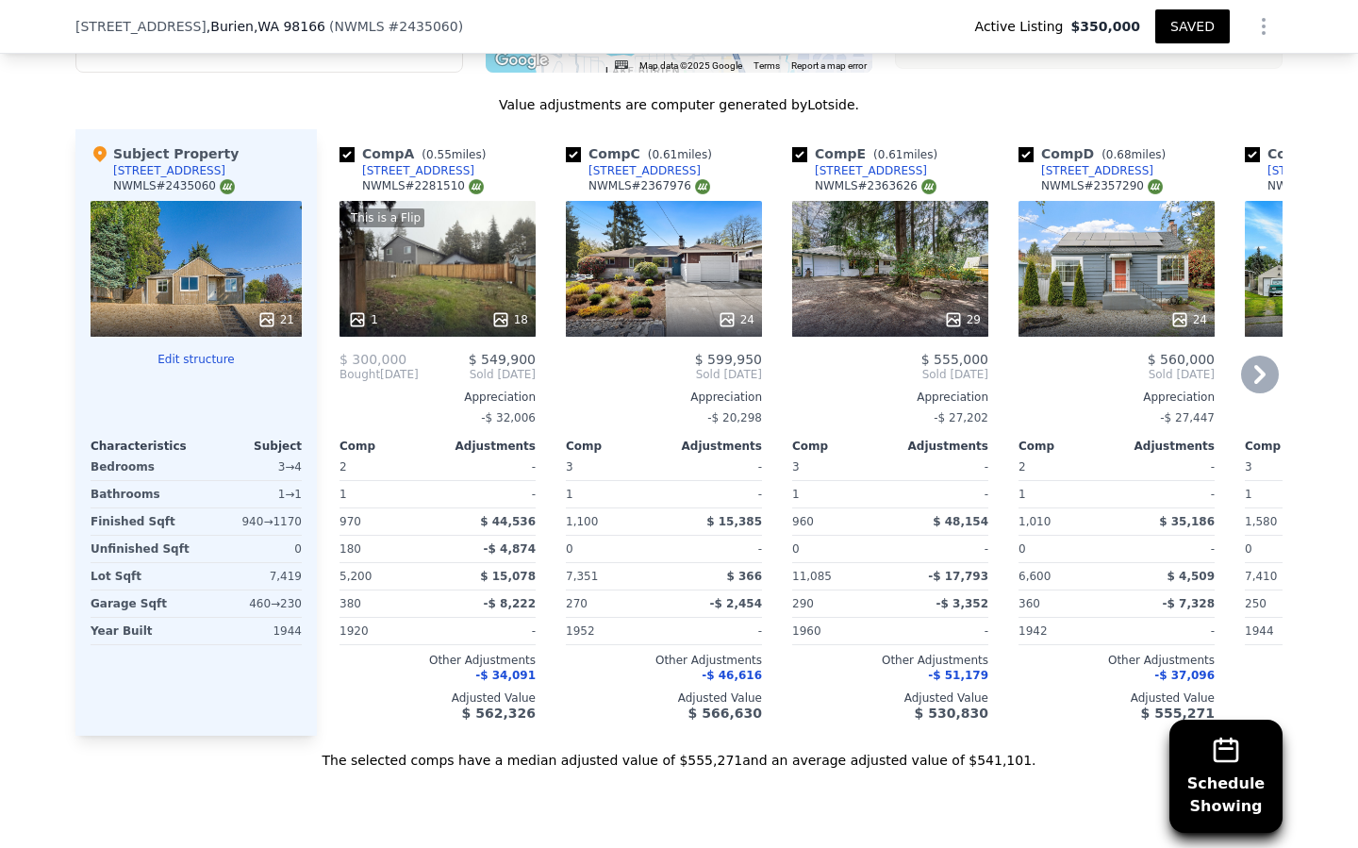
click at [667, 282] on div "24" at bounding box center [664, 269] width 196 height 136
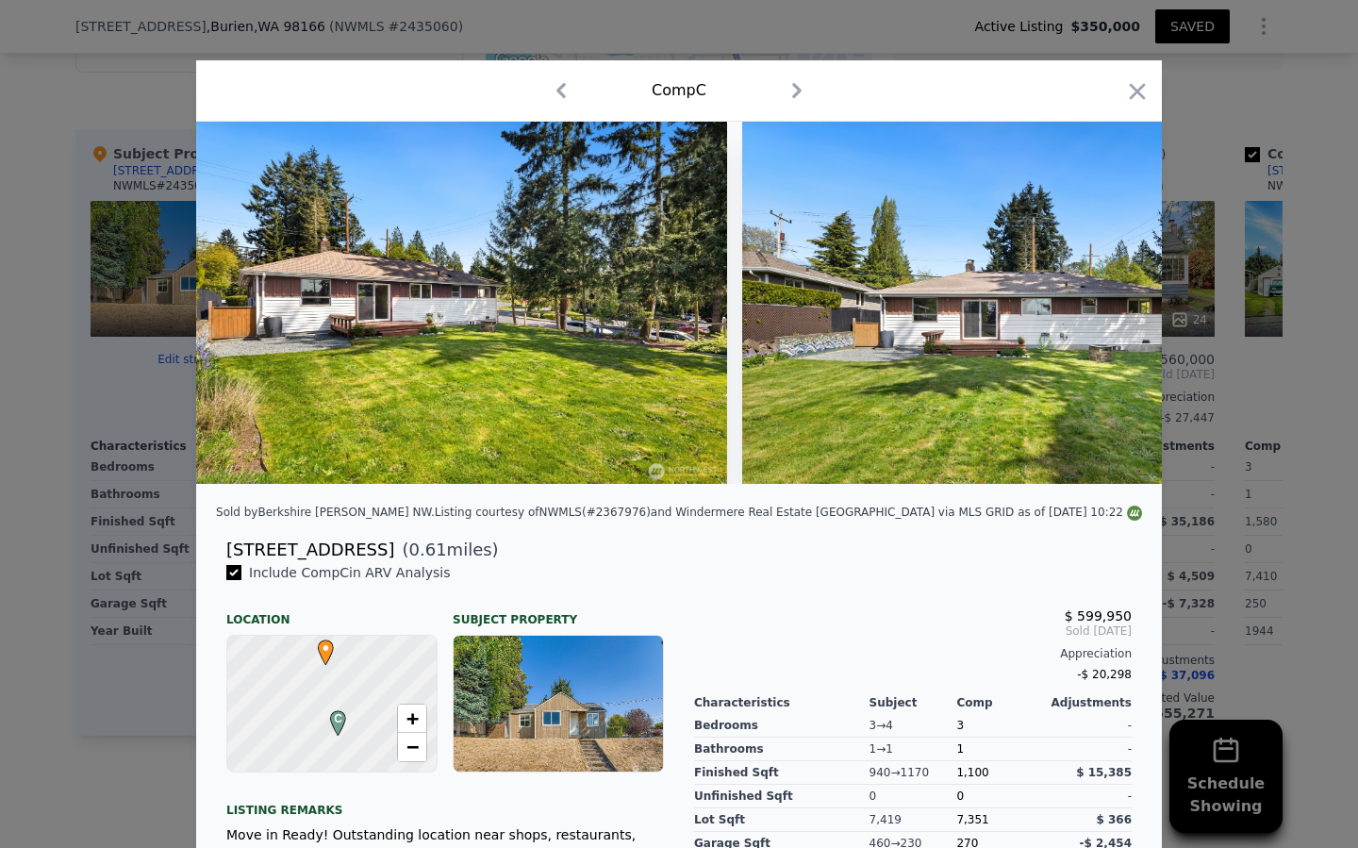
scroll to position [0, 12415]
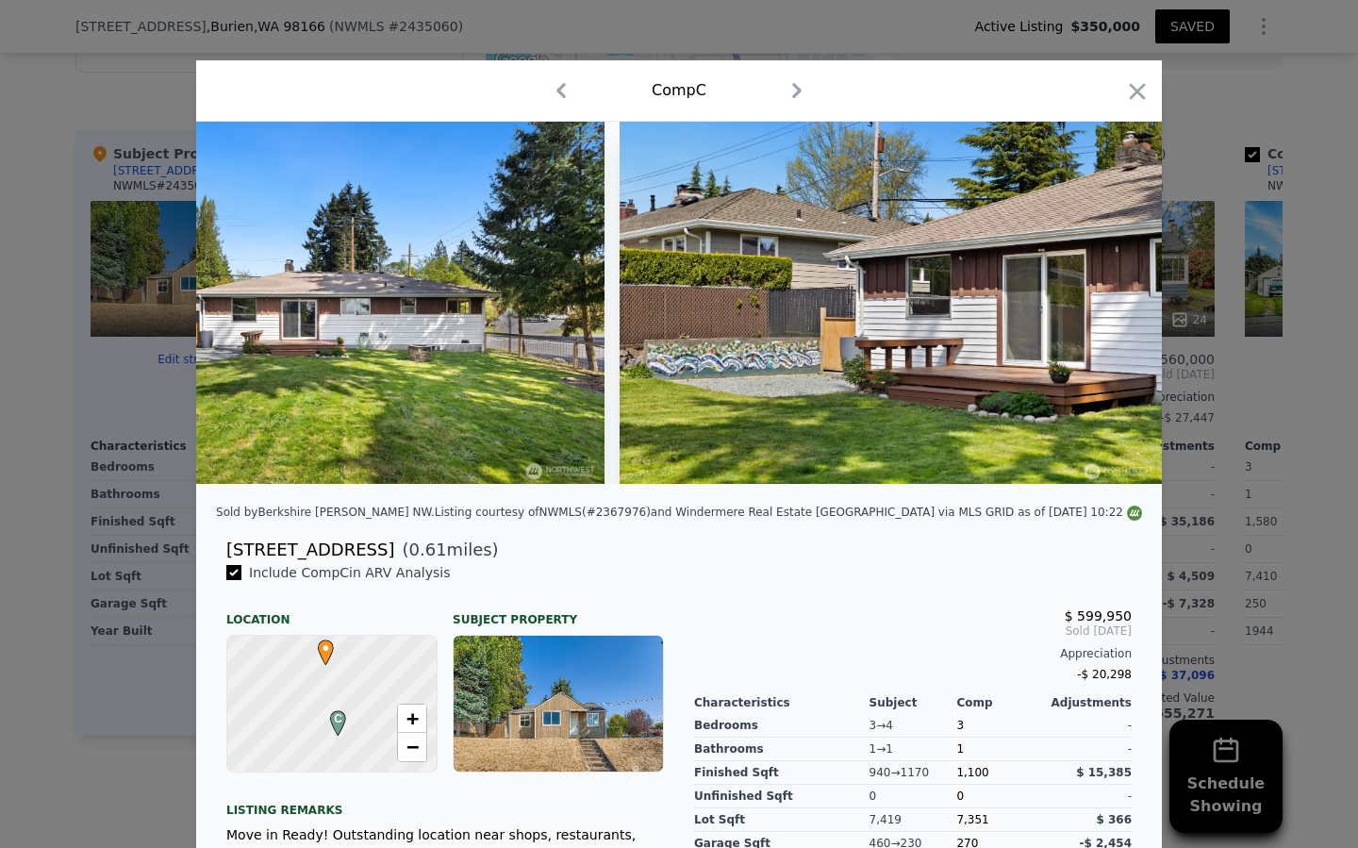
click at [1136, 102] on icon "button" at bounding box center [1137, 91] width 26 height 26
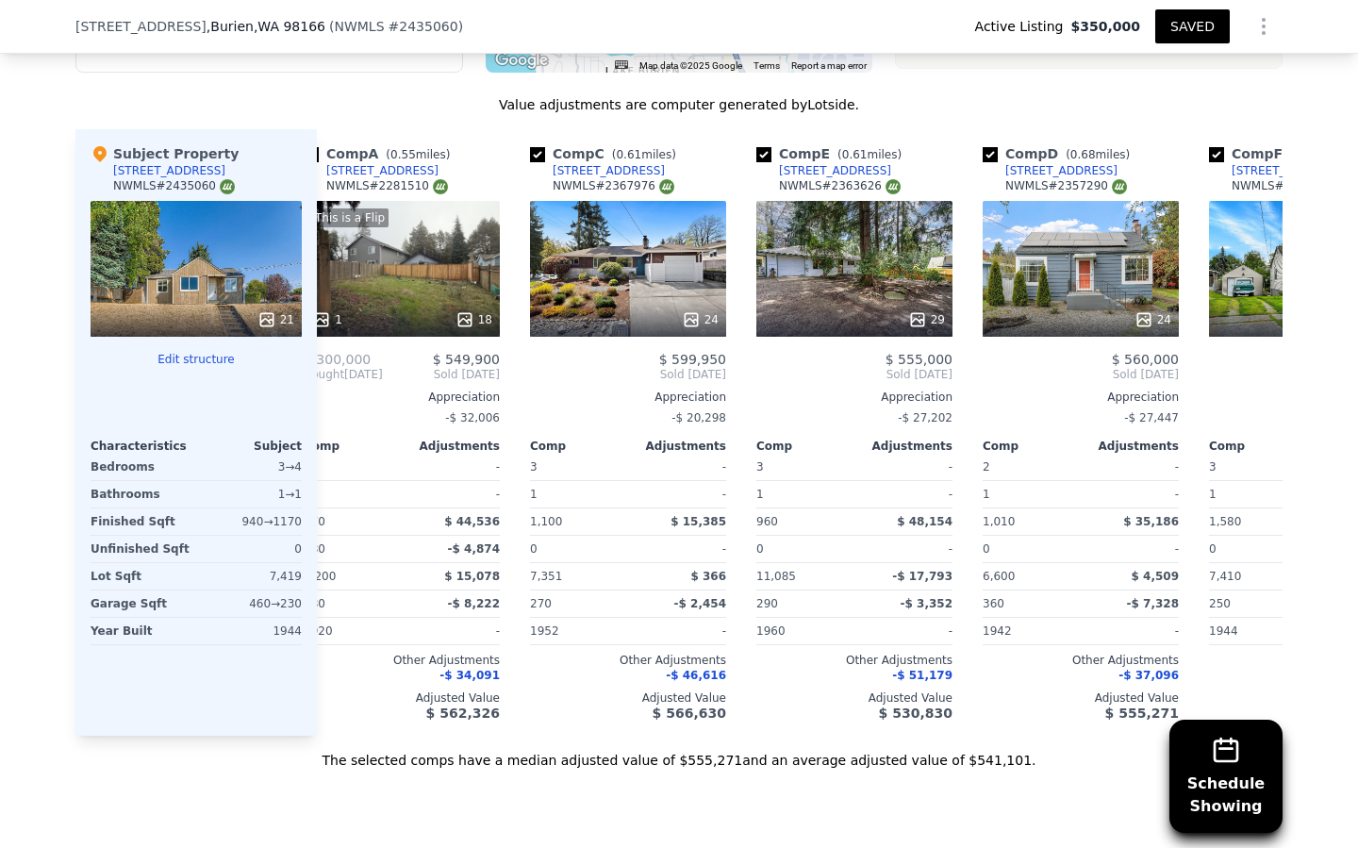
scroll to position [0, 34]
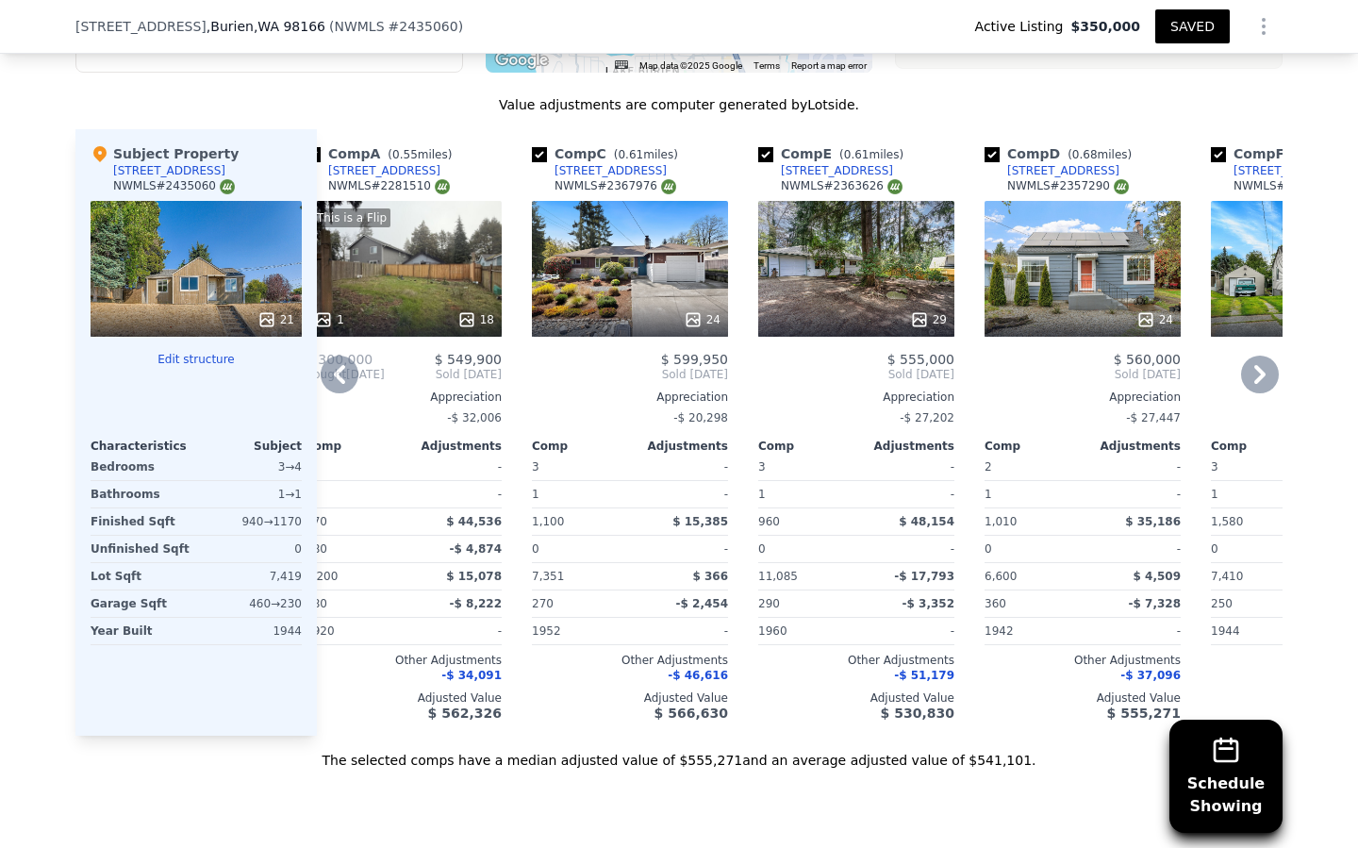
click at [1038, 268] on div "24" at bounding box center [1083, 269] width 196 height 136
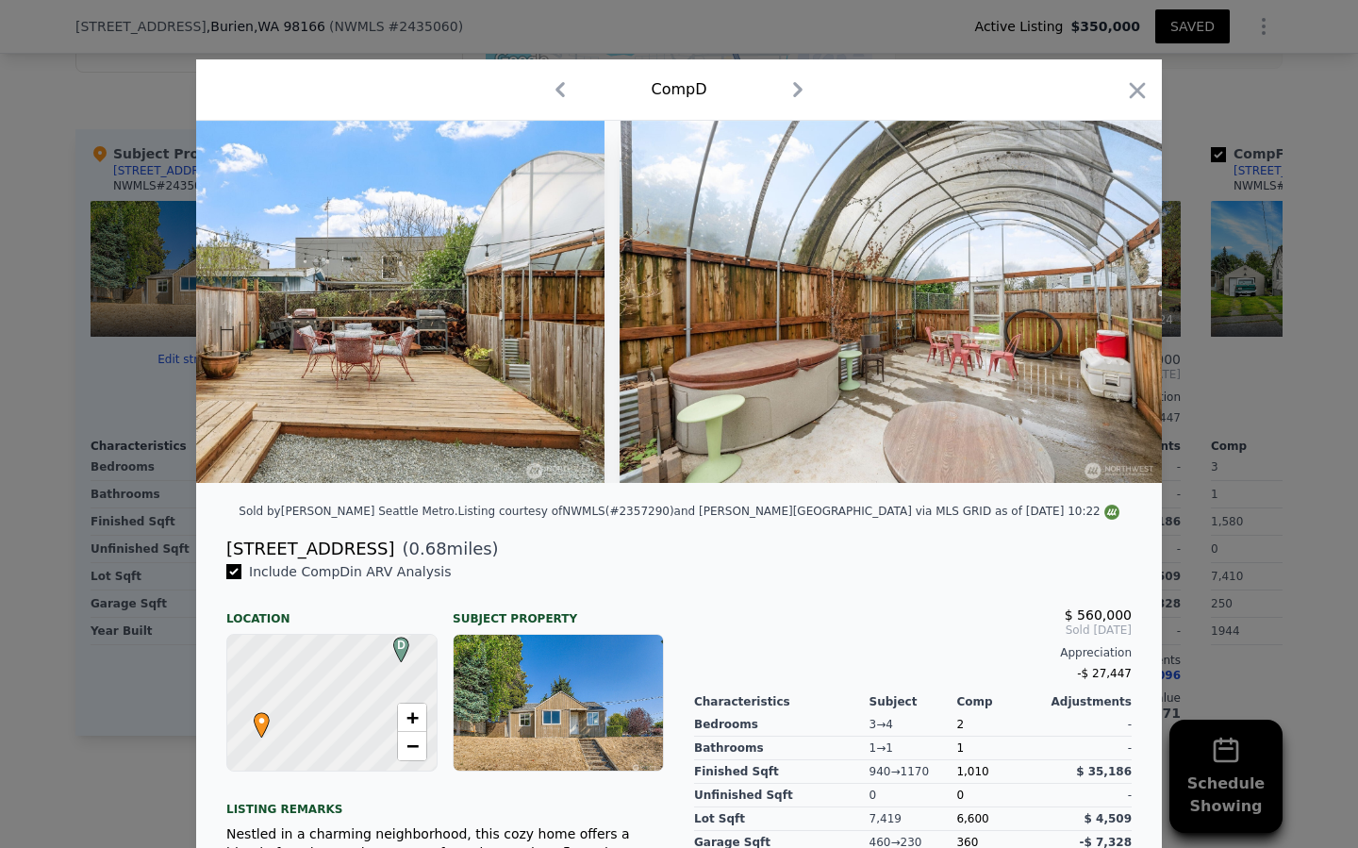
scroll to position [0, 12423]
click at [1139, 91] on icon "button" at bounding box center [1138, 90] width 16 height 16
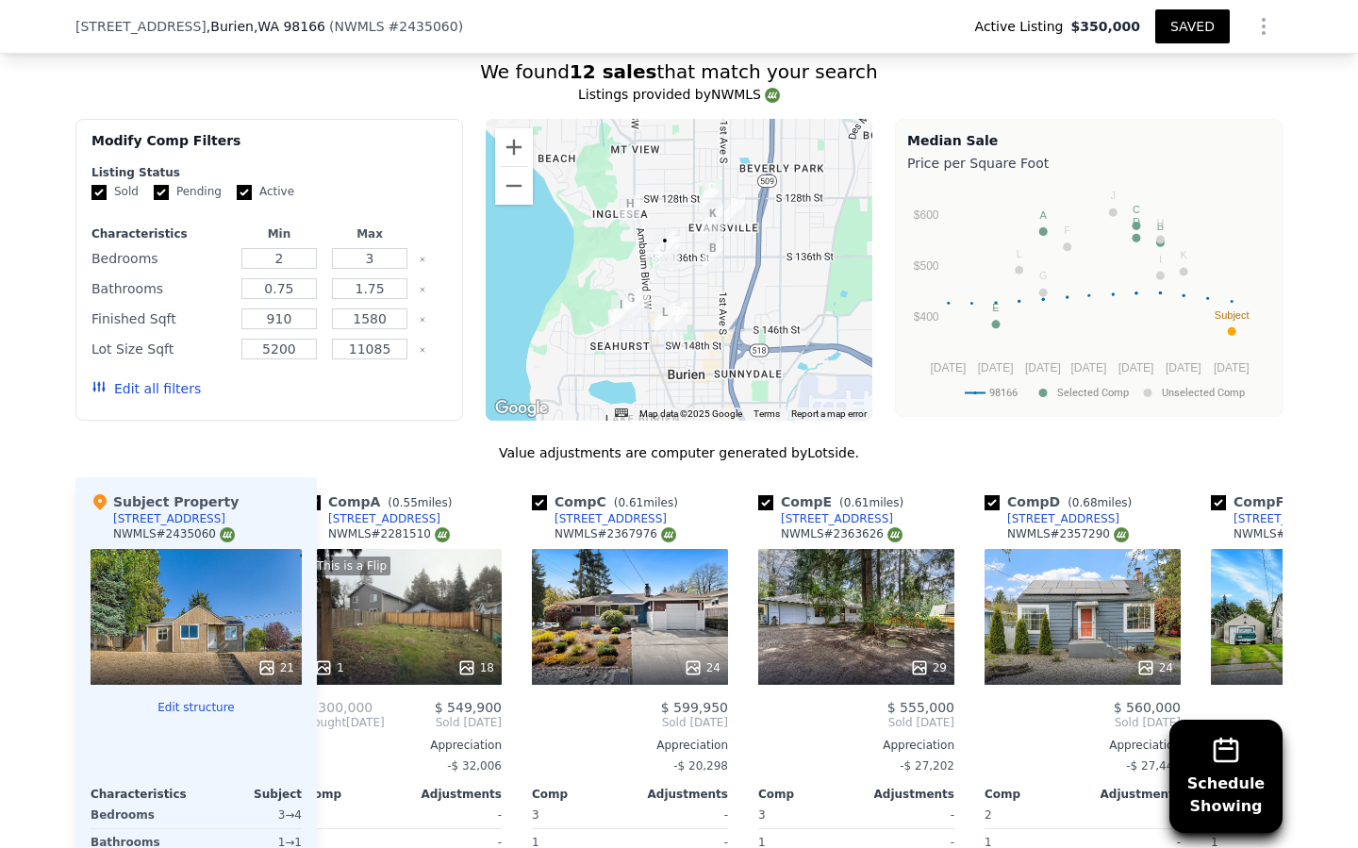
scroll to position [1496, 0]
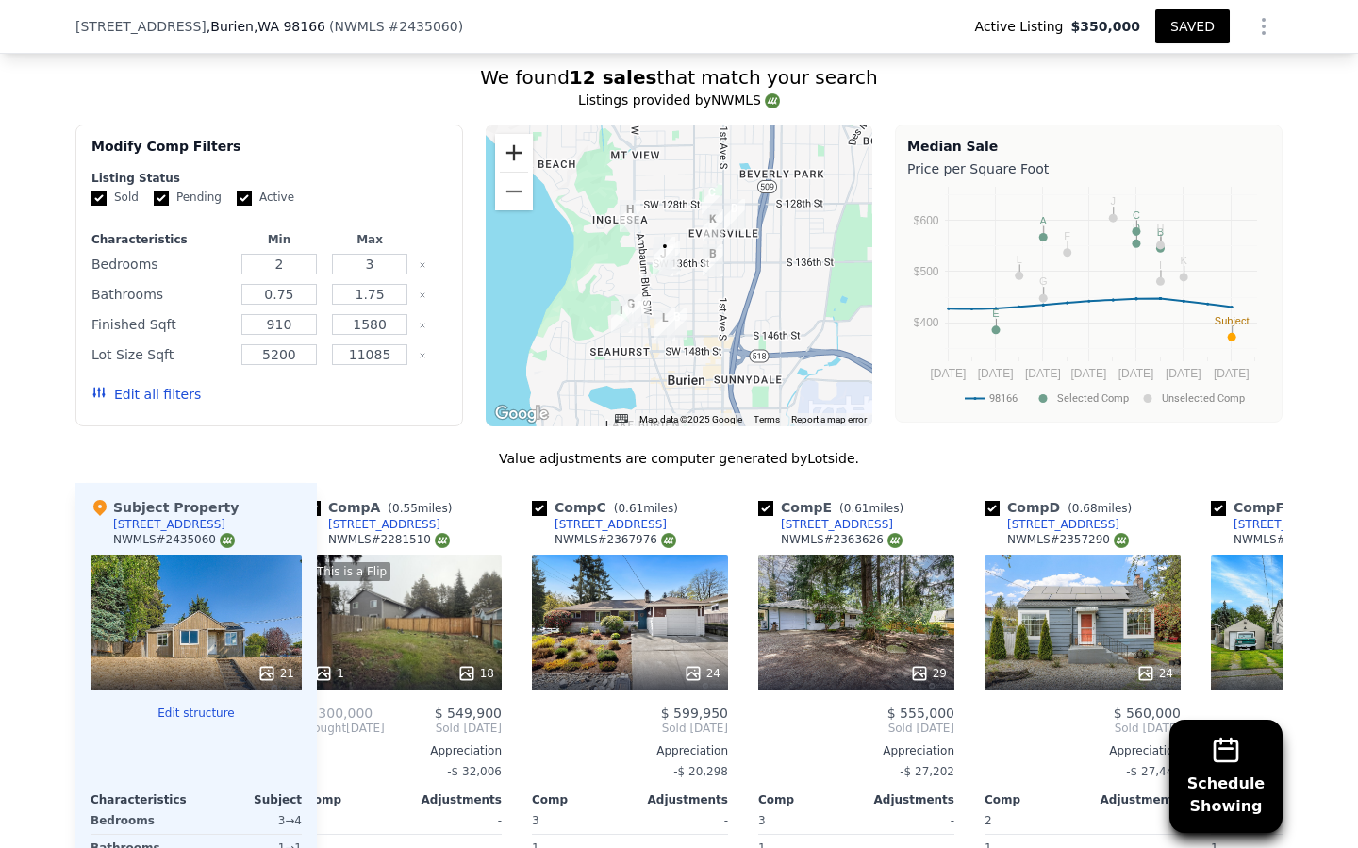
click at [510, 146] on button "Zoom in" at bounding box center [514, 153] width 38 height 38
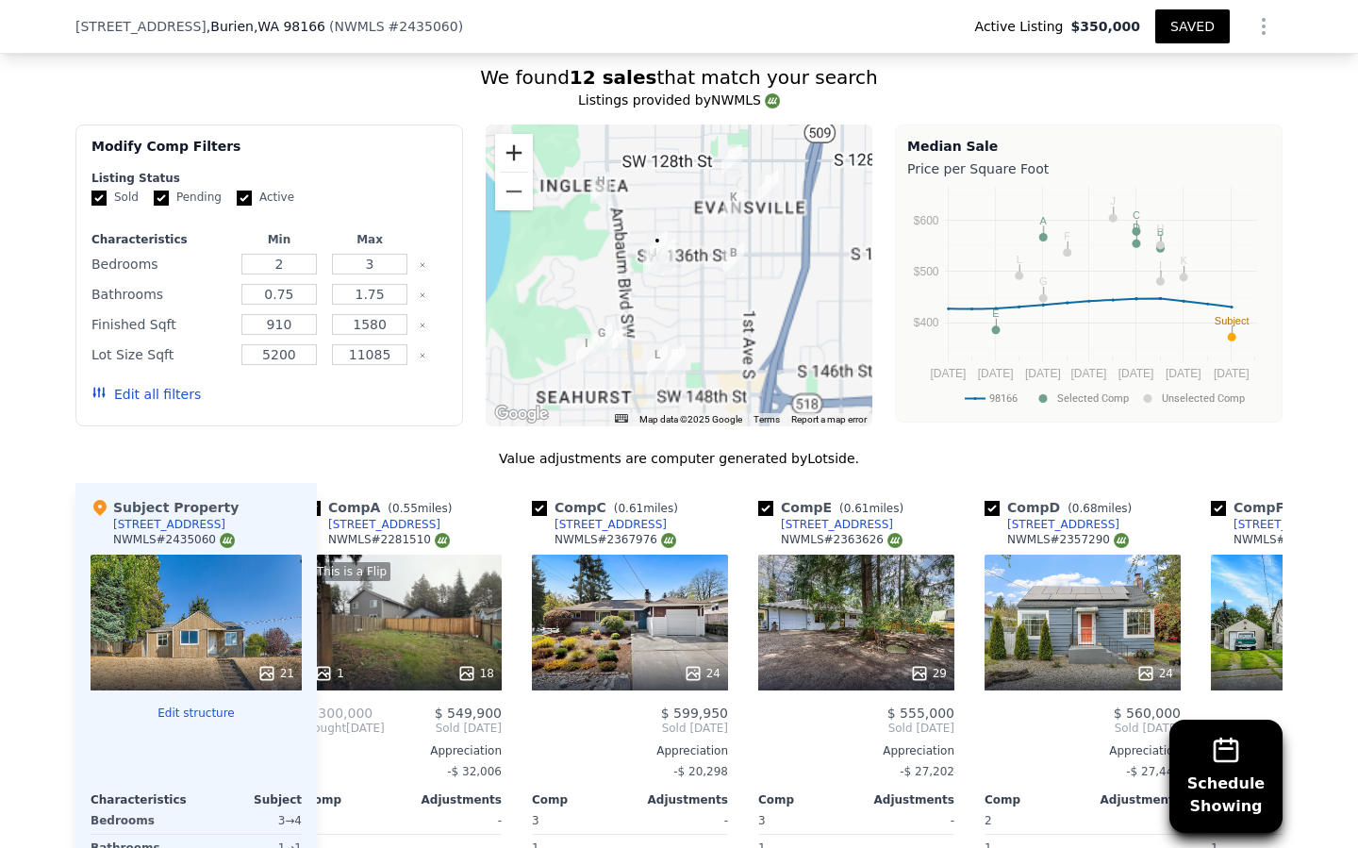
click at [510, 146] on button "Zoom in" at bounding box center [514, 153] width 38 height 38
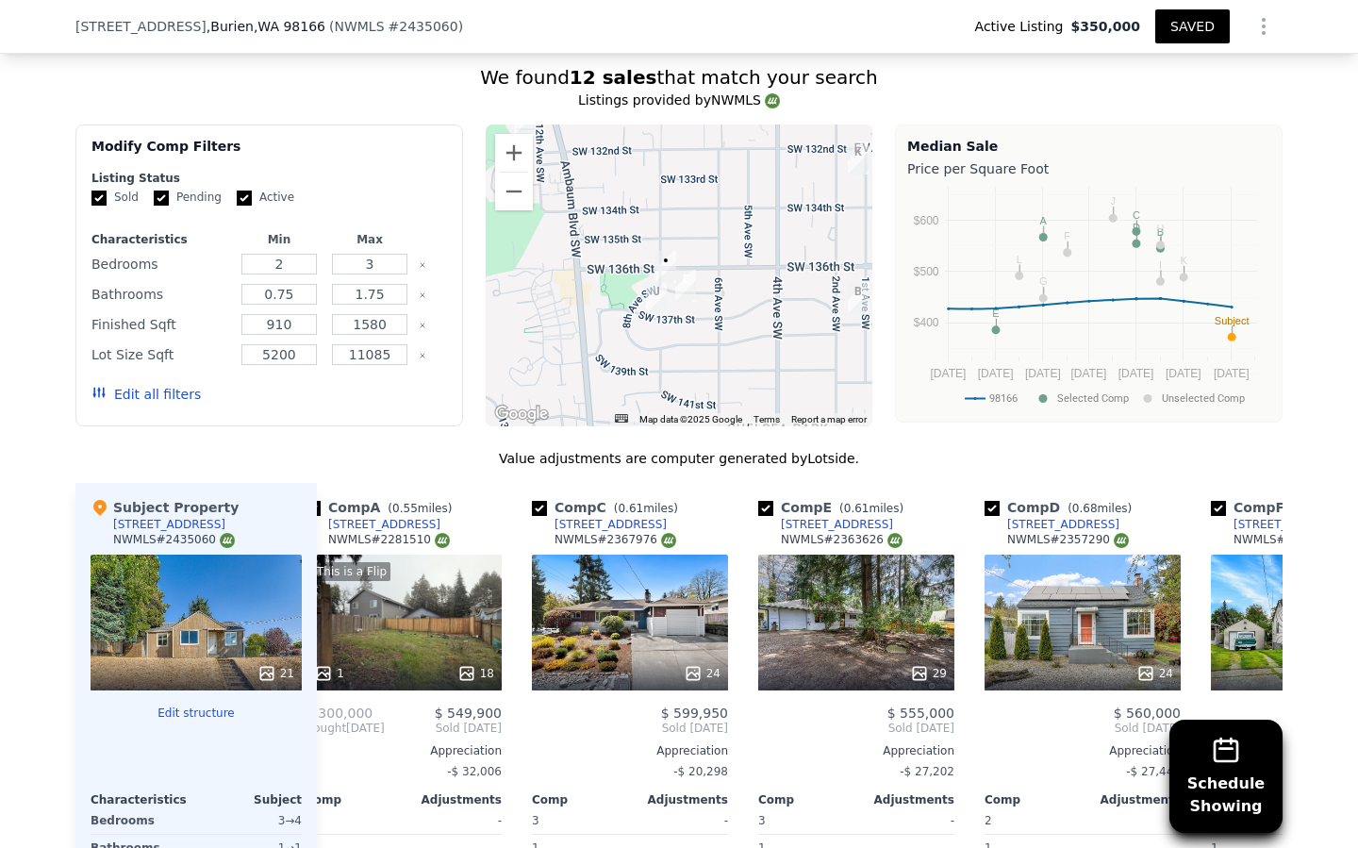
drag, startPoint x: 636, startPoint y: 306, endPoint x: 656, endPoint y: 332, distance: 33.0
click at [670, 342] on div at bounding box center [680, 275] width 388 height 302
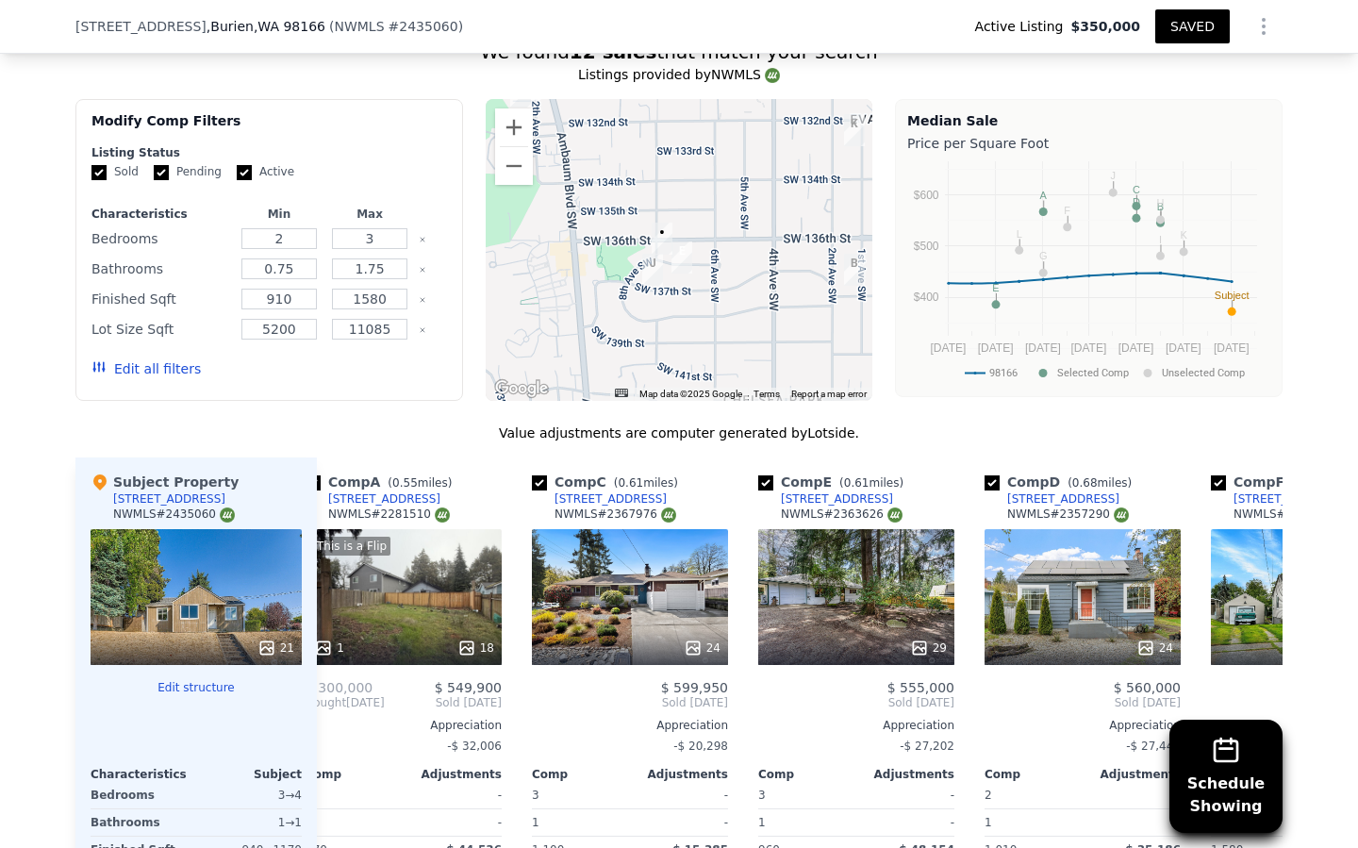
scroll to position [1522, 0]
click at [507, 169] on button "Zoom out" at bounding box center [514, 165] width 38 height 38
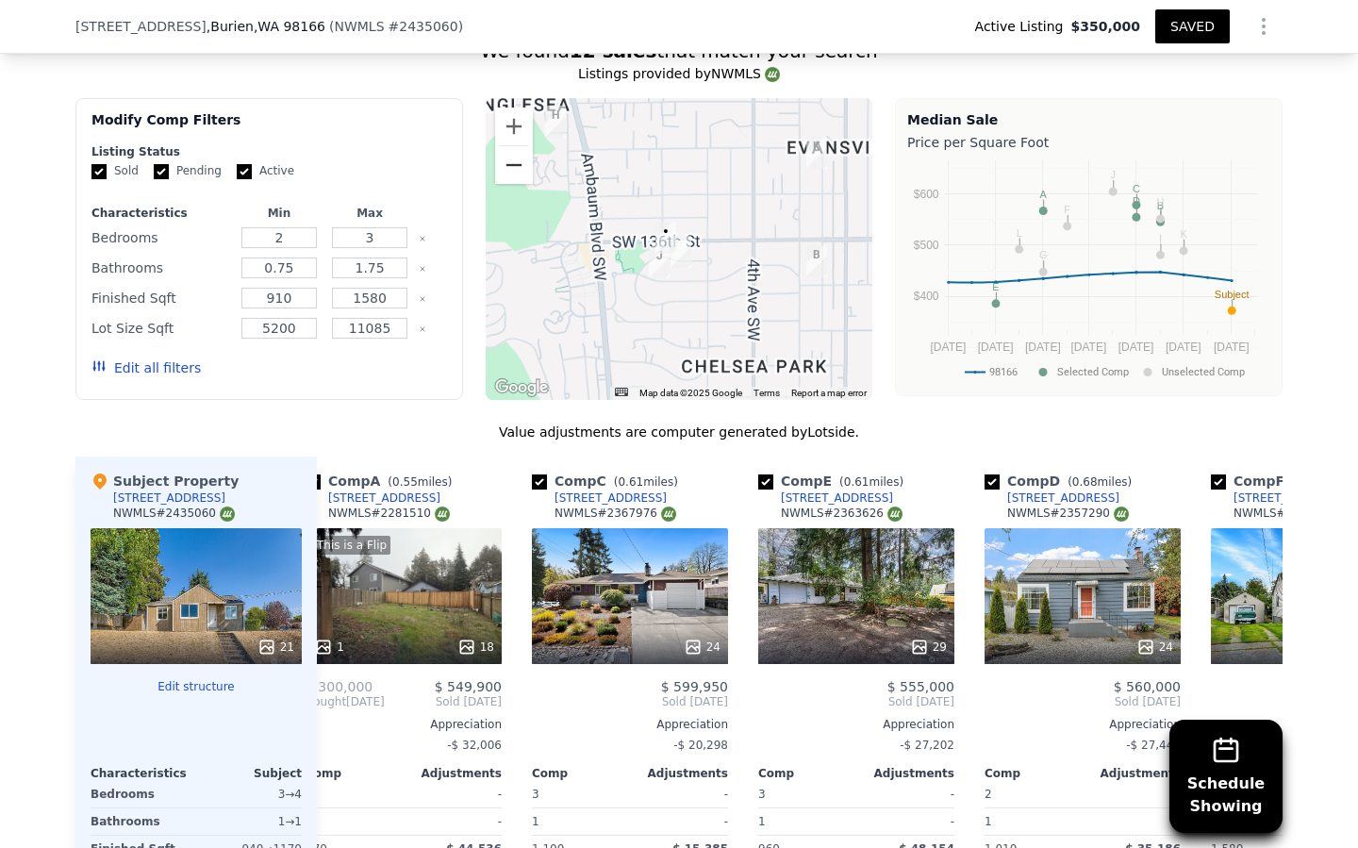
click at [507, 169] on button "Zoom out" at bounding box center [514, 165] width 38 height 38
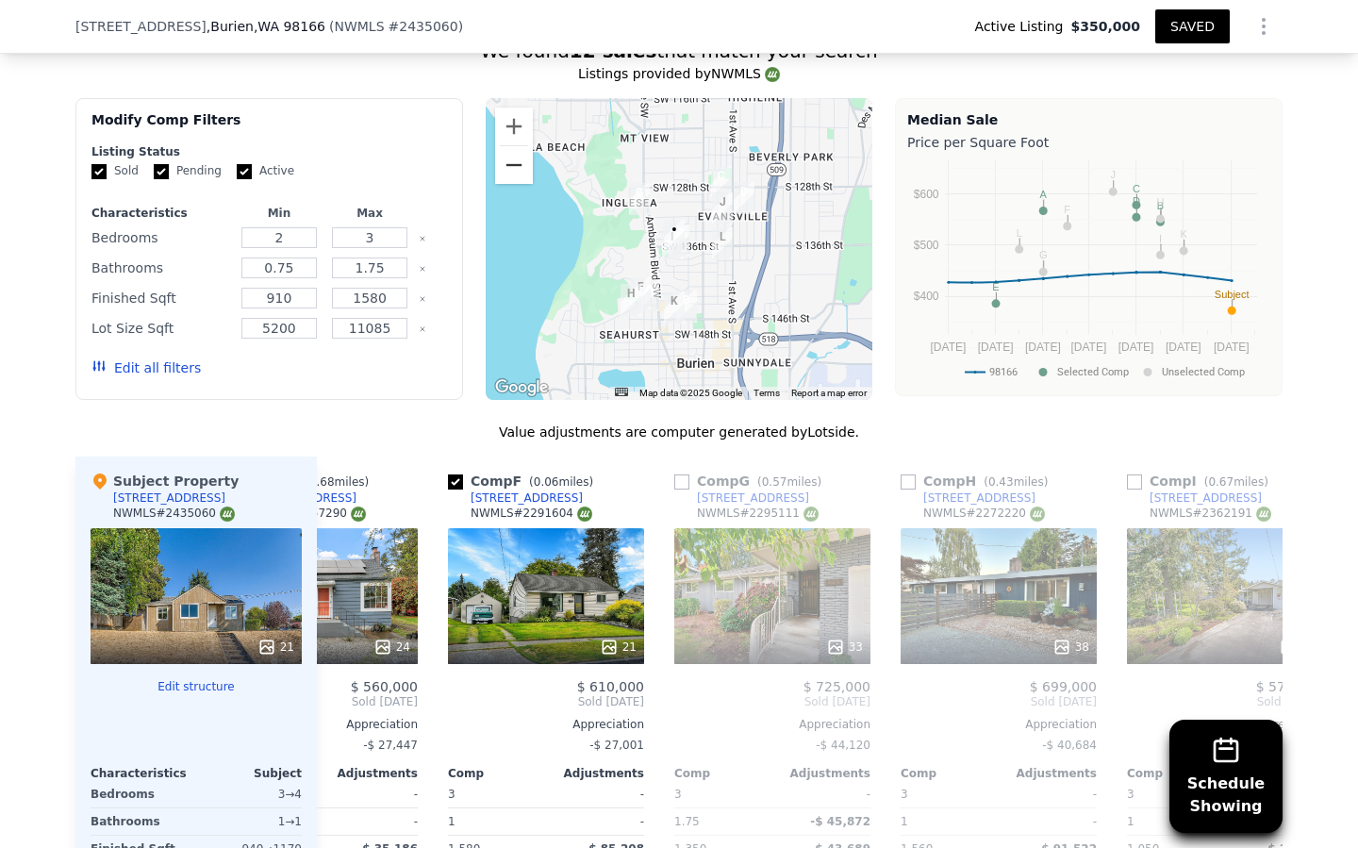
scroll to position [0, 732]
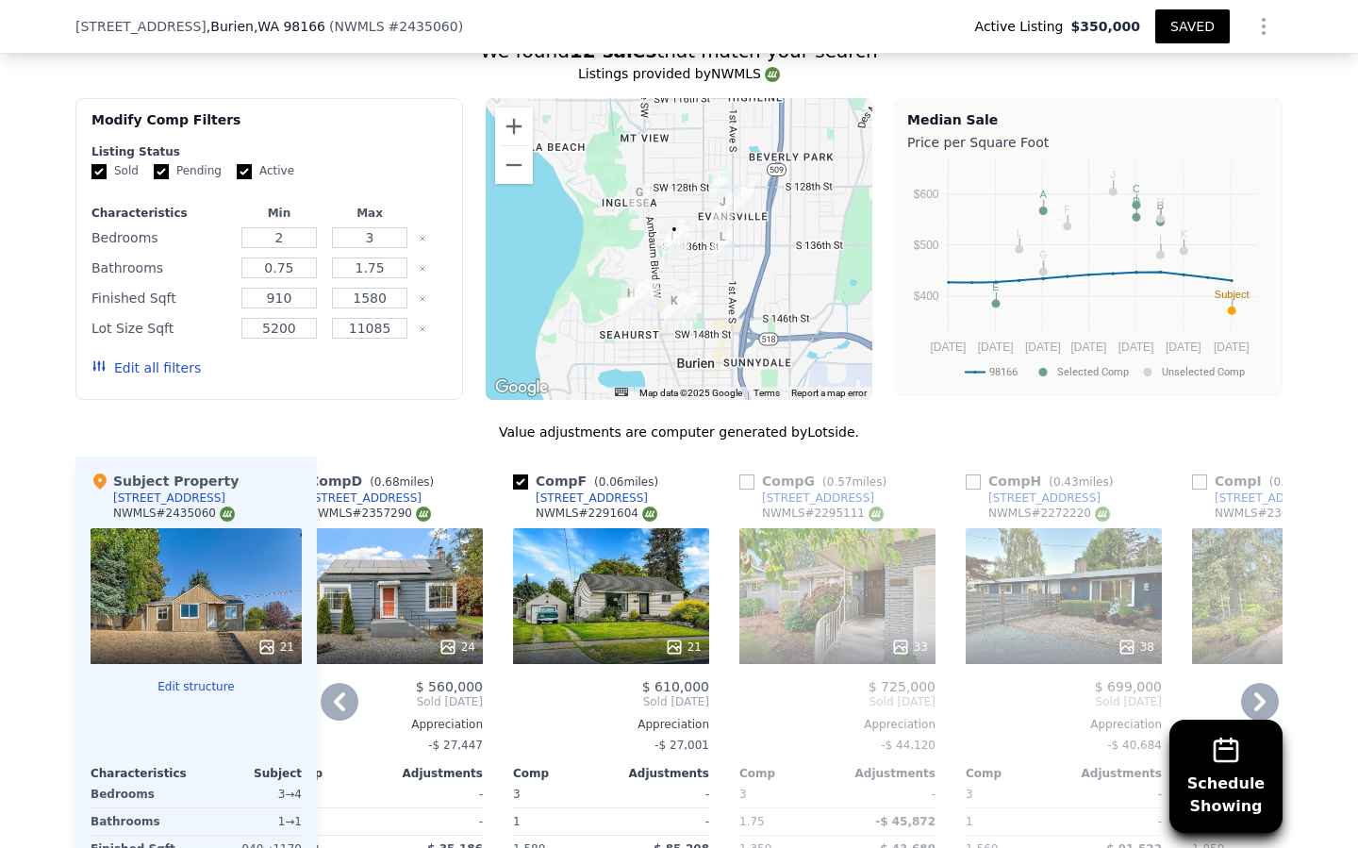
click at [606, 589] on div "21" at bounding box center [611, 596] width 196 height 136
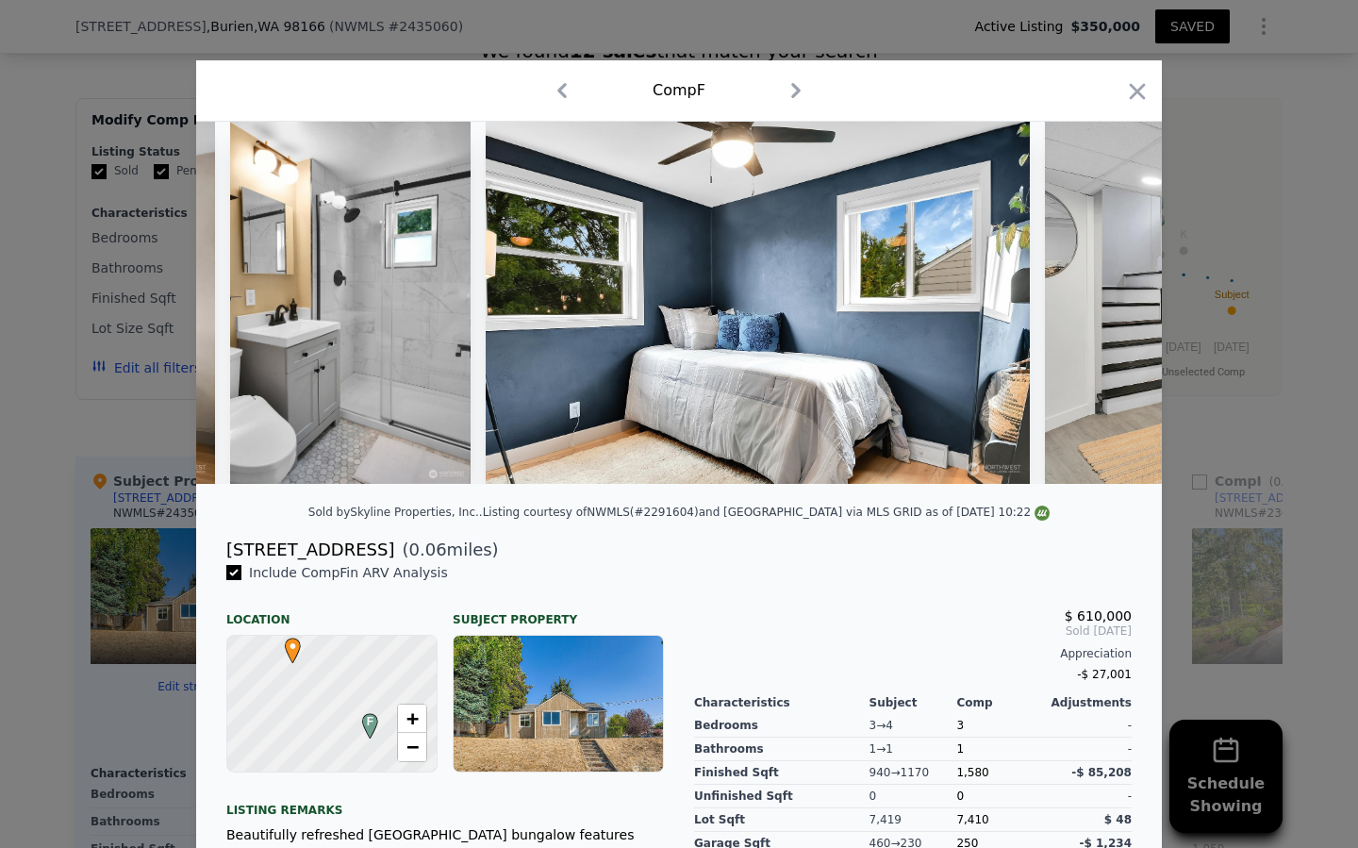
scroll to position [0, 5552]
click at [1137, 96] on icon "button" at bounding box center [1137, 91] width 26 height 26
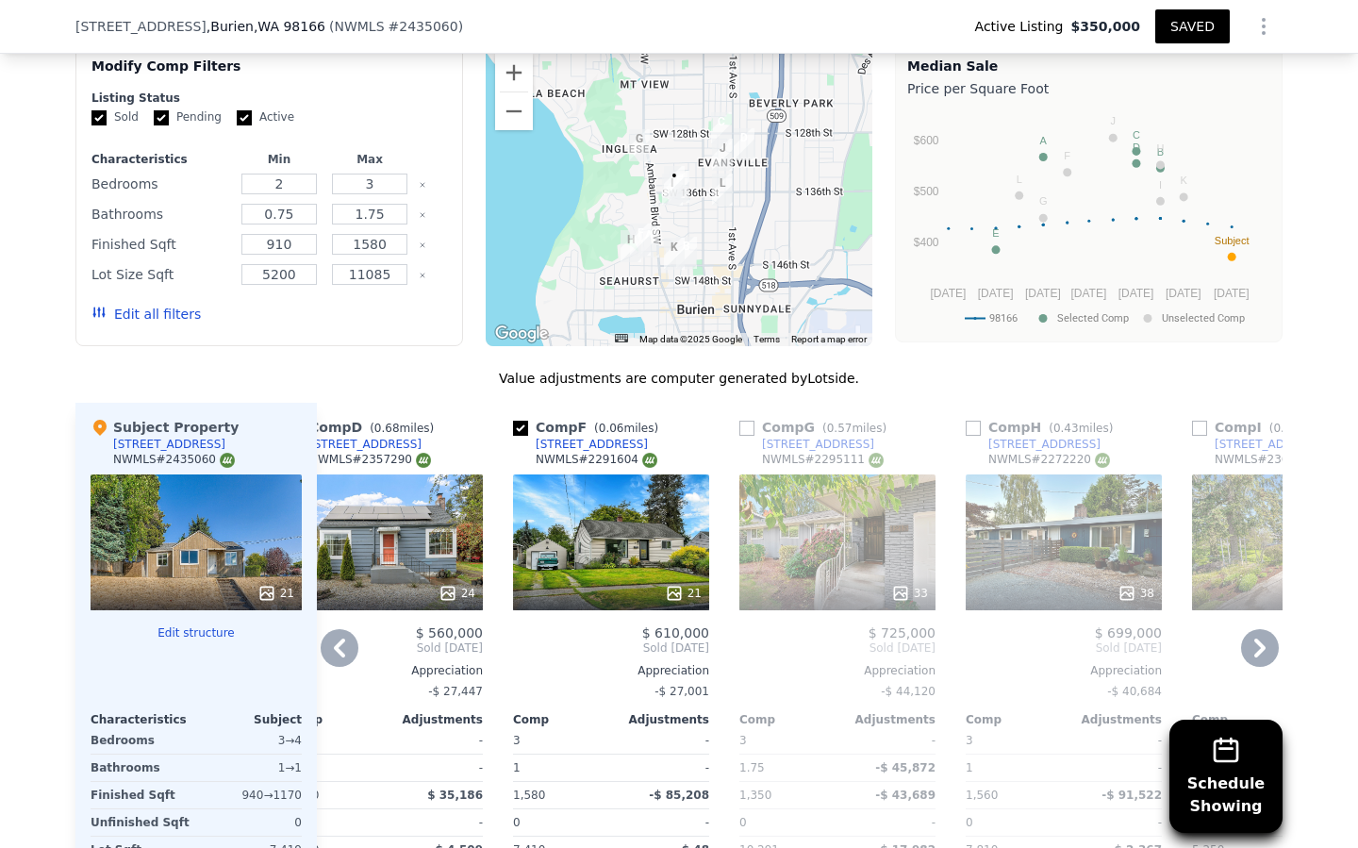
scroll to position [1579, 0]
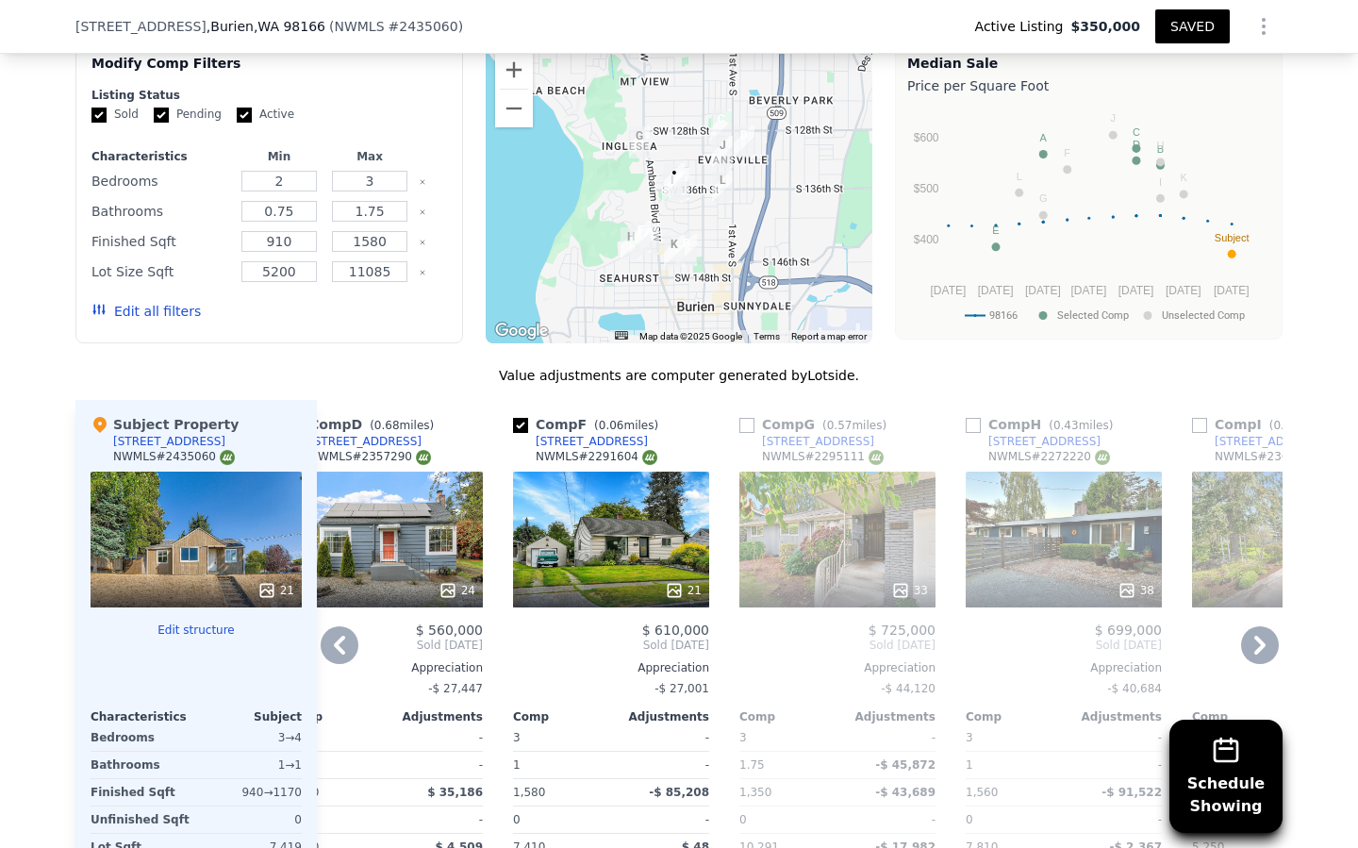
click at [517, 423] on input "checkbox" at bounding box center [520, 425] width 15 height 15
checkbox input "false"
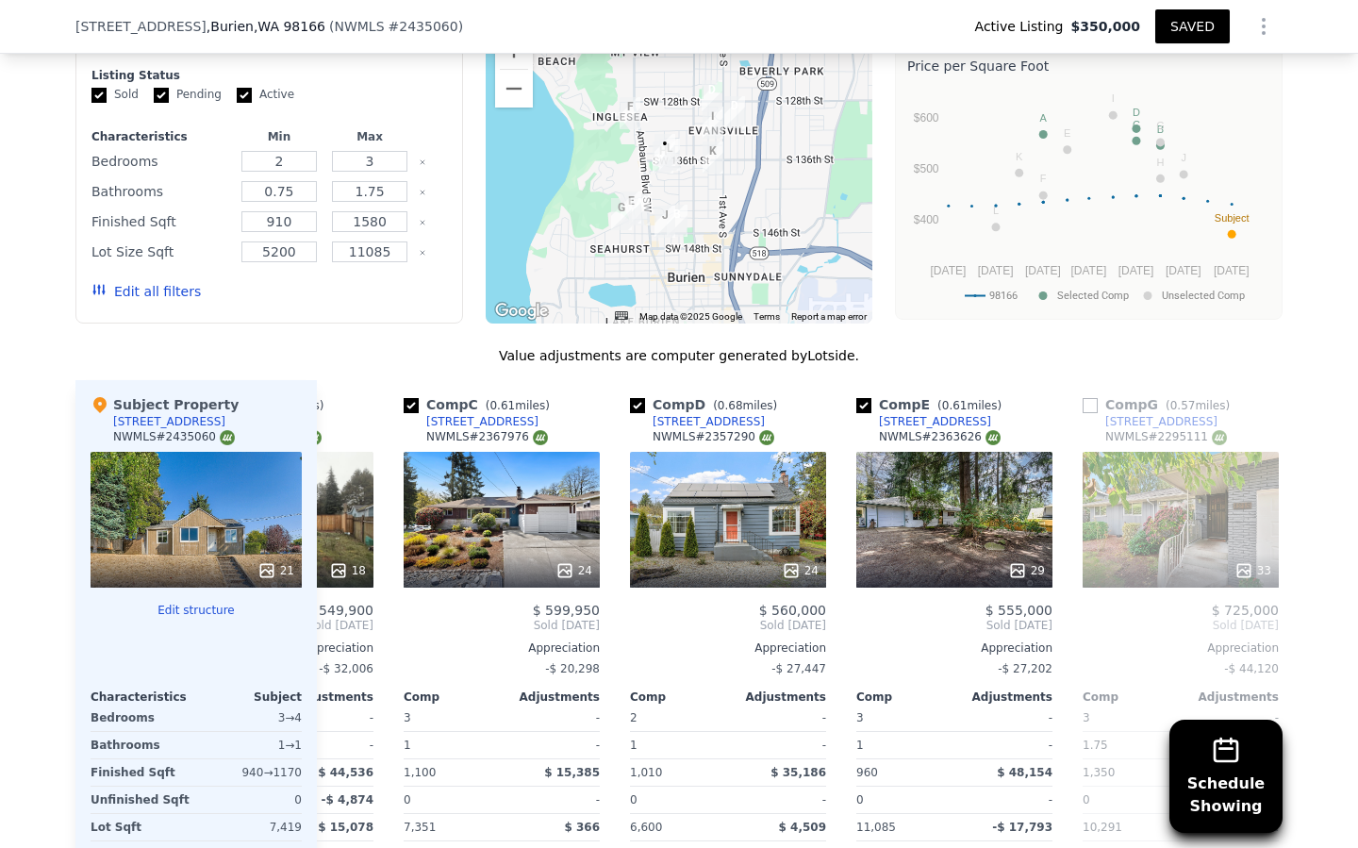
scroll to position [0, 0]
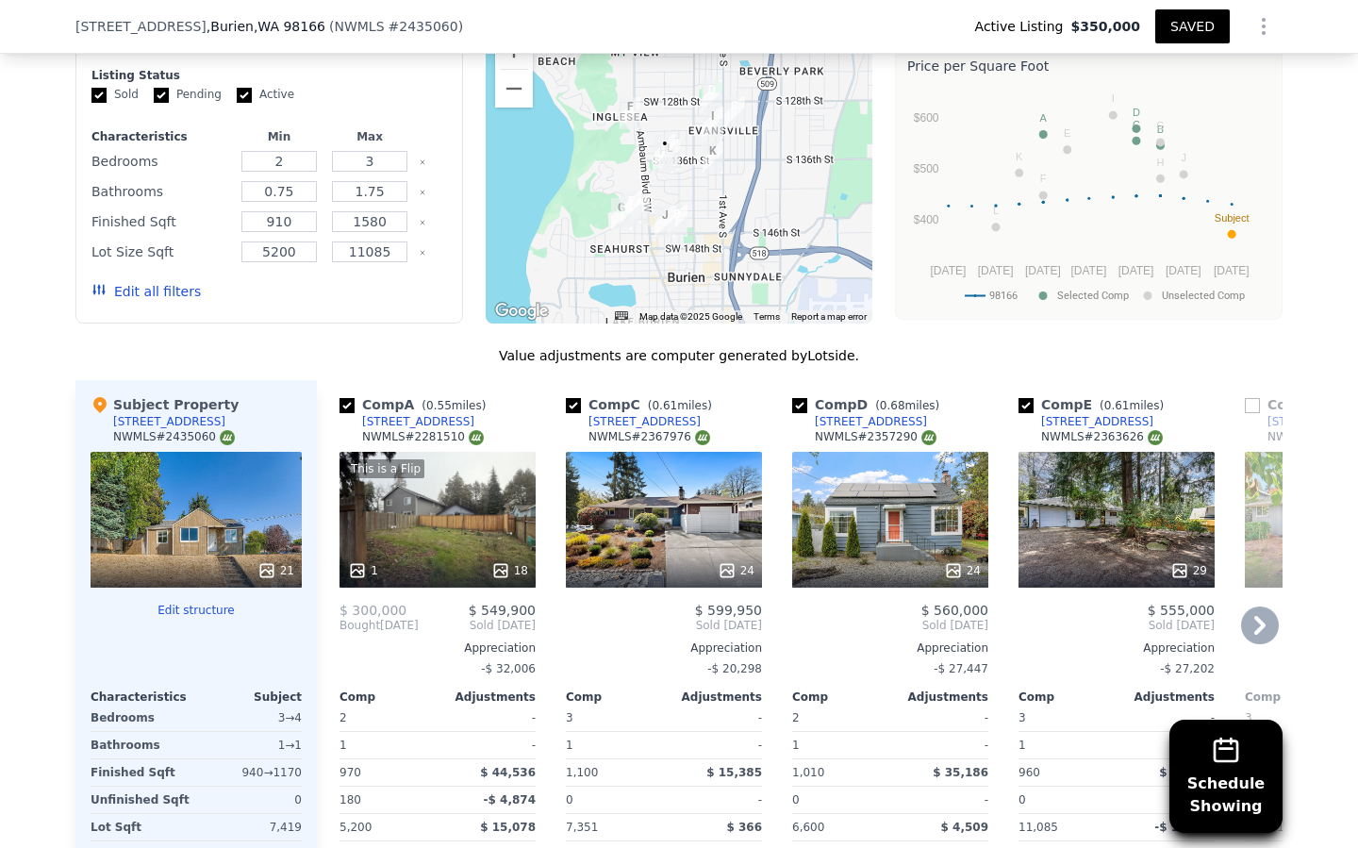
click at [1072, 540] on div "29" at bounding box center [1117, 520] width 196 height 136
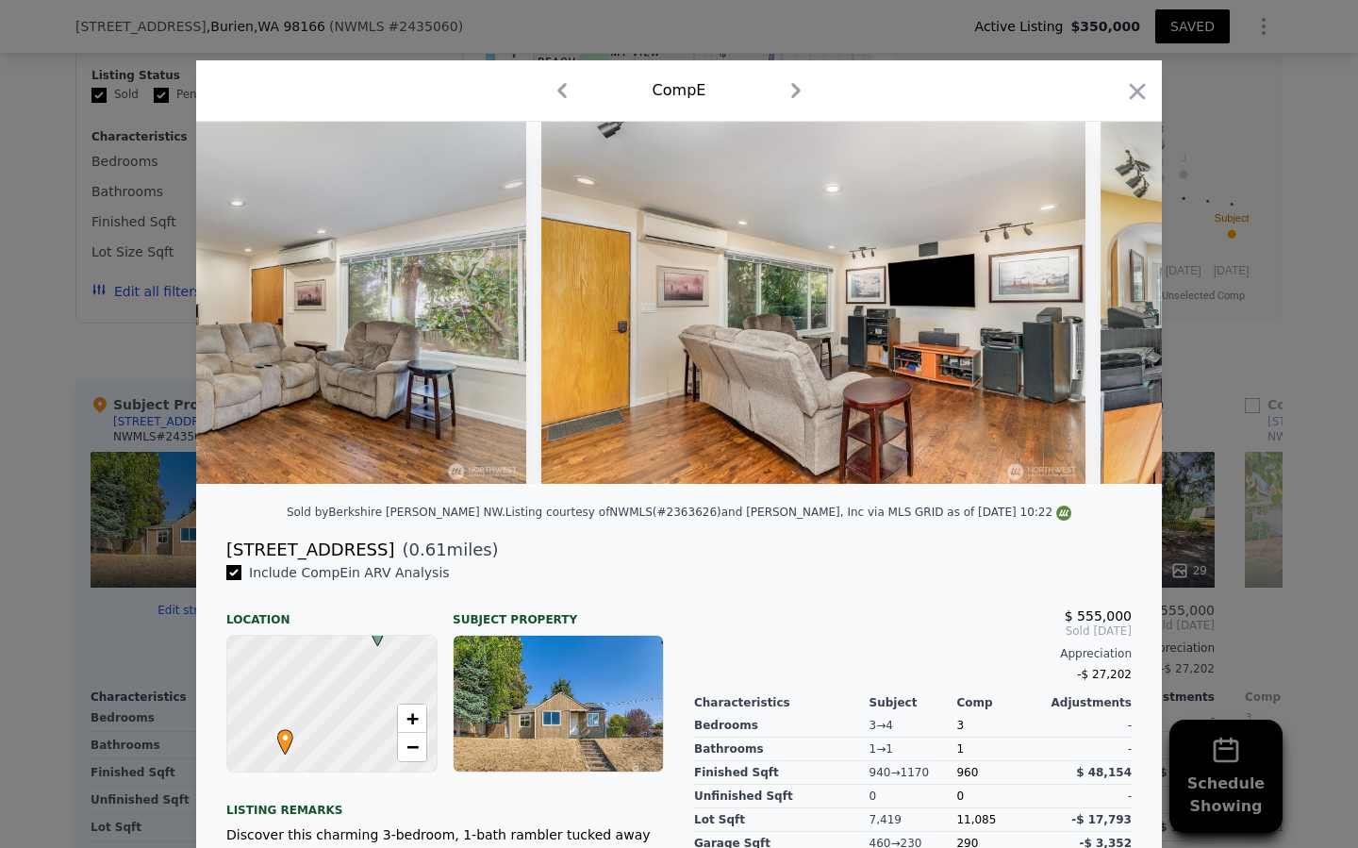
scroll to position [0, 3148]
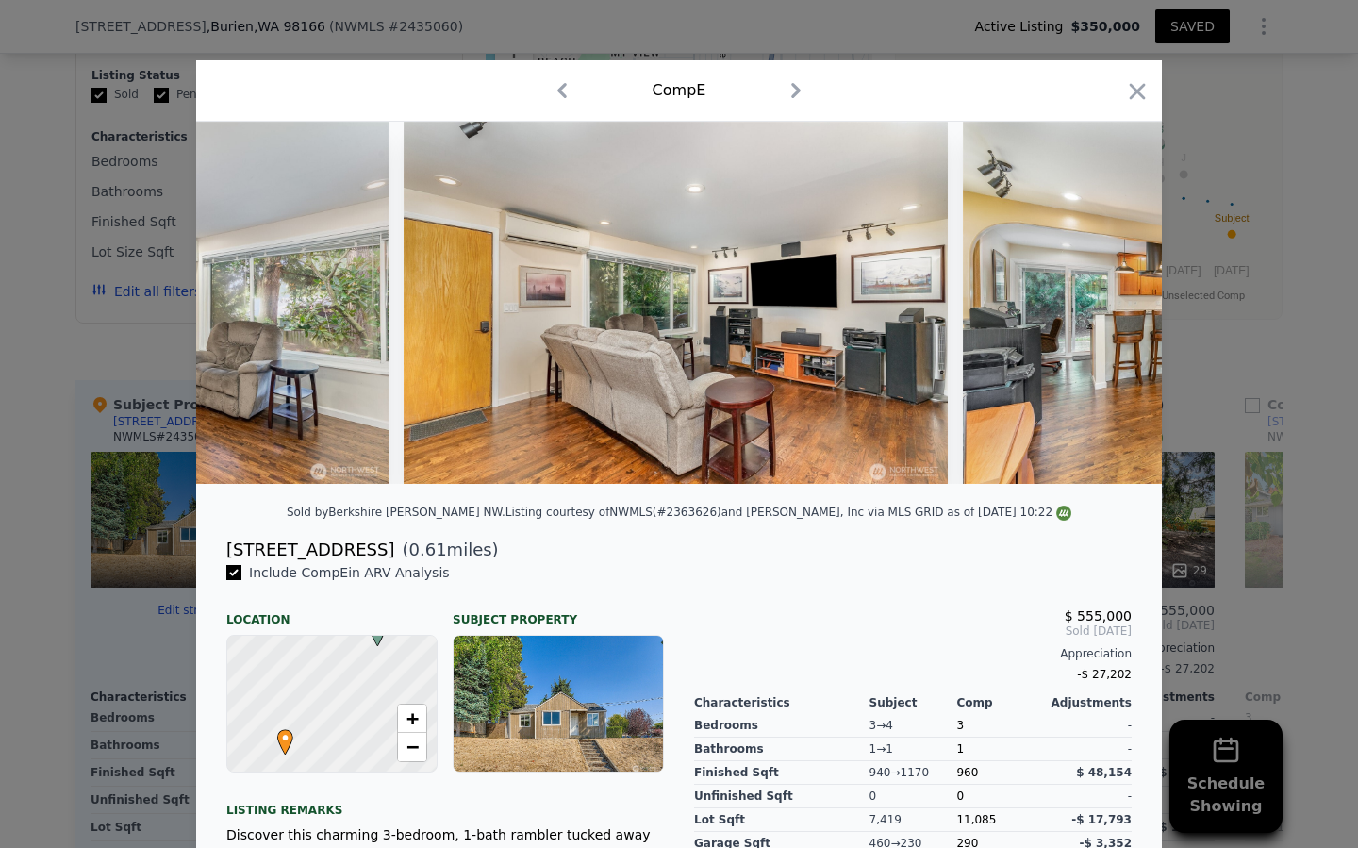
click at [1141, 93] on icon "button" at bounding box center [1137, 91] width 26 height 26
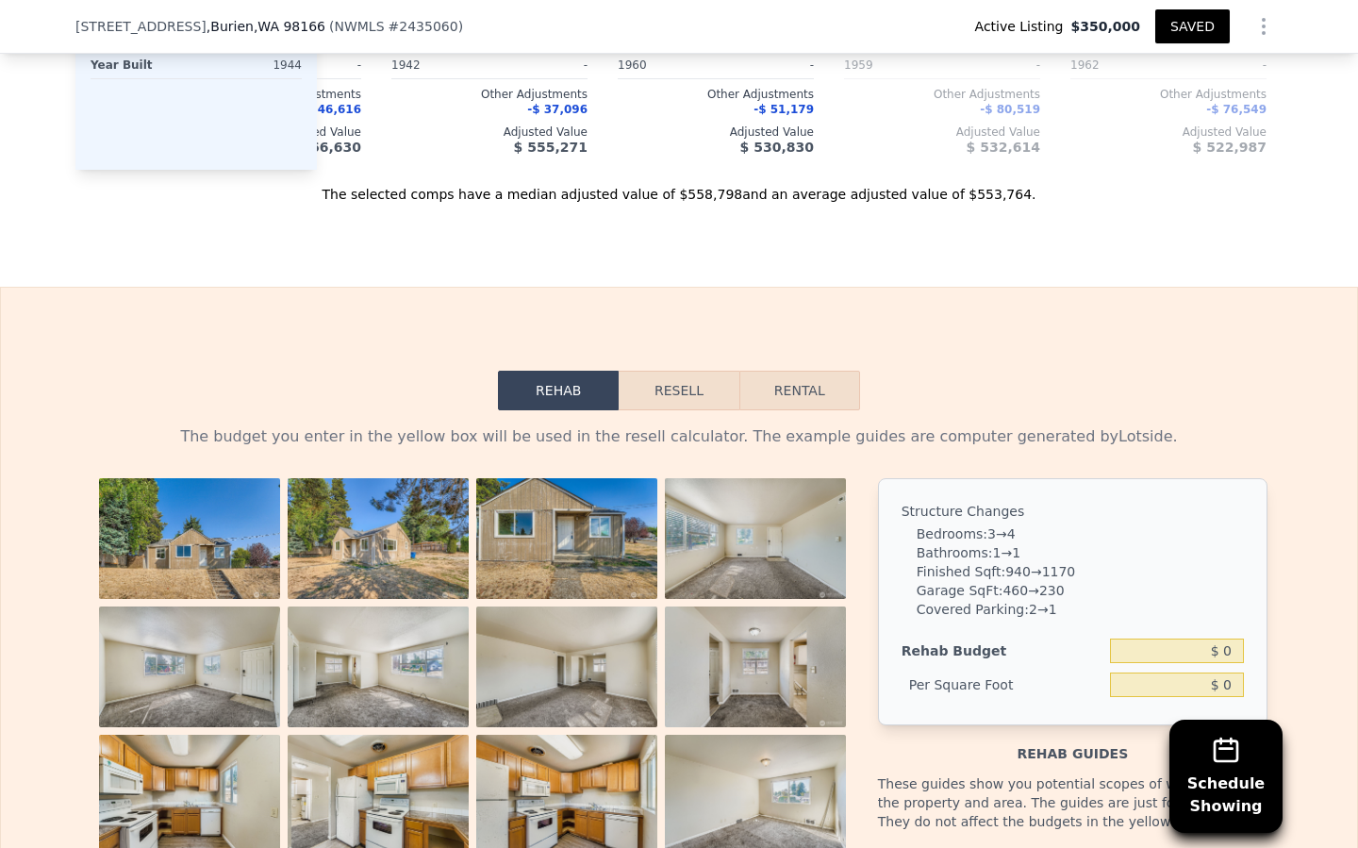
scroll to position [2424, 0]
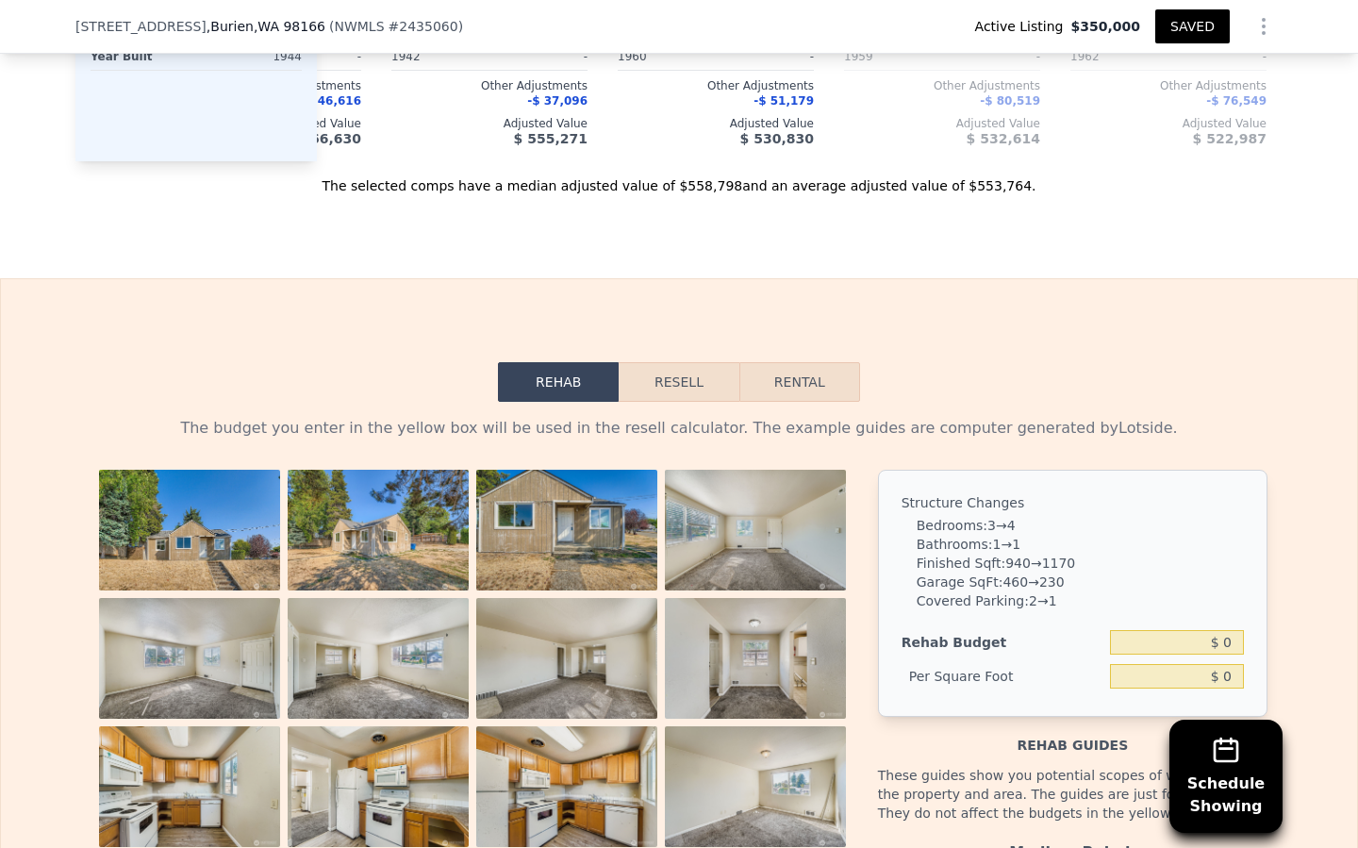
click at [681, 386] on button "Resell" at bounding box center [679, 382] width 120 height 40
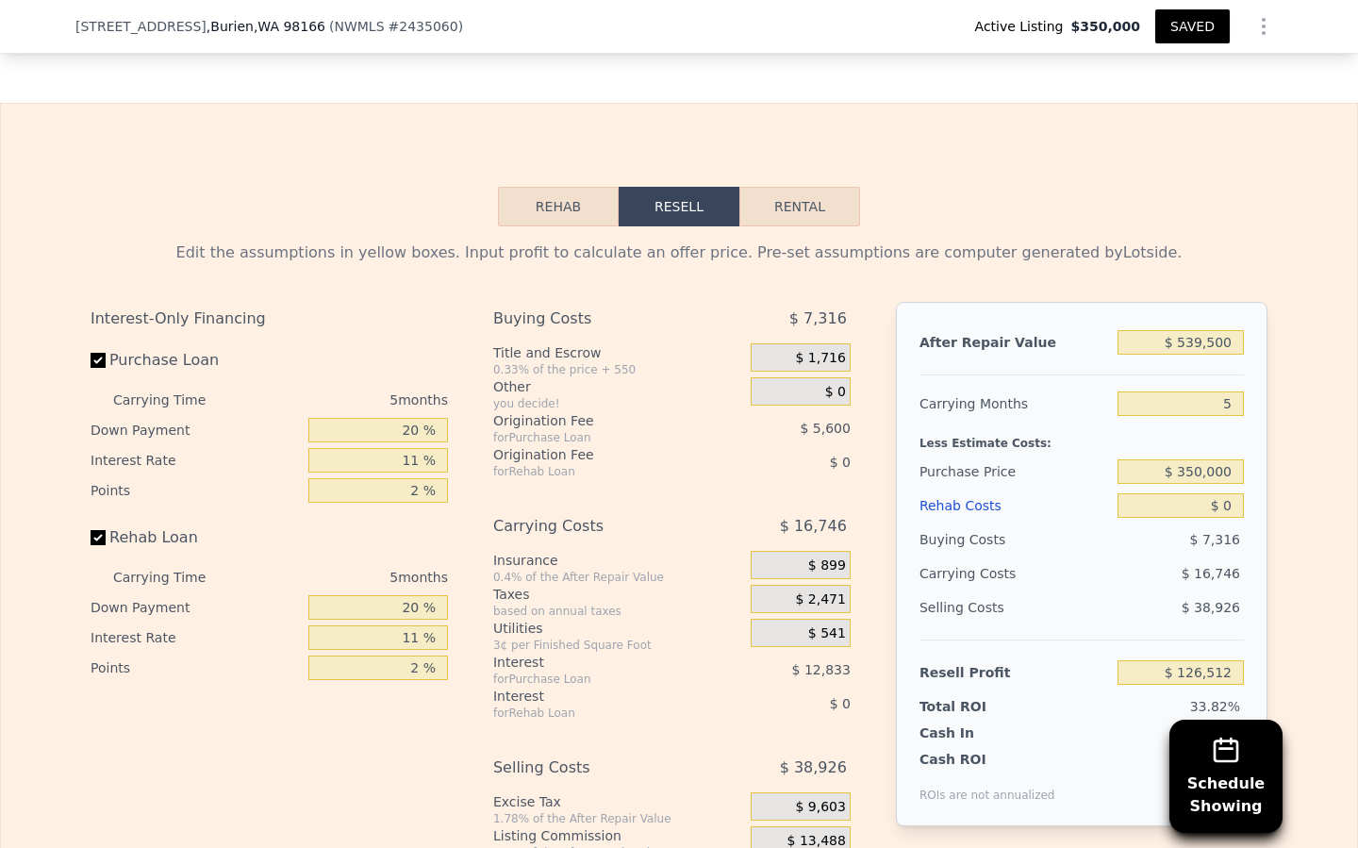
scroll to position [2601, 0]
drag, startPoint x: 399, startPoint y: 631, endPoint x: 423, endPoint y: 638, distance: 25.4
click at [423, 638] on input "11 %" at bounding box center [378, 635] width 140 height 25
drag, startPoint x: 402, startPoint y: 602, endPoint x: 416, endPoint y: 606, distance: 14.6
click at [420, 606] on input "20 %" at bounding box center [378, 605] width 140 height 25
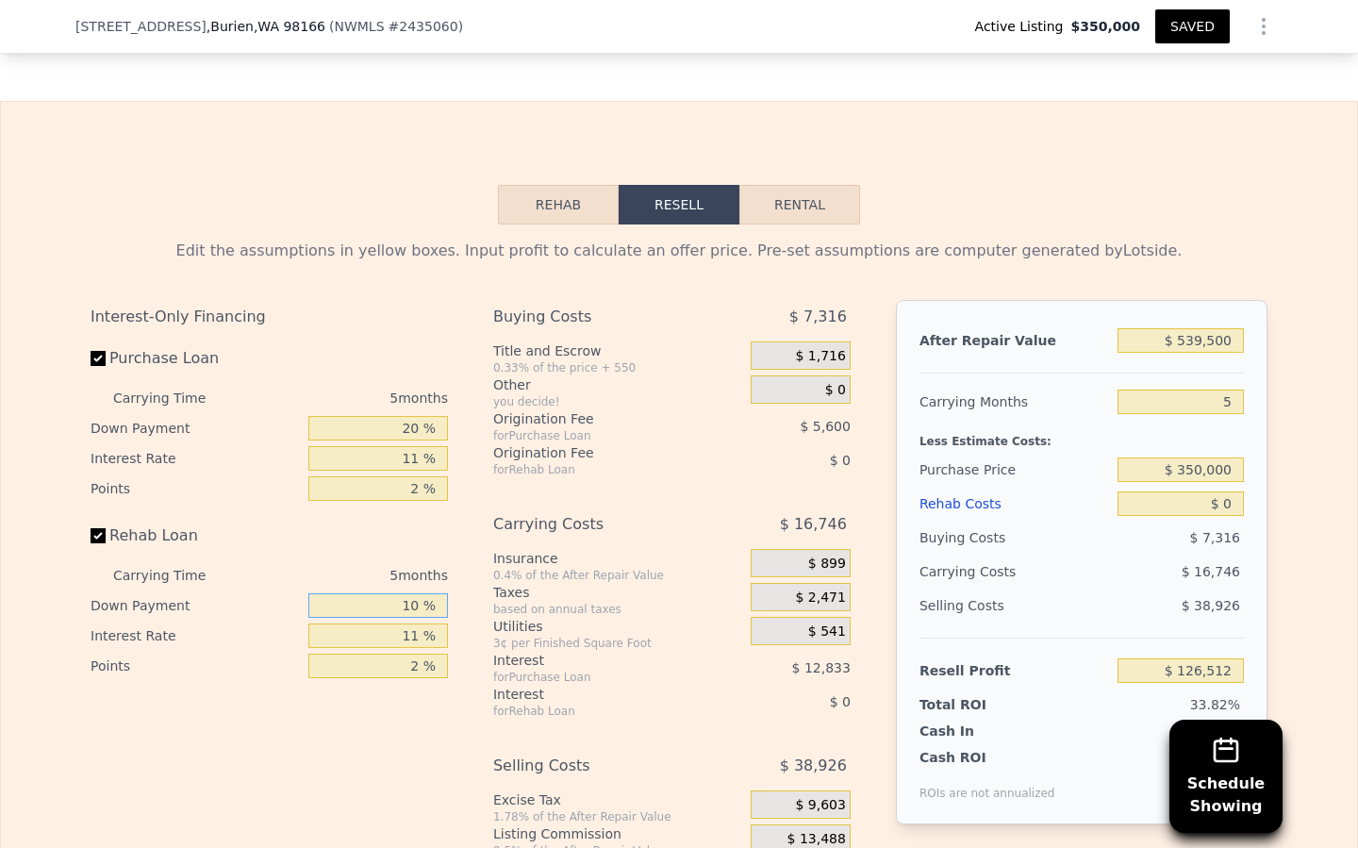
type input "10 %"
drag, startPoint x: 401, startPoint y: 638, endPoint x: 425, endPoint y: 636, distance: 24.6
click at [425, 636] on input "11 %" at bounding box center [378, 635] width 140 height 25
type input "10.5 %"
click at [407, 669] on input "2 %" at bounding box center [378, 666] width 140 height 25
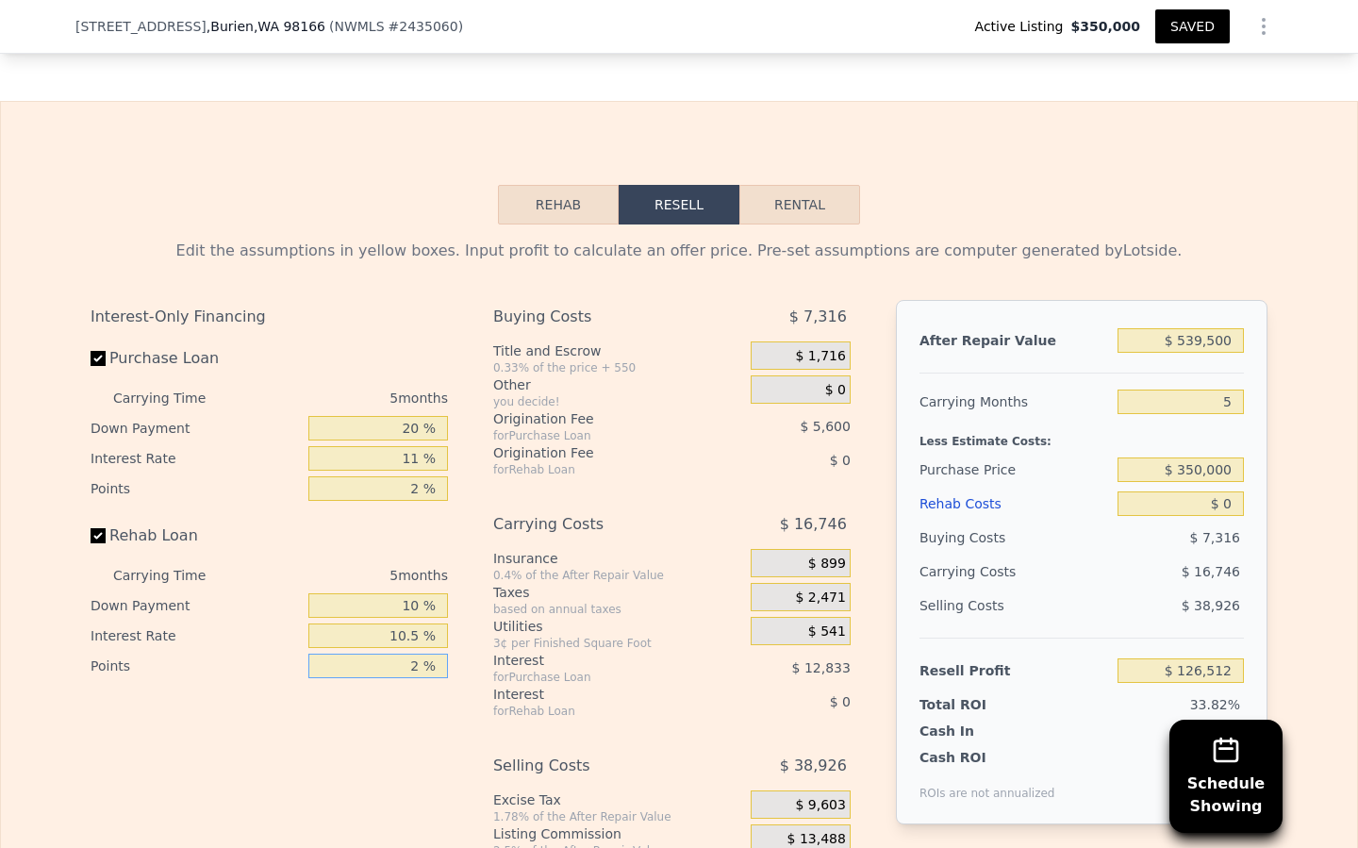
click at [419, 667] on input "2 %" at bounding box center [378, 666] width 140 height 25
type input "1.5 %"
click at [384, 728] on div "Interest-Only Financing Purchase Loan Carrying Time 5 months Down Payment 20 % …" at bounding box center [277, 613] width 373 height 626
drag, startPoint x: 396, startPoint y: 426, endPoint x: 420, endPoint y: 426, distance: 23.6
click at [420, 426] on input "20 %" at bounding box center [378, 428] width 140 height 25
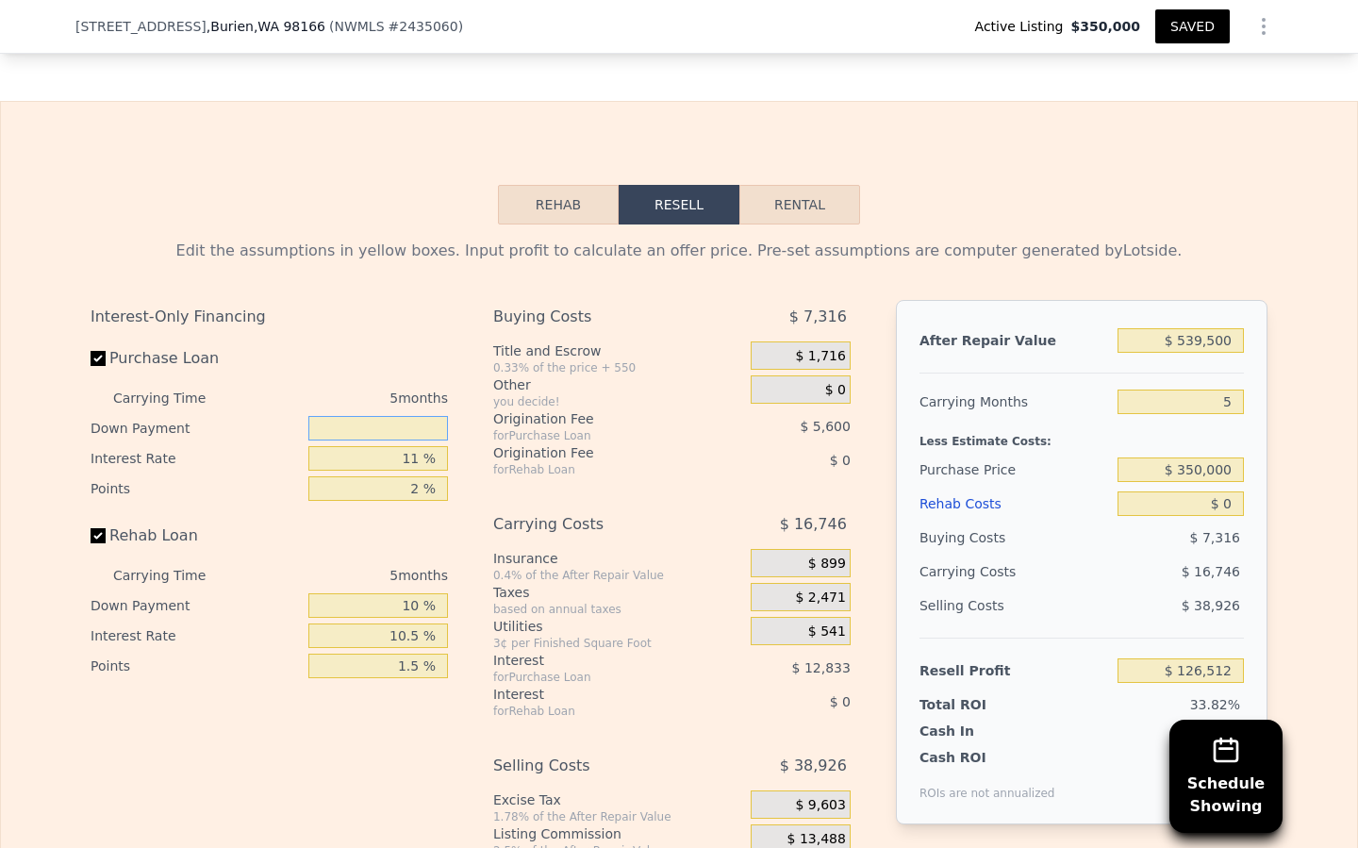
type input "1 %"
type input "$ 122,137"
type input "10 %"
type input "$ 124,207"
type input "10 %"
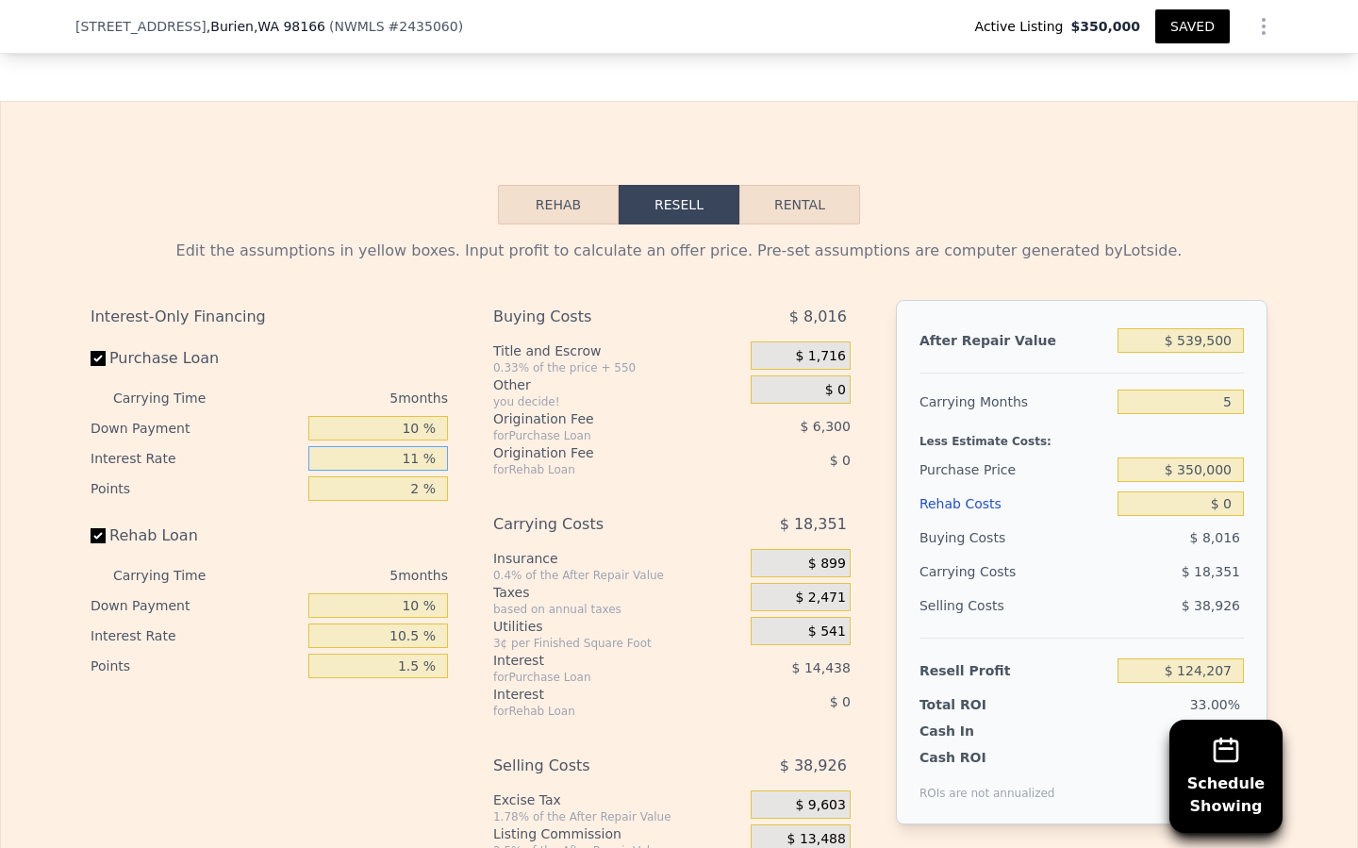
click at [423, 456] on input "11 %" at bounding box center [378, 458] width 140 height 25
type input "1 %"
type input "$ 137,332"
type input "10 %"
type input "$ 125,522"
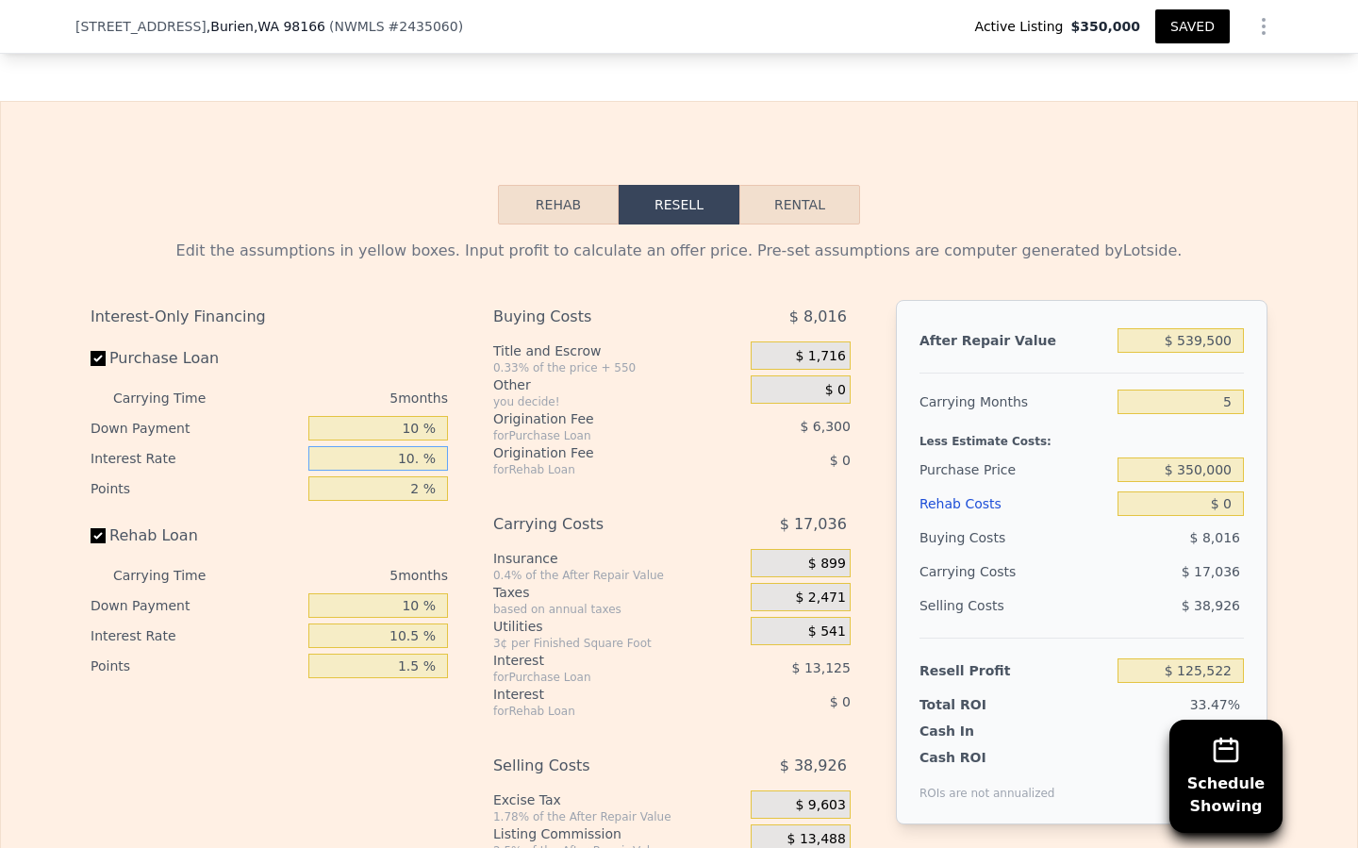
type input "10.5 %"
type input "$ 124,867"
type input "10.5 %"
click at [419, 491] on input "2 %" at bounding box center [378, 488] width 140 height 25
type input "1 %"
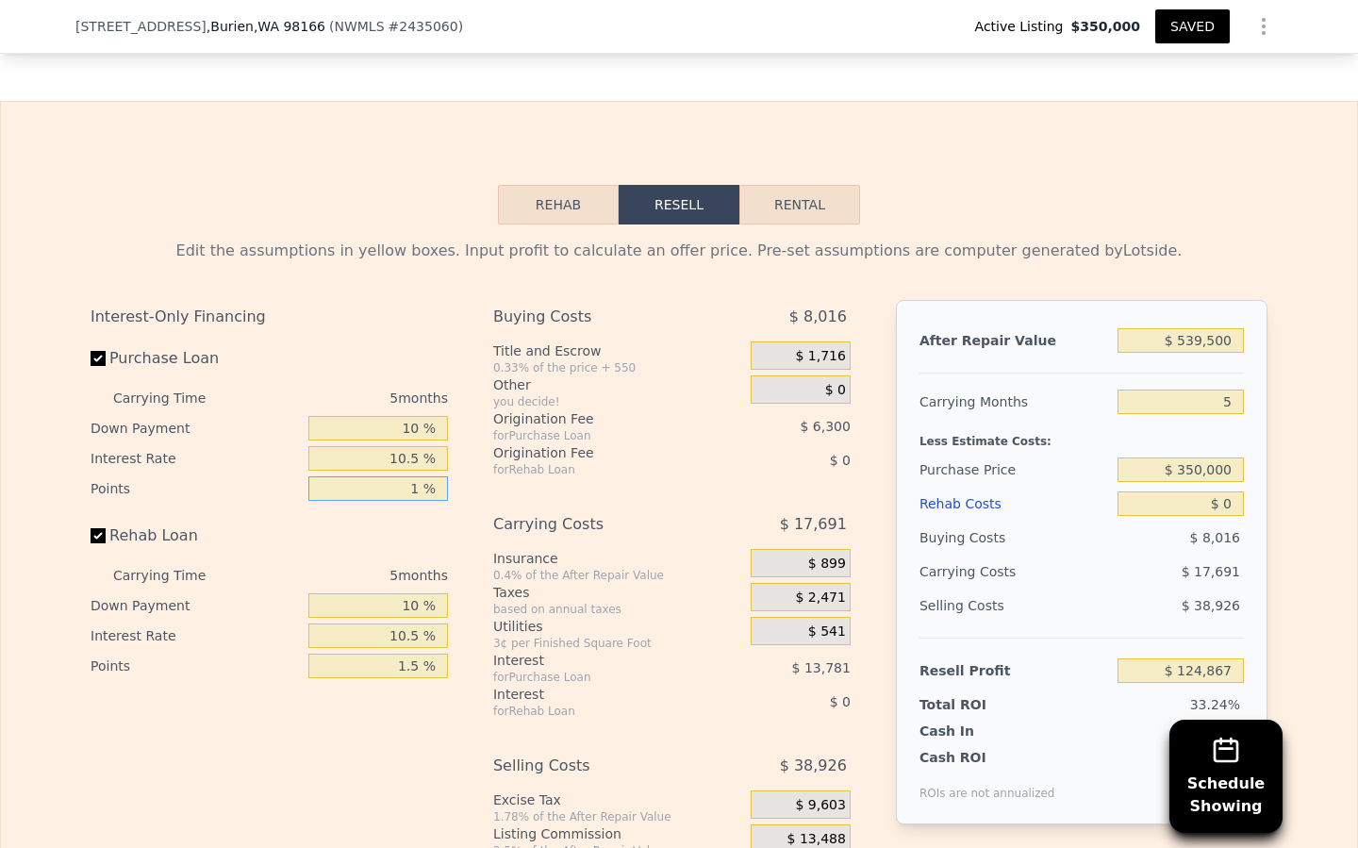
type input "$ 128,017"
type input "1.5 %"
type input "$ 126,442"
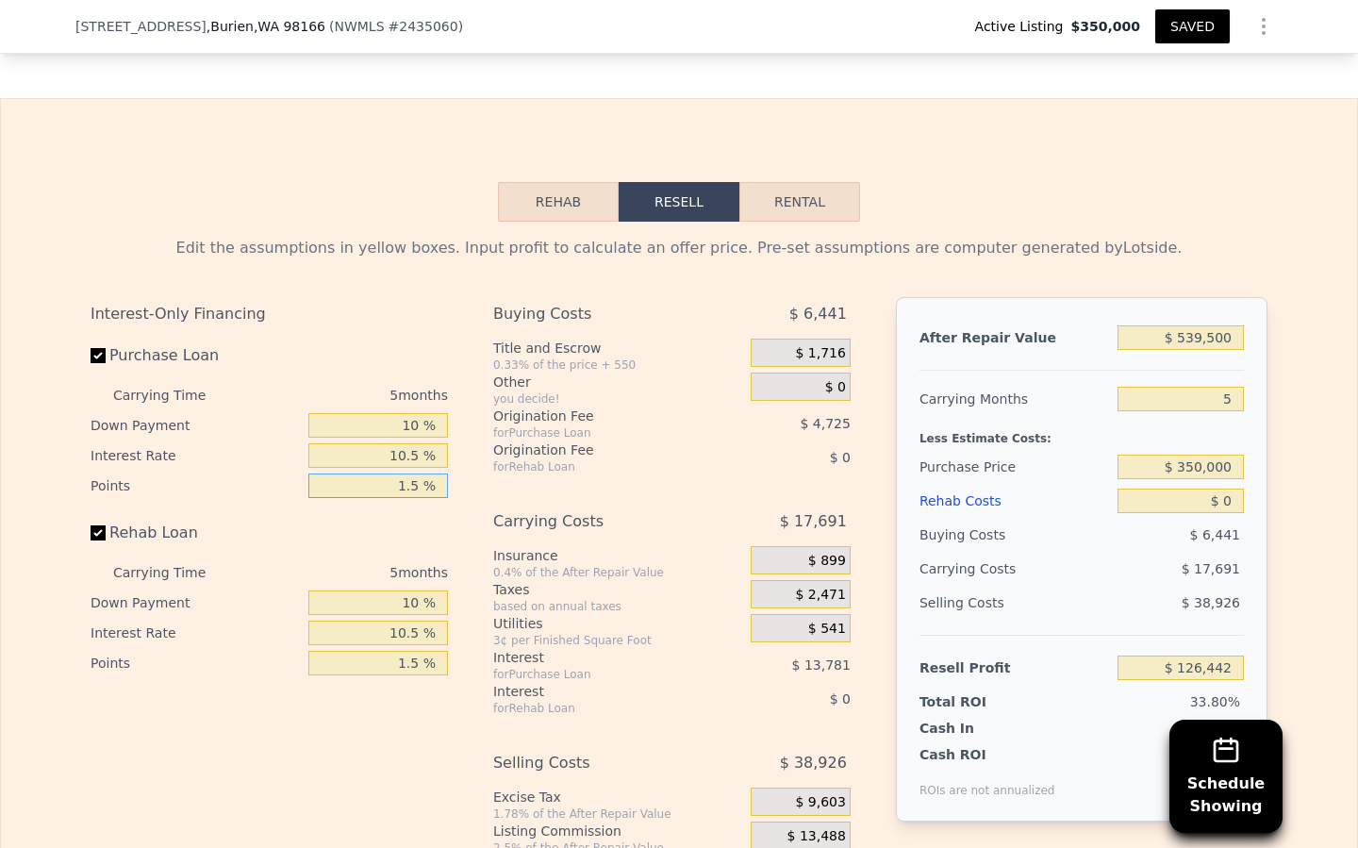
type input "1.5 %"
click at [1234, 393] on input "5" at bounding box center [1181, 399] width 126 height 25
type input "5"
drag, startPoint x: 1236, startPoint y: 342, endPoint x: 1141, endPoint y: 342, distance: 95.3
click at [1143, 342] on input "$ 539,500" at bounding box center [1181, 337] width 126 height 25
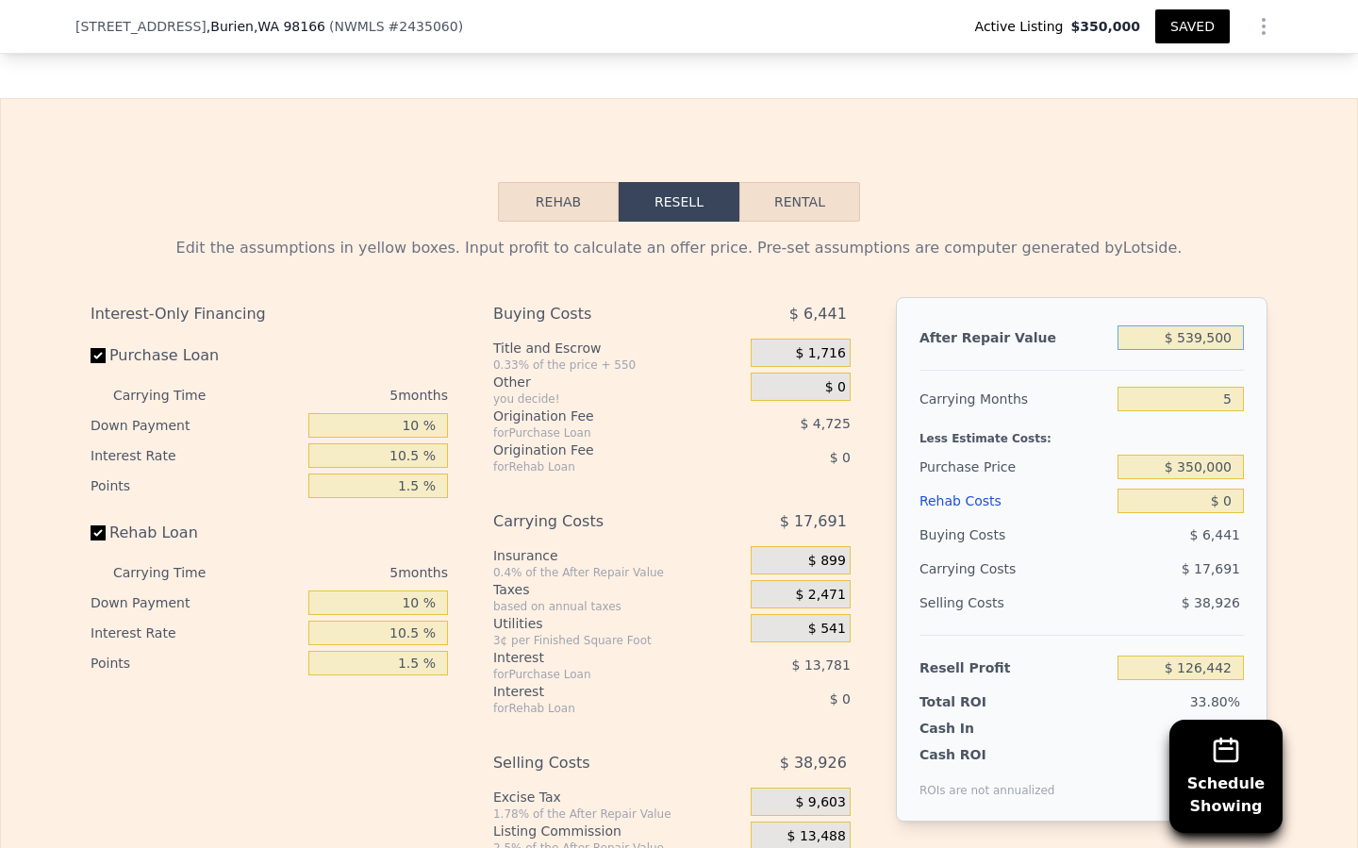
type input "$ 5"
type input "-$ 373,778"
type input "$ 58"
type input "-$ 373,728"
type input "$ 585"
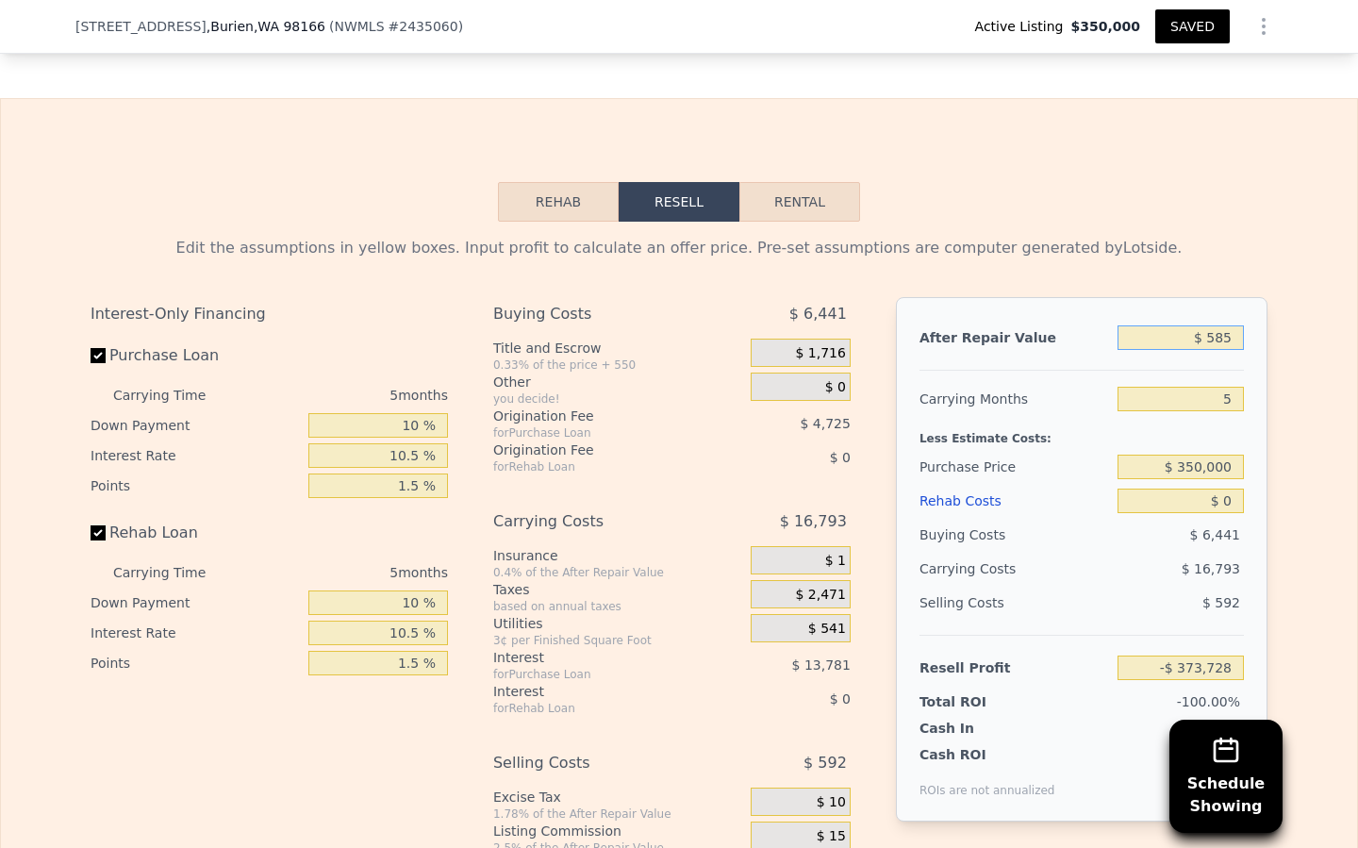
type input "-$ 373,241"
type input "$ 5,850"
type input "-$ 368,358"
type input "$ 58,500"
type input "-$ 319,543"
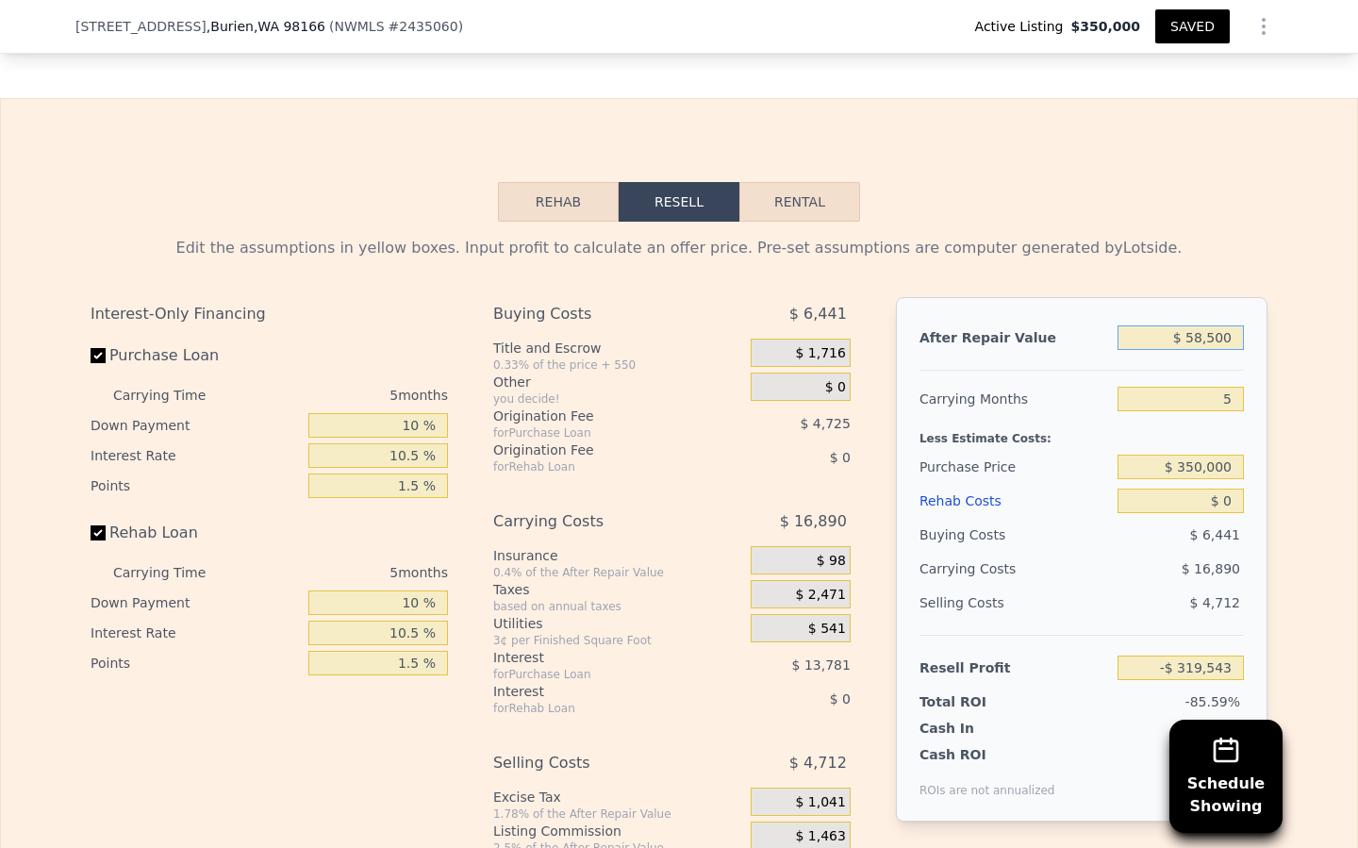
type input "$ 585,000"
type input "$ 168,631"
type input "$ 585,000"
click at [1230, 403] on input "5" at bounding box center [1181, 399] width 126 height 25
type input "6"
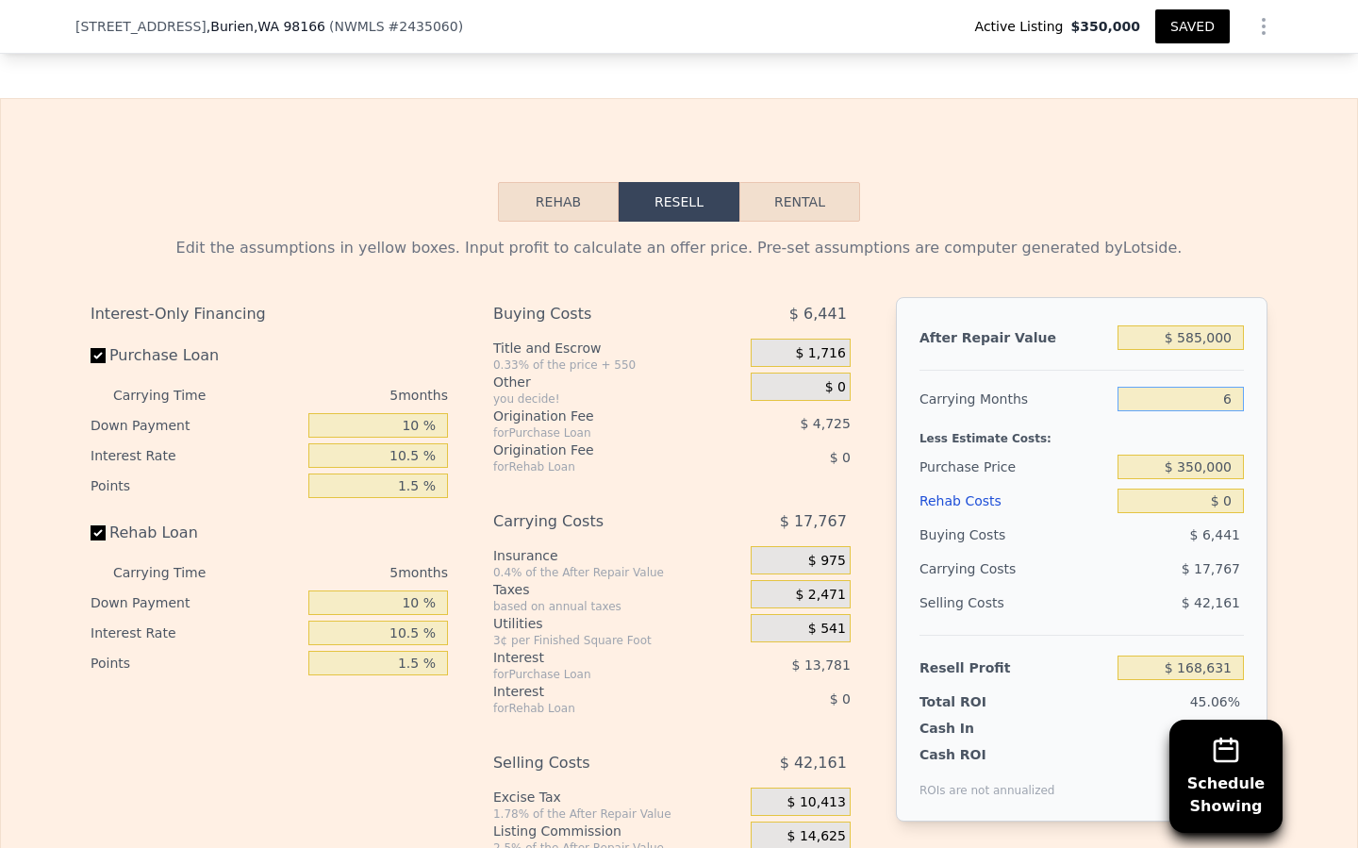
type input "$ 165,078"
click at [539, 205] on button "Rehab" at bounding box center [558, 202] width 121 height 40
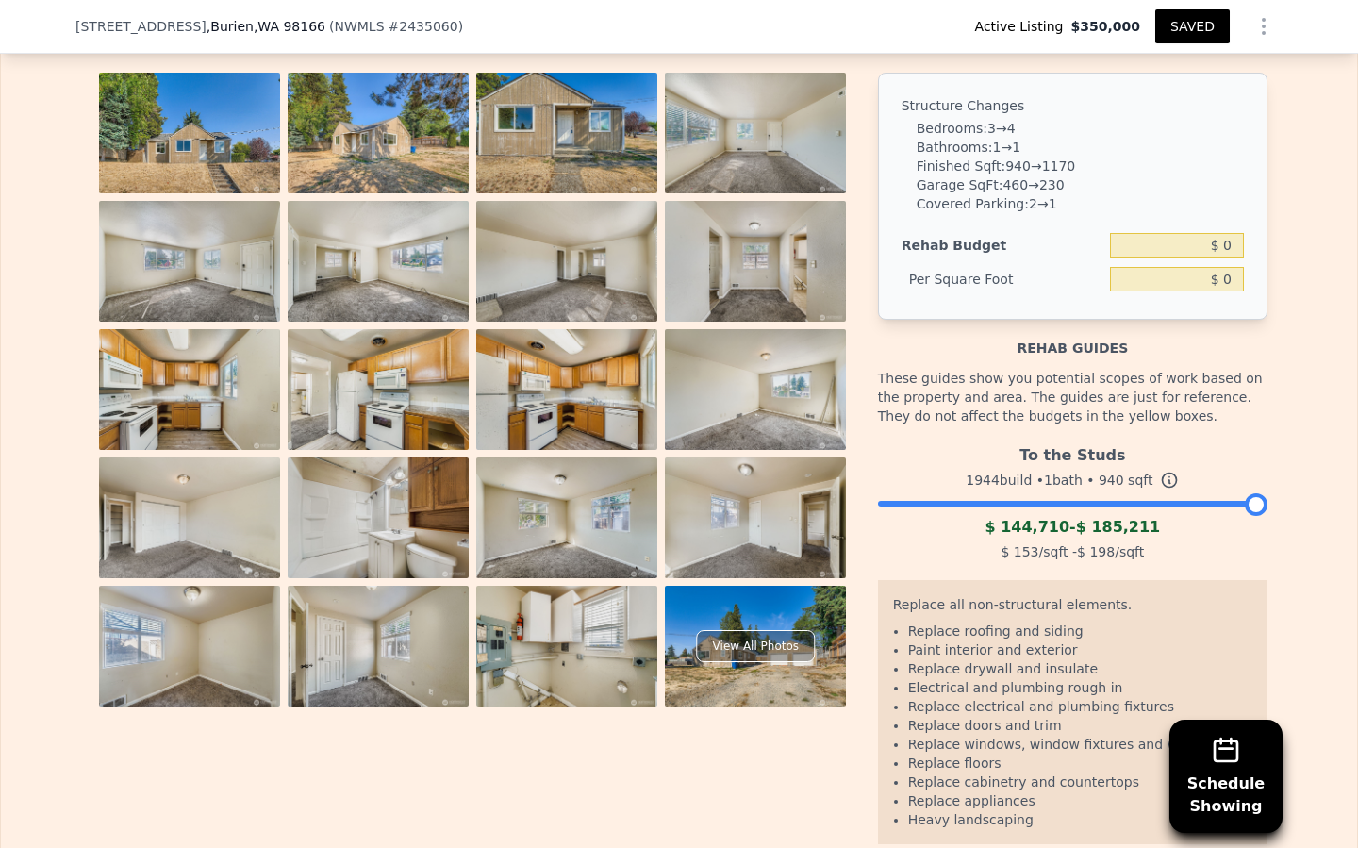
scroll to position [2823, 0]
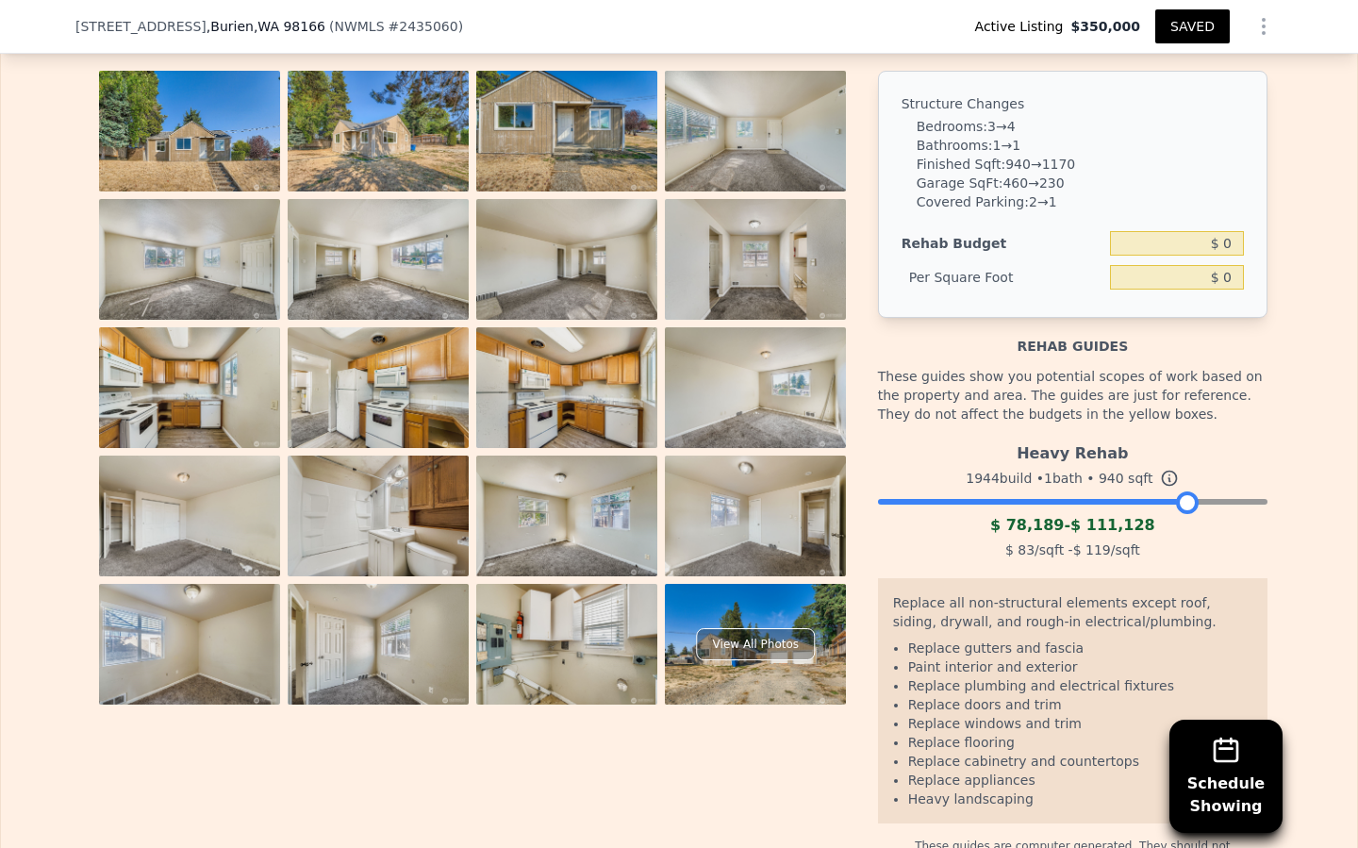
drag, startPoint x: 1251, startPoint y: 498, endPoint x: 1180, endPoint y: 499, distance: 70.7
click at [1180, 499] on div at bounding box center [1187, 502] width 23 height 23
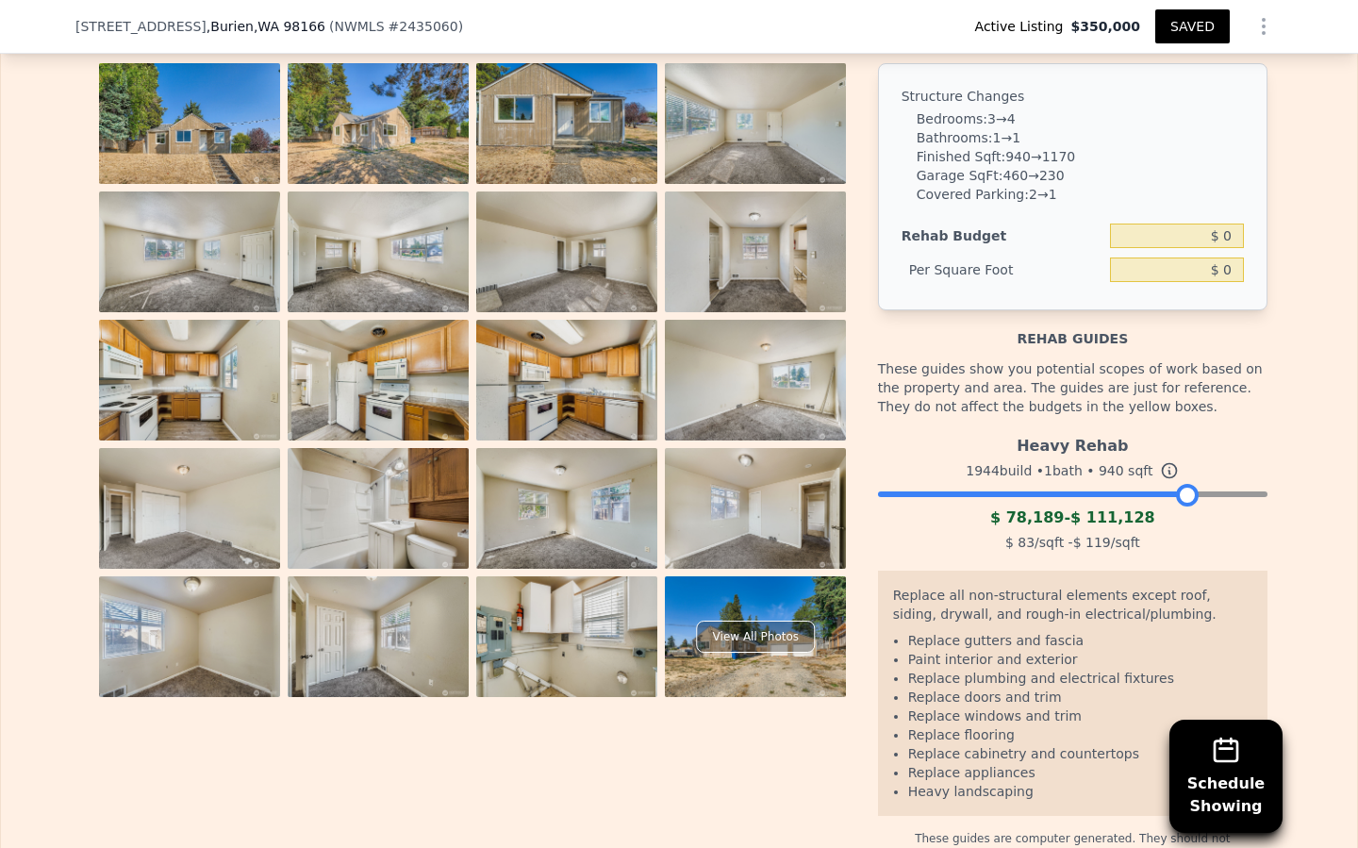
scroll to position [2832, 0]
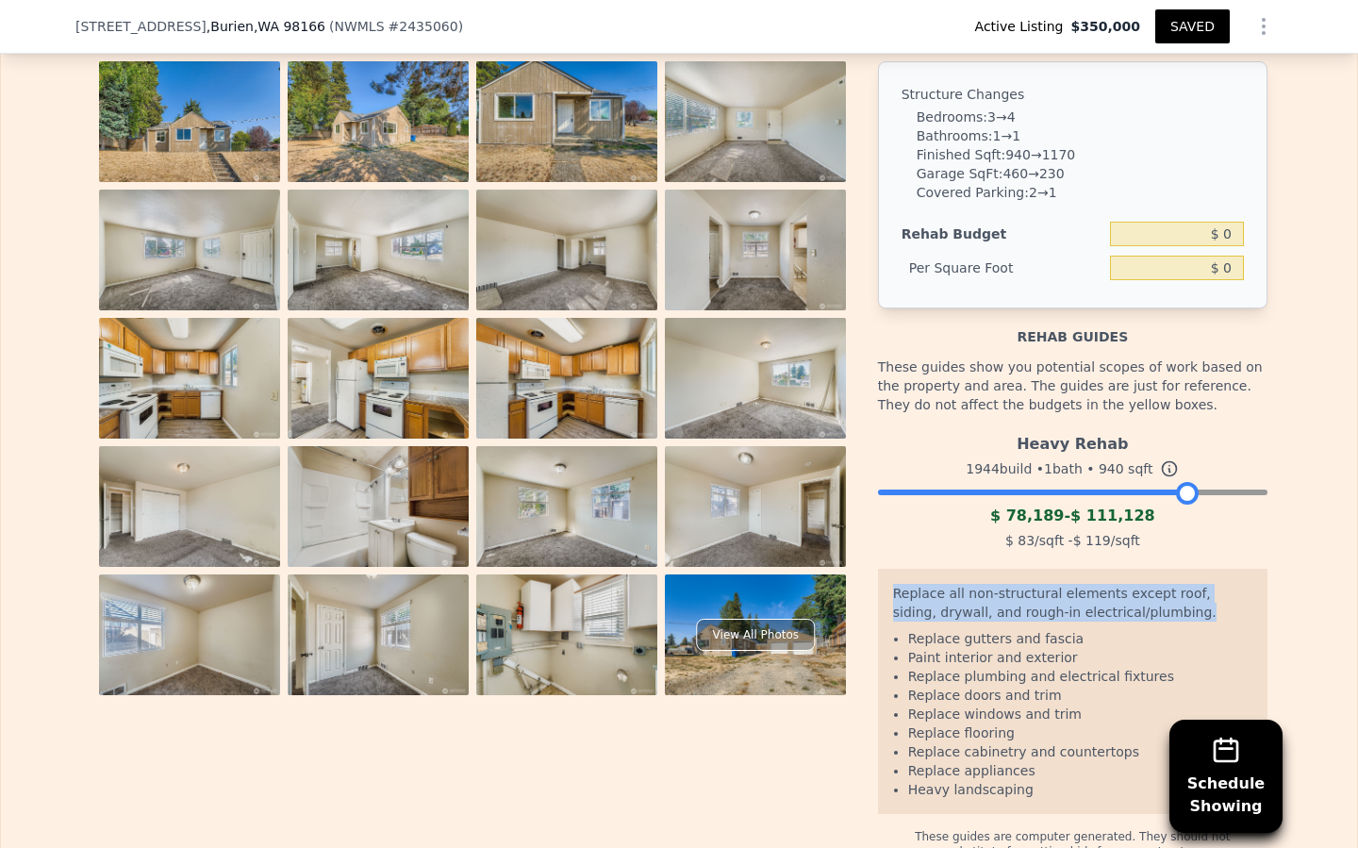
drag, startPoint x: 910, startPoint y: 597, endPoint x: 1187, endPoint y: 618, distance: 278.1
click at [1190, 618] on div "Replace all non-structural elements except roof, siding, drywall, and rough-in …" at bounding box center [1072, 606] width 359 height 45
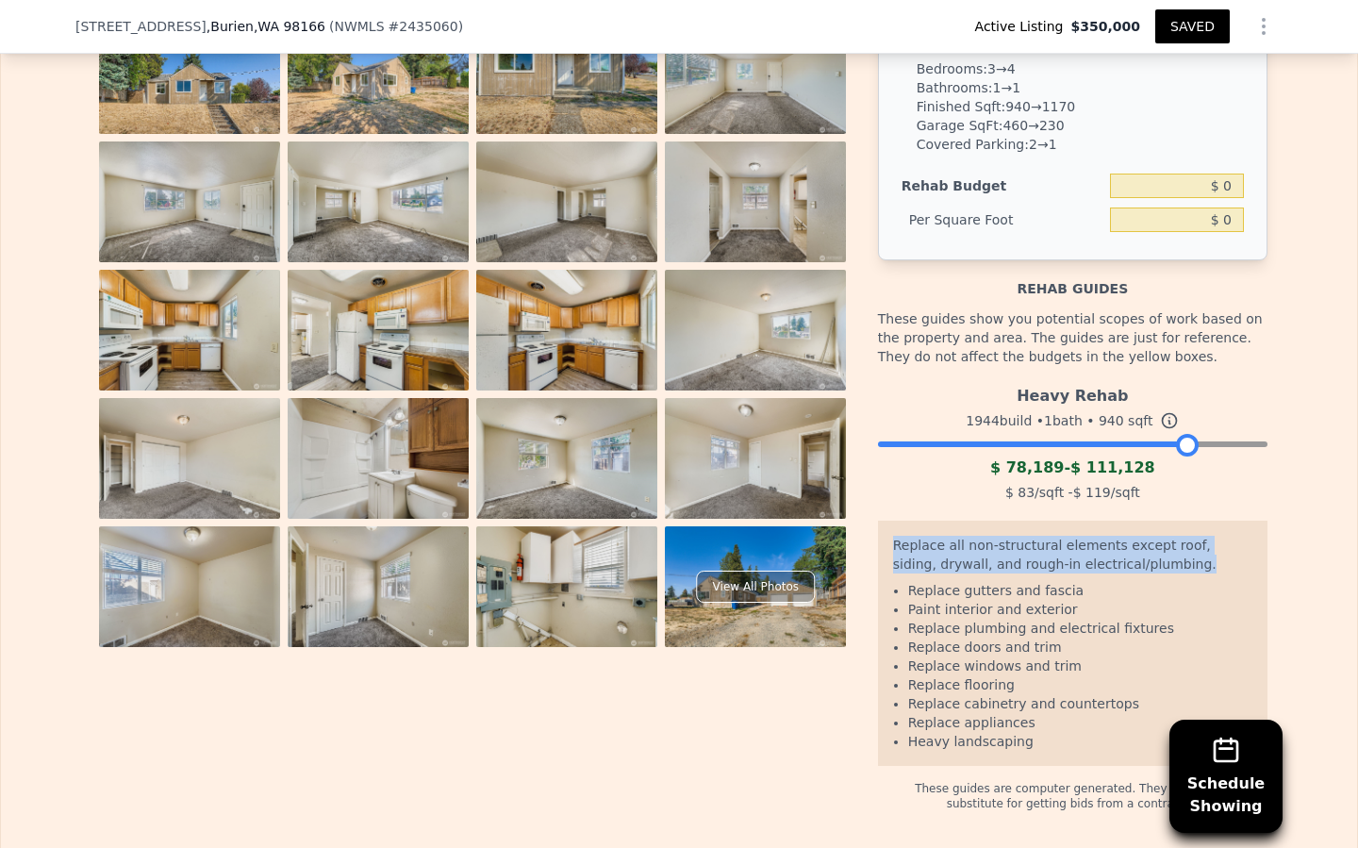
scroll to position [2881, 0]
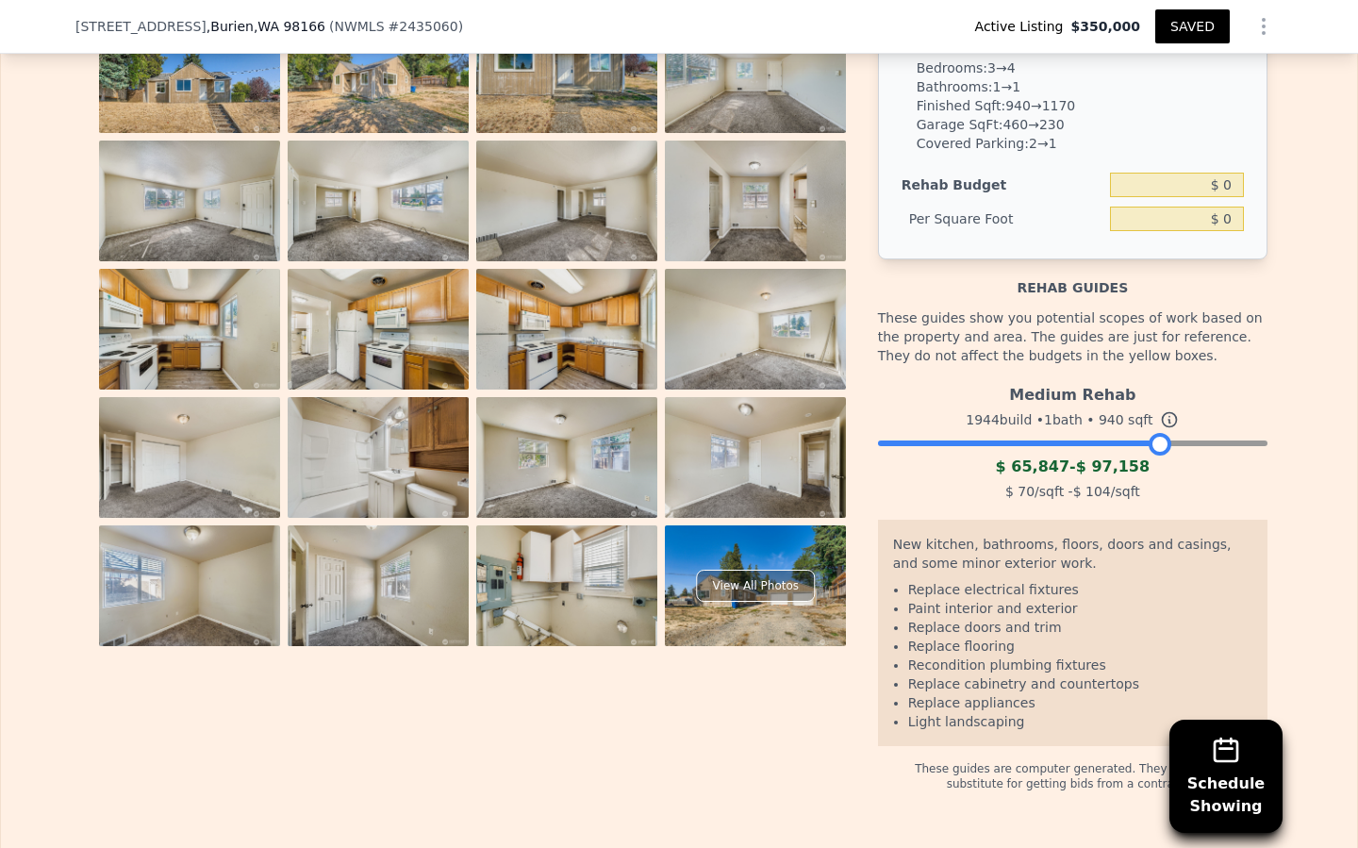
drag, startPoint x: 1187, startPoint y: 442, endPoint x: 1161, endPoint y: 445, distance: 26.6
click at [1161, 445] on div at bounding box center [1160, 444] width 23 height 23
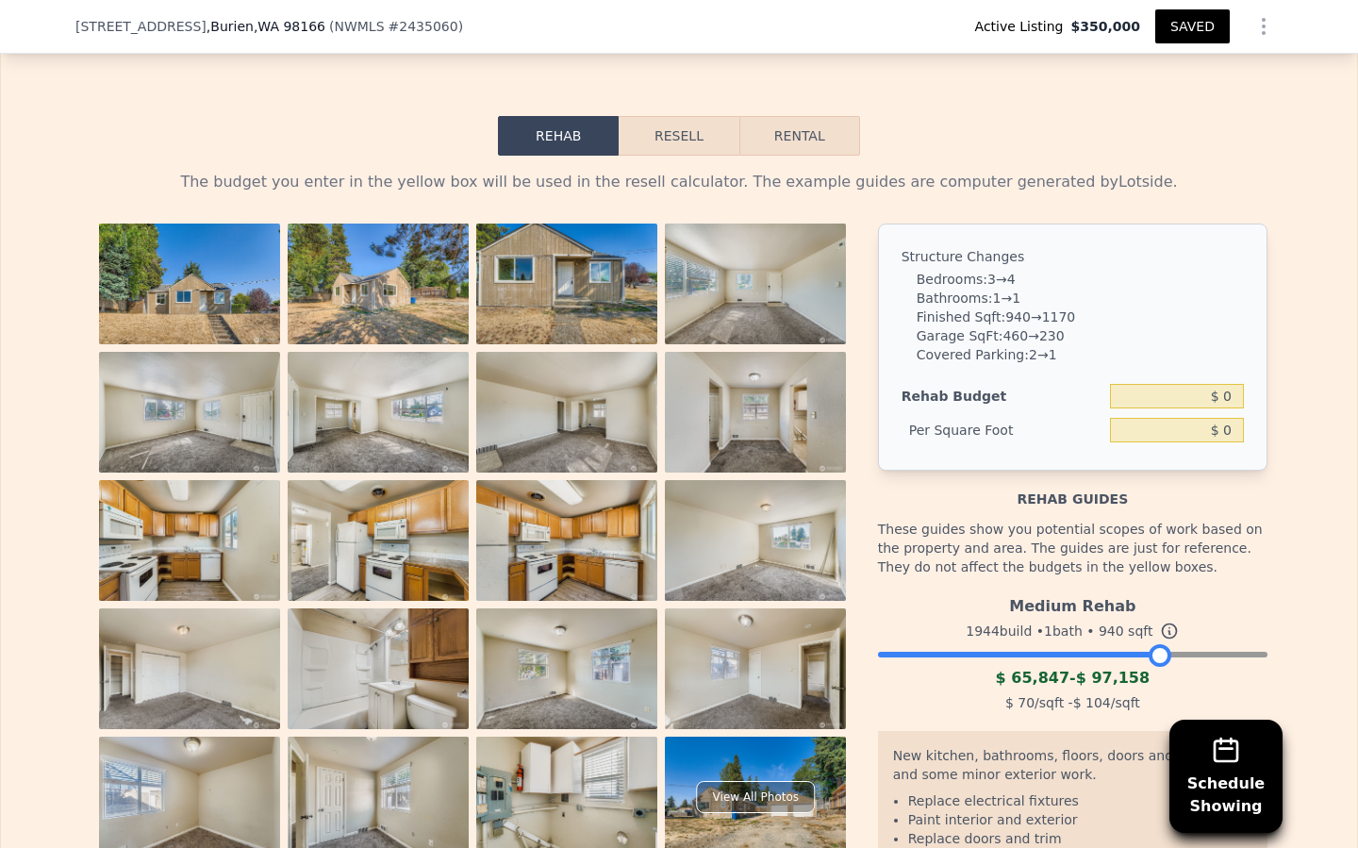
scroll to position [2675, 0]
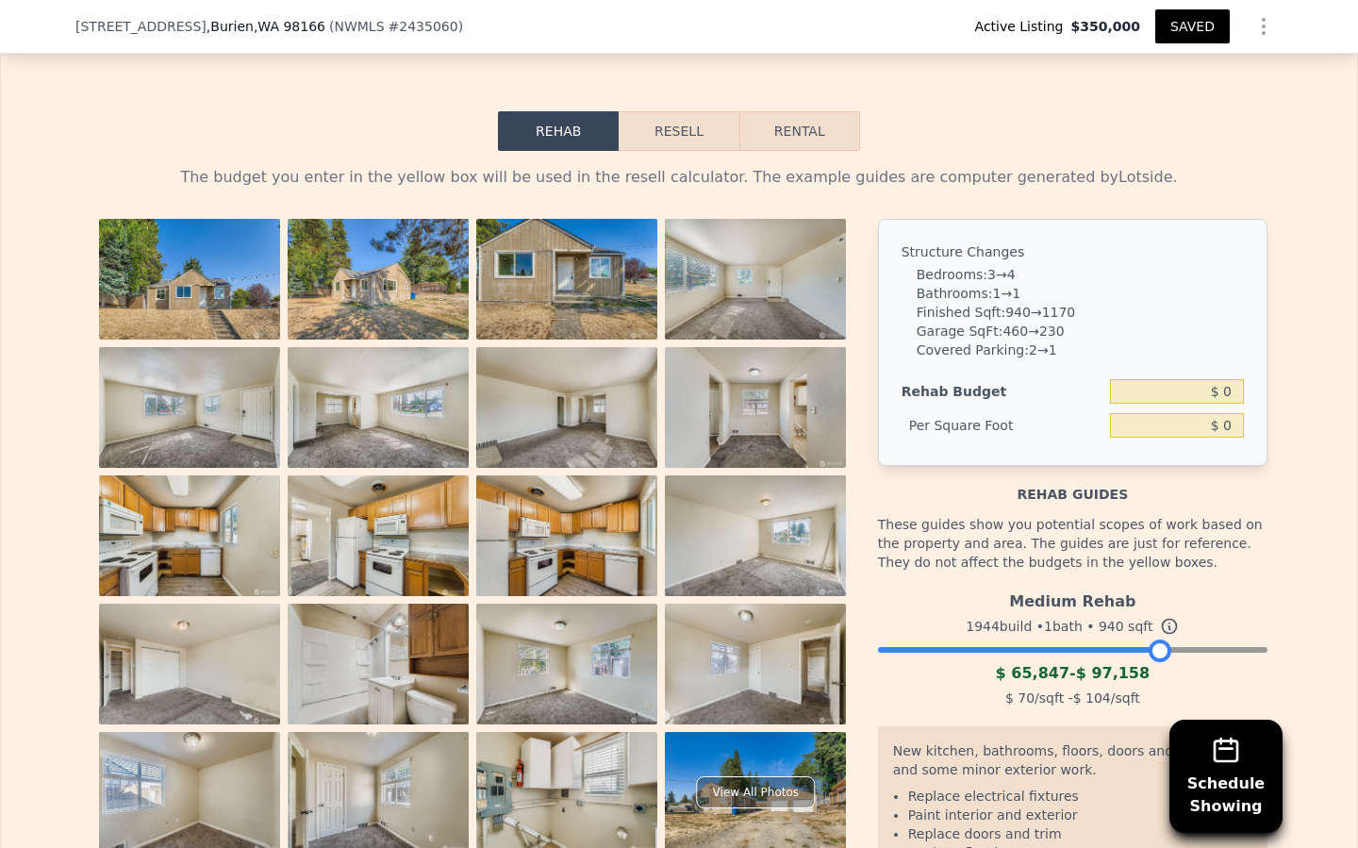
click at [667, 124] on button "Resell" at bounding box center [679, 131] width 120 height 40
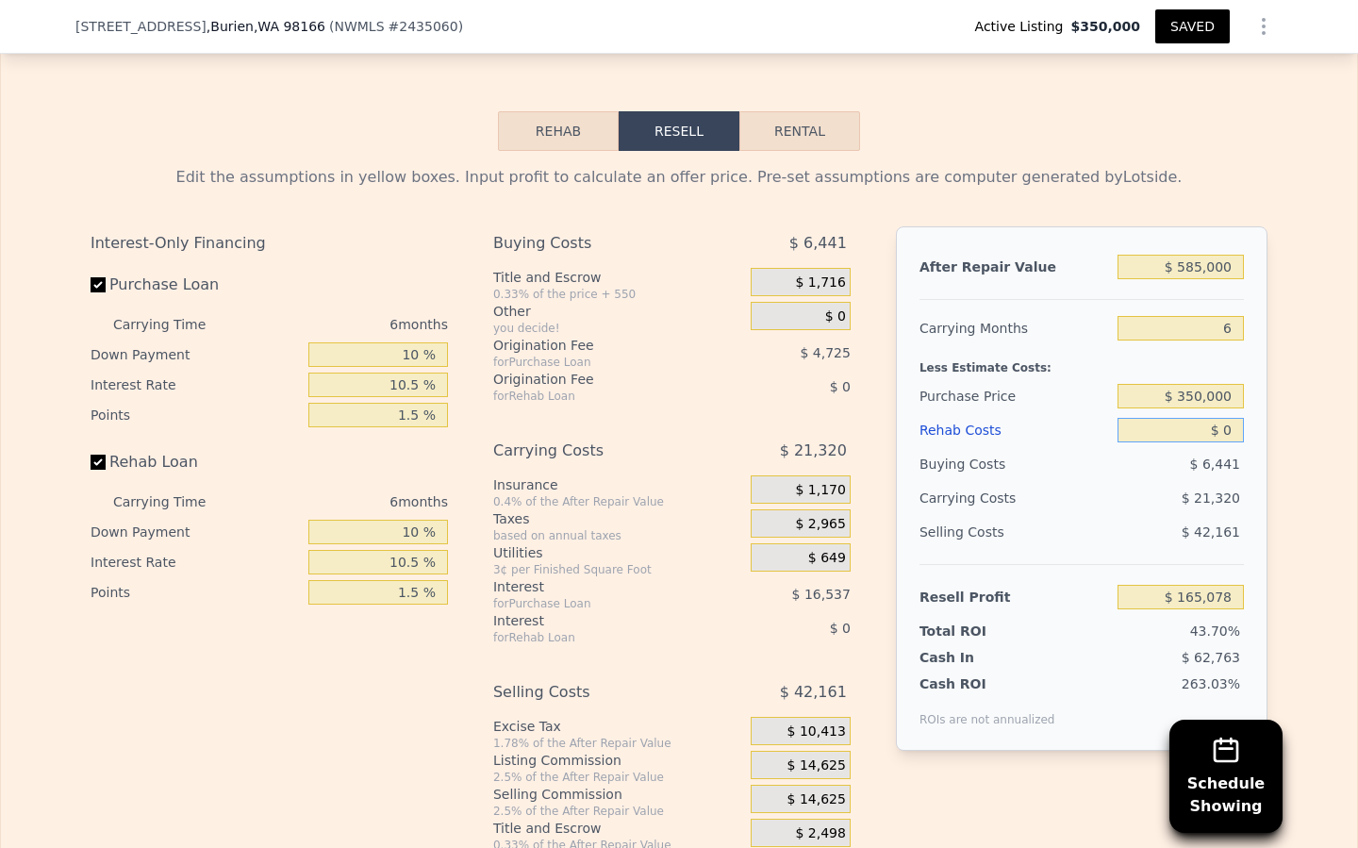
click at [1233, 426] on input "$ 0" at bounding box center [1181, 430] width 126 height 25
type input "$ 1"
type input "$ 165,077"
type input "$ 10"
type input "$ 165,068"
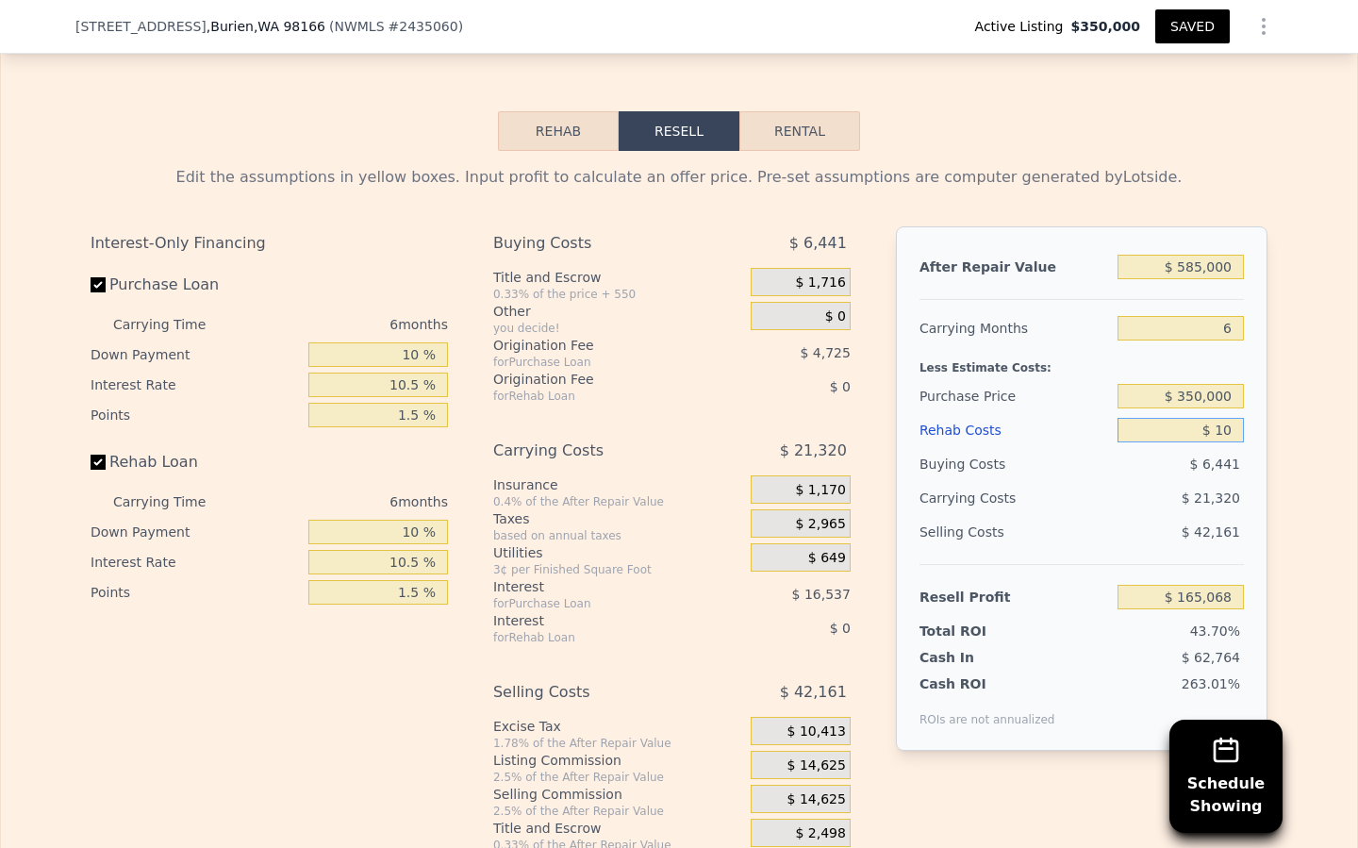
type input "$ 100"
type input "$ 164,971"
type input "$ 1,000"
type input "$ 164,016"
type input "$ 10,000"
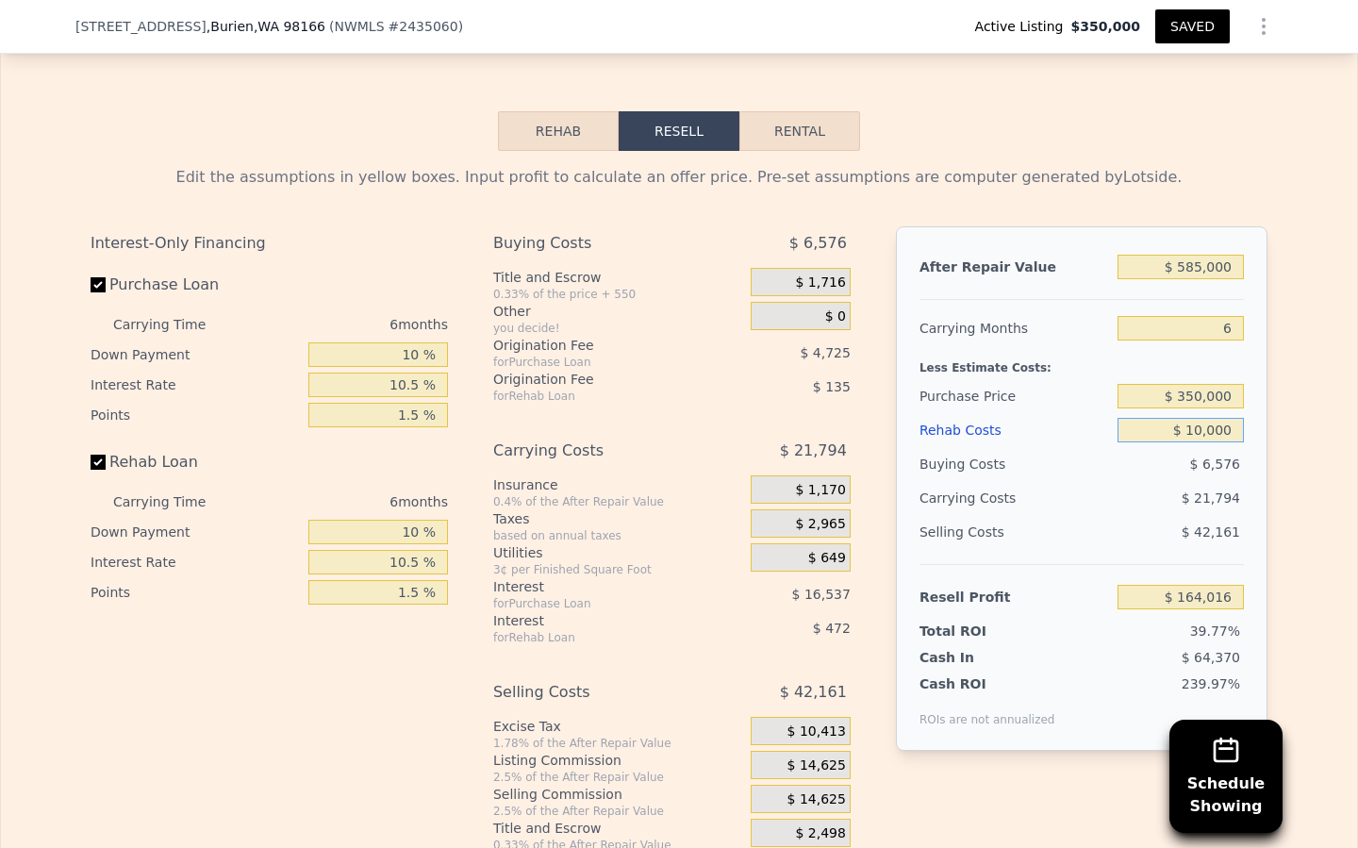
type input "$ 154,469"
type input "$ 100,000"
type input "$ 59,006"
type input "$ 100,000"
click at [1122, 518] on div "$ 42,161" at bounding box center [1181, 532] width 127 height 34
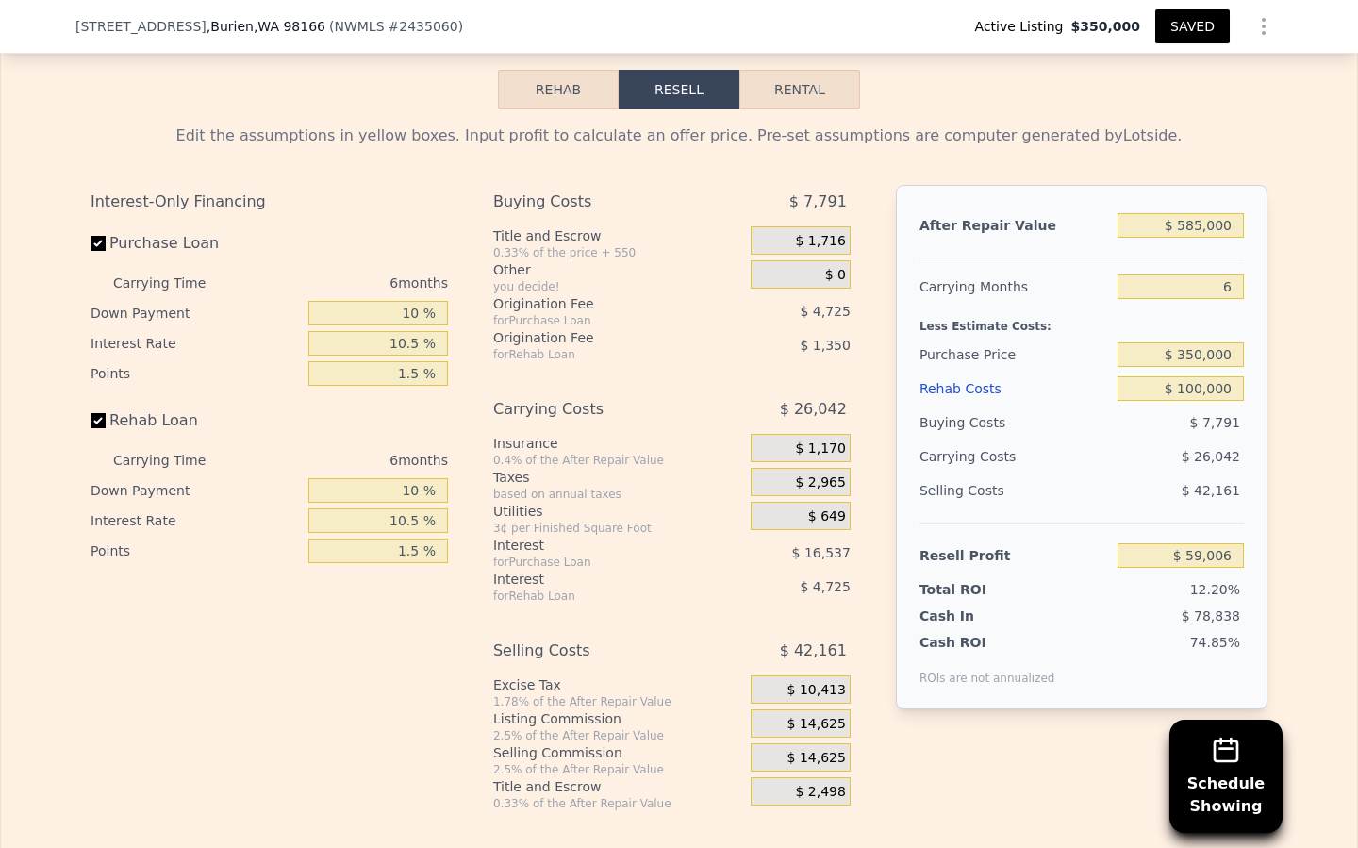
scroll to position [2722, 0]
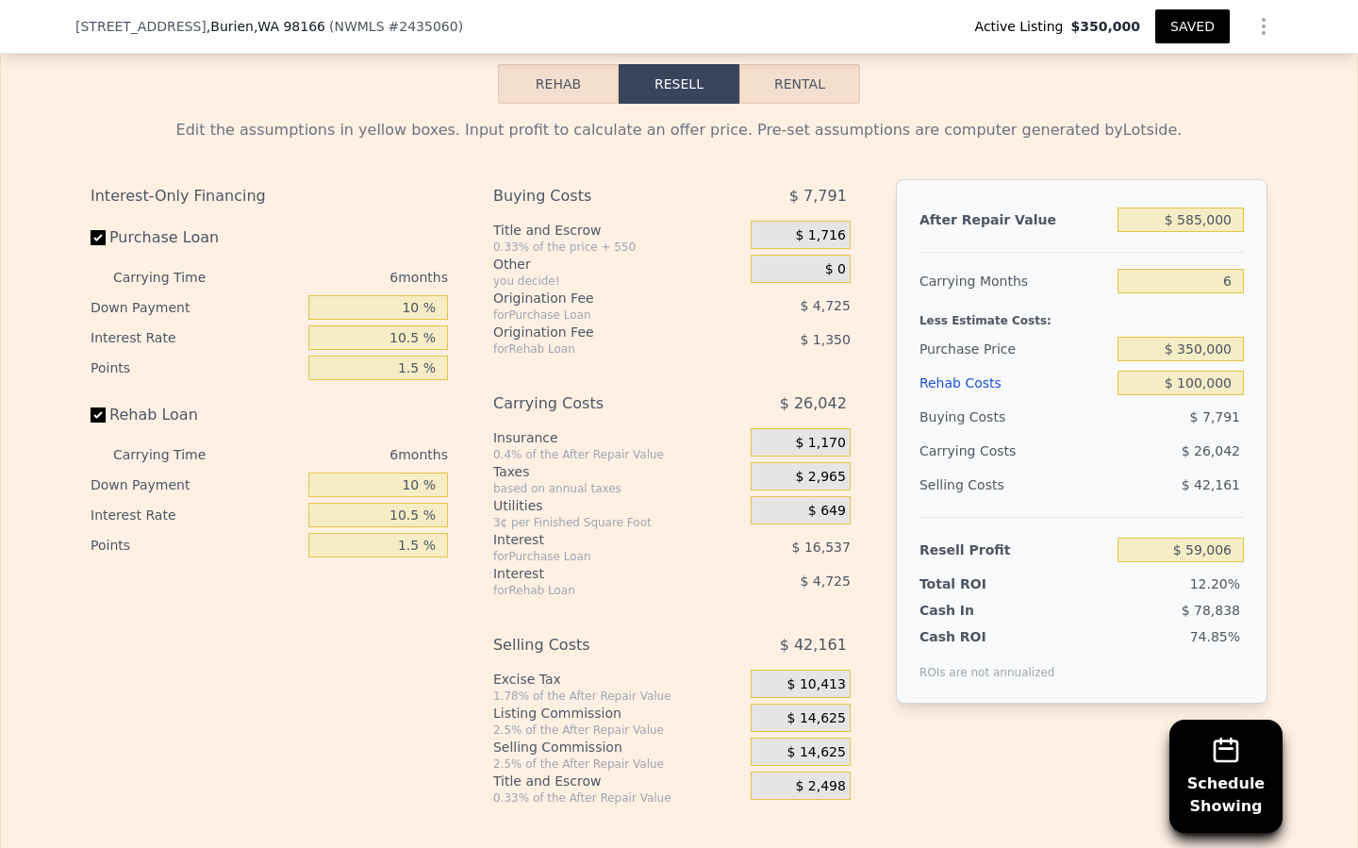
click at [589, 750] on div "Selling Commission" at bounding box center [618, 747] width 250 height 19
click at [847, 748] on div "$ 14,625" at bounding box center [801, 752] width 100 height 28
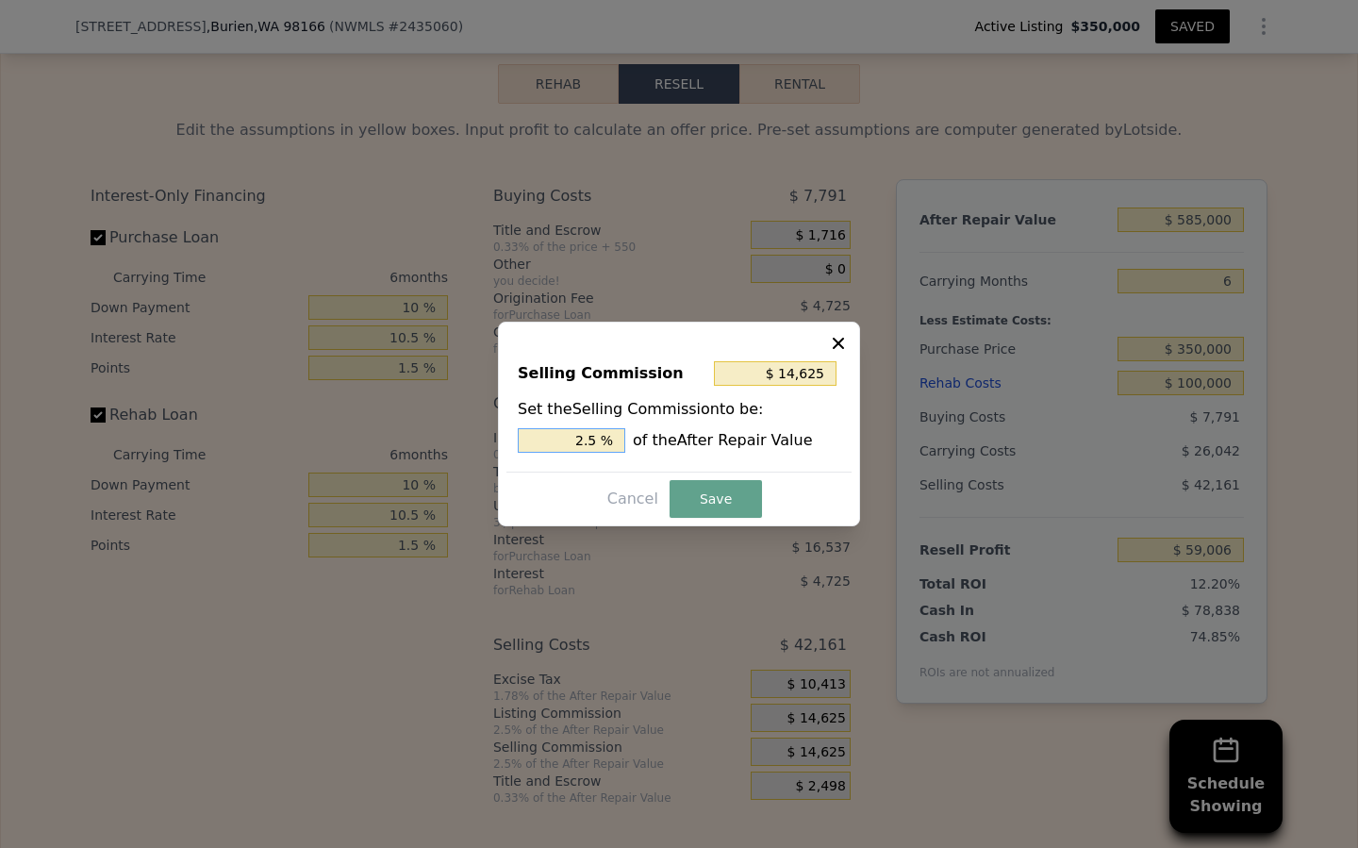
click at [584, 441] on input "2.5 %" at bounding box center [572, 440] width 108 height 25
type input "$ 2,925"
type input ".5 %"
type input "$ 8,775"
type input "1.5 %"
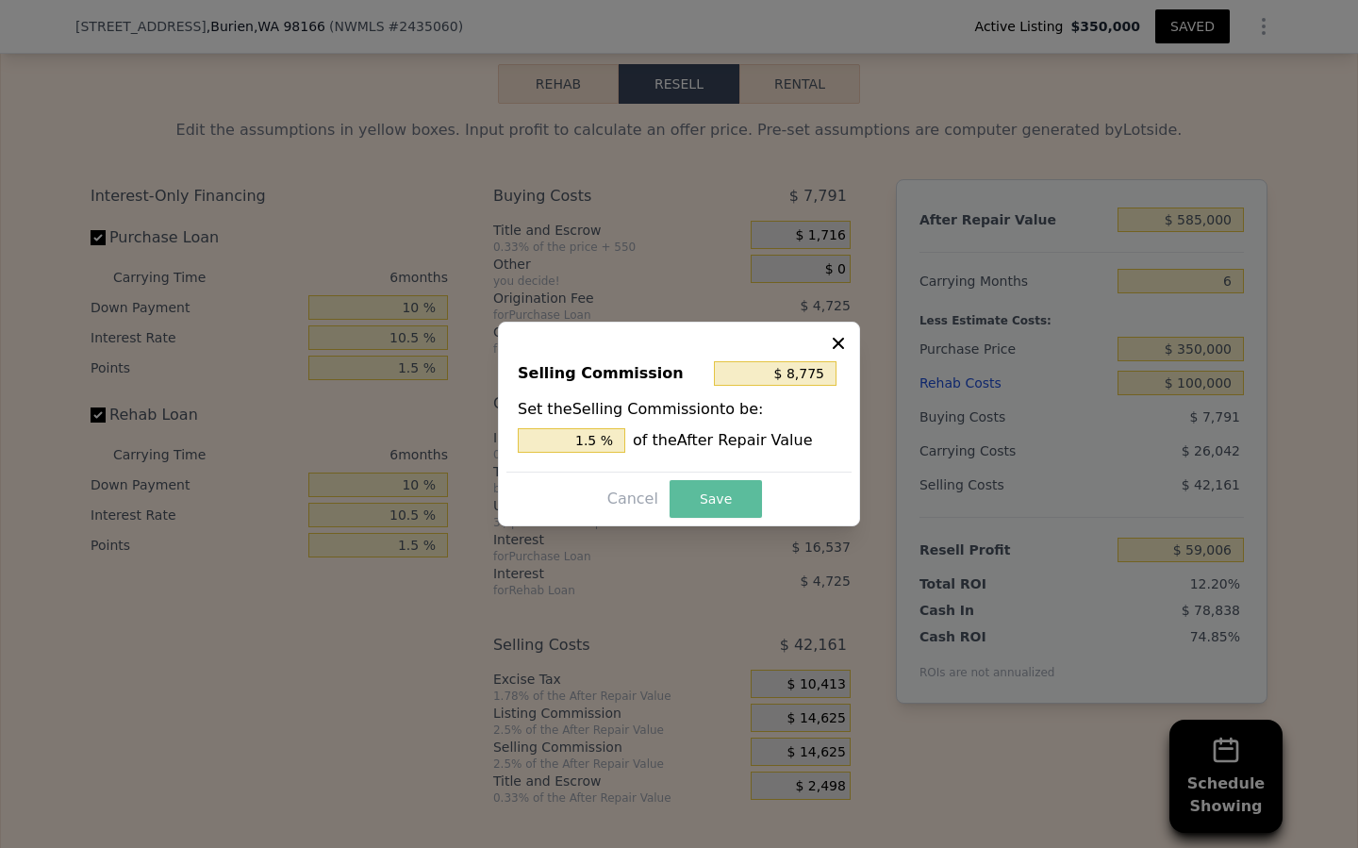
click at [702, 499] on button "Save" at bounding box center [716, 499] width 92 height 38
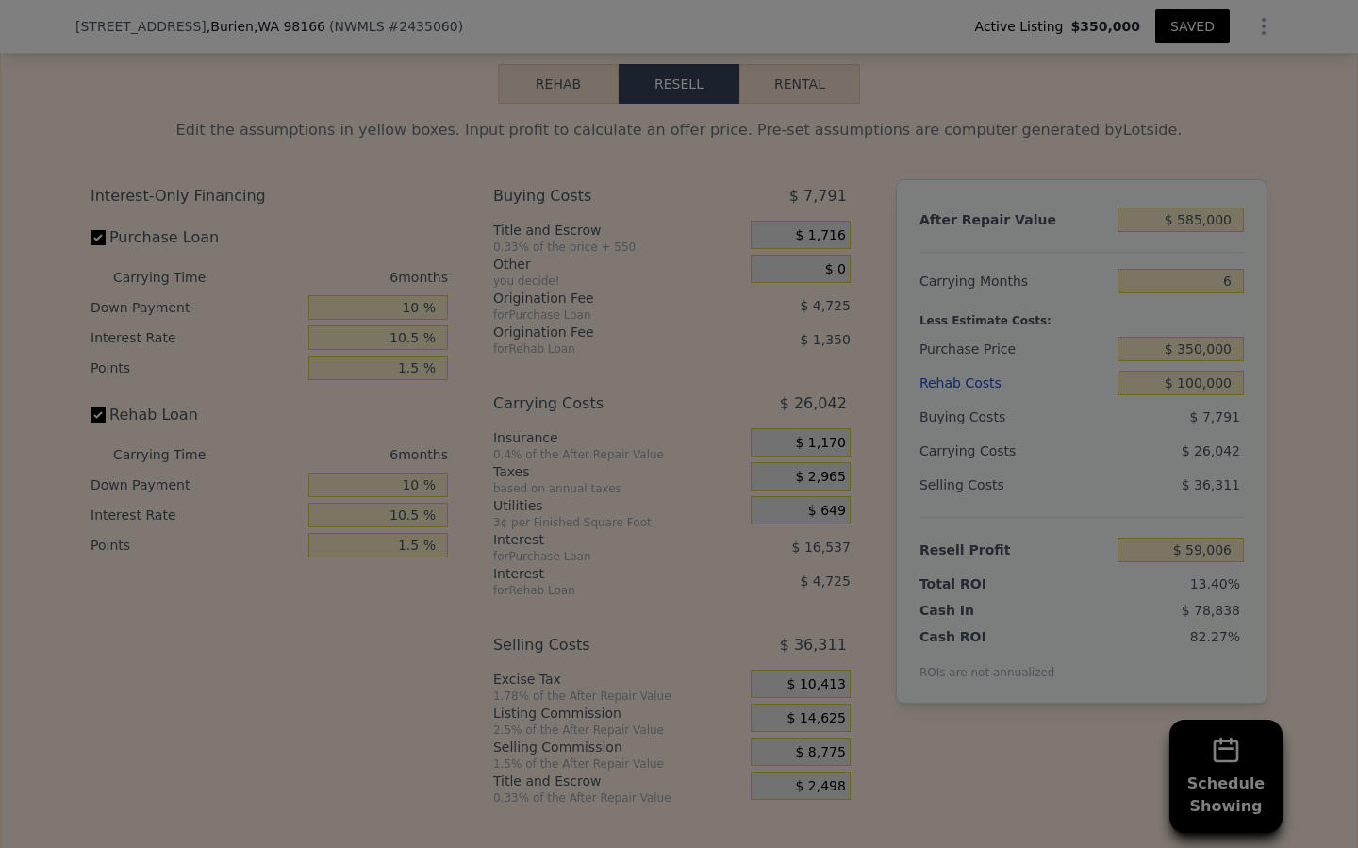
type input "$ 64,856"
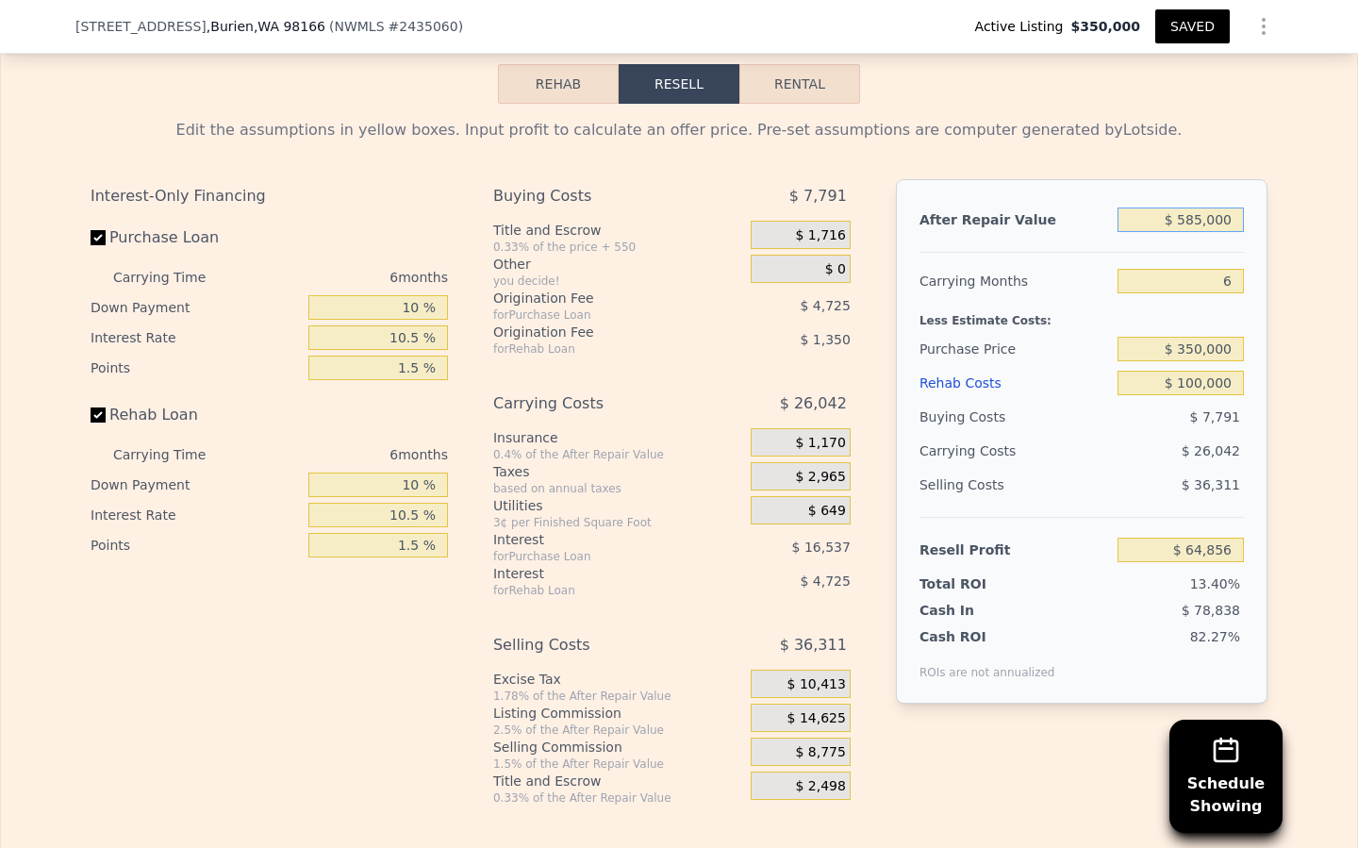
drag, startPoint x: 1205, startPoint y: 222, endPoint x: 1182, endPoint y: 225, distance: 23.9
click at [1182, 225] on input "$ 585,000" at bounding box center [1181, 219] width 126 height 25
type input "$ 6,000"
type input "-$ 477,592"
type input "$ 60,000"
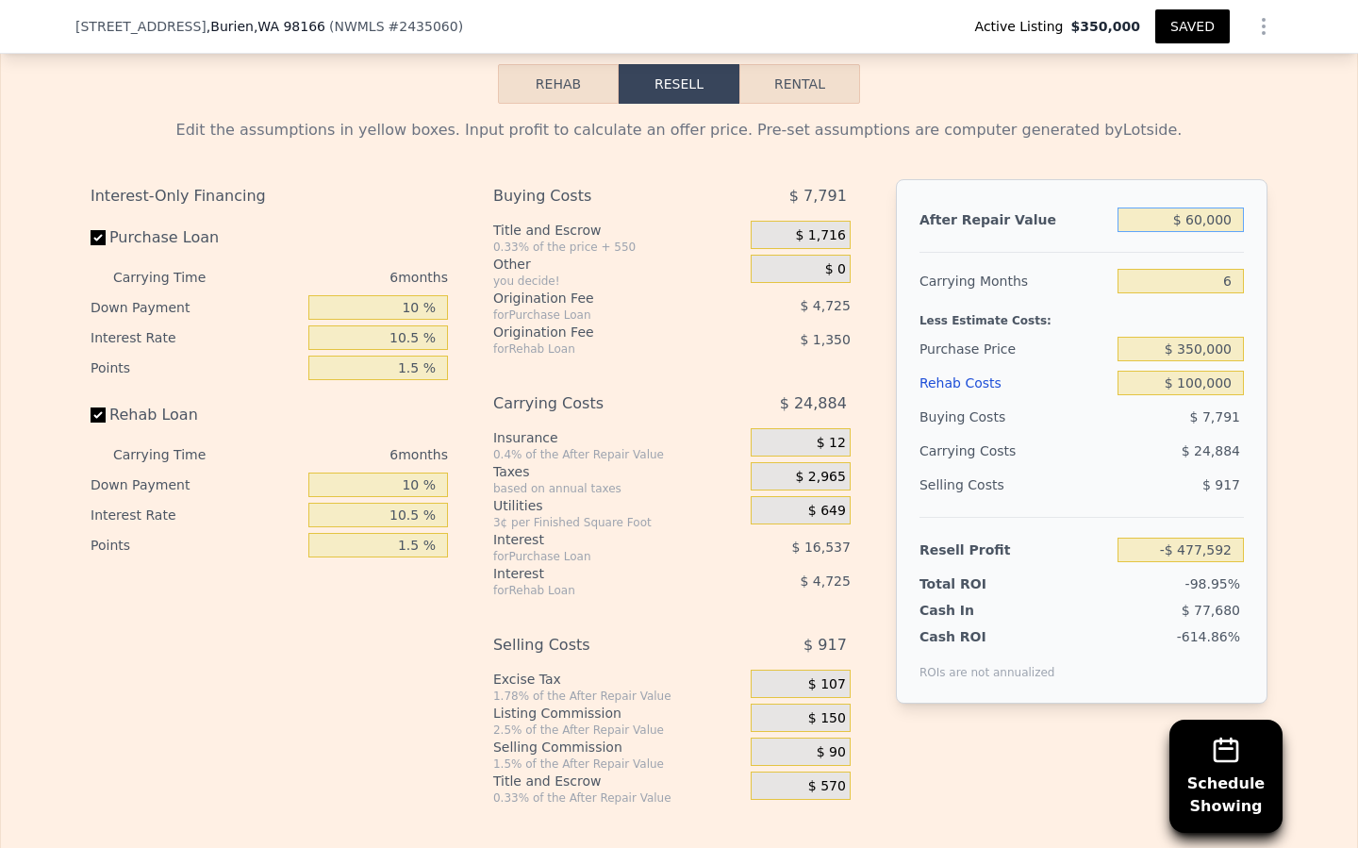
type input "-$ 427,001"
type input "$ 600,000"
type input "$ 78,909"
type input "$ 600,000"
click at [1195, 355] on input "$ 350,000" at bounding box center [1181, 349] width 126 height 25
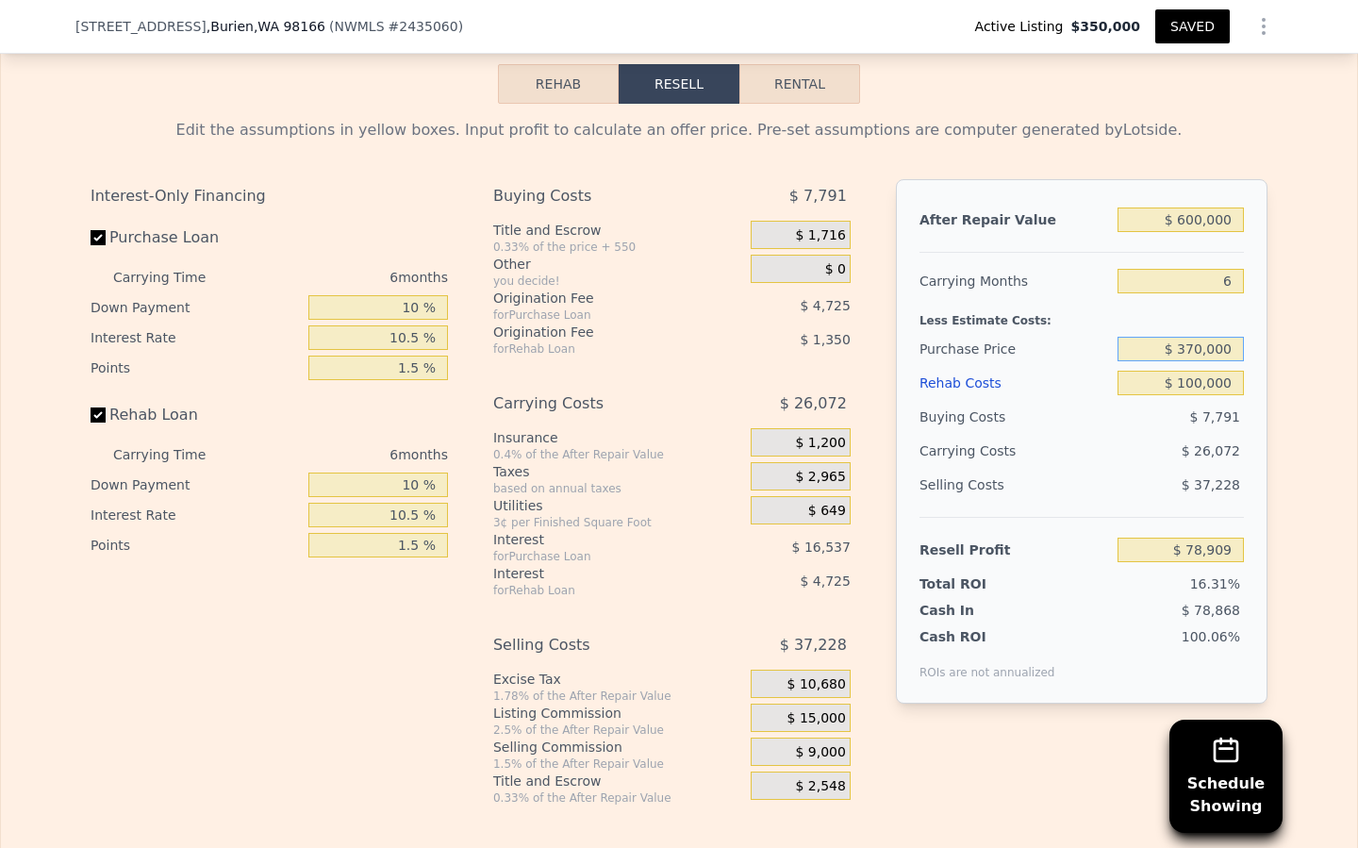
type input "$ 370,000"
click at [1131, 454] on div "$ 26,072" at bounding box center [1144, 451] width 199 height 34
type input "$ 57,625"
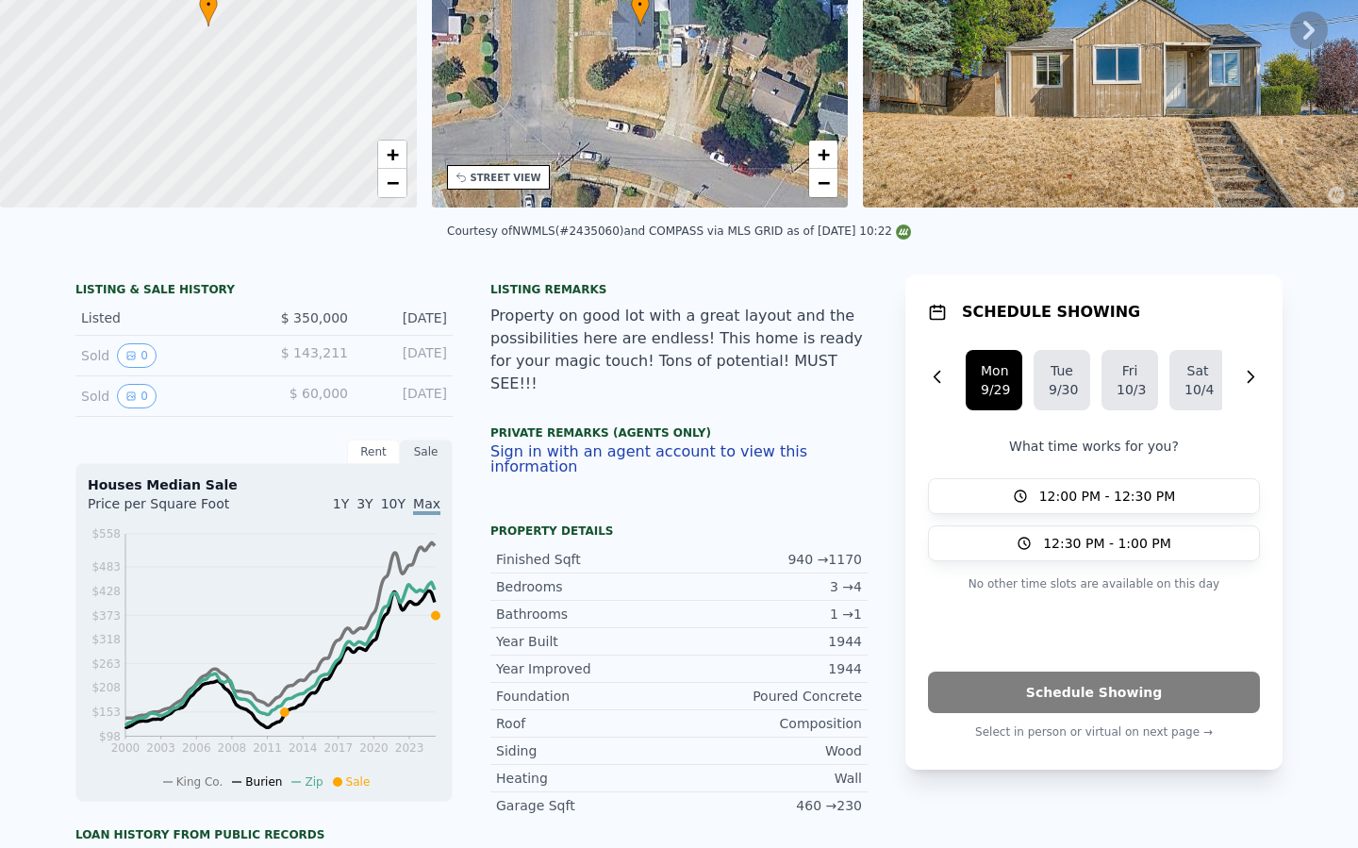
scroll to position [0, 0]
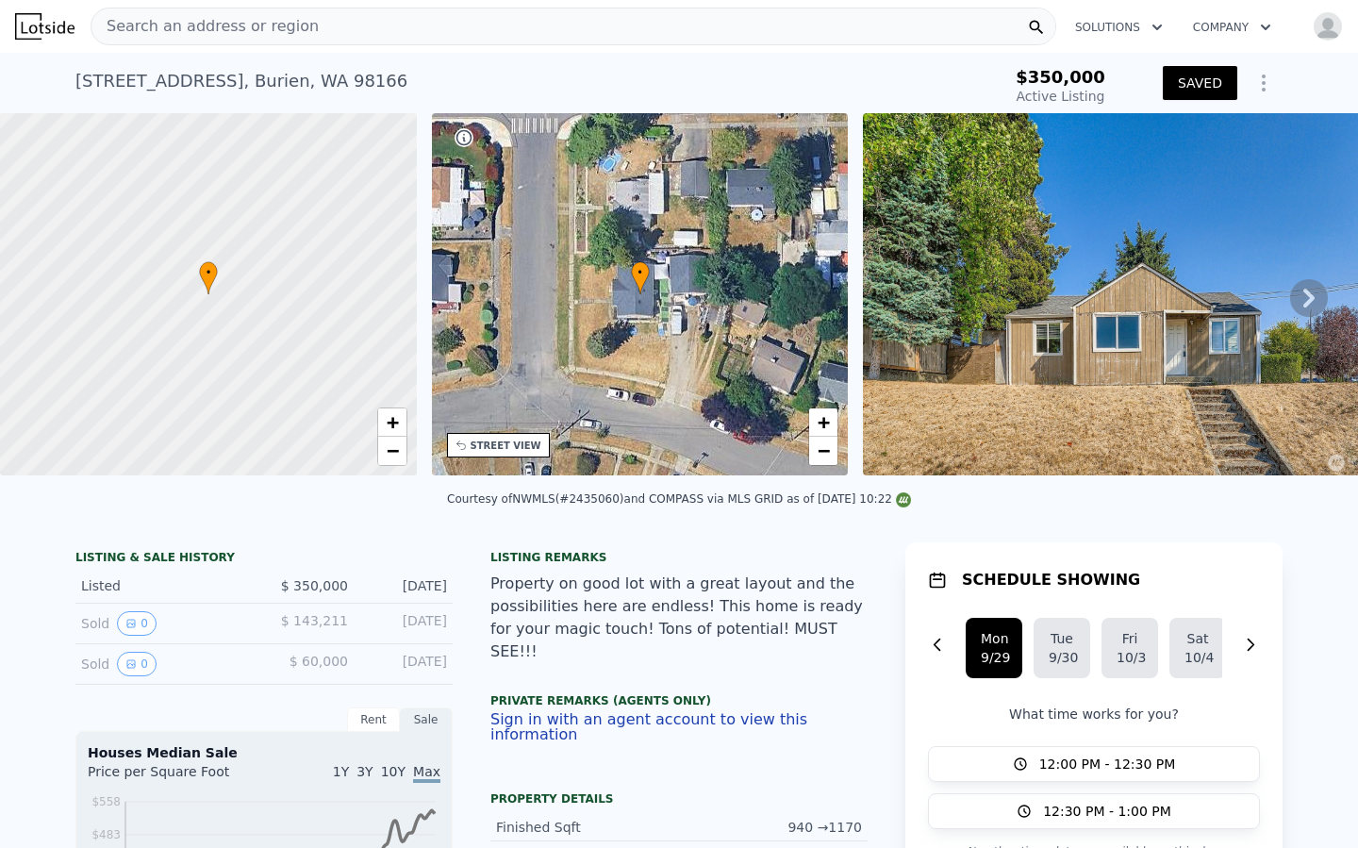
checkbox input "true"
type input "$ 539,500"
type input "5"
type input "$ 0"
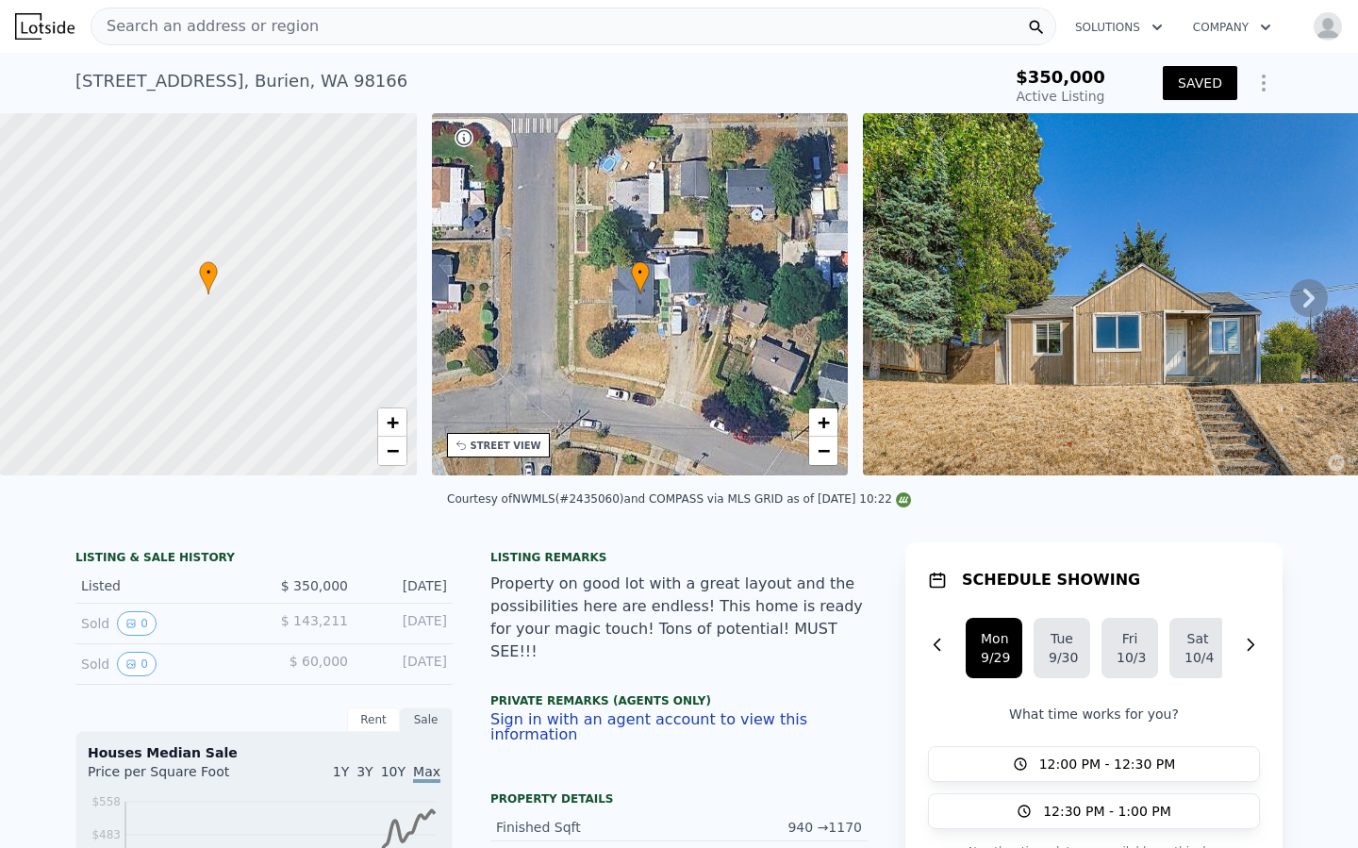
type input "$ 126,512"
drag, startPoint x: 390, startPoint y: 79, endPoint x: 76, endPoint y: 76, distance: 313.1
click at [76, 76] on div "13610 8th Ave SW , Burien , WA 98166 Active at $350k" at bounding box center [520, 86] width 890 height 53
copy div "13610 8th Ave SW , Burien , WA 98166"
drag, startPoint x: 324, startPoint y: 73, endPoint x: 341, endPoint y: 77, distance: 18.5
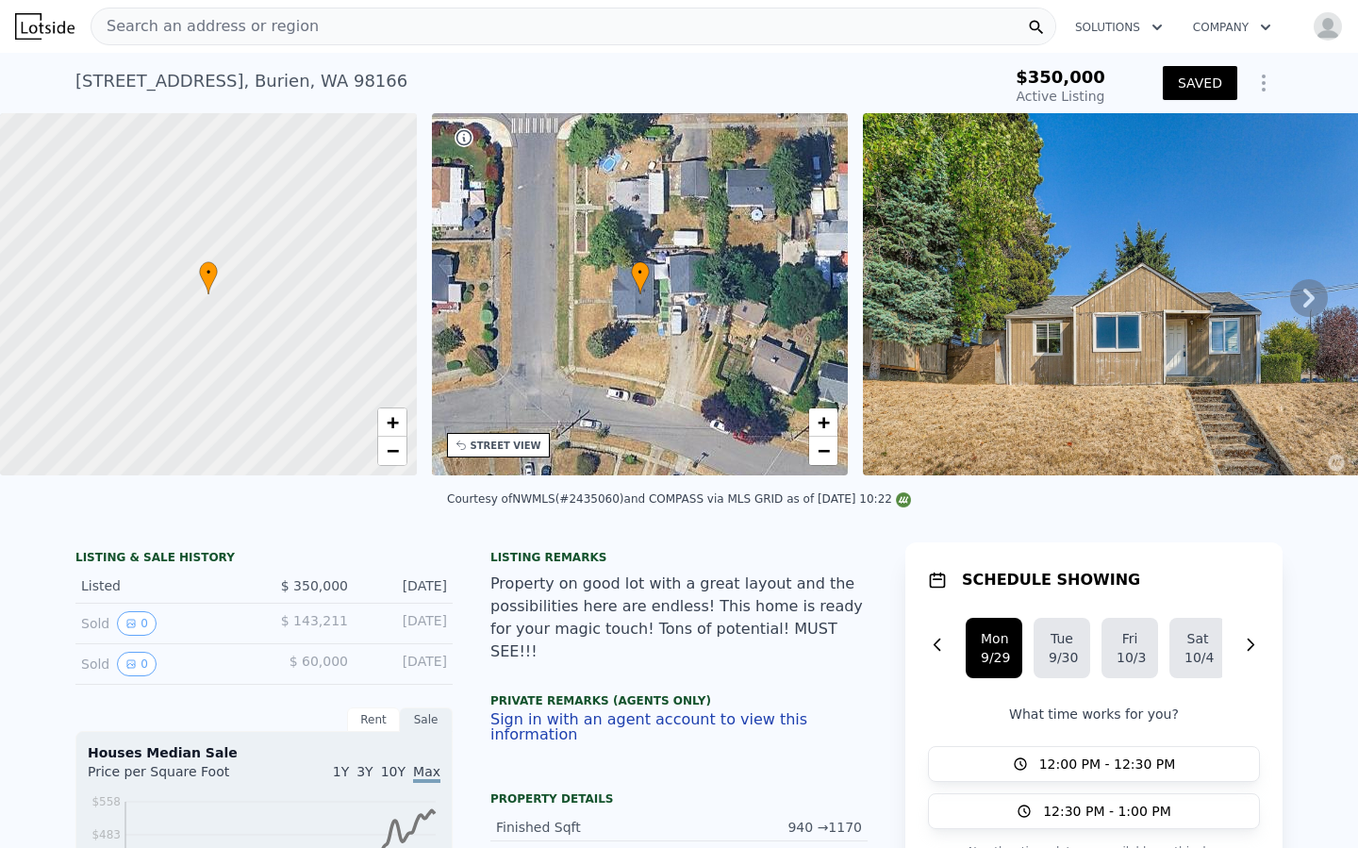
click at [323, 74] on div "13610 8th Ave SW , Burien , WA 98166" at bounding box center [241, 81] width 332 height 26
drag, startPoint x: 298, startPoint y: 77, endPoint x: 71, endPoint y: 81, distance: 227.3
click at [71, 81] on div "13610 8th Ave SW , Burien , WA 98166 Active at $350k $350,000 Active Listing SA…" at bounding box center [679, 83] width 1358 height 60
copy div "13610 8th Ave SW , Burien , WA 98166"
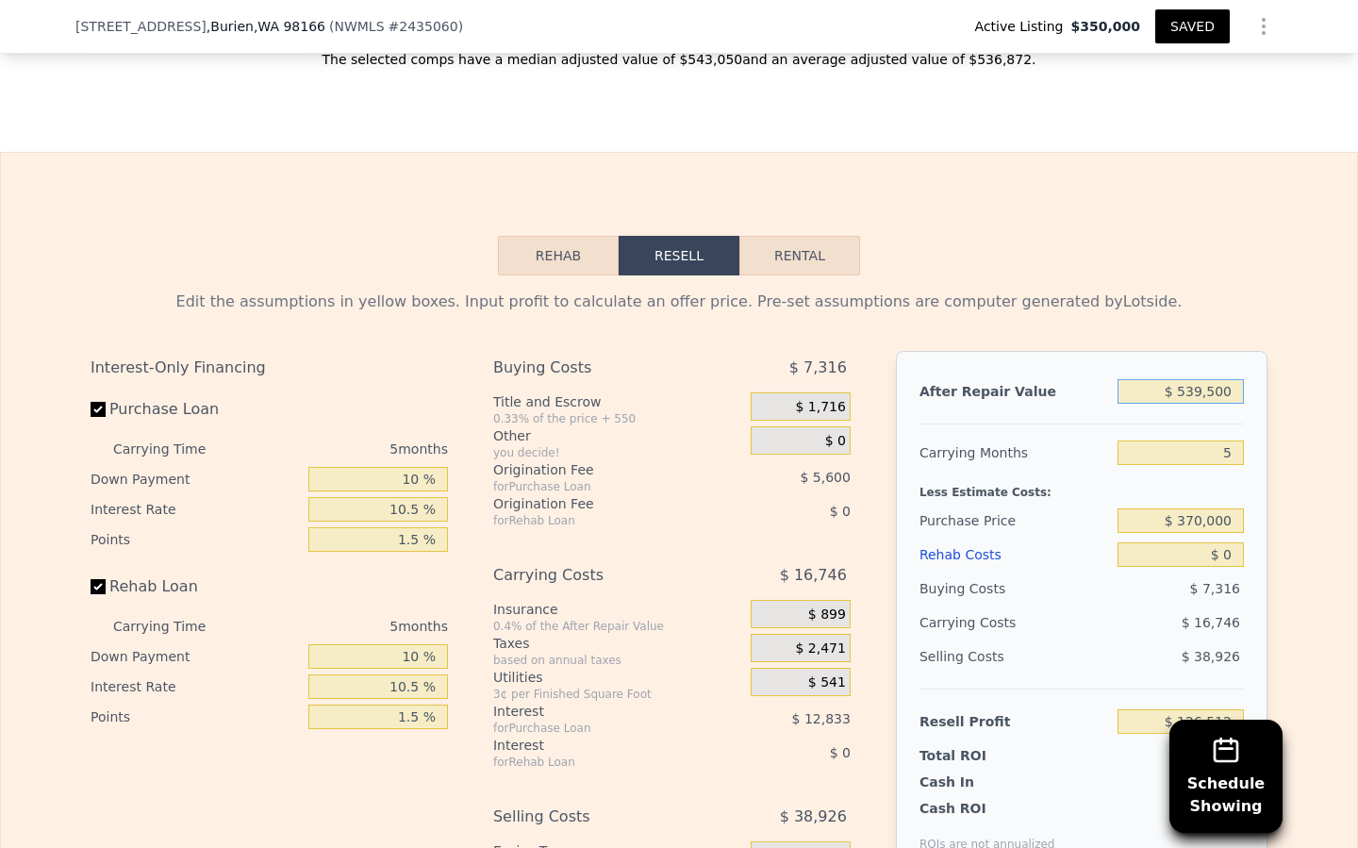
scroll to position [2551, 0]
click at [1188, 386] on input "$ 539,500" at bounding box center [1181, 390] width 126 height 25
click at [1188, 387] on input "$ 539,500" at bounding box center [1181, 390] width 126 height 25
type input "$ 5"
type input "-$ 373,708"
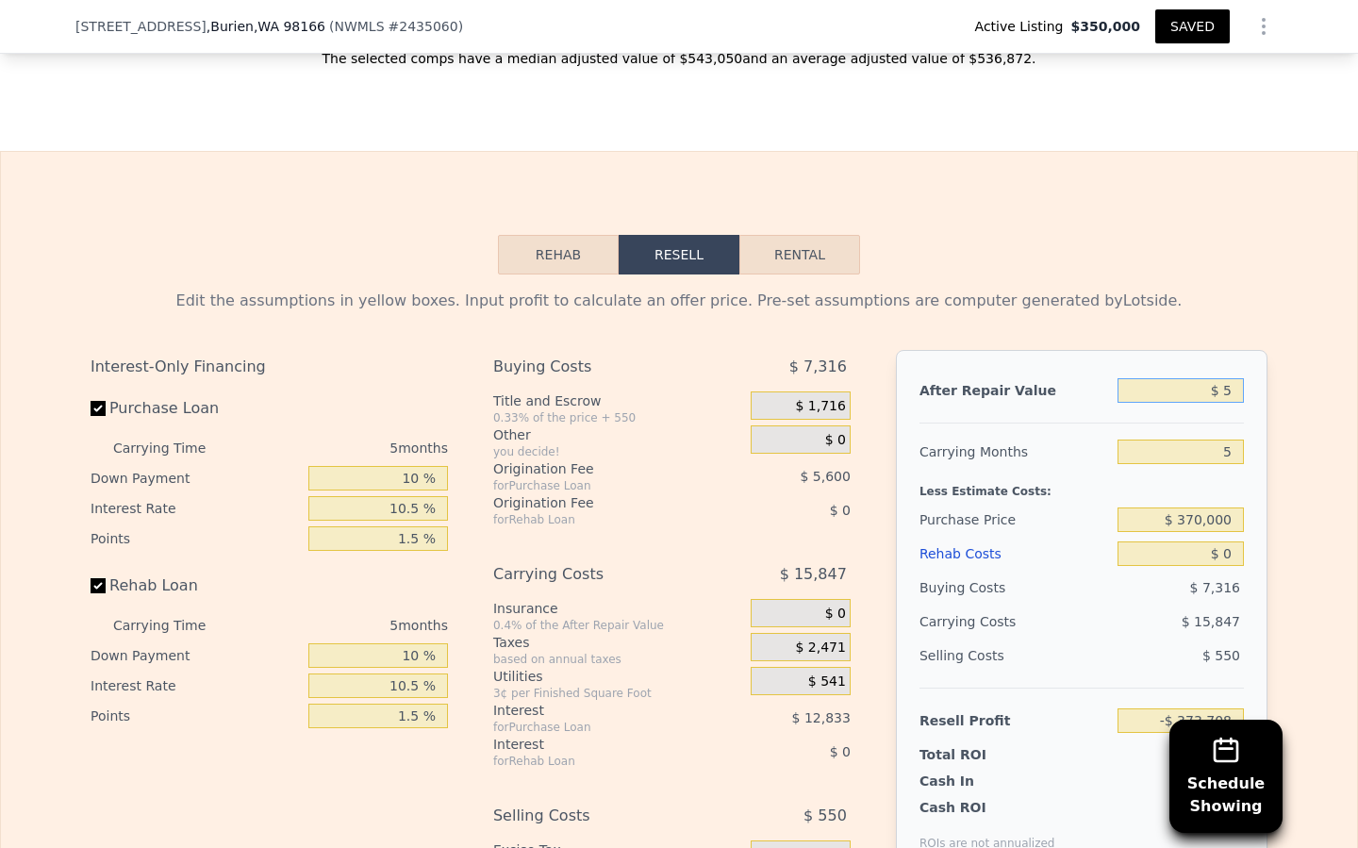
type input "$ 58"
type input "-$ 373,658"
type input "$ 585"
type input "-$ 373,171"
type input "$ 5,850"
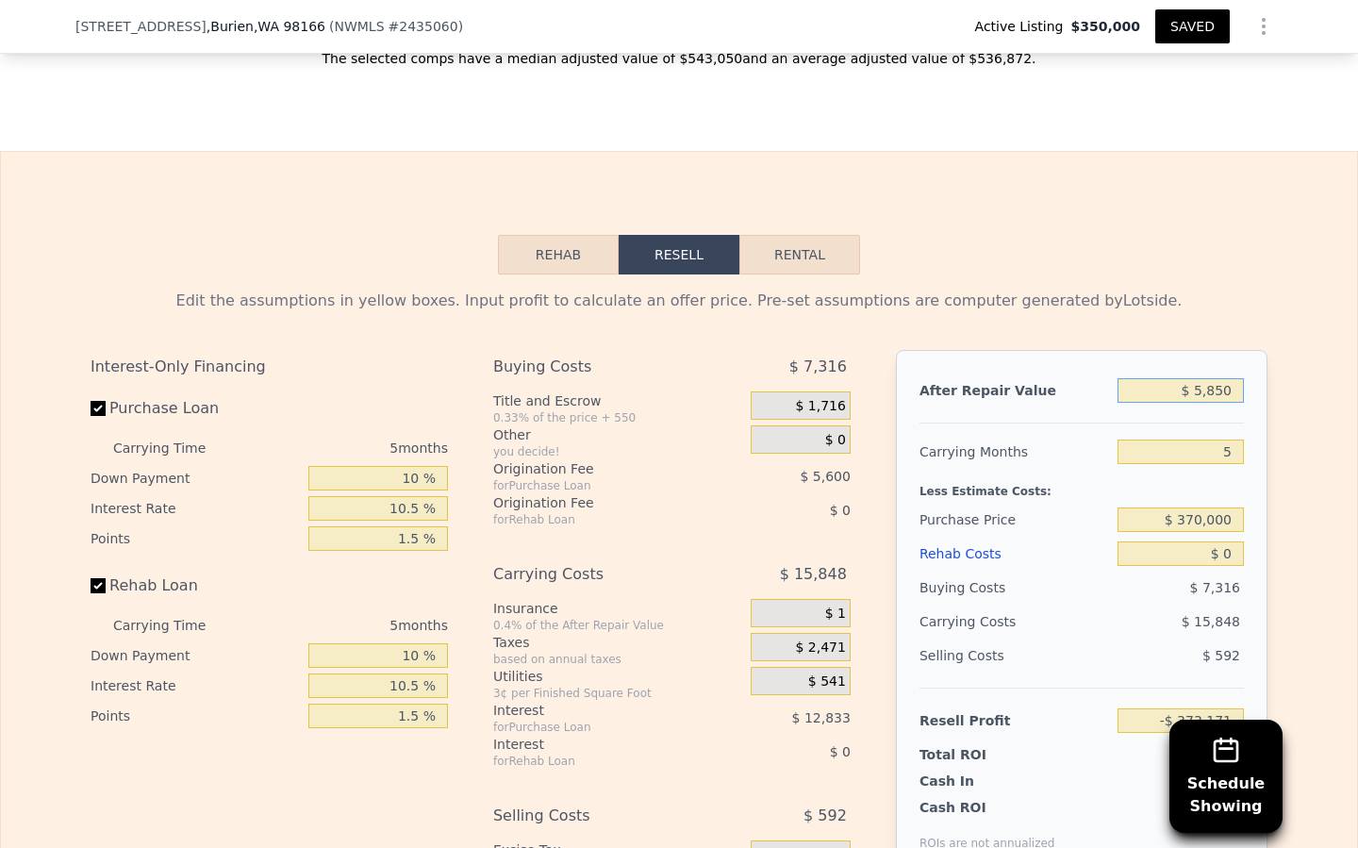
type input "-$ 368,288"
type input "$ 58,500"
type input "-$ 319,473"
type input "$ 585,000"
type input "$ 168,701"
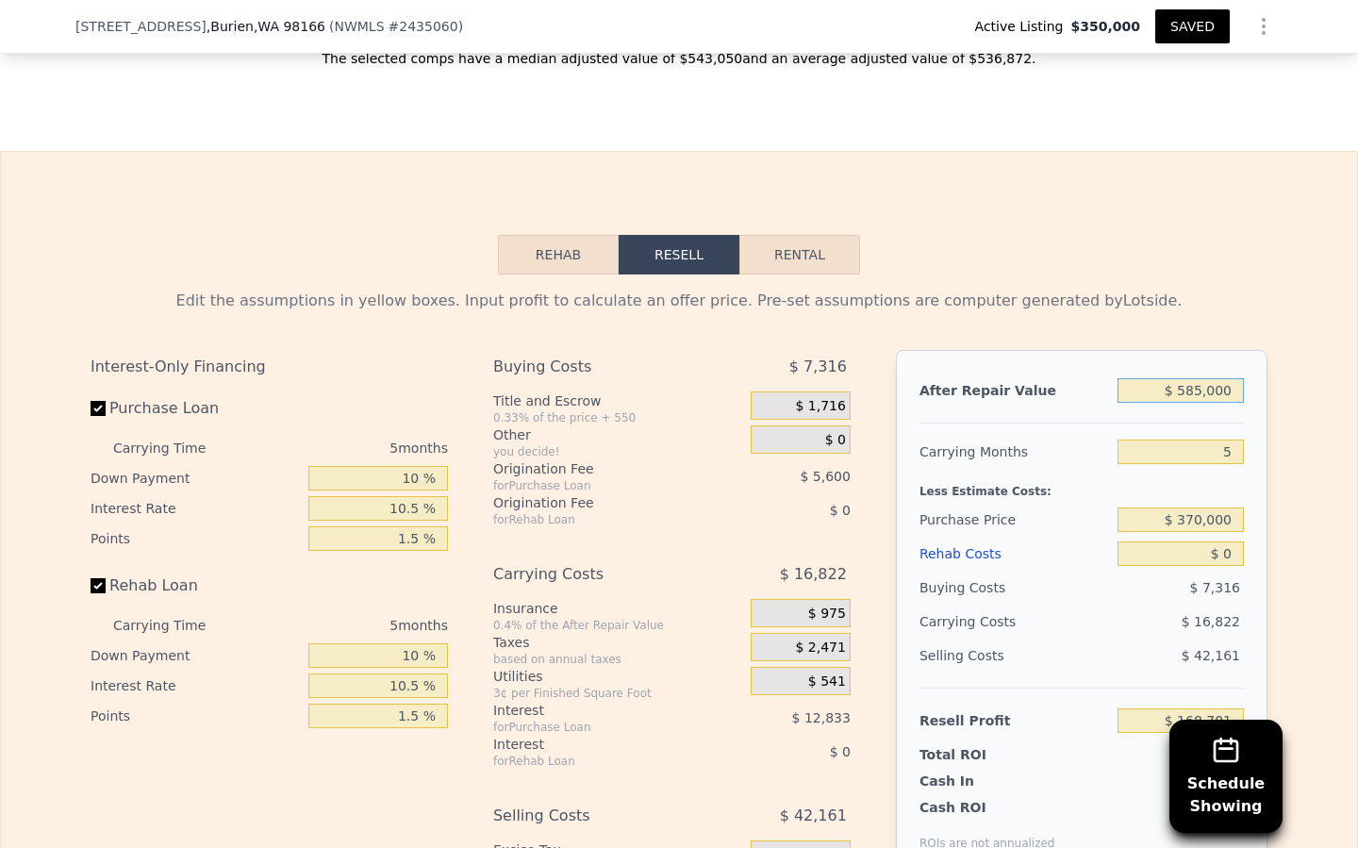
type input "$ 585,000"
click at [1195, 519] on input "$ 370,000" at bounding box center [1181, 519] width 126 height 25
type input "$ 350,000"
click at [1237, 550] on input "$ 0" at bounding box center [1181, 553] width 126 height 25
type input "$ 1"
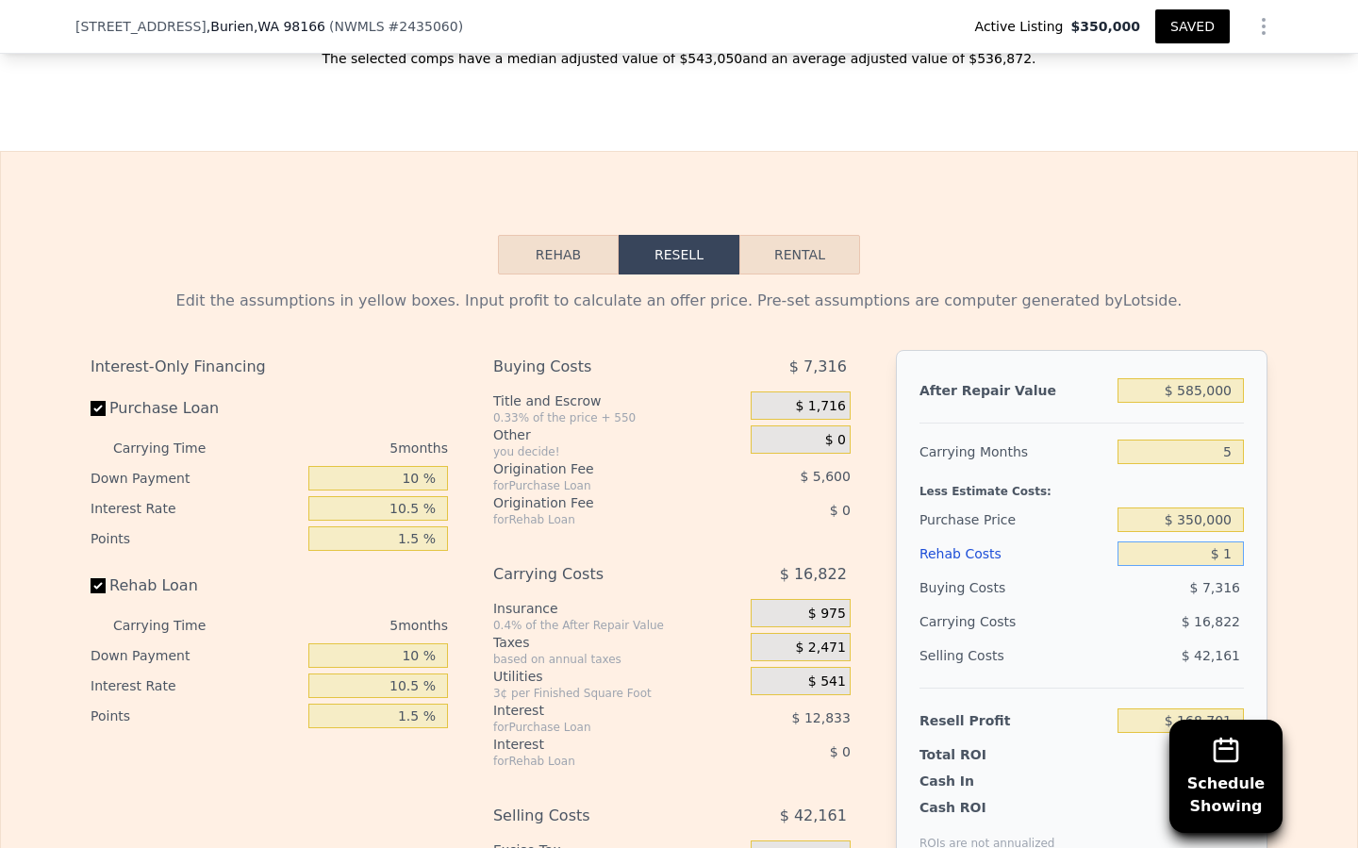
type input "$ 168,700"
type input "$ 10"
type input "$ 168,691"
type input "$ 100"
type input "$ 168,594"
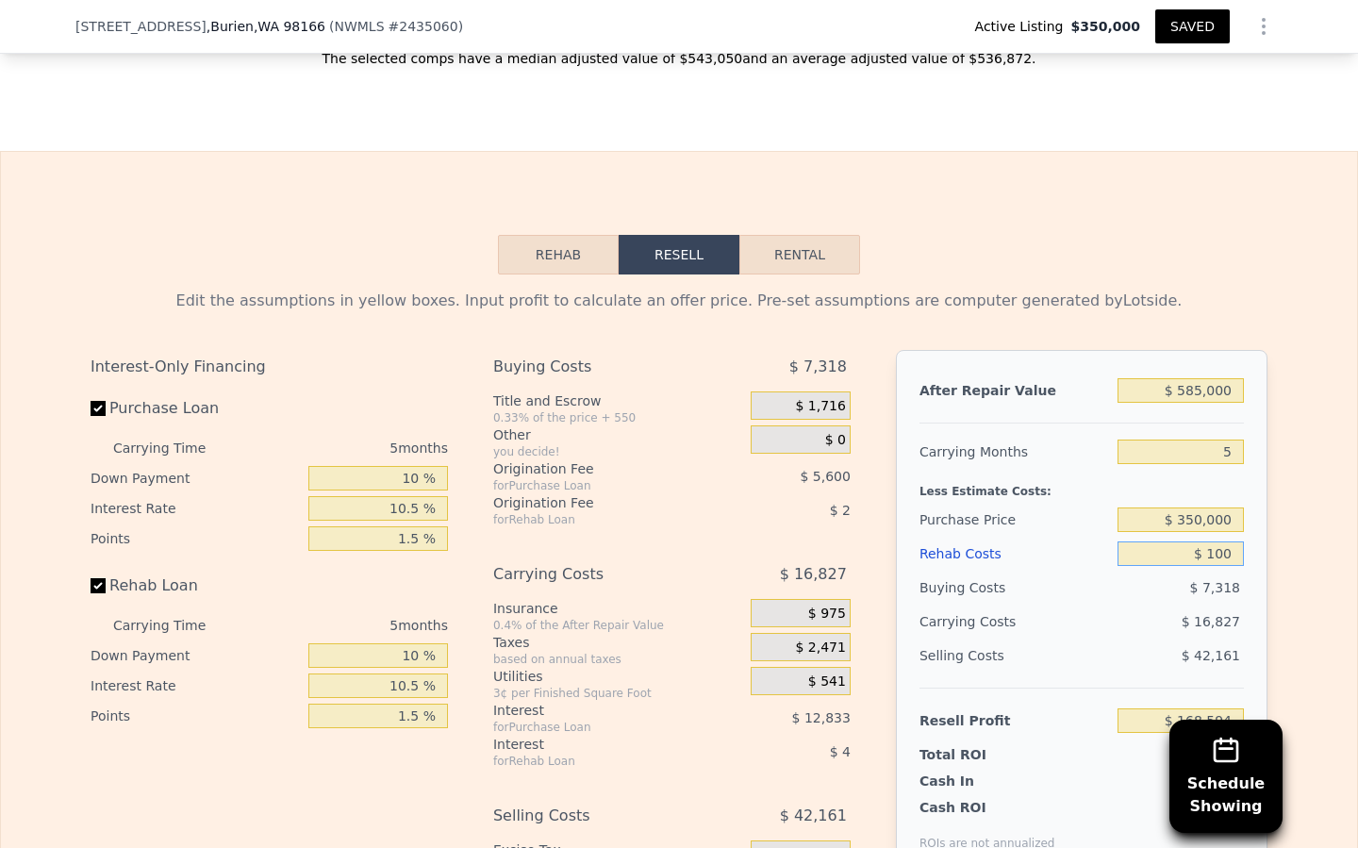
type input "$ 1,000"
type input "$ 167,650"
type input "$ 10,000"
type input "$ 158,176"
type input "$ 100,000"
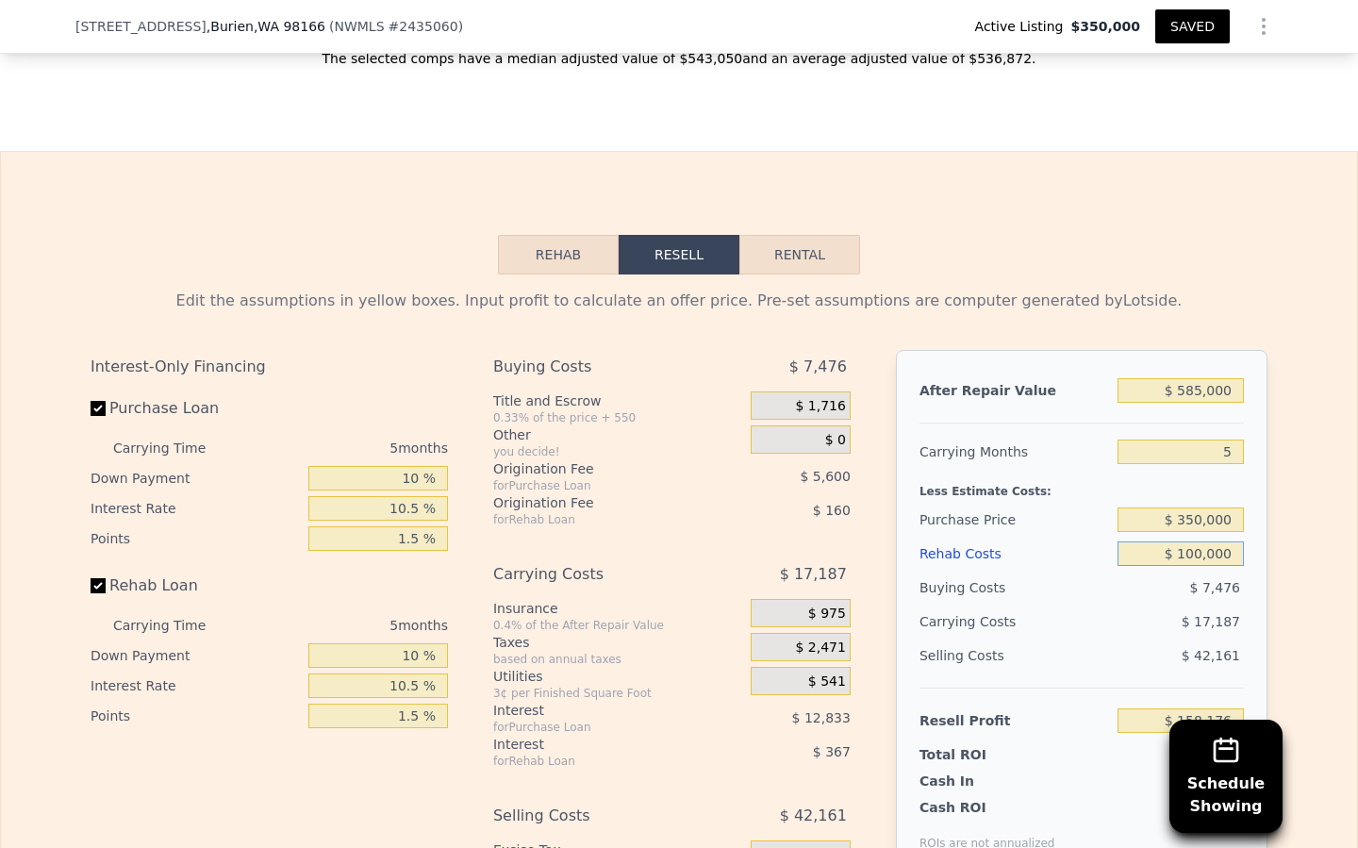
type input "$ 63,436"
type input "$ 100,000"
click at [1126, 607] on div "$ 20,487" at bounding box center [1144, 622] width 199 height 34
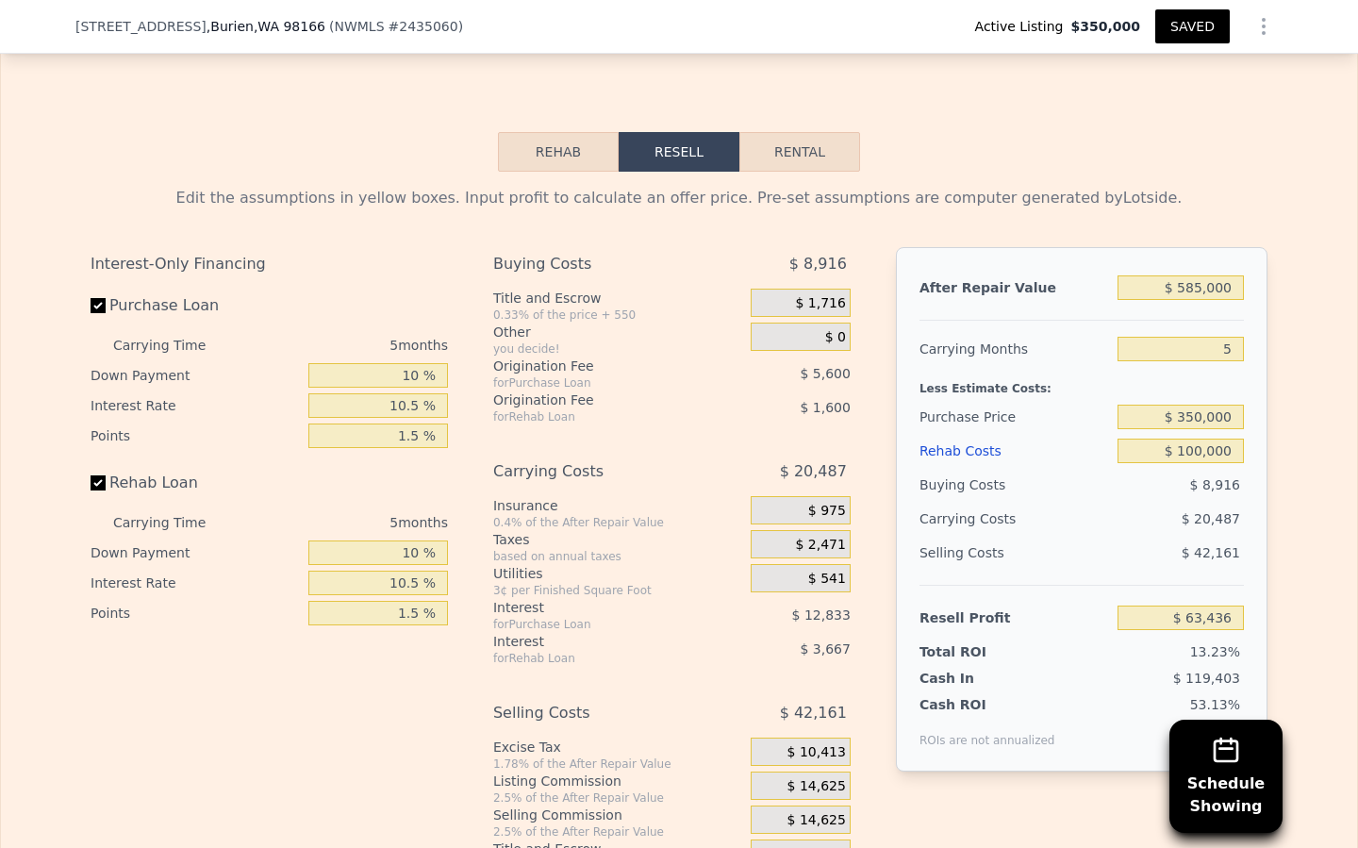
scroll to position [2707, 0]
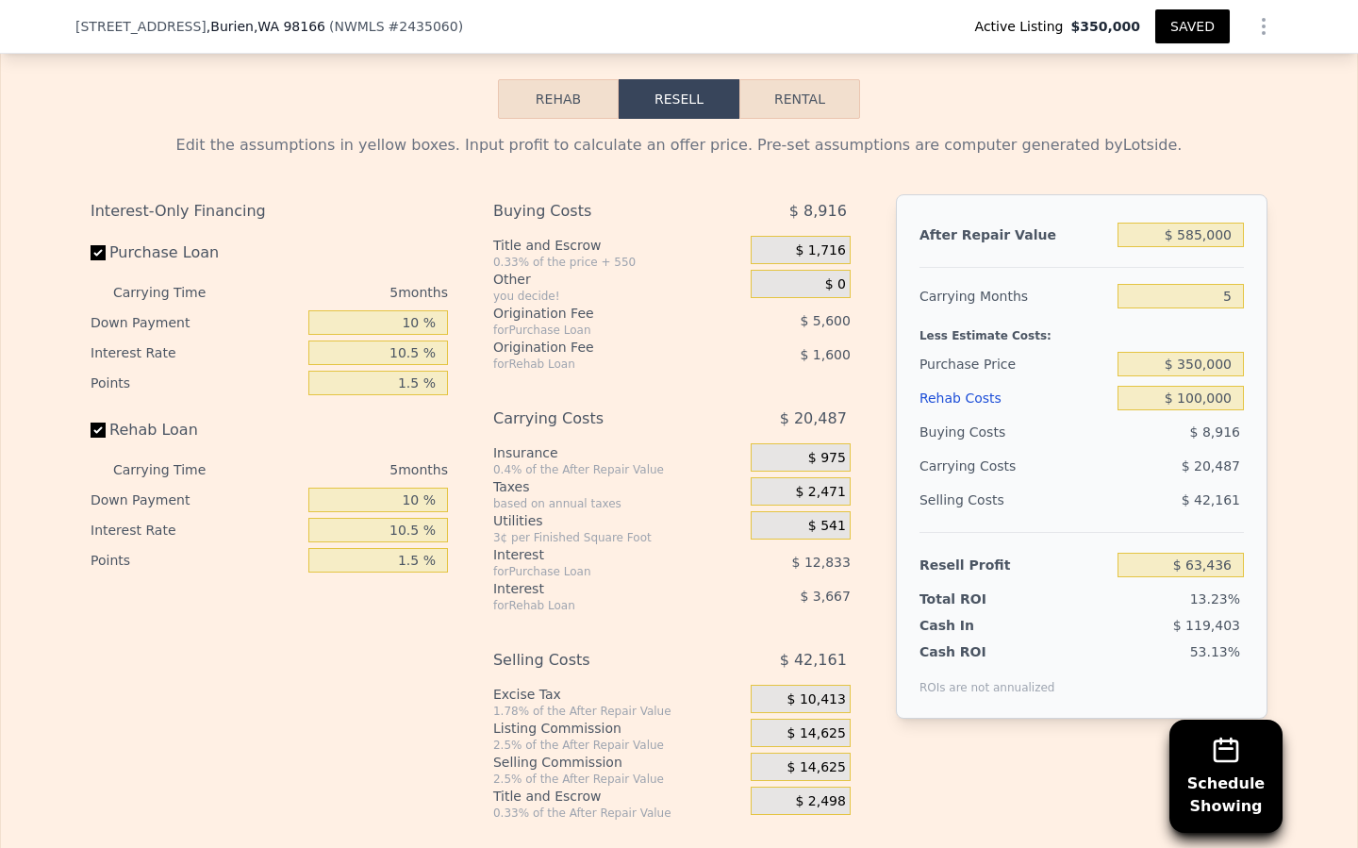
click at [783, 764] on div "$ 14,625" at bounding box center [801, 767] width 100 height 28
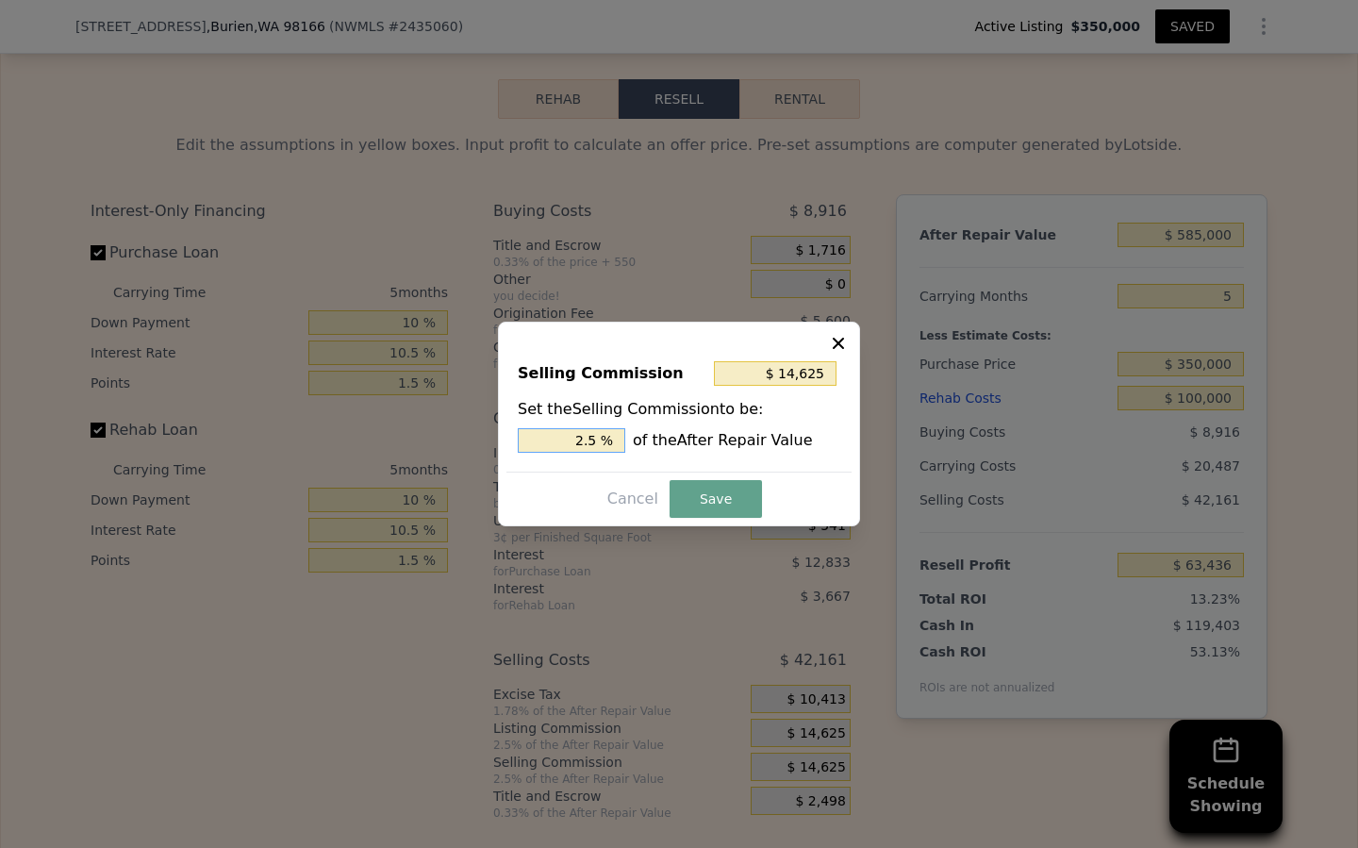
click at [587, 440] on input "2.5 %" at bounding box center [572, 440] width 108 height 25
click at [583, 443] on input "2.5 %" at bounding box center [572, 440] width 108 height 25
type input "$ 2,925"
type input ".5 %"
type input "$ 8,775"
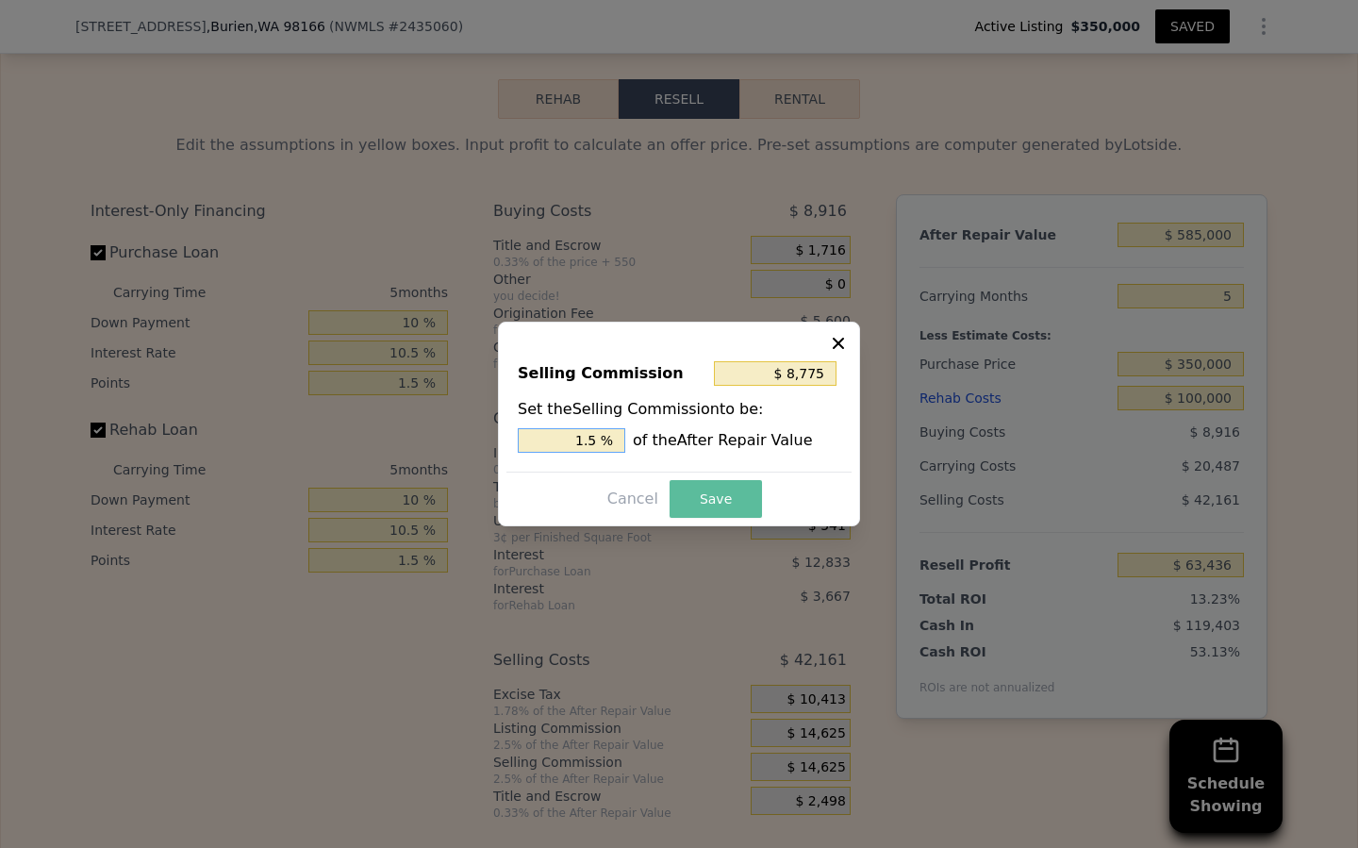
type input "1.5 %"
drag, startPoint x: 696, startPoint y: 490, endPoint x: 686, endPoint y: 490, distance: 10.4
click at [696, 490] on button "Save" at bounding box center [716, 499] width 92 height 38
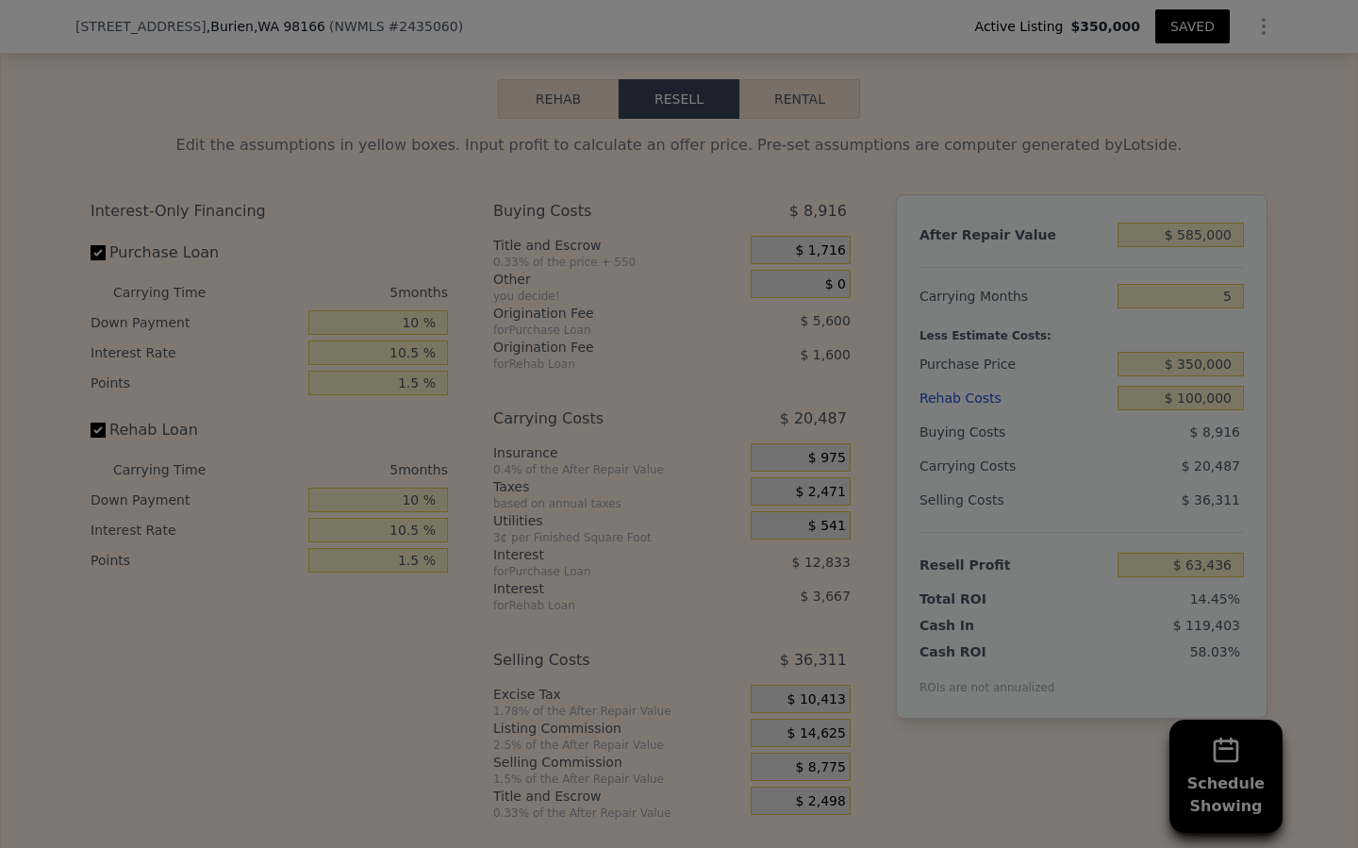
type input "$ 69,286"
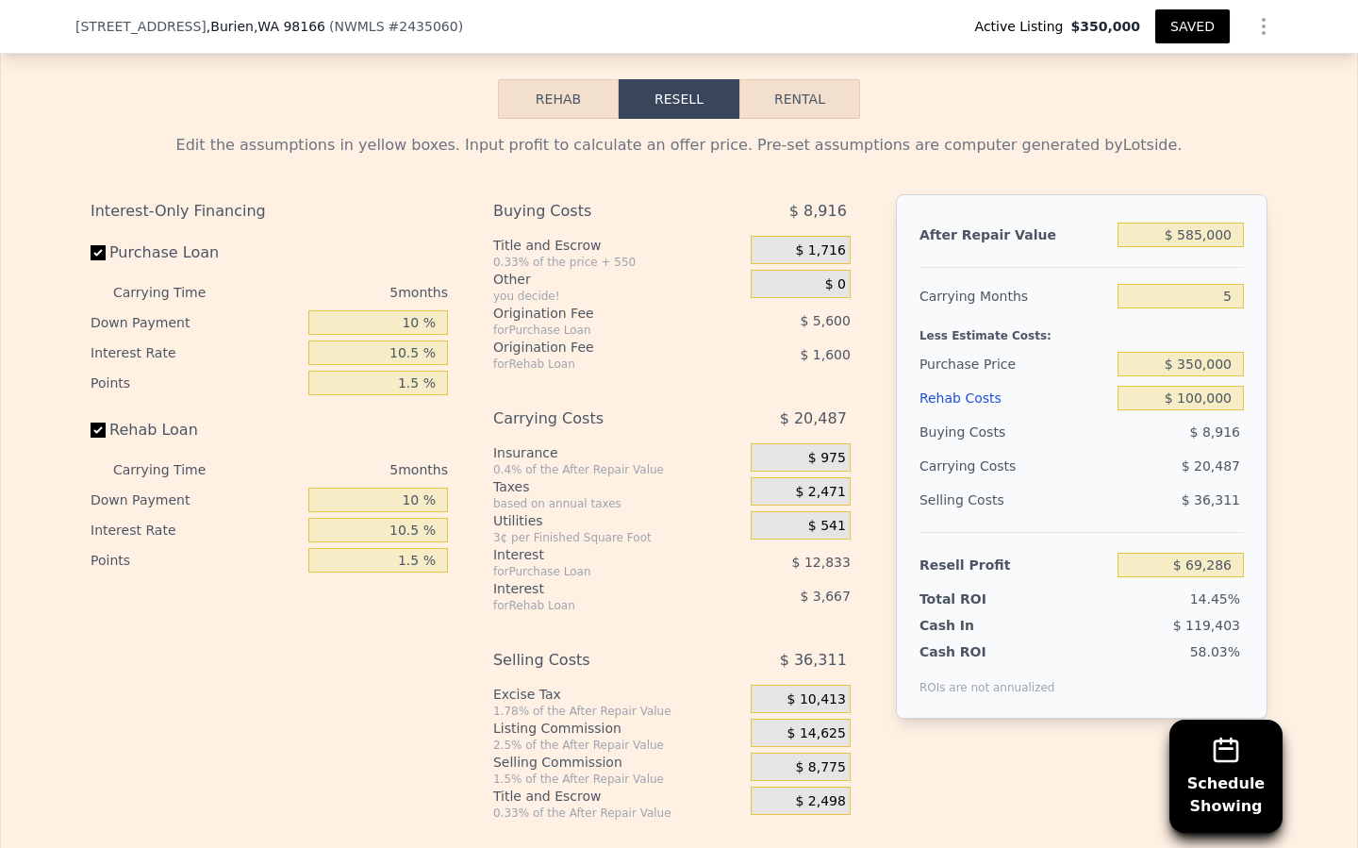
scroll to position [2736, 0]
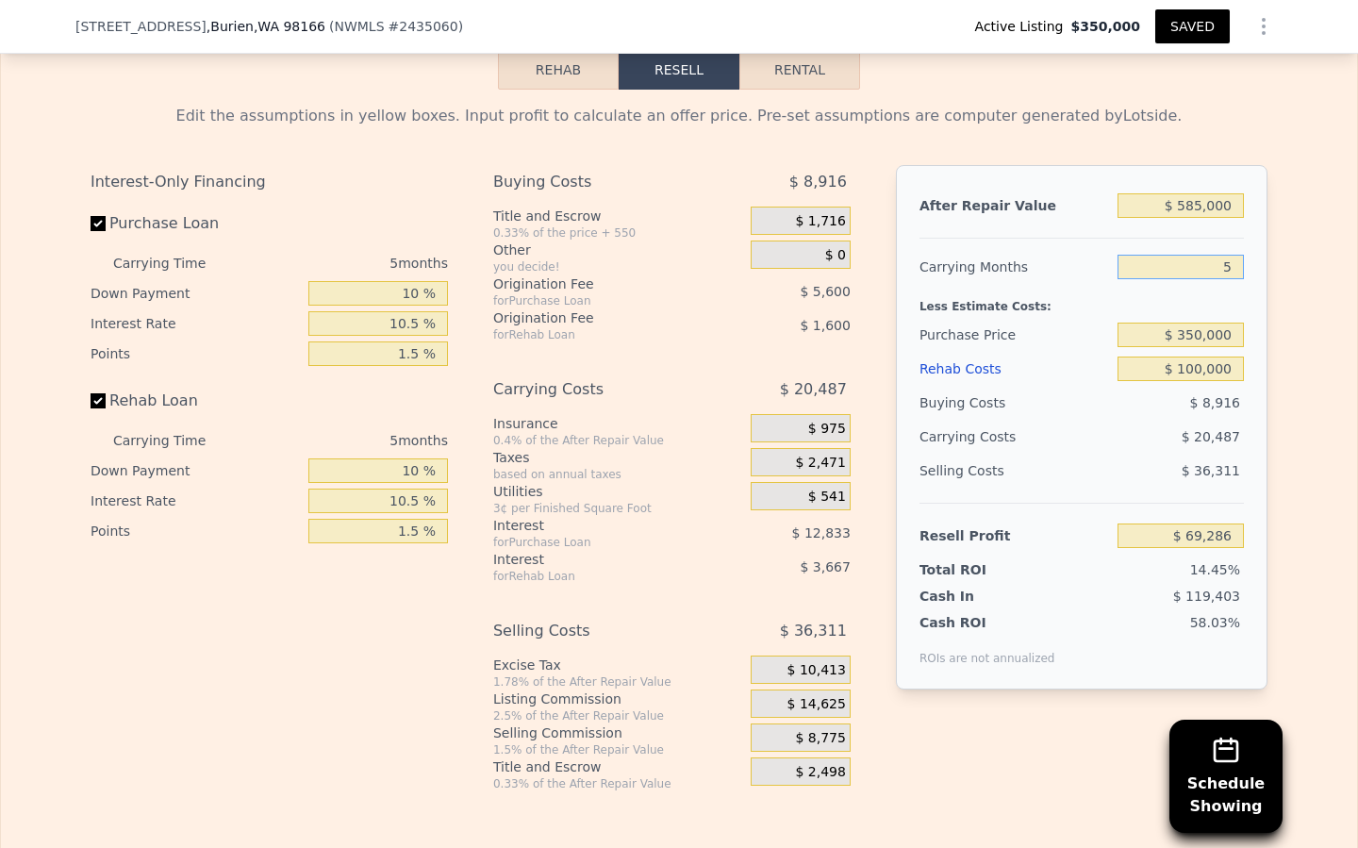
click at [1233, 266] on input "5" at bounding box center [1181, 267] width 126 height 25
type input "6"
type input "$ 65,189"
type input "6"
click at [654, 355] on div "Buying Costs $ 8,916 Title and Escrow 0.33% of the price + 550 $ 1,716 Other yo…" at bounding box center [671, 478] width 357 height 626
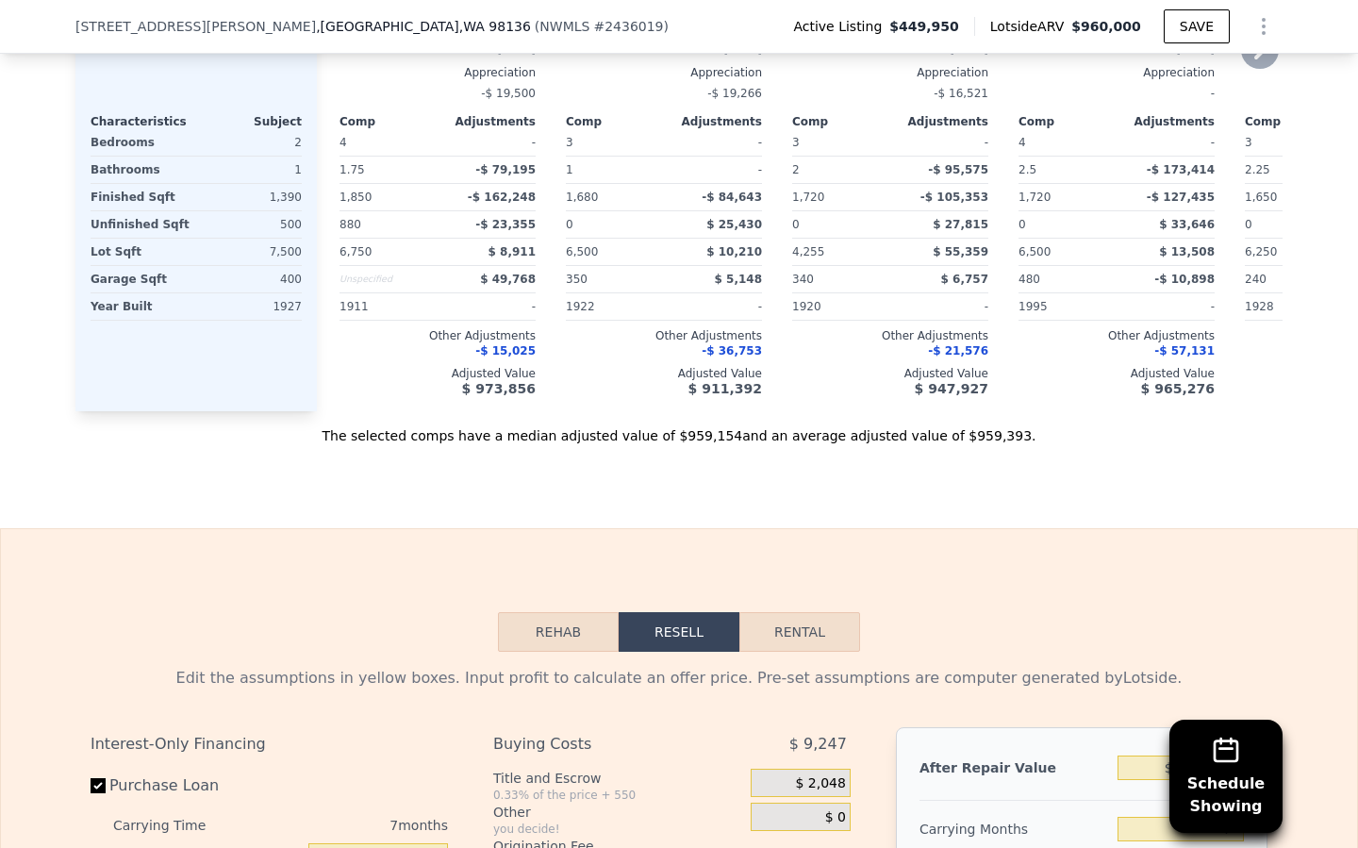
scroll to position [2863, 0]
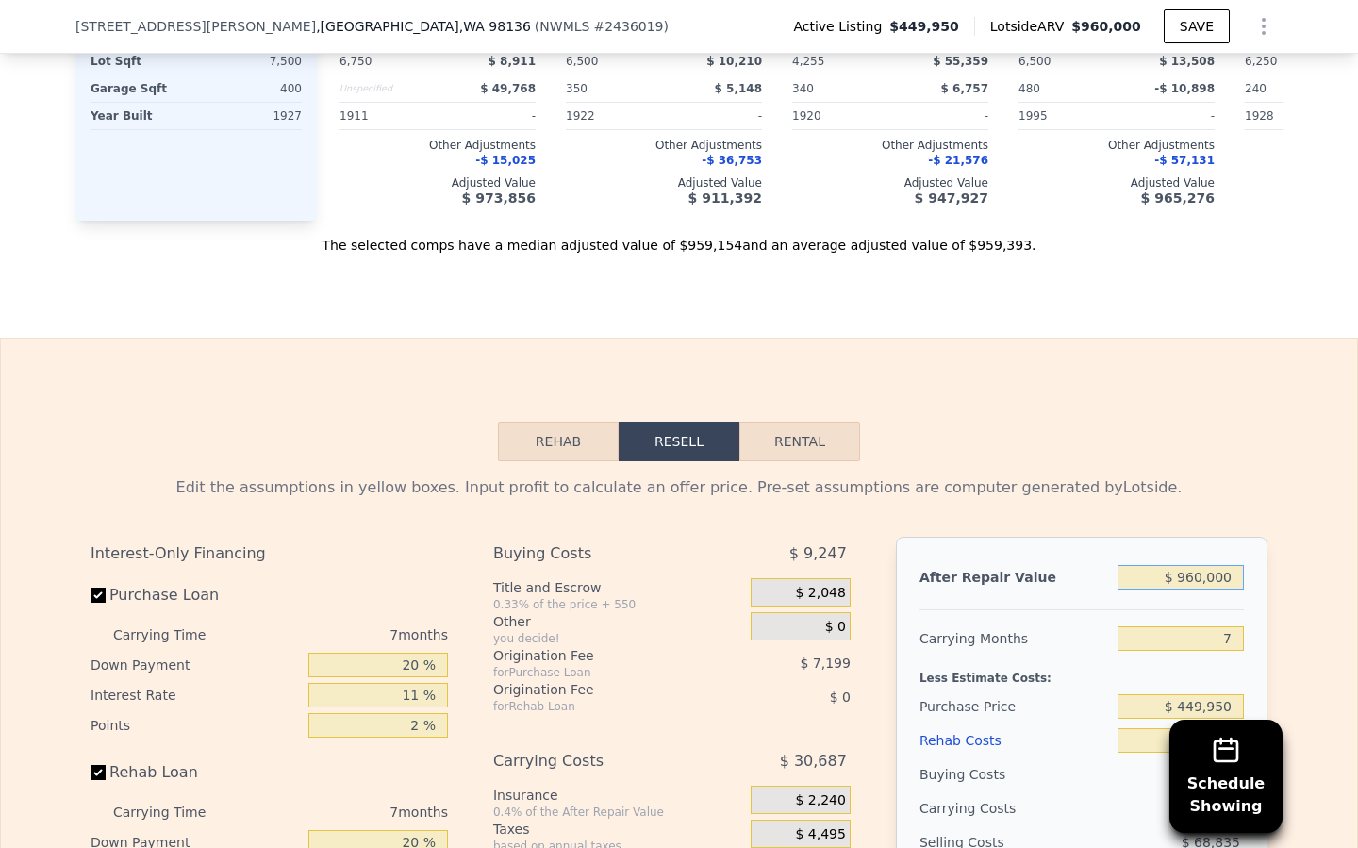
click at [1192, 568] on input "$ 960,000" at bounding box center [1181, 577] width 126 height 25
click at [1110, 523] on div "Edit the assumptions in yellow boxes. Input profit to calculate an offer price.…" at bounding box center [679, 819] width 1177 height 687
